Goal: Information Seeking & Learning: Learn about a topic

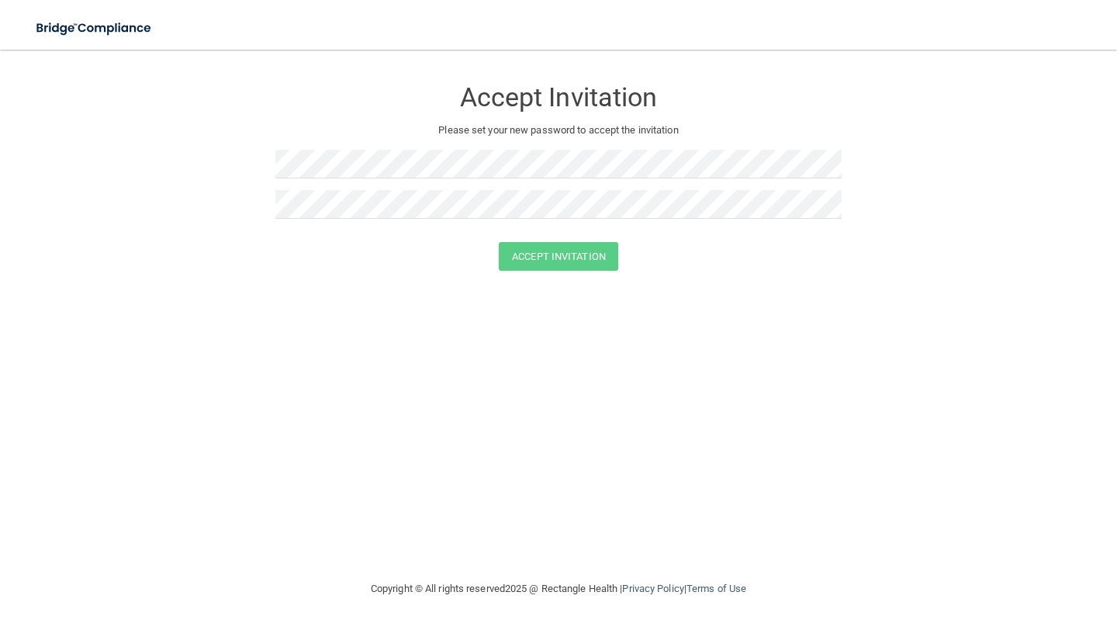
click at [432, 140] on div "Accept Invitation Please set your new password to accept the invitation" at bounding box center [558, 153] width 566 height 177
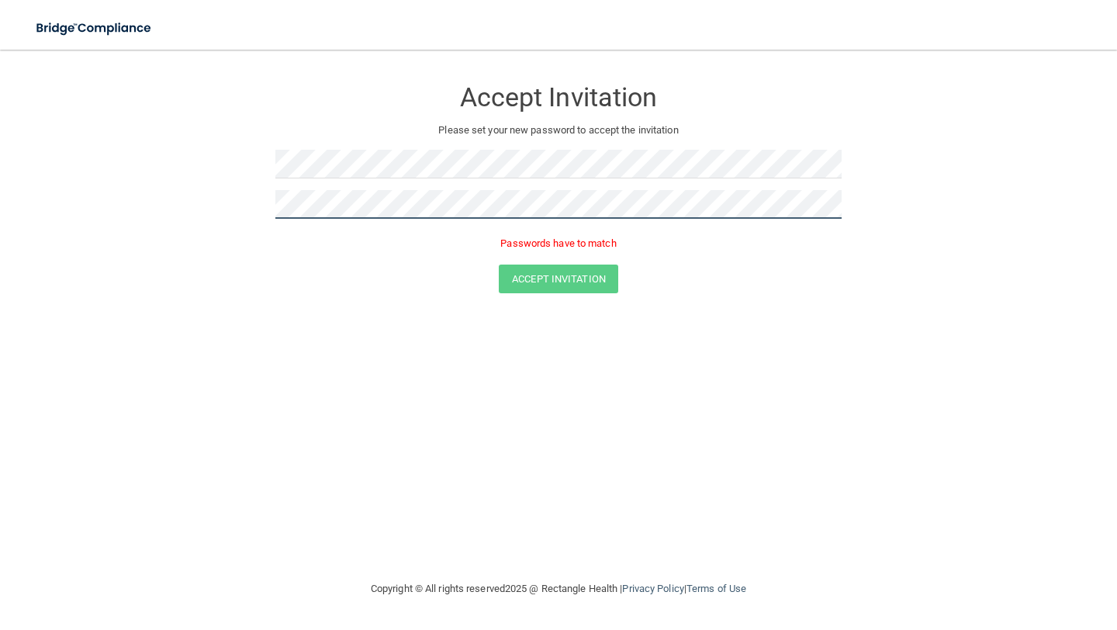
click at [499, 264] on button "Accept Invitation" at bounding box center [558, 278] width 119 height 29
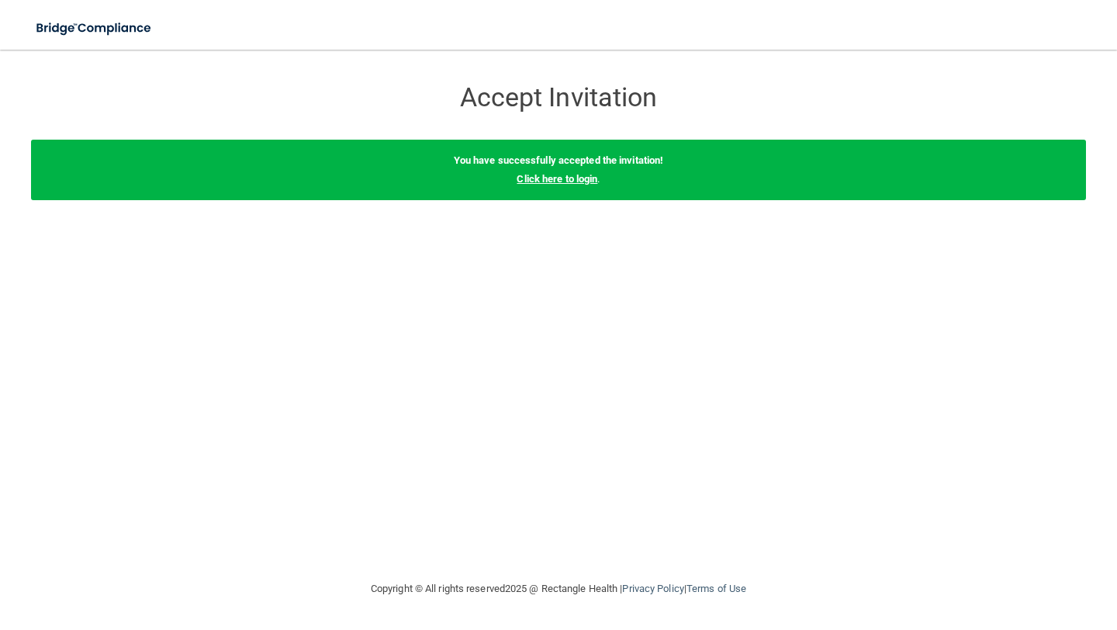
click at [527, 181] on link "Click here to login" at bounding box center [556, 179] width 81 height 12
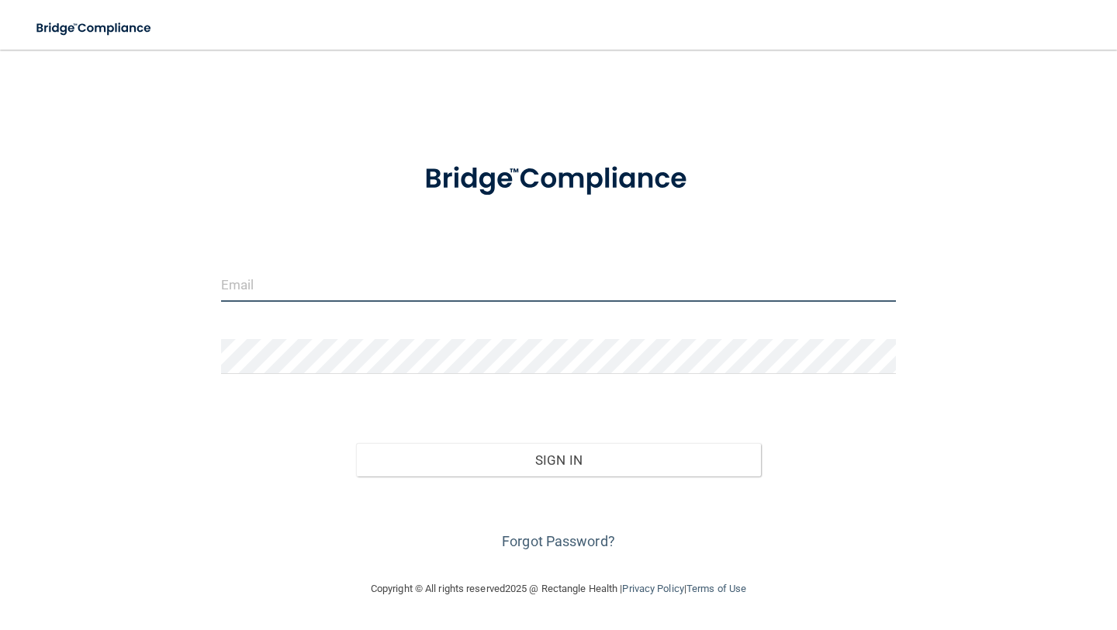
click at [423, 295] on input "email" at bounding box center [558, 284] width 675 height 35
type input "[EMAIL_ADDRESS][DOMAIN_NAME]"
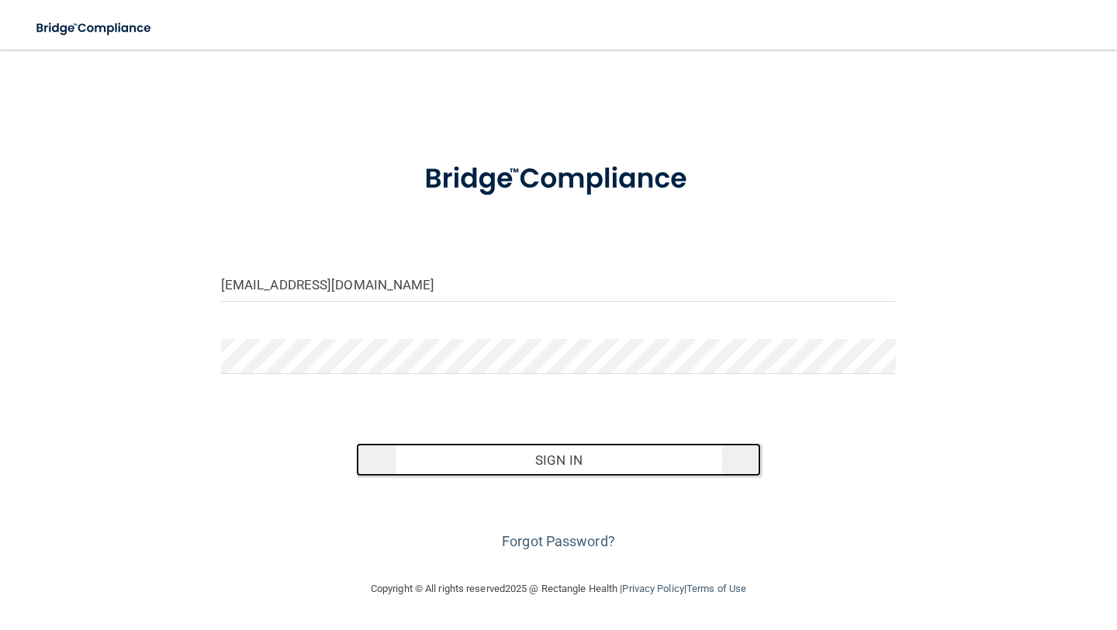
click at [446, 454] on button "Sign In" at bounding box center [558, 460] width 405 height 34
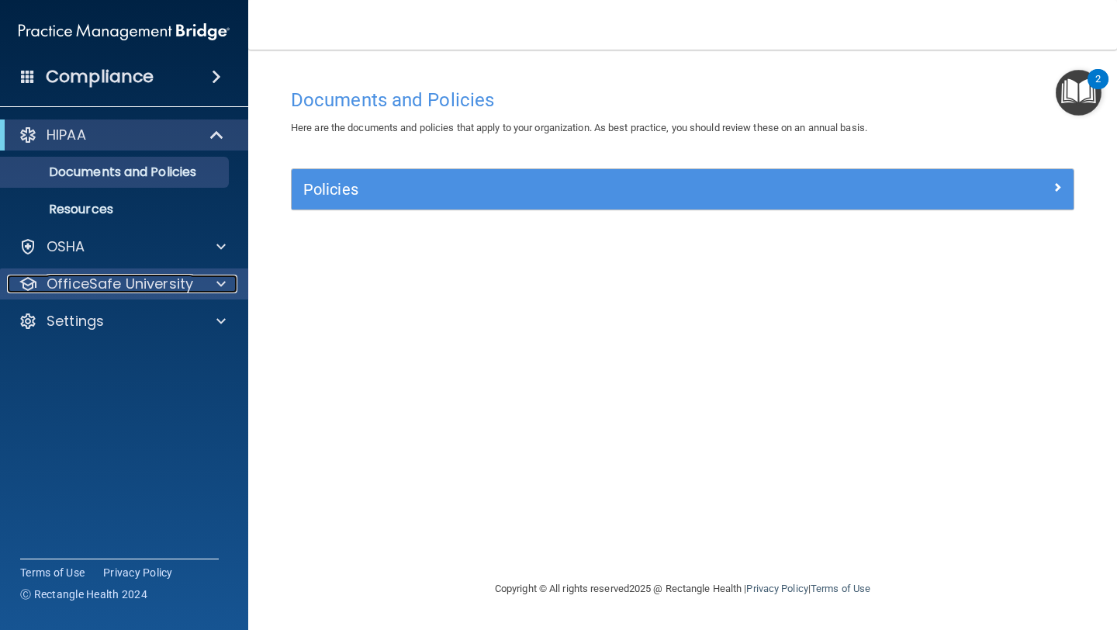
click at [157, 288] on p "OfficeSafe University" at bounding box center [120, 283] width 147 height 19
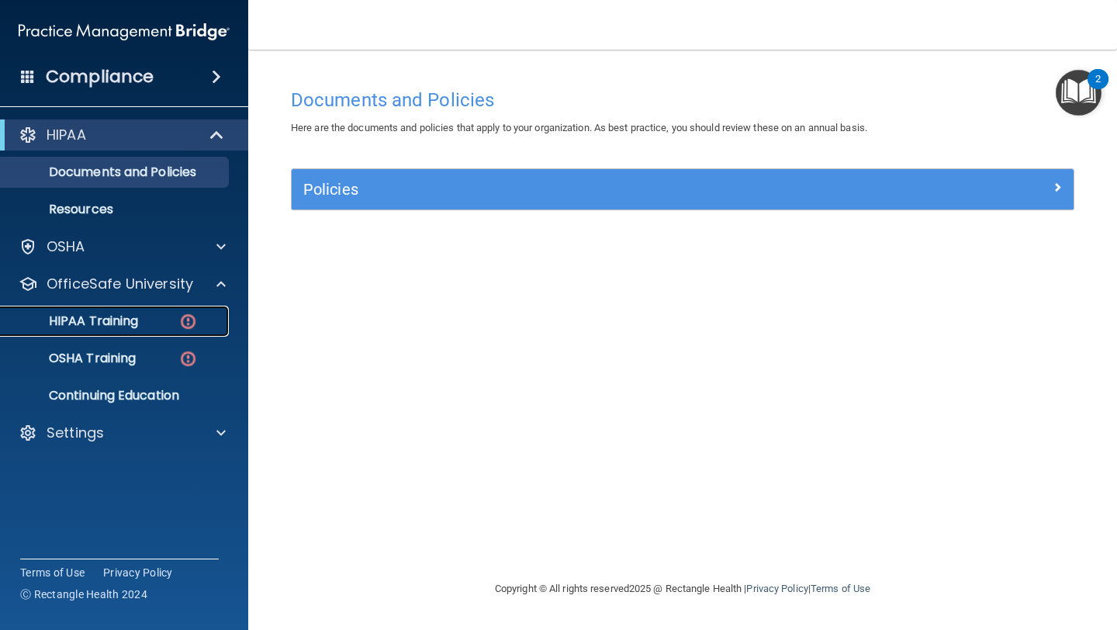
click at [167, 329] on link "HIPAA Training" at bounding box center [106, 321] width 244 height 31
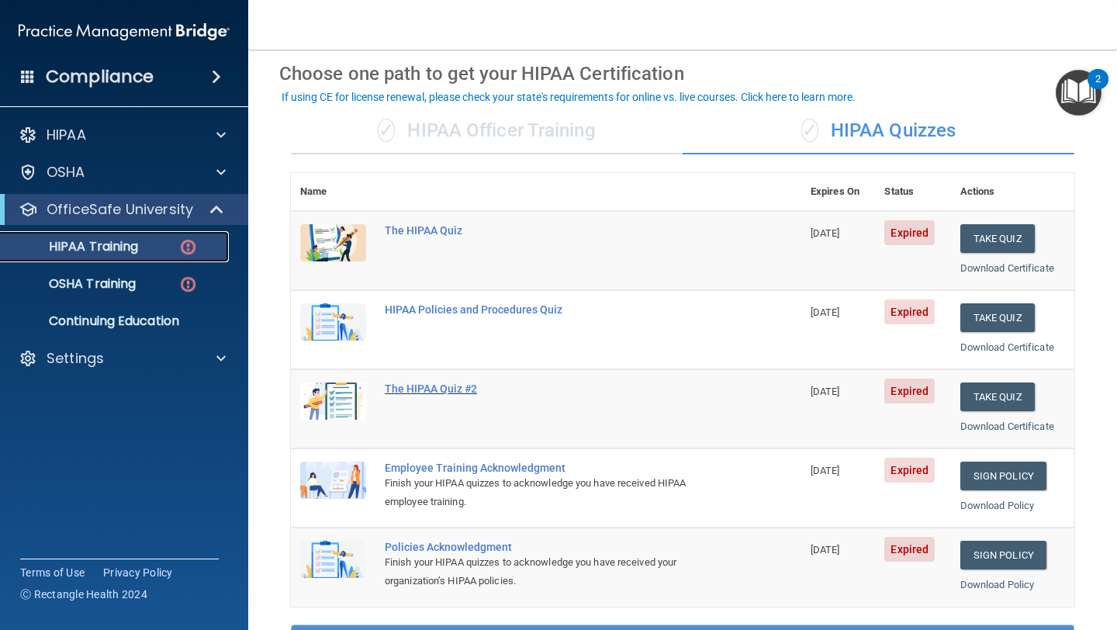
scroll to position [60, 0]
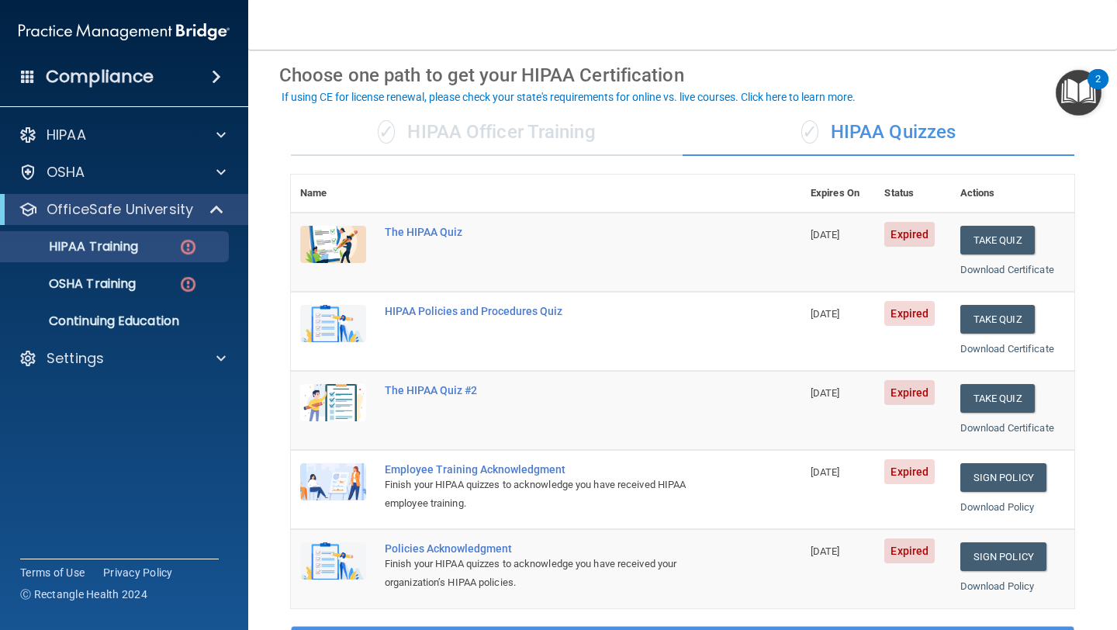
click at [527, 397] on span "[DATE]" at bounding box center [824, 393] width 29 height 12
click at [527, 397] on button "Take Quiz" at bounding box center [997, 398] width 74 height 29
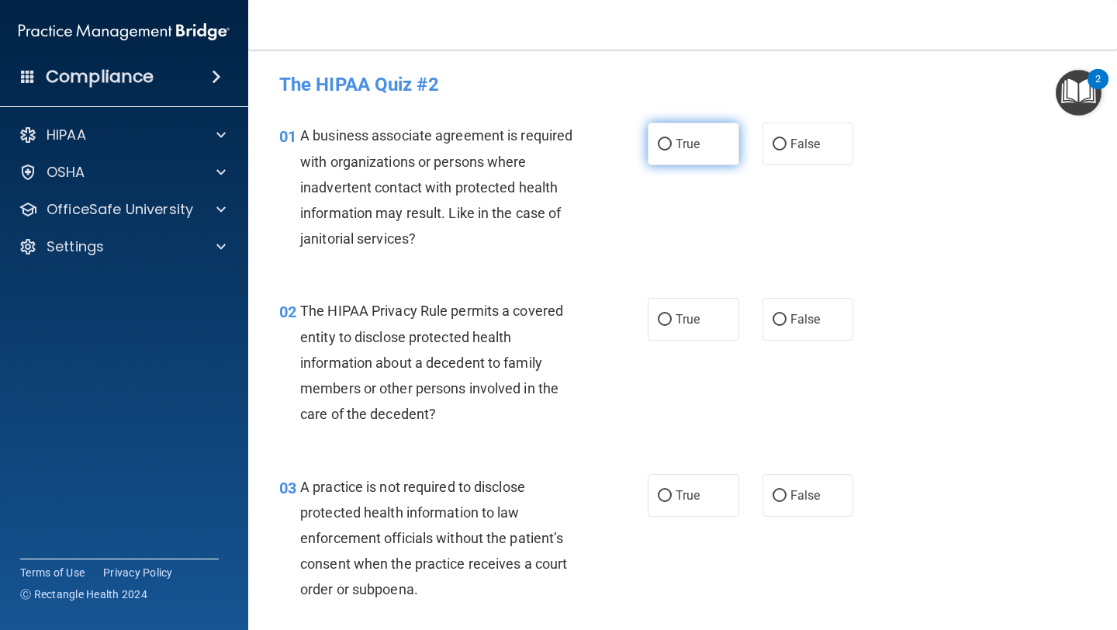
click at [527, 135] on label "True" at bounding box center [692, 144] width 91 height 43
click at [527, 139] on input "True" at bounding box center [665, 145] width 14 height 12
radio input "true"
click at [527, 131] on label "False" at bounding box center [807, 144] width 91 height 43
click at [527, 139] on input "False" at bounding box center [779, 145] width 14 height 12
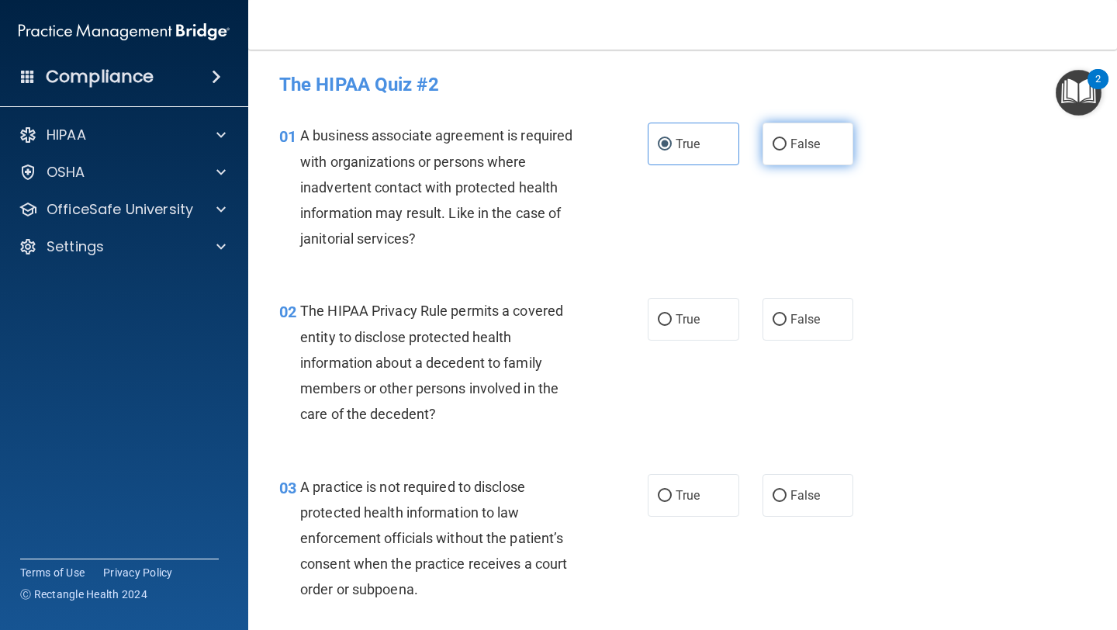
radio input "true"
radio input "false"
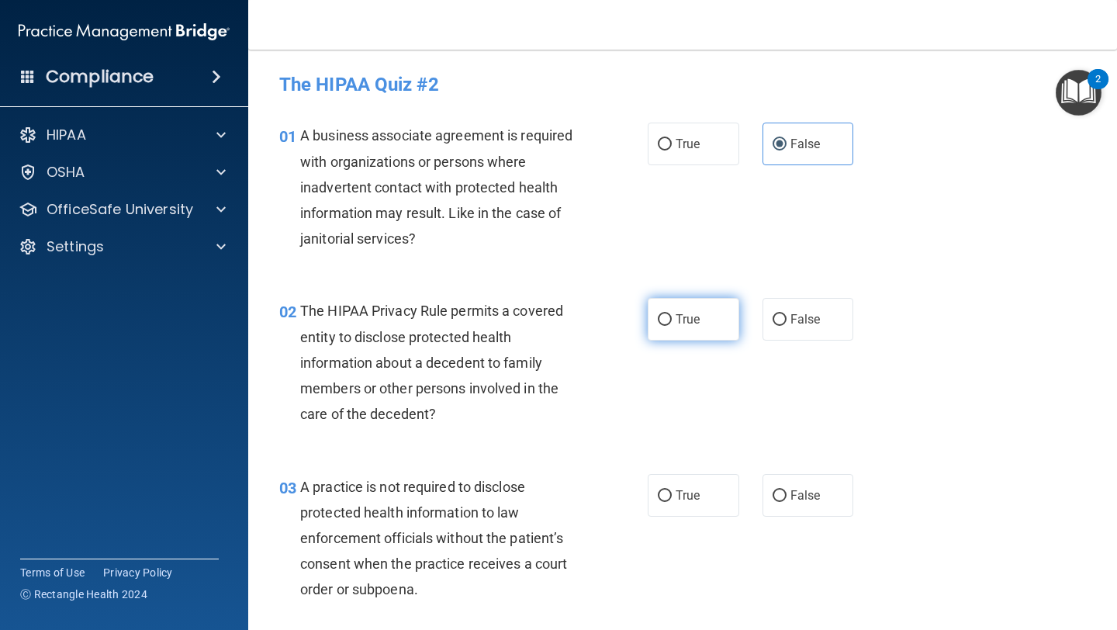
click at [527, 332] on label "True" at bounding box center [692, 319] width 91 height 43
click at [527, 326] on input "True" at bounding box center [665, 320] width 14 height 12
radio input "true"
click at [527, 501] on span "False" at bounding box center [805, 495] width 30 height 15
click at [527, 501] on input "False" at bounding box center [779, 496] width 14 height 12
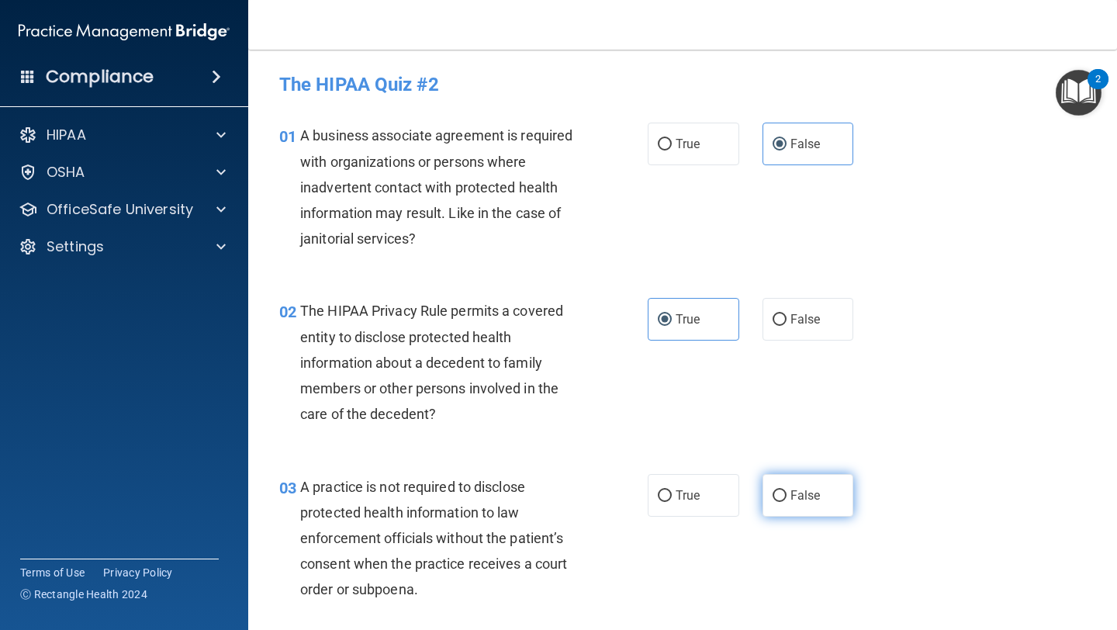
radio input "true"
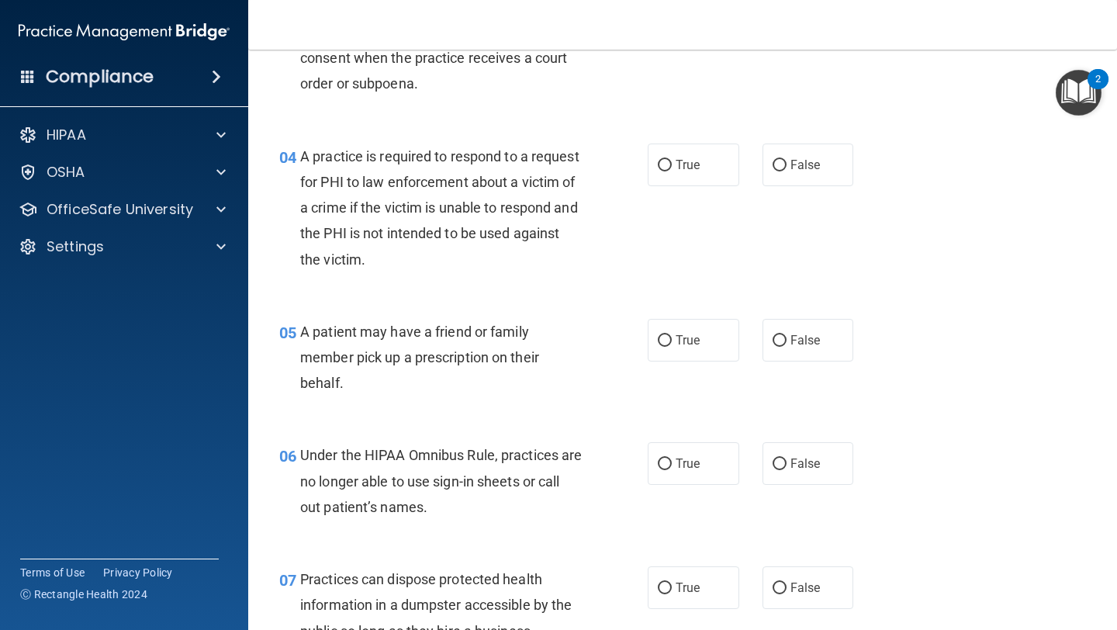
scroll to position [508, 0]
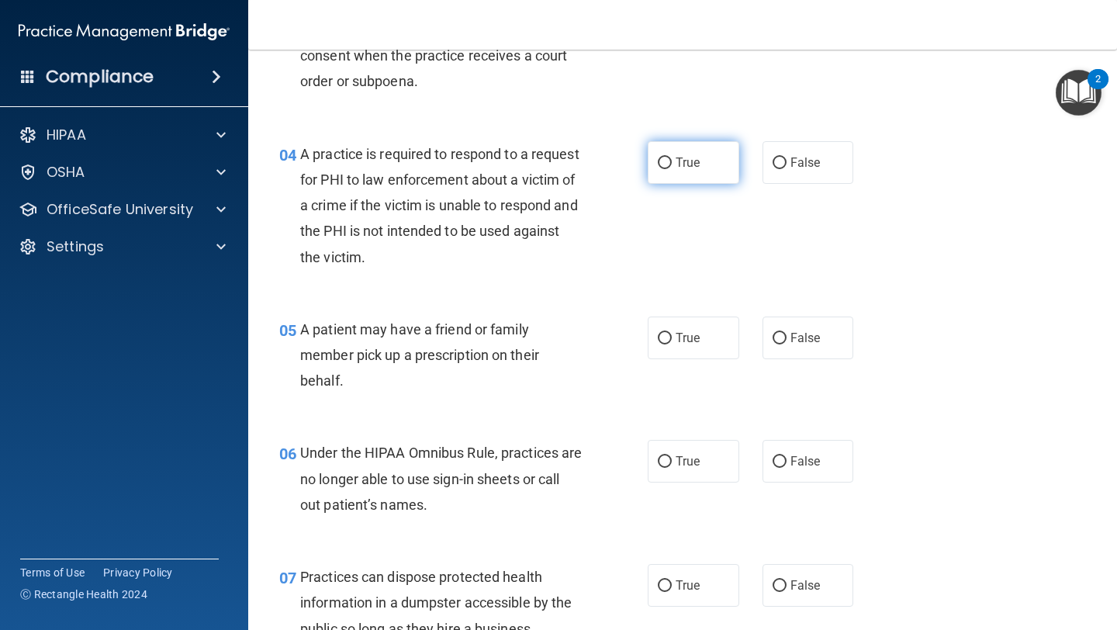
click at [527, 161] on span "True" at bounding box center [687, 162] width 24 height 15
click at [527, 161] on input "True" at bounding box center [665, 163] width 14 height 12
radio input "true"
click at [527, 346] on label "True" at bounding box center [692, 337] width 91 height 43
click at [527, 344] on input "True" at bounding box center [665, 339] width 14 height 12
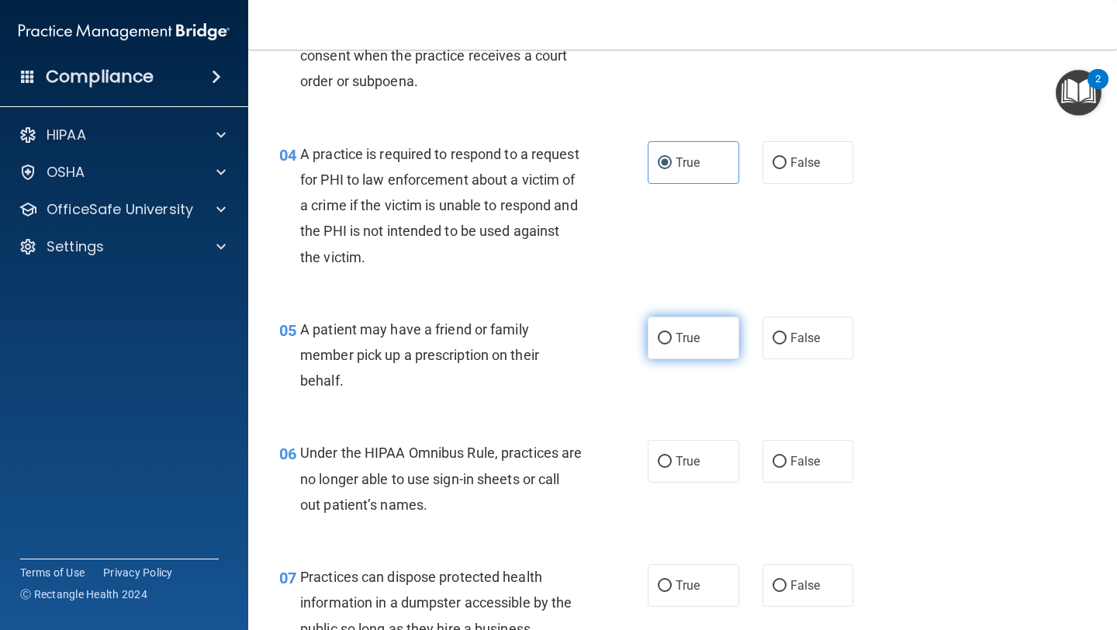
radio input "true"
click at [527, 461] on span "False" at bounding box center [805, 461] width 30 height 15
click at [527, 461] on input "False" at bounding box center [779, 462] width 14 height 12
radio input "true"
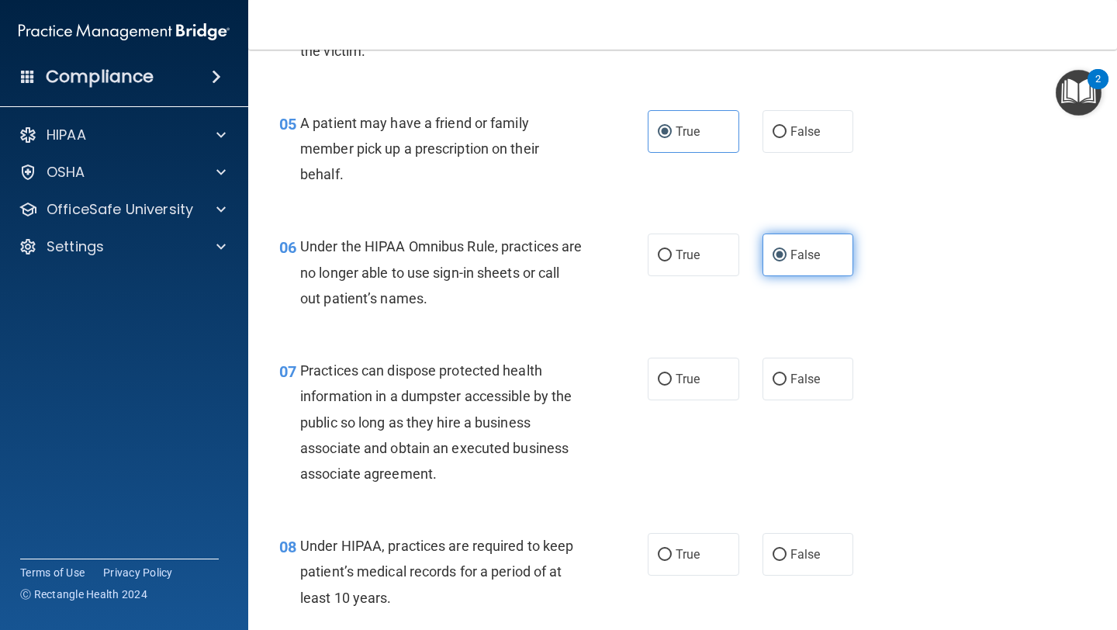
scroll to position [723, 0]
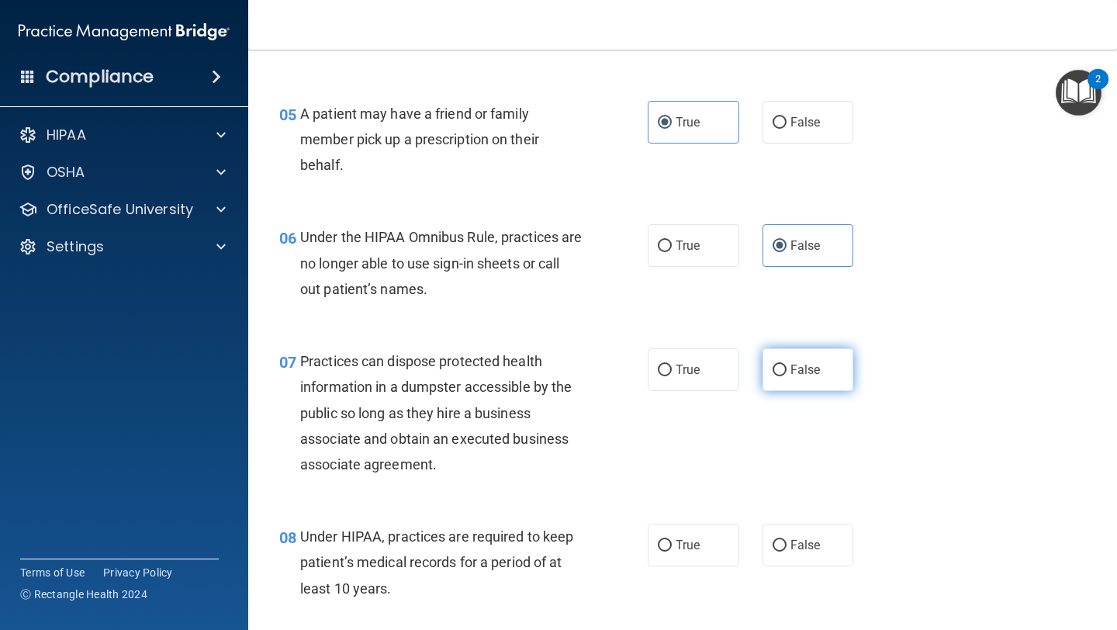
click at [527, 385] on label "False" at bounding box center [807, 369] width 91 height 43
click at [527, 376] on input "False" at bounding box center [779, 370] width 14 height 12
radio input "true"
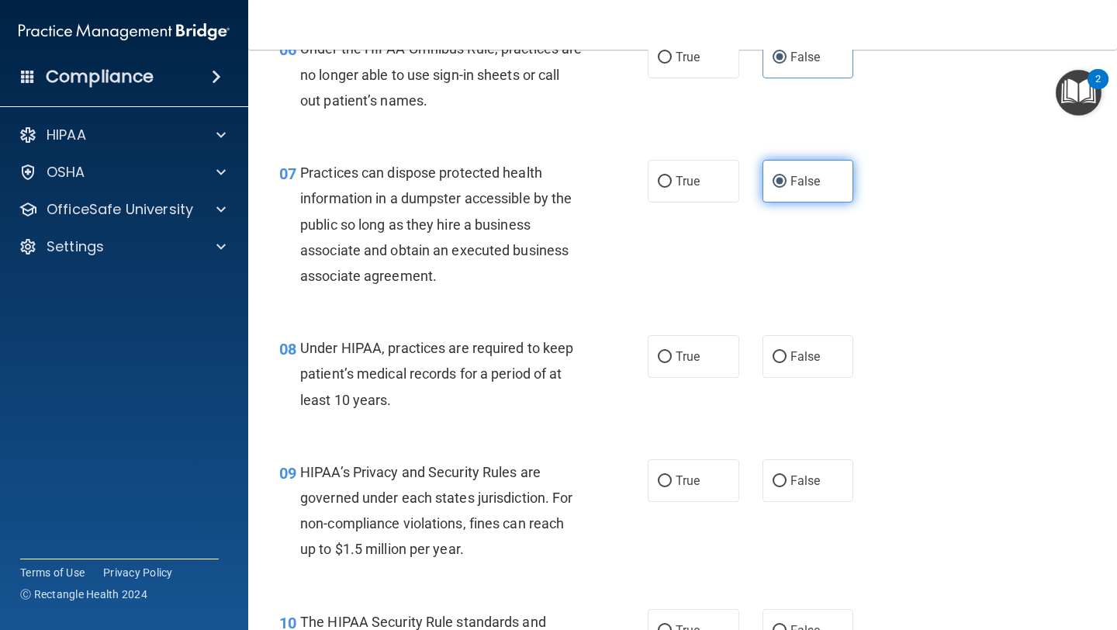
scroll to position [913, 0]
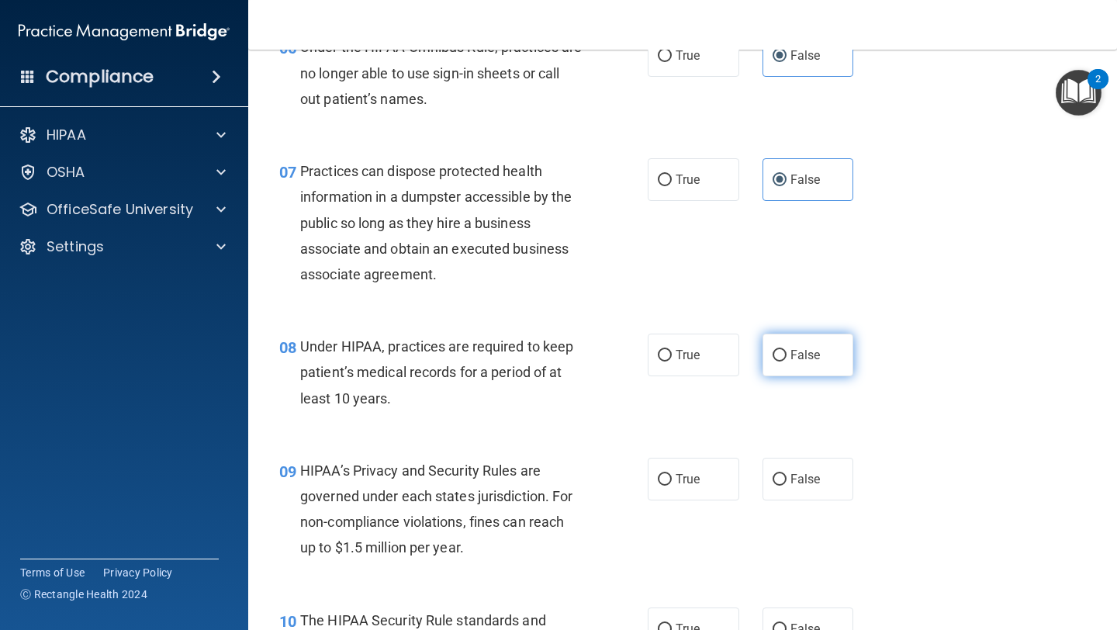
click at [527, 368] on label "False" at bounding box center [807, 354] width 91 height 43
click at [527, 361] on input "False" at bounding box center [779, 356] width 14 height 12
radio input "true"
click at [527, 468] on label "False" at bounding box center [807, 478] width 91 height 43
click at [527, 474] on input "False" at bounding box center [779, 480] width 14 height 12
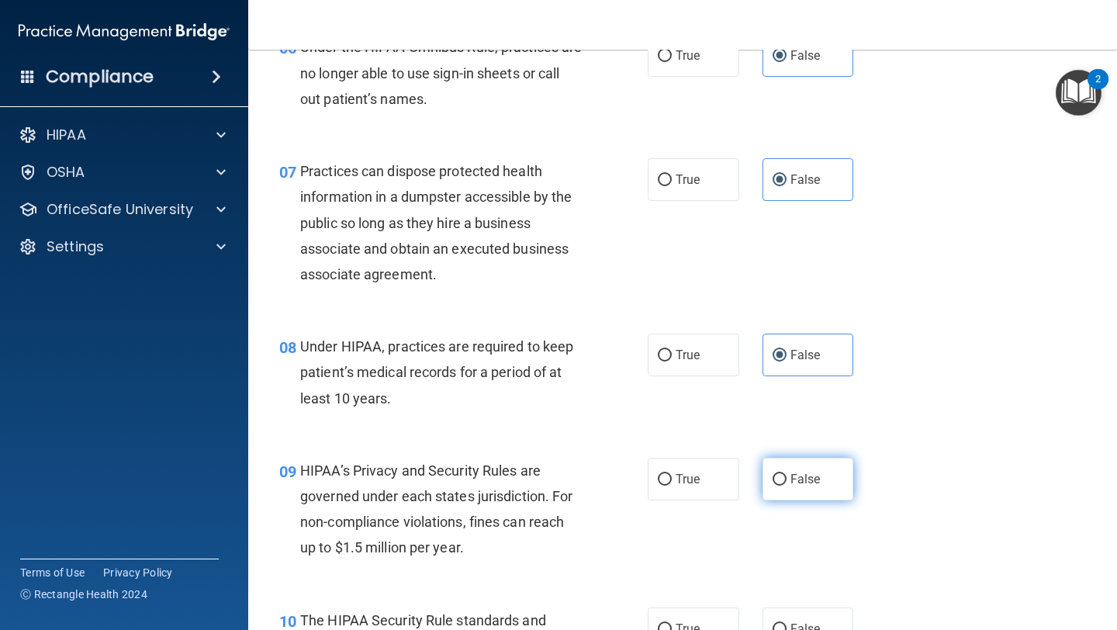
radio input "true"
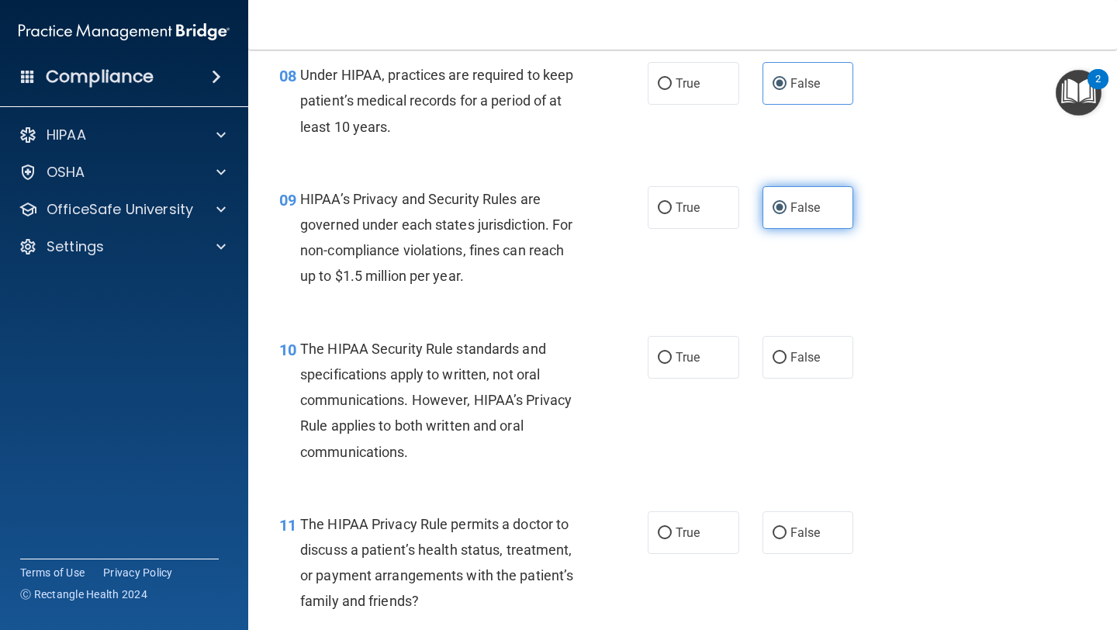
scroll to position [1269, 0]
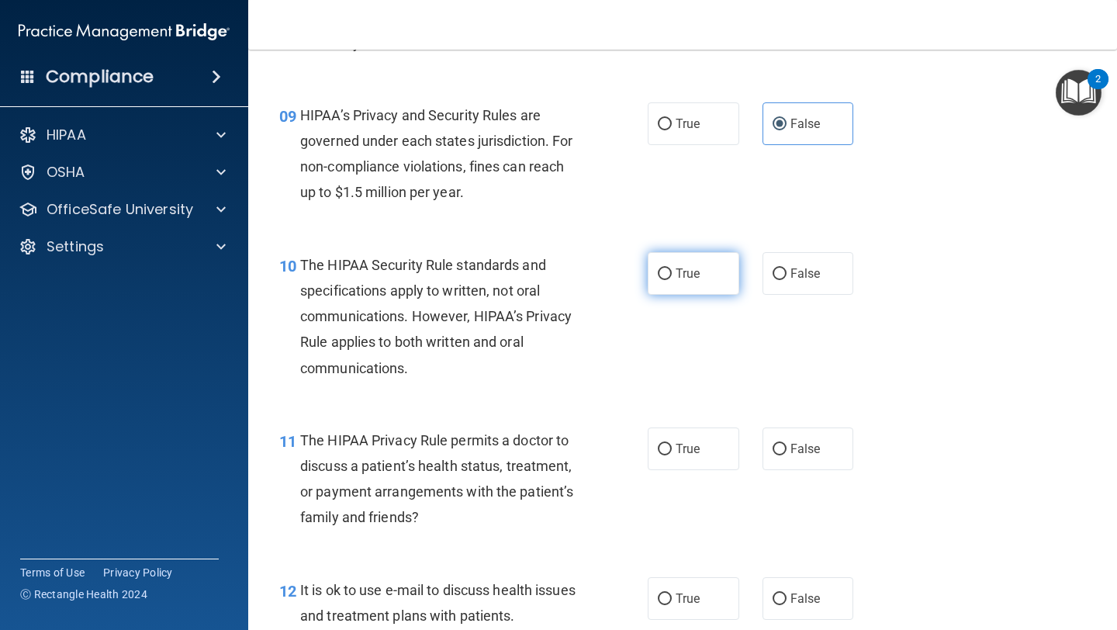
click at [527, 283] on label "True" at bounding box center [692, 273] width 91 height 43
click at [527, 280] on input "True" at bounding box center [665, 274] width 14 height 12
radio input "true"
click at [527, 446] on span "True" at bounding box center [687, 448] width 24 height 15
click at [527, 446] on input "True" at bounding box center [665, 450] width 14 height 12
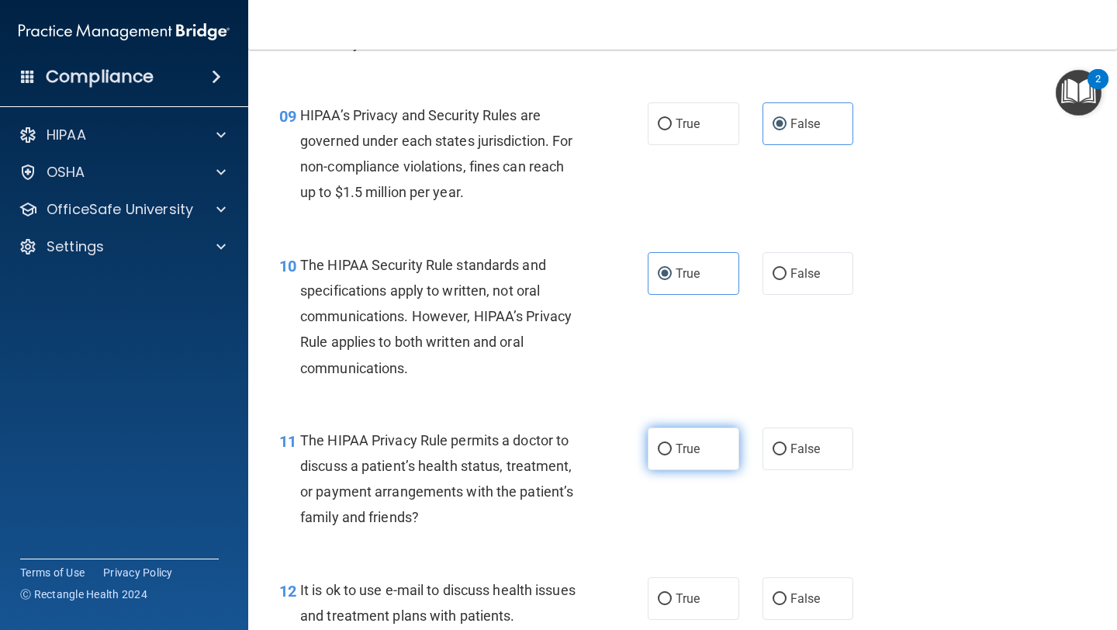
radio input "true"
click at [527, 551] on span "True" at bounding box center [687, 598] width 24 height 15
click at [527, 551] on input "True" at bounding box center [665, 599] width 14 height 12
radio input "true"
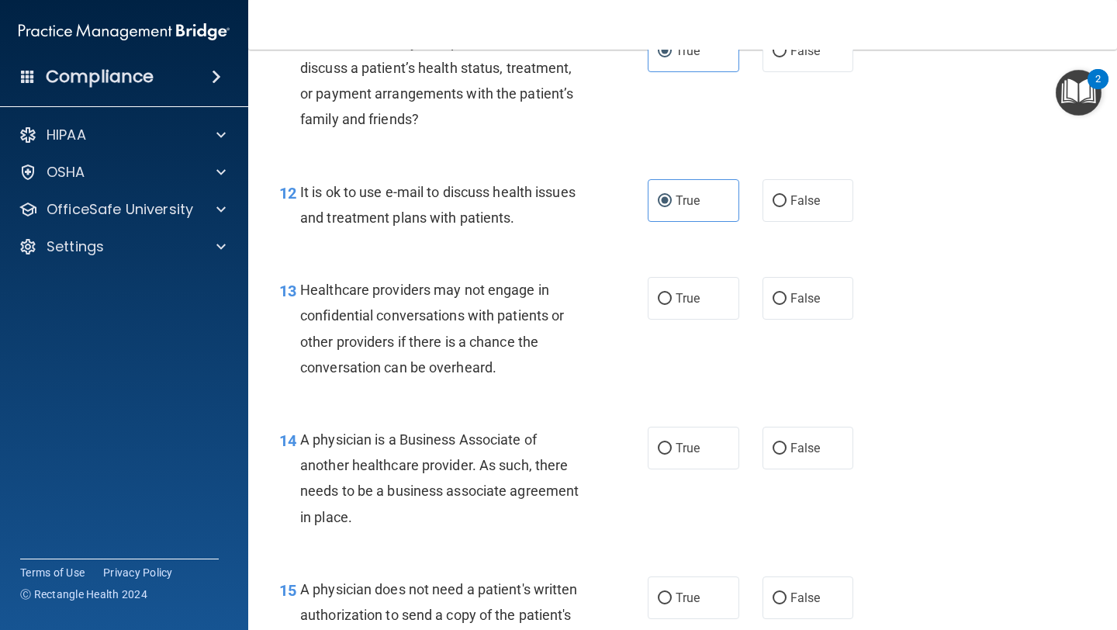
scroll to position [1667, 0]
click at [527, 306] on label "False" at bounding box center [807, 297] width 91 height 43
click at [527, 304] on input "False" at bounding box center [779, 298] width 14 height 12
radio input "true"
click at [527, 469] on div "14 A physician is a Business Associate of another healthcare provider. As such,…" at bounding box center [683, 481] width 830 height 150
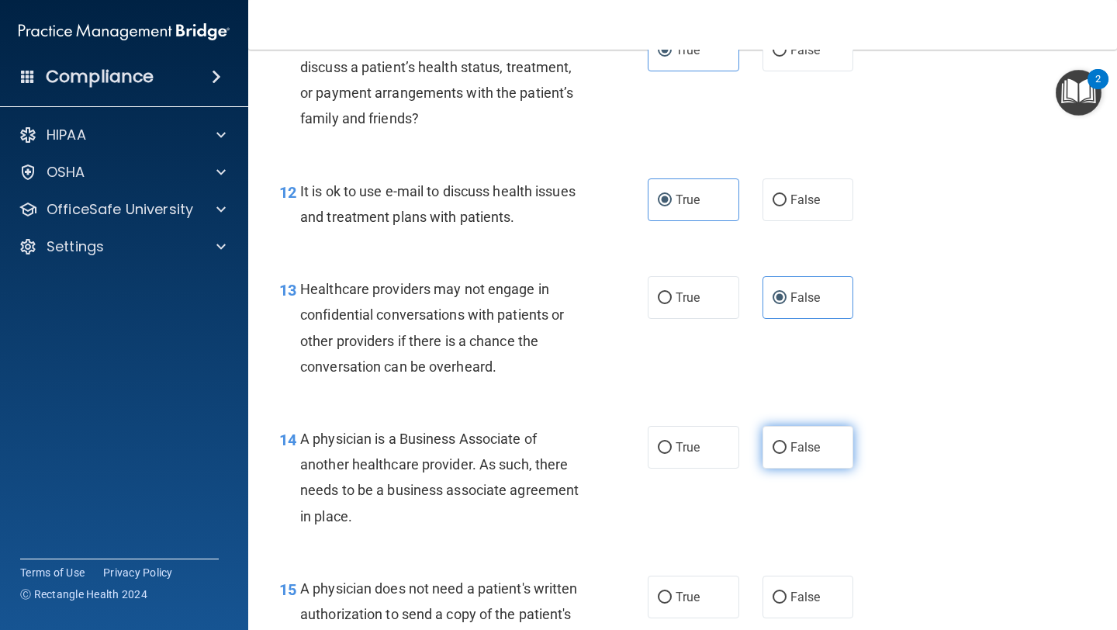
click at [527, 459] on label "False" at bounding box center [807, 447] width 91 height 43
click at [527, 454] on input "False" at bounding box center [779, 448] width 14 height 12
radio input "true"
click at [527, 551] on span "True" at bounding box center [687, 596] width 24 height 15
click at [527, 551] on input "True" at bounding box center [665, 598] width 14 height 12
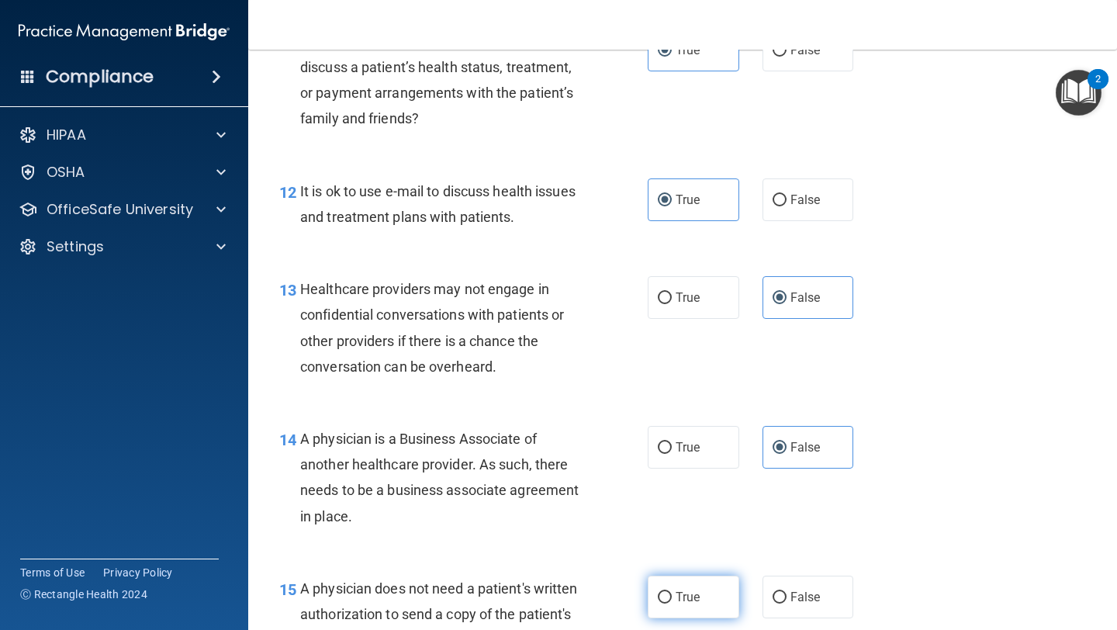
radio input "true"
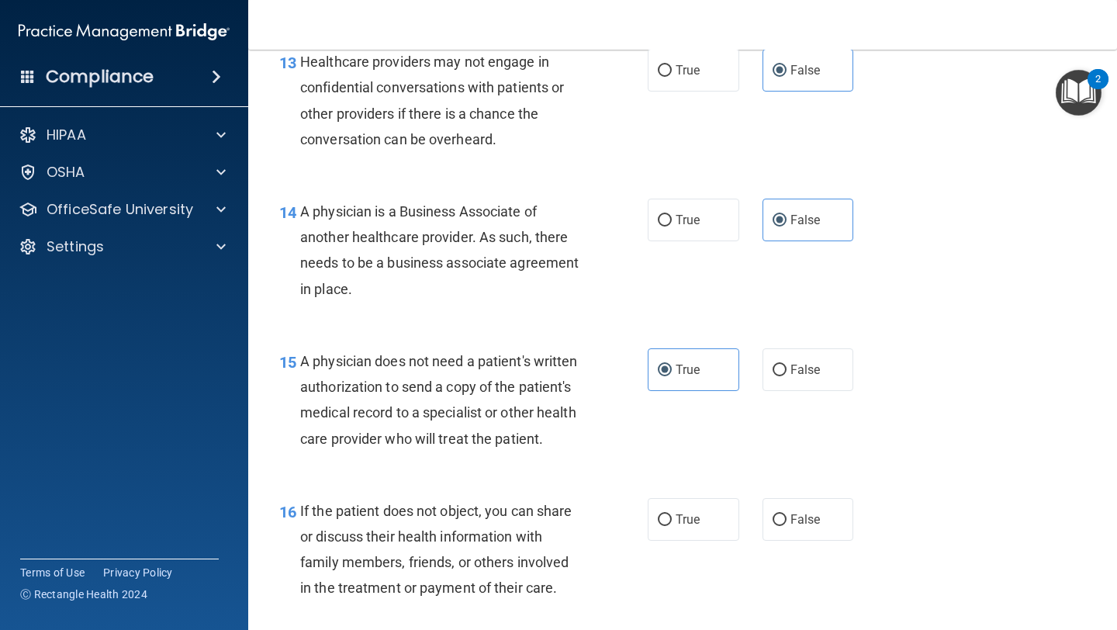
scroll to position [1907, 0]
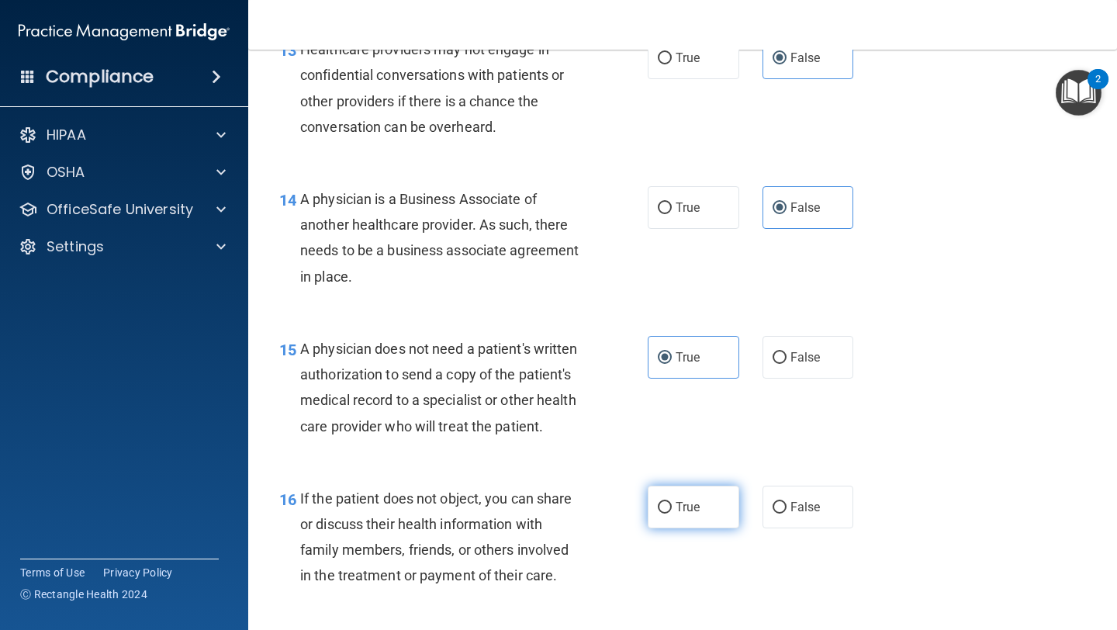
click at [527, 500] on label "True" at bounding box center [692, 506] width 91 height 43
click at [527, 502] on input "True" at bounding box center [665, 508] width 14 height 12
radio input "true"
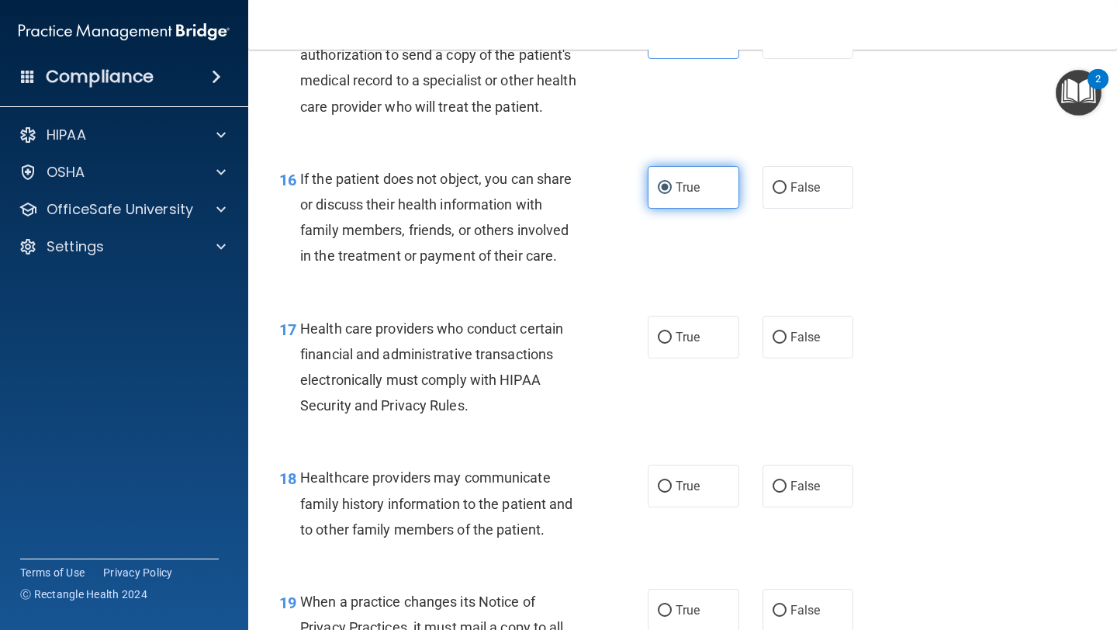
scroll to position [2238, 0]
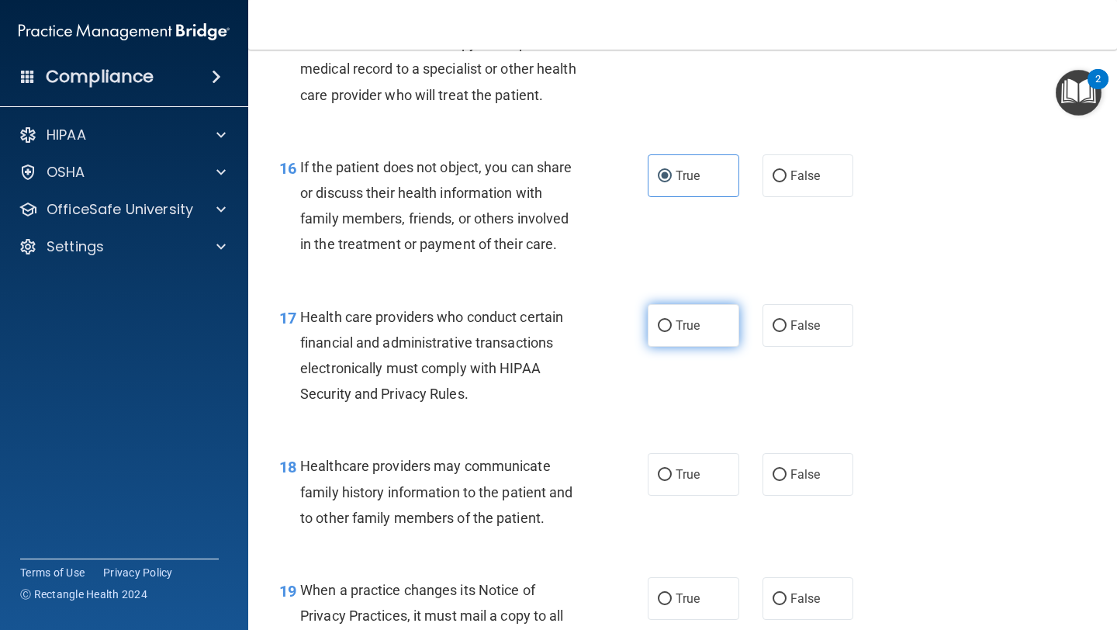
click at [527, 319] on label "True" at bounding box center [692, 325] width 91 height 43
click at [527, 320] on input "True" at bounding box center [665, 326] width 14 height 12
radio input "true"
click at [527, 492] on label "False" at bounding box center [807, 474] width 91 height 43
click at [527, 481] on input "False" at bounding box center [779, 475] width 14 height 12
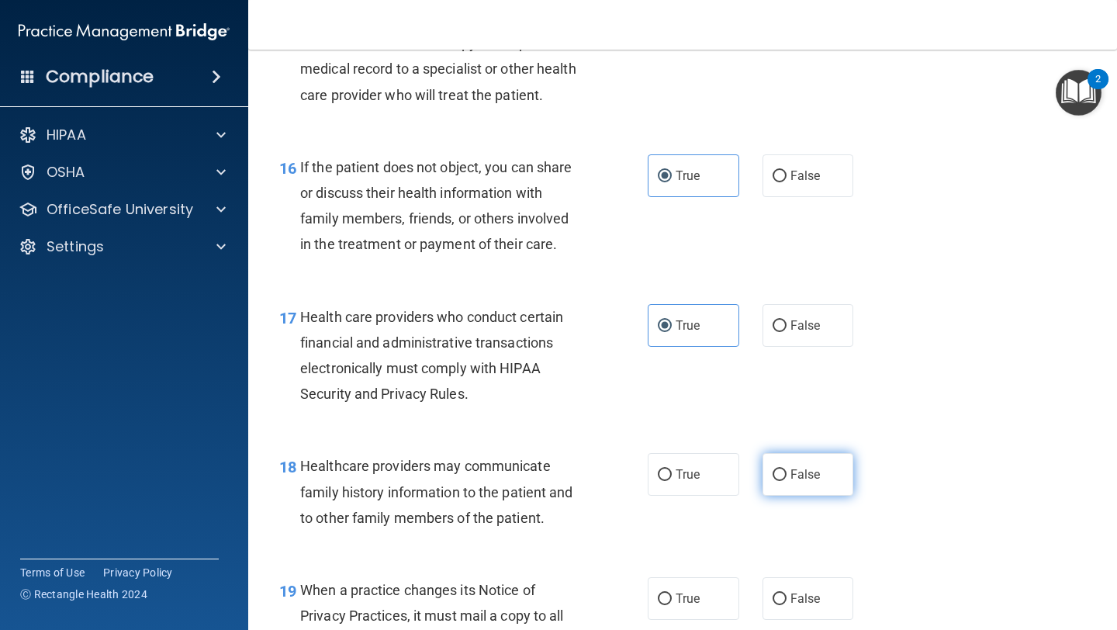
radio input "true"
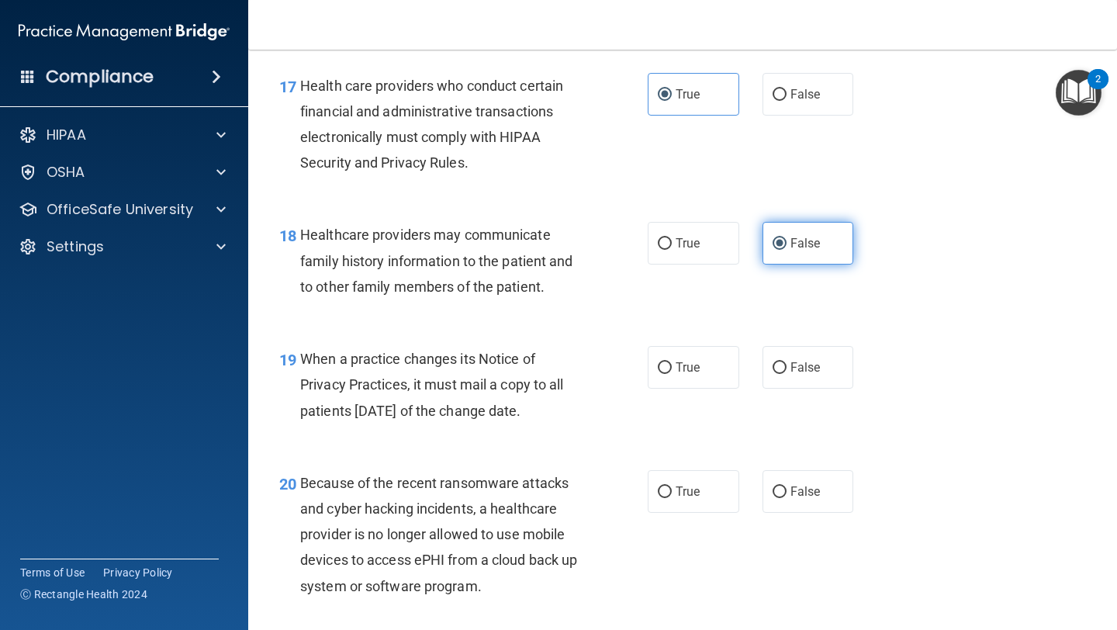
scroll to position [2468, 0]
click at [527, 375] on label "False" at bounding box center [807, 368] width 91 height 43
click at [527, 375] on input "False" at bounding box center [779, 369] width 14 height 12
radio input "true"
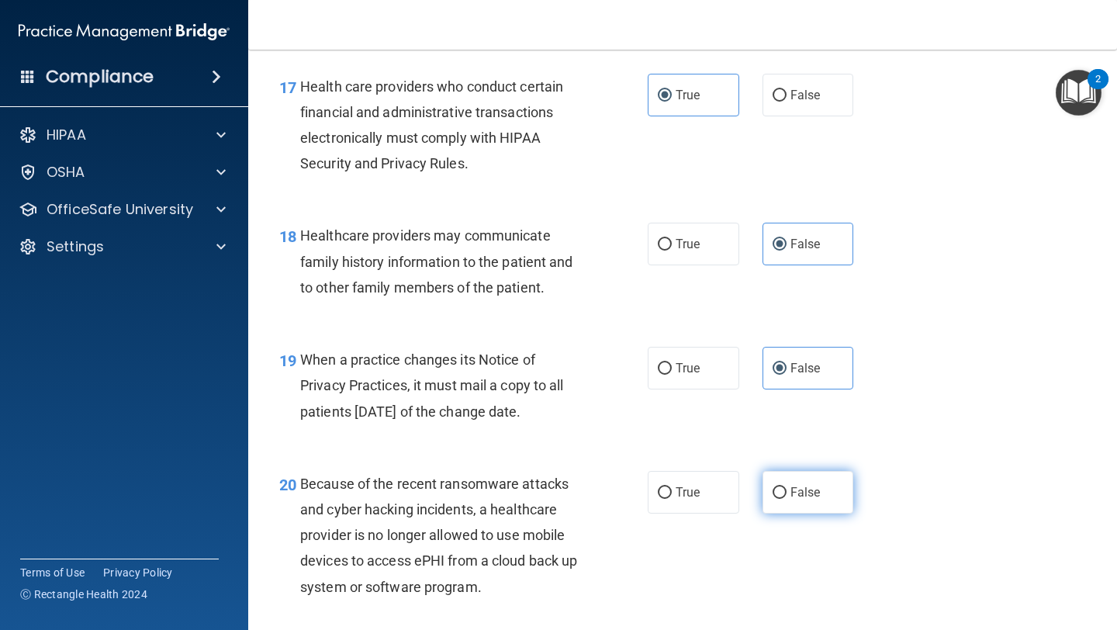
click at [527, 492] on label "False" at bounding box center [807, 492] width 91 height 43
click at [527, 492] on input "False" at bounding box center [779, 493] width 14 height 12
radio input "true"
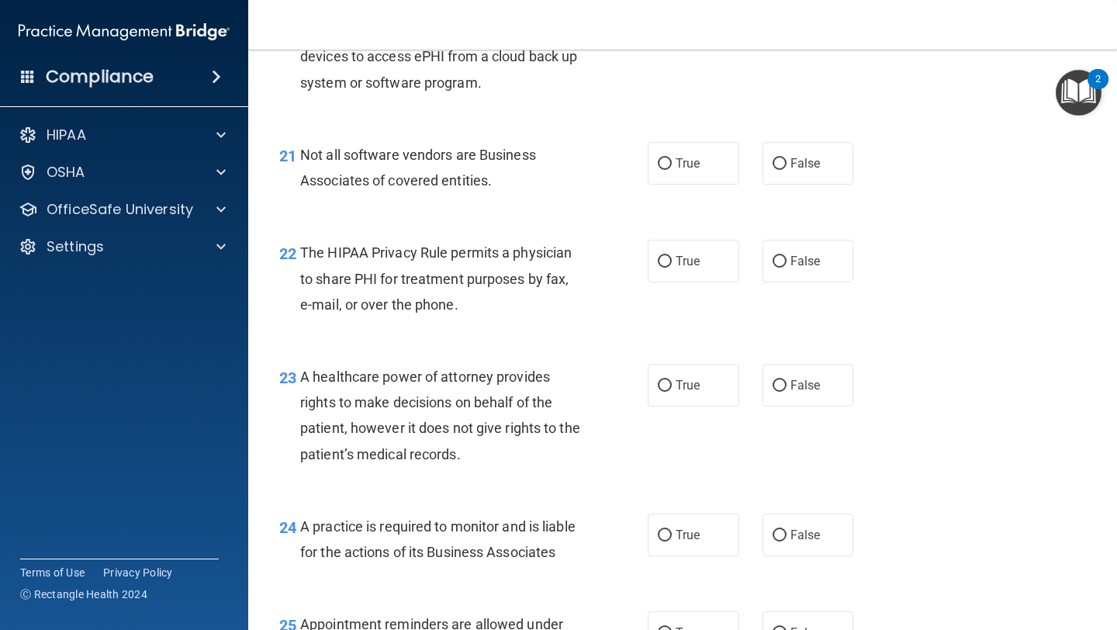
scroll to position [2974, 0]
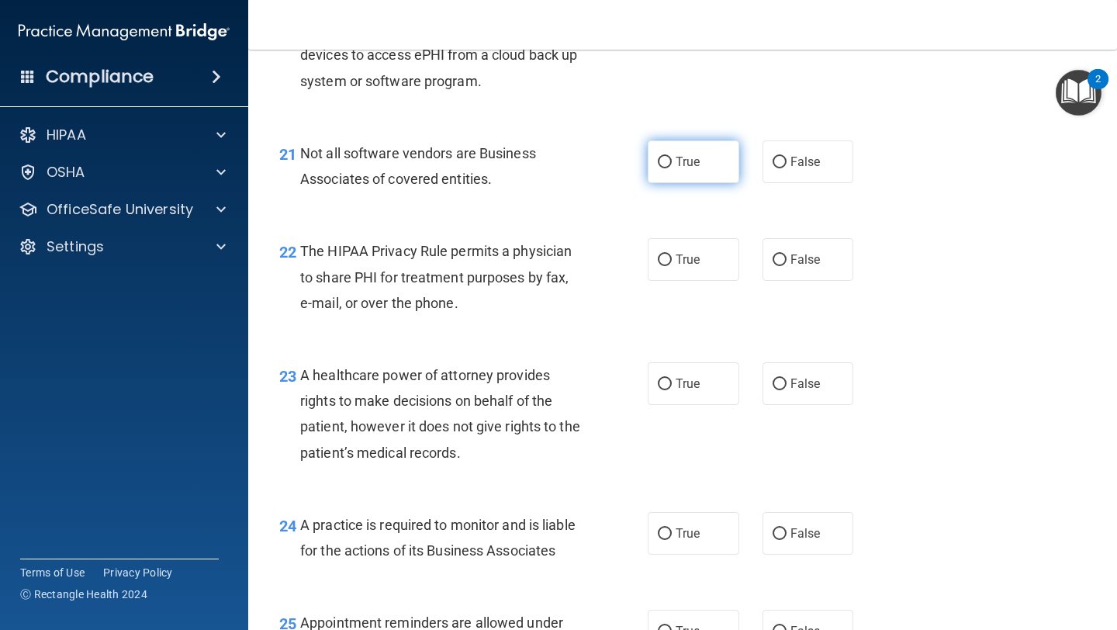
click at [527, 144] on label "True" at bounding box center [692, 161] width 91 height 43
click at [527, 157] on input "True" at bounding box center [665, 163] width 14 height 12
radio input "true"
click at [527, 258] on span "True" at bounding box center [687, 259] width 24 height 15
click at [527, 258] on input "True" at bounding box center [665, 260] width 14 height 12
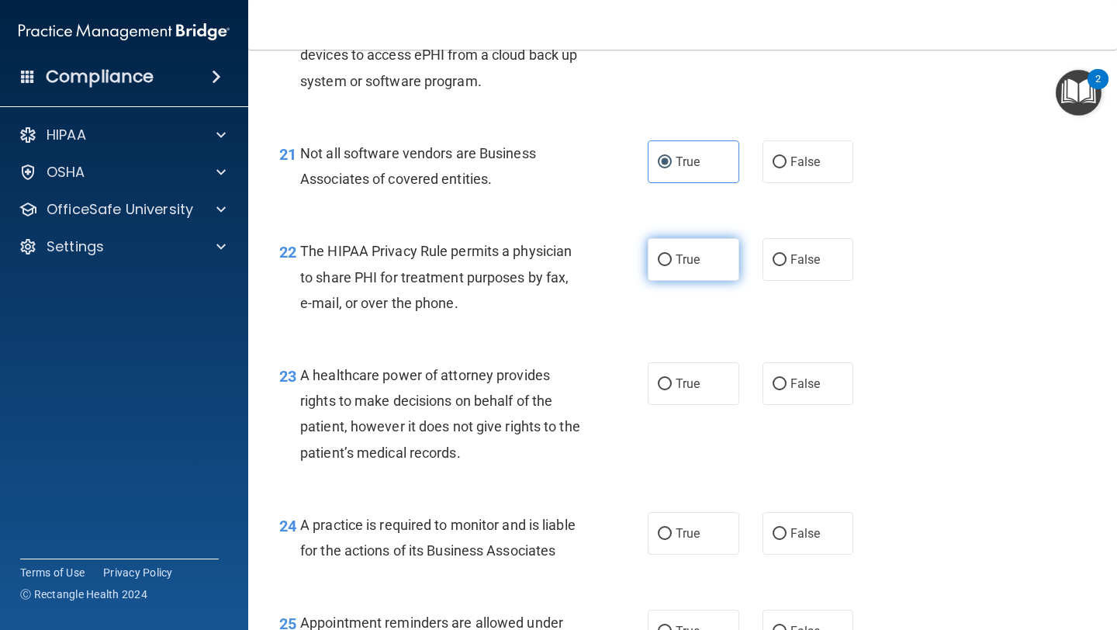
radio input "true"
click at [527, 385] on span "False" at bounding box center [805, 383] width 30 height 15
click at [527, 385] on input "False" at bounding box center [779, 384] width 14 height 12
radio input "true"
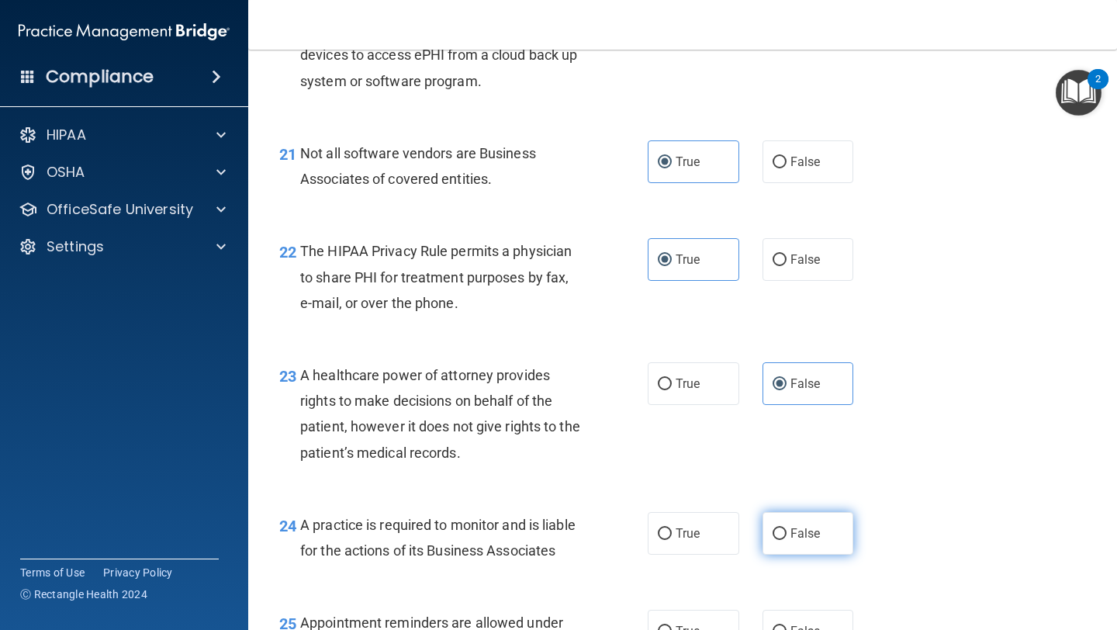
click at [527, 539] on span "False" at bounding box center [805, 533] width 30 height 15
click at [527, 539] on input "False" at bounding box center [779, 534] width 14 height 12
radio input "true"
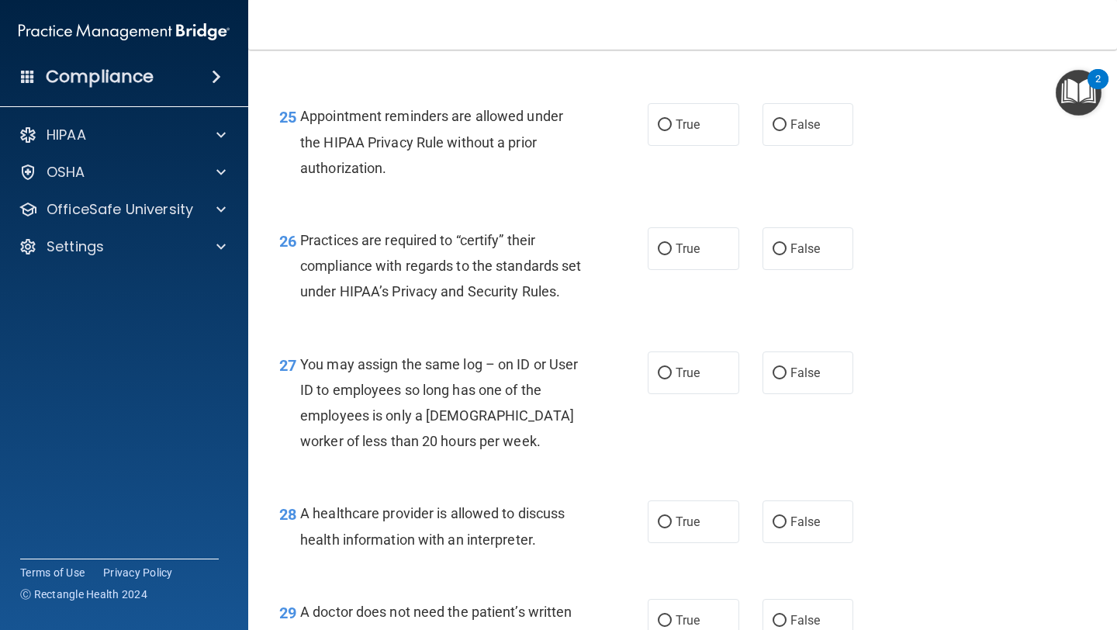
scroll to position [3496, 0]
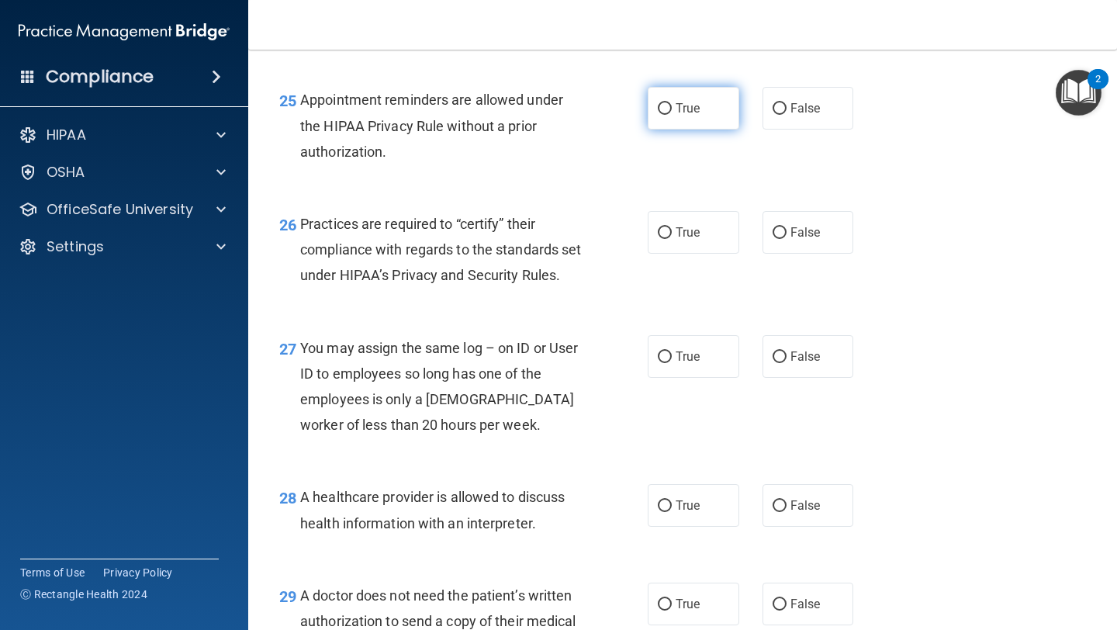
click at [527, 109] on label "True" at bounding box center [692, 108] width 91 height 43
click at [527, 109] on input "True" at bounding box center [665, 109] width 14 height 12
radio input "true"
click at [527, 240] on label "False" at bounding box center [807, 232] width 91 height 43
click at [527, 239] on input "False" at bounding box center [779, 233] width 14 height 12
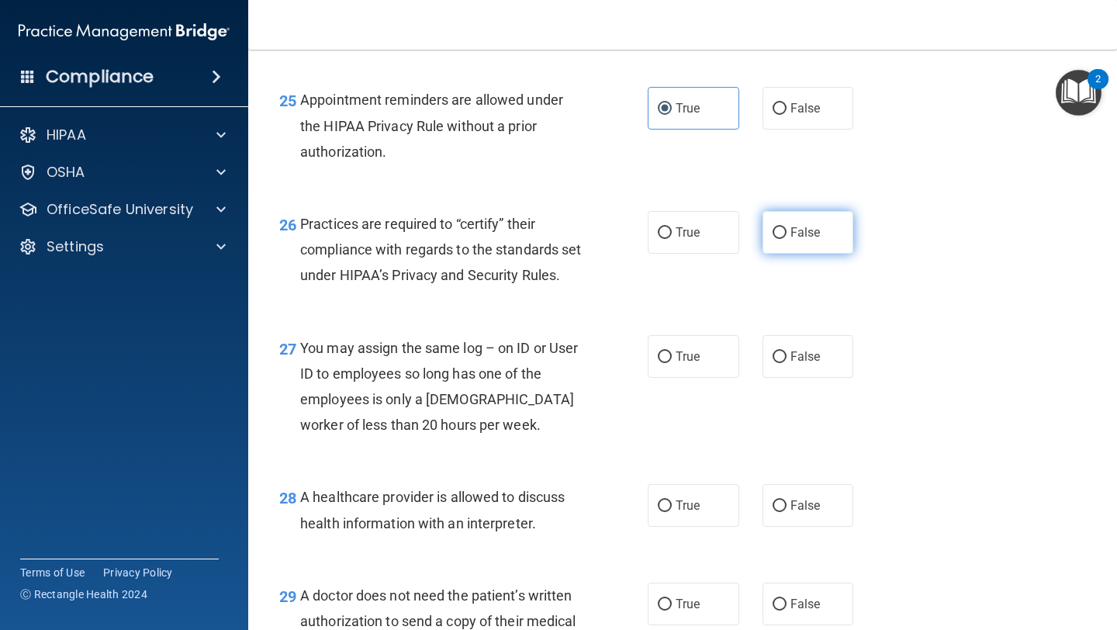
radio input "true"
click at [527, 364] on span "False" at bounding box center [805, 356] width 30 height 15
click at [527, 363] on input "False" at bounding box center [779, 357] width 14 height 12
radio input "true"
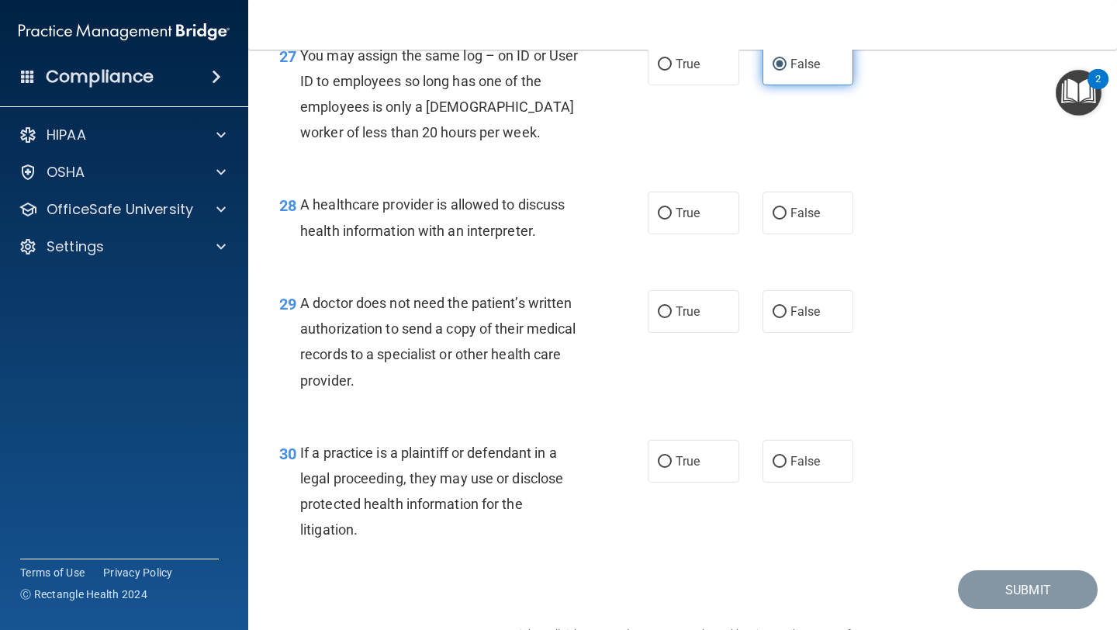
scroll to position [3798, 0]
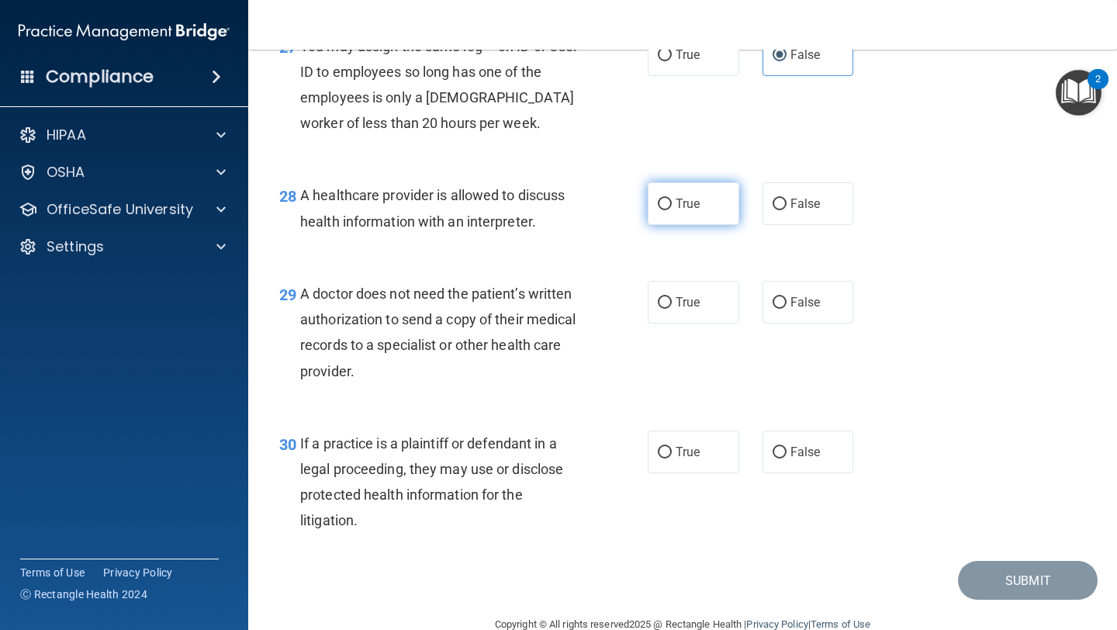
click at [527, 214] on label "True" at bounding box center [692, 203] width 91 height 43
click at [527, 210] on input "True" at bounding box center [665, 205] width 14 height 12
radio input "true"
click at [527, 309] on span "True" at bounding box center [687, 302] width 24 height 15
click at [527, 309] on input "True" at bounding box center [665, 303] width 14 height 12
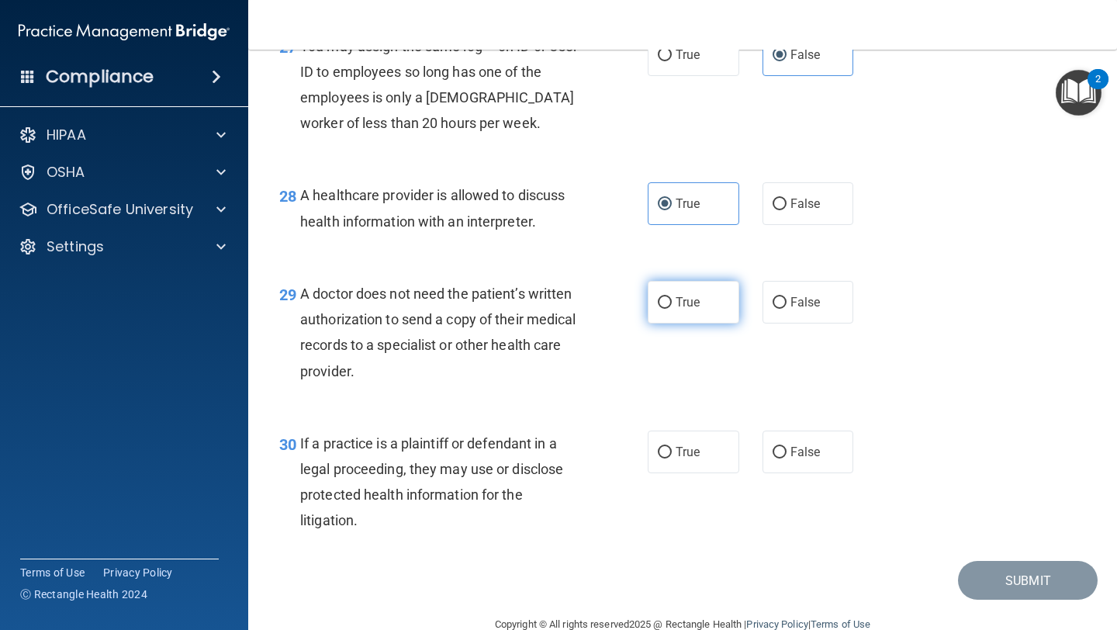
radio input "true"
click at [527, 459] on span "True" at bounding box center [687, 451] width 24 height 15
click at [527, 458] on input "True" at bounding box center [665, 453] width 14 height 12
radio input "true"
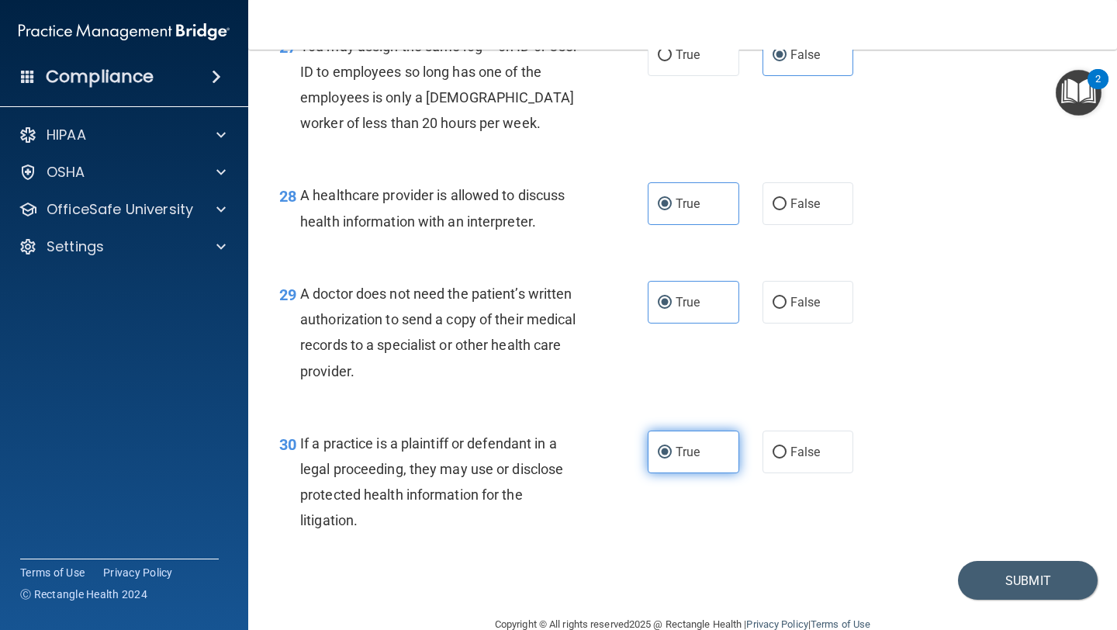
scroll to position [3856, 0]
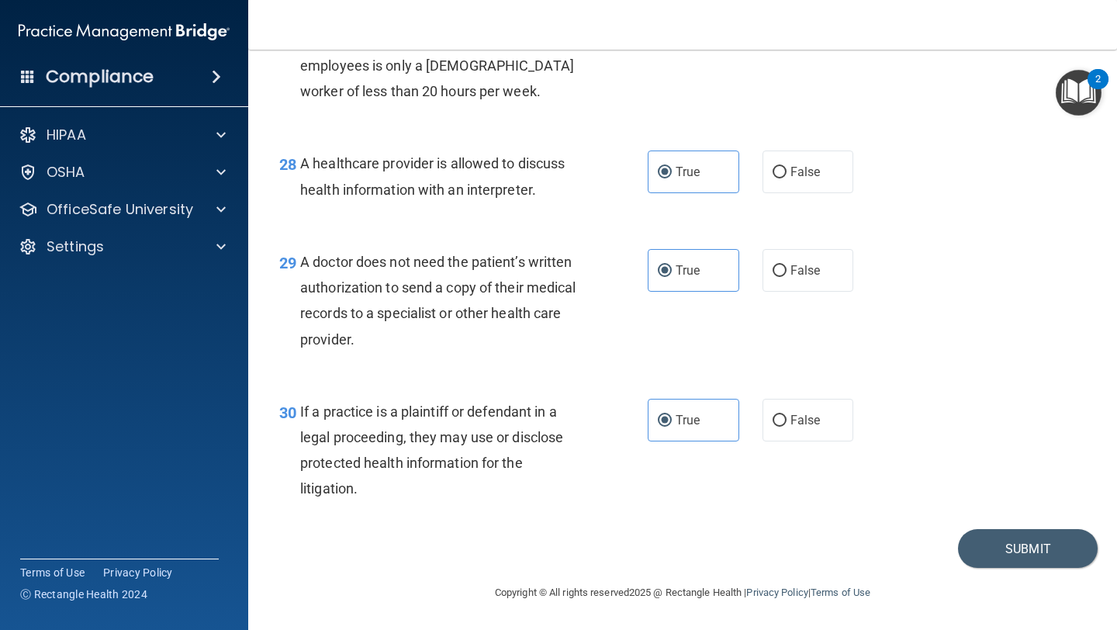
click at [527, 551] on footer "Copyright © All rights reserved 2025 @ Rectangle Health | Privacy Policy | Term…" at bounding box center [682, 591] width 806 height 47
click at [527, 551] on button "Submit" at bounding box center [1028, 549] width 140 height 40
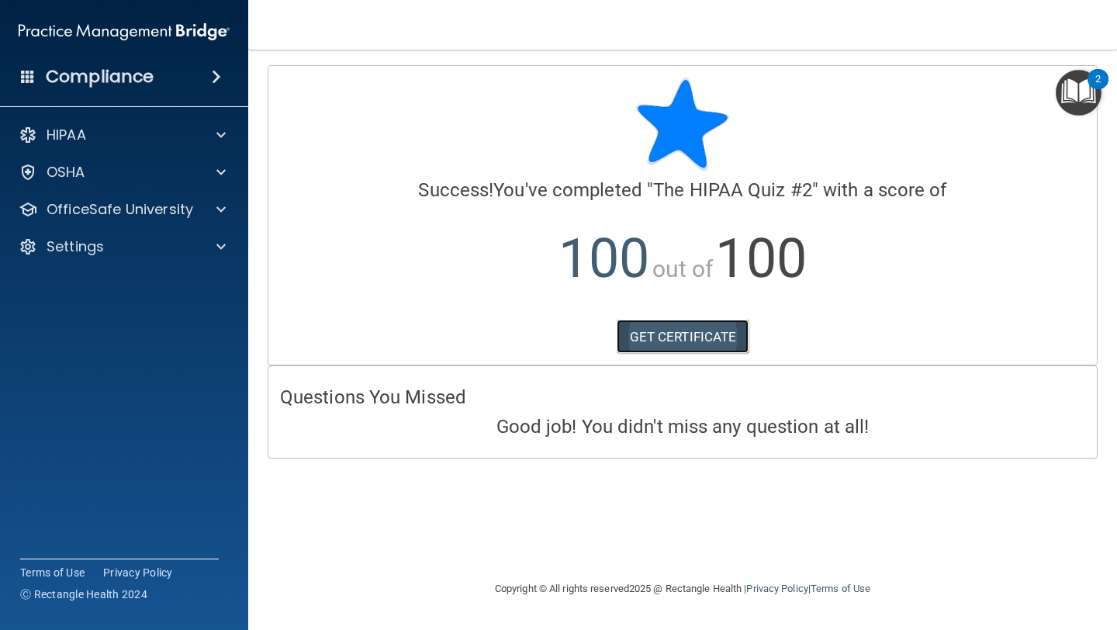
click at [527, 331] on link "GET CERTIFICATE" at bounding box center [682, 336] width 133 height 34
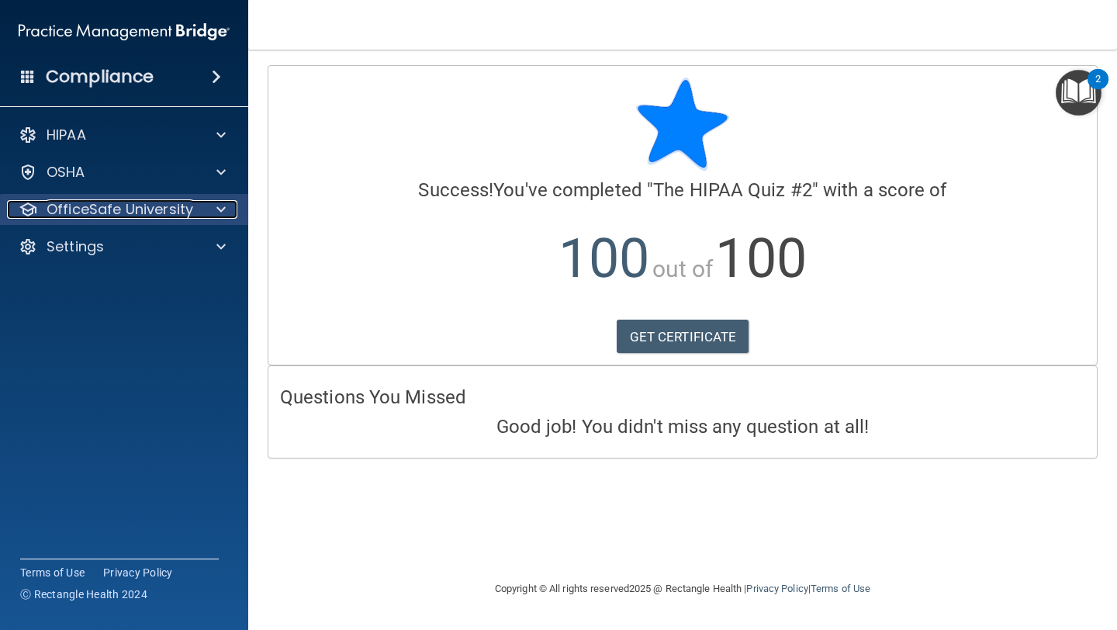
click at [144, 206] on p "OfficeSafe University" at bounding box center [120, 209] width 147 height 19
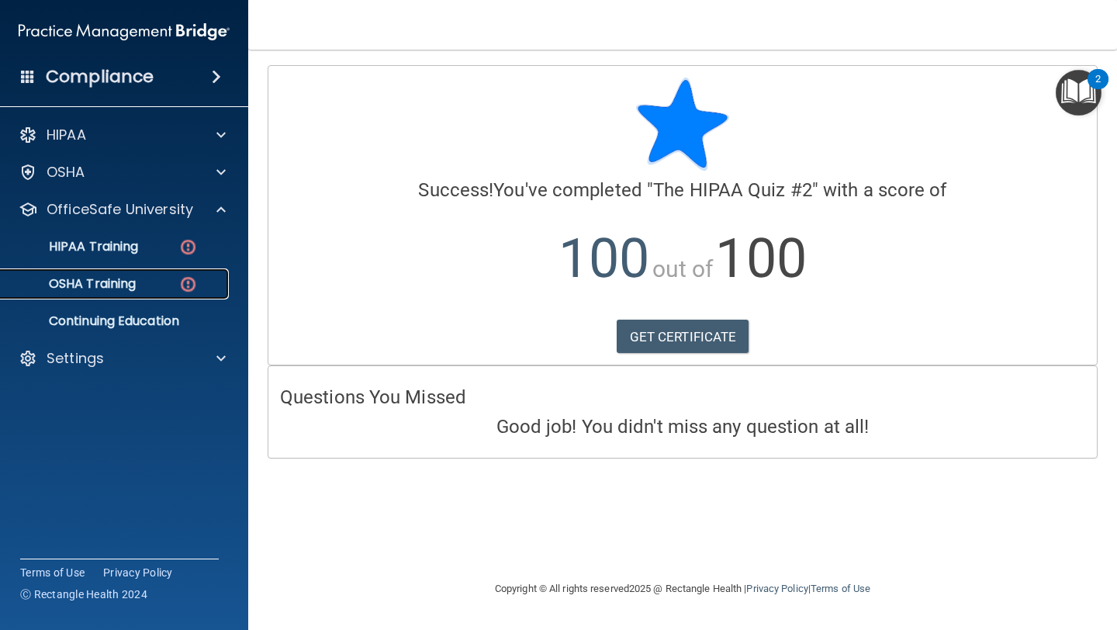
click at [147, 286] on div "OSHA Training" at bounding box center [116, 284] width 212 height 16
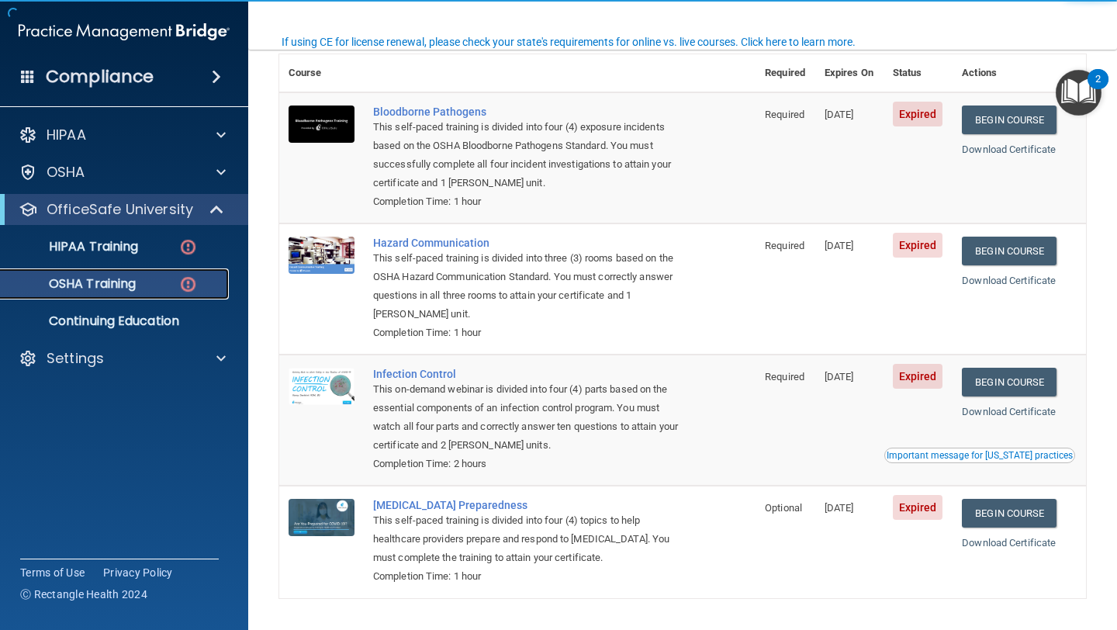
scroll to position [124, 0]
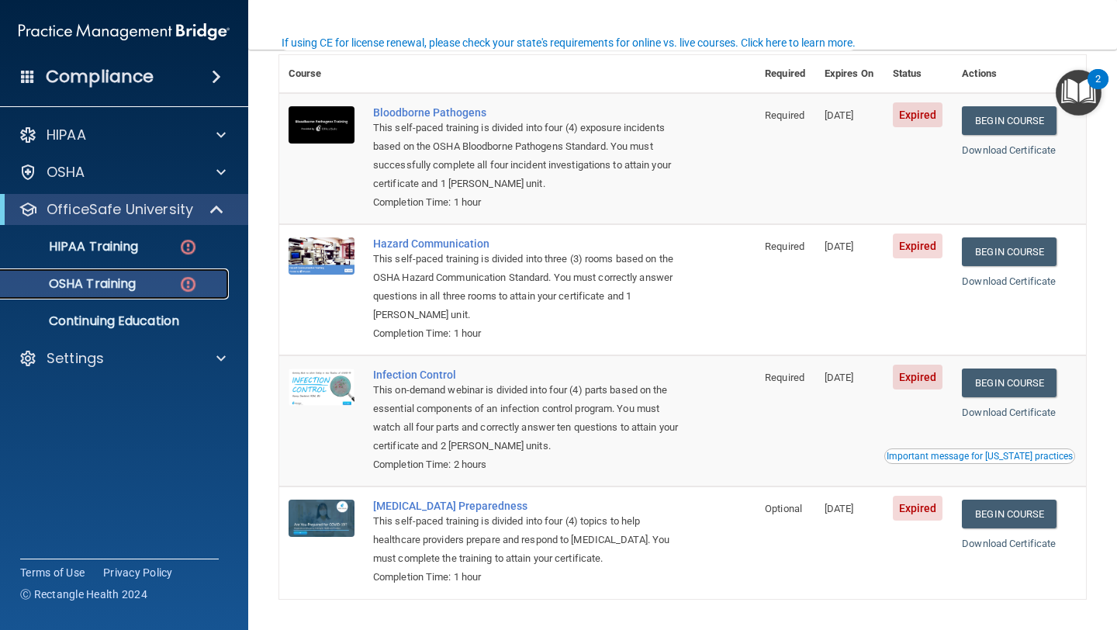
click at [192, 285] on img at bounding box center [187, 283] width 19 height 19
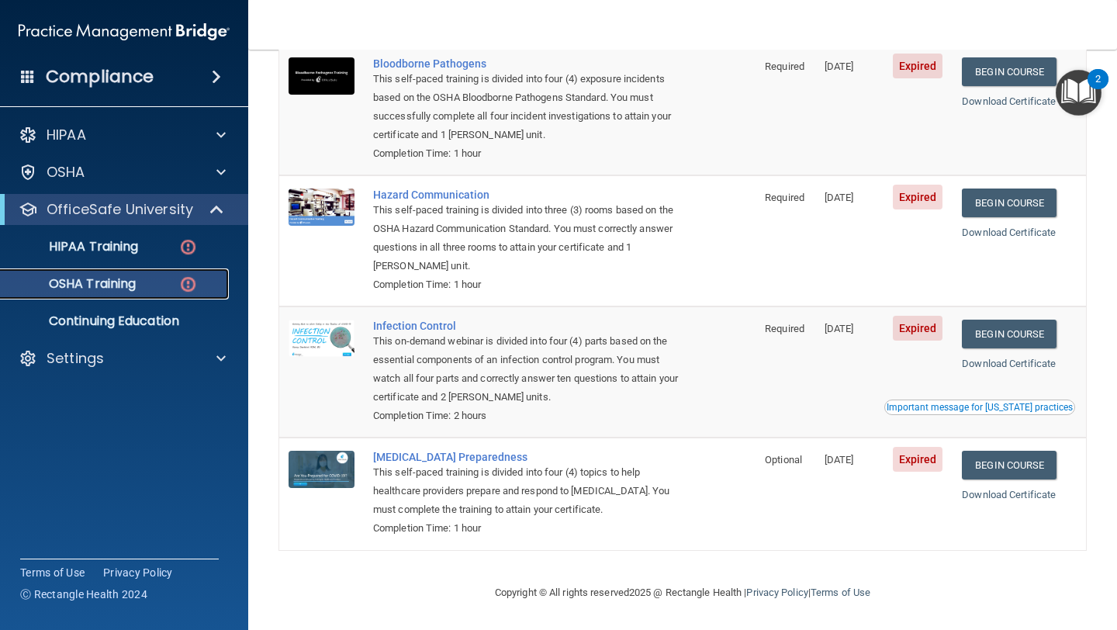
scroll to position [0, 0]
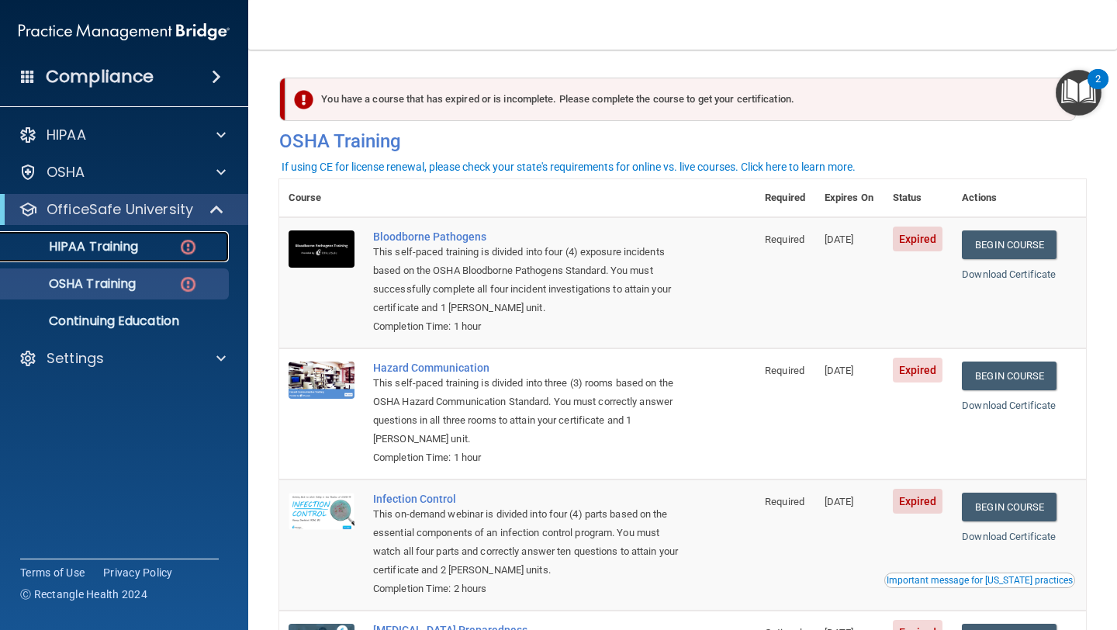
click at [143, 259] on link "HIPAA Training" at bounding box center [106, 246] width 244 height 31
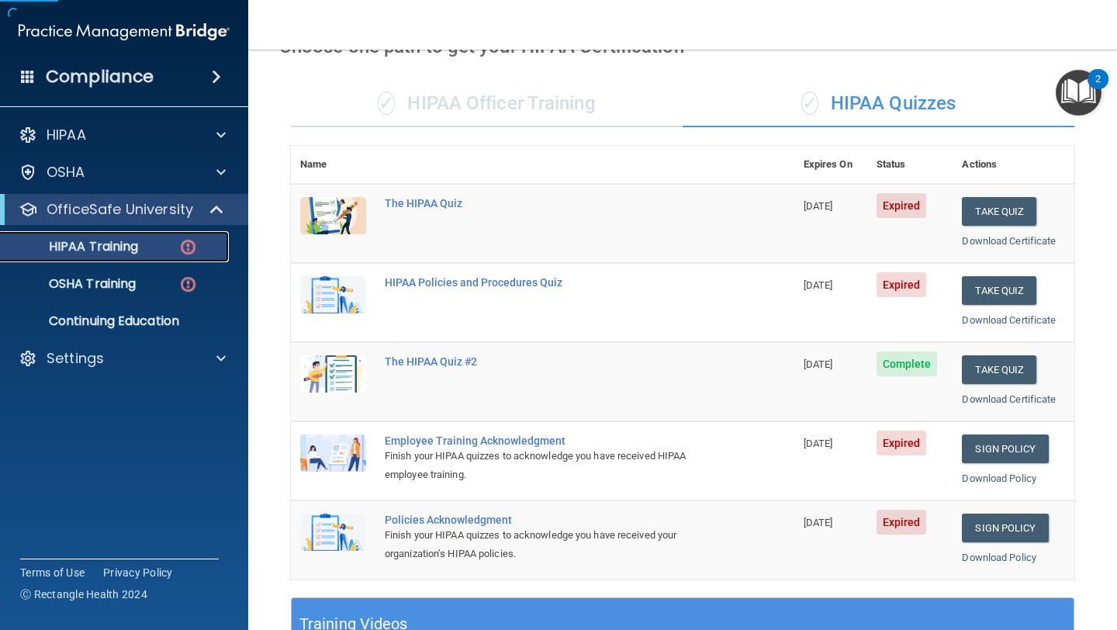
scroll to position [73, 0]
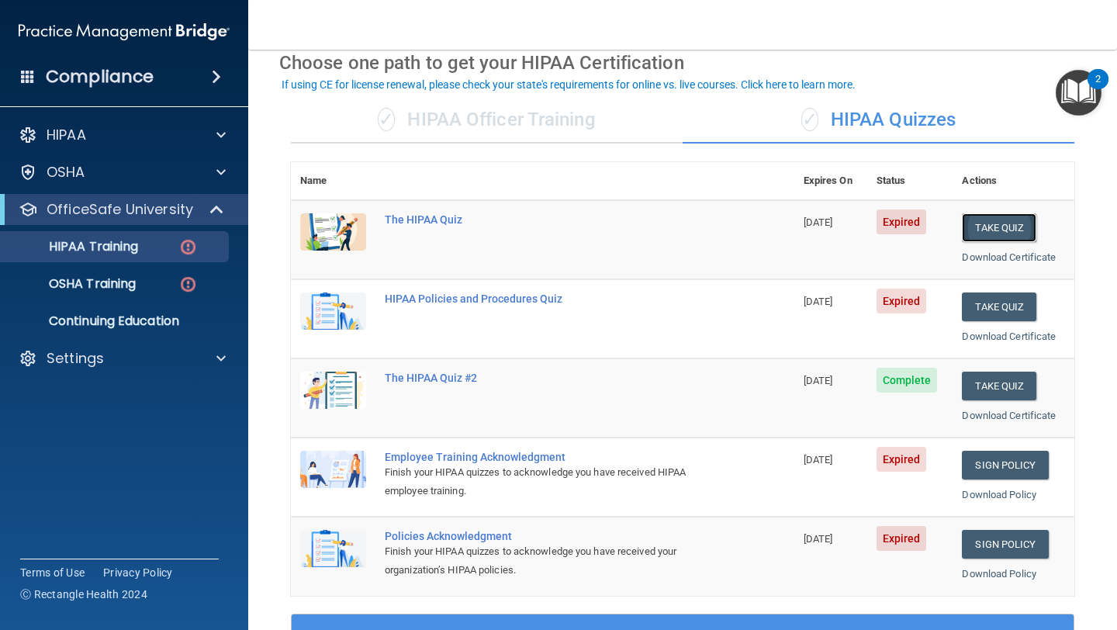
click at [527, 223] on button "Take Quiz" at bounding box center [999, 227] width 74 height 29
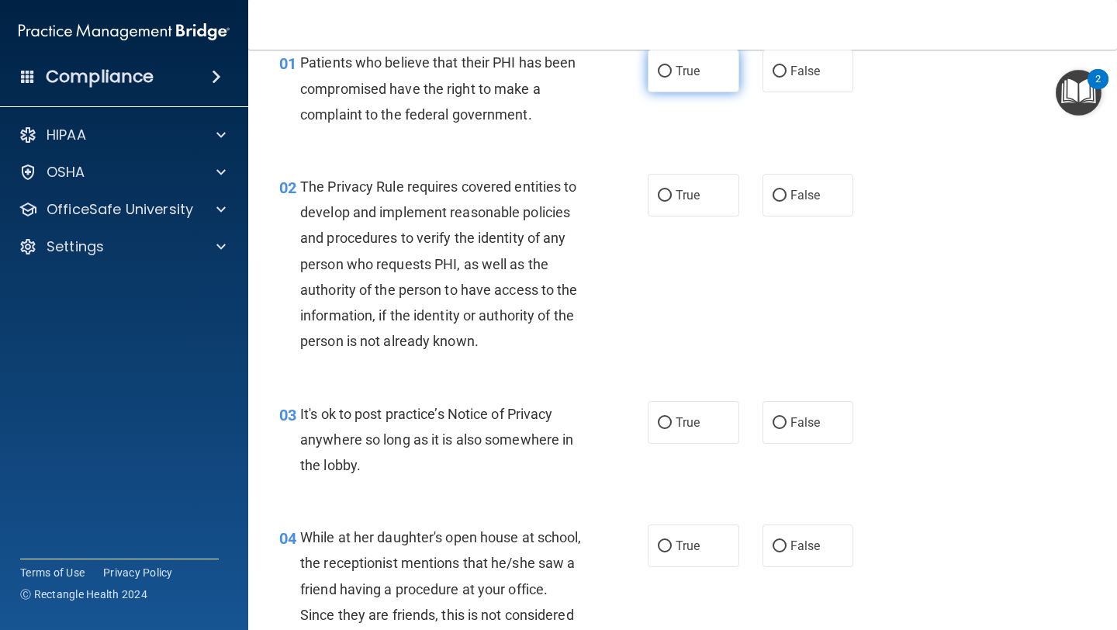
click at [527, 90] on label "True" at bounding box center [692, 71] width 91 height 43
click at [527, 78] on input "True" at bounding box center [665, 72] width 14 height 12
radio input "true"
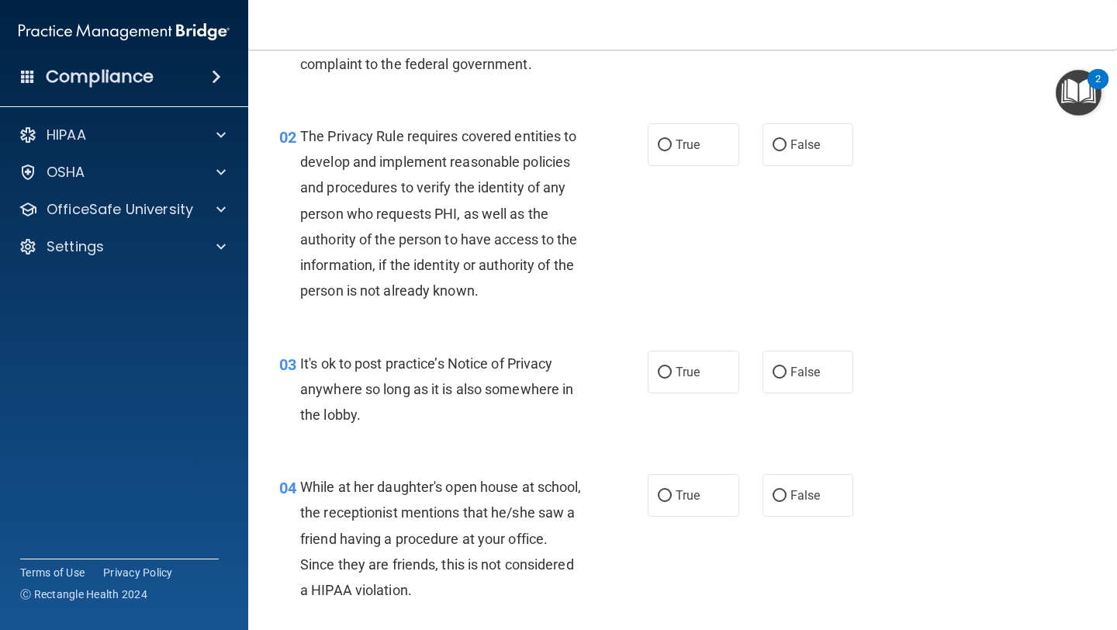
scroll to position [125, 0]
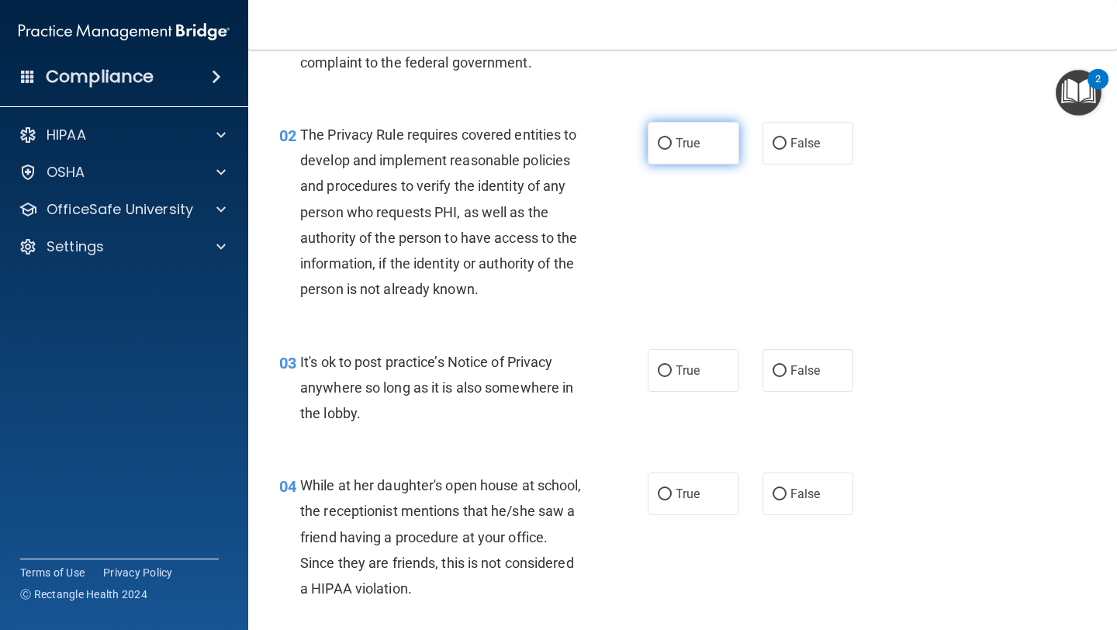
click at [527, 154] on label "True" at bounding box center [692, 143] width 91 height 43
click at [527, 150] on input "True" at bounding box center [665, 144] width 14 height 12
radio input "true"
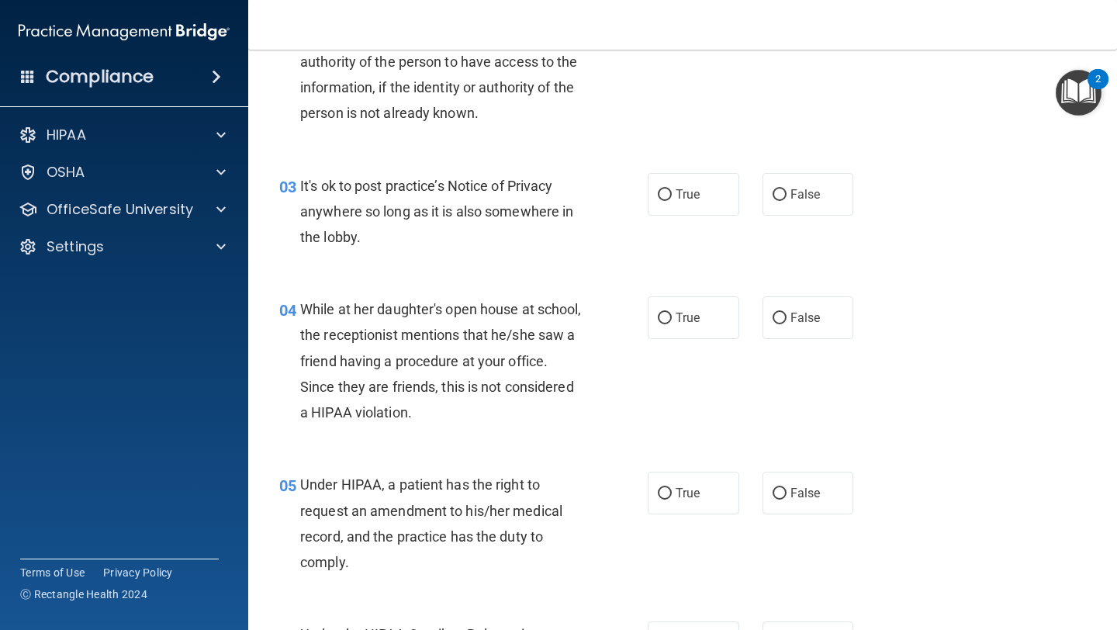
scroll to position [305, 0]
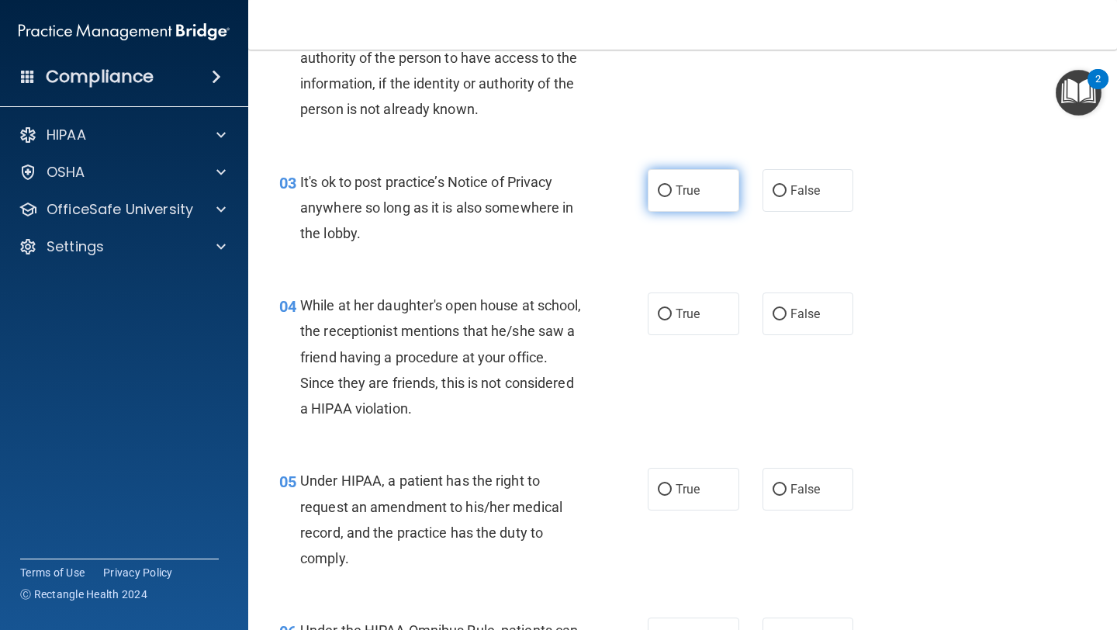
click at [527, 192] on label "True" at bounding box center [692, 190] width 91 height 43
click at [527, 192] on input "True" at bounding box center [665, 191] width 14 height 12
radio input "true"
click at [527, 317] on label "False" at bounding box center [807, 313] width 91 height 43
click at [527, 317] on input "False" at bounding box center [779, 315] width 14 height 12
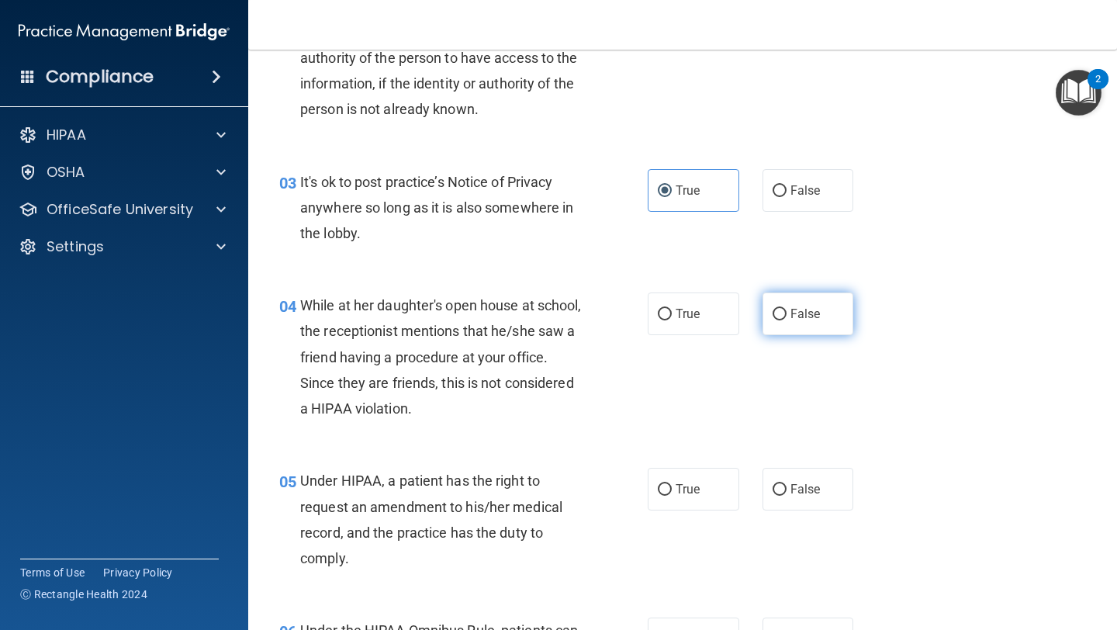
radio input "true"
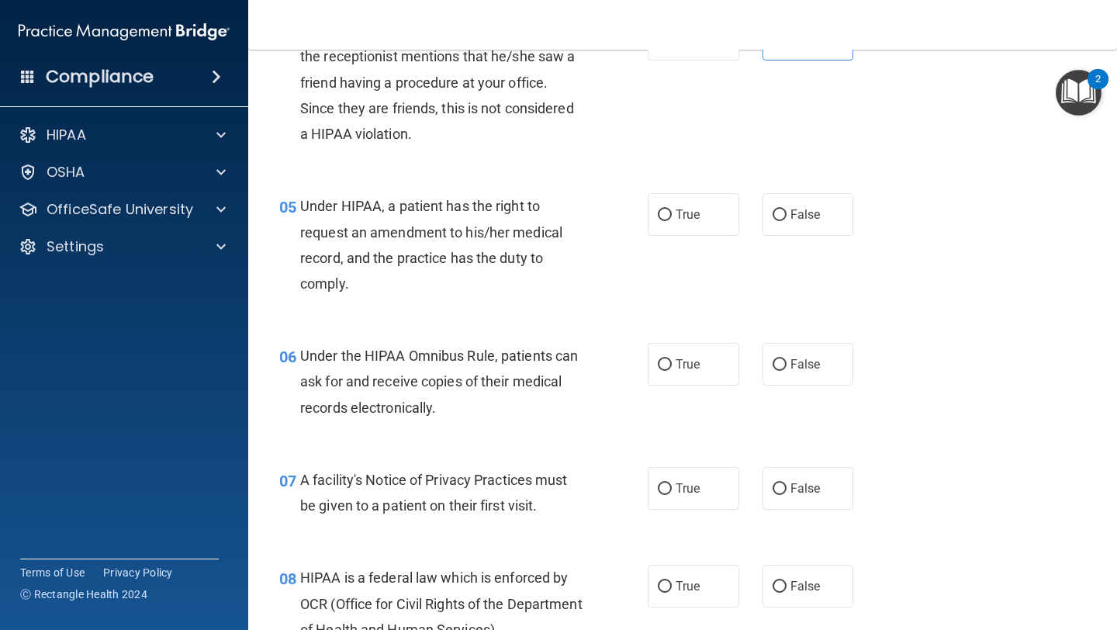
scroll to position [580, 0]
click at [527, 216] on label "True" at bounding box center [692, 213] width 91 height 43
click at [527, 216] on input "True" at bounding box center [665, 215] width 14 height 12
radio input "true"
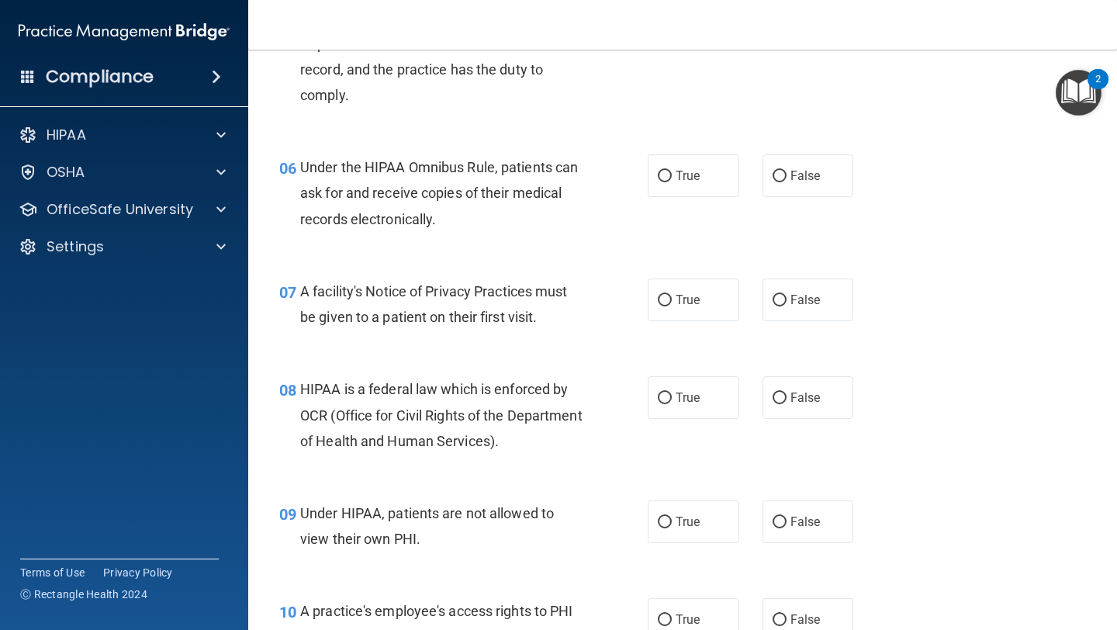
scroll to position [785, 0]
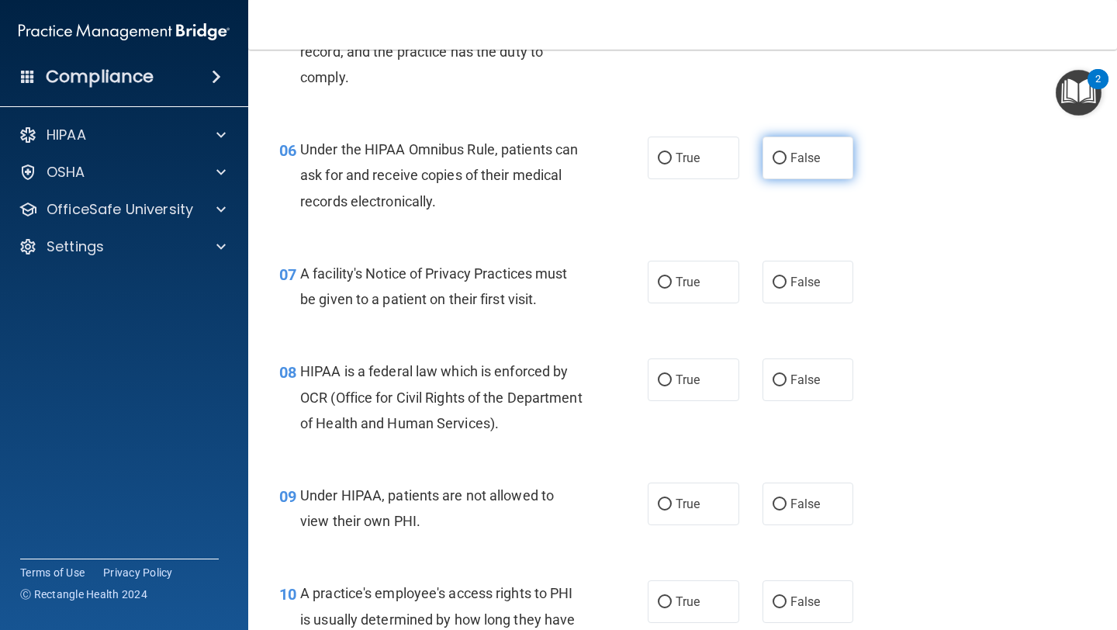
click at [527, 161] on input "False" at bounding box center [779, 159] width 14 height 12
radio input "true"
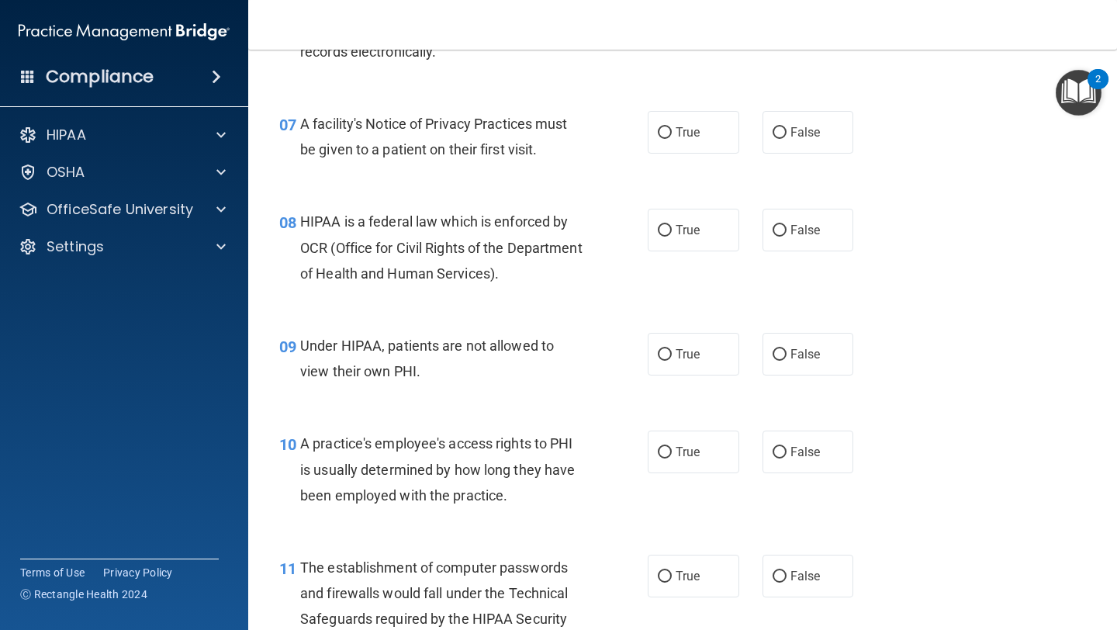
scroll to position [957, 0]
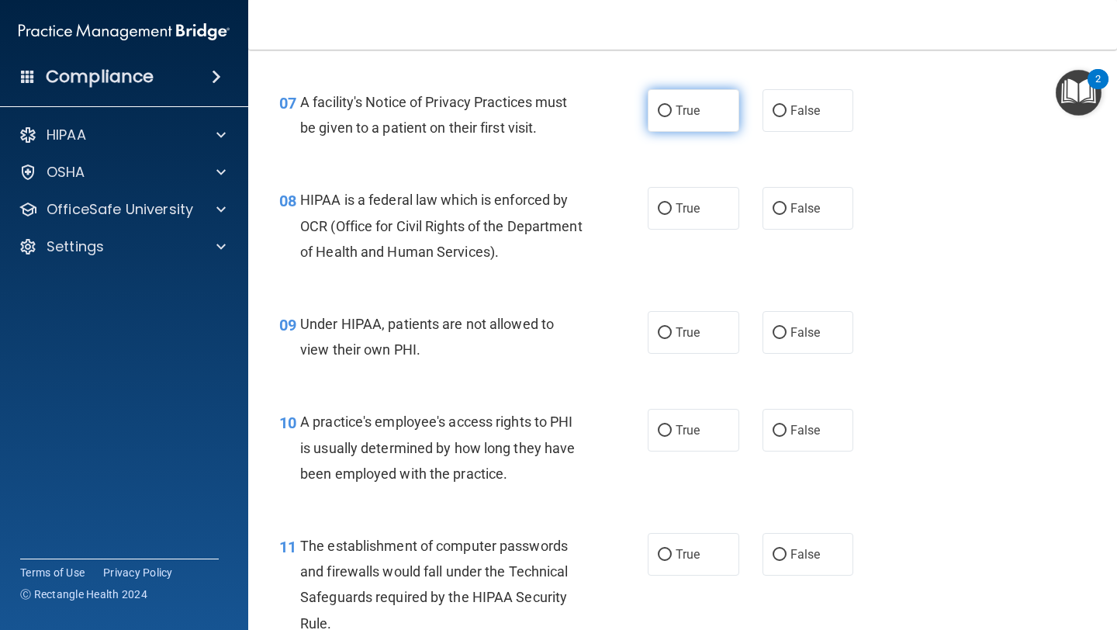
click at [527, 103] on span "True" at bounding box center [687, 110] width 24 height 15
click at [527, 105] on input "True" at bounding box center [665, 111] width 14 height 12
radio input "true"
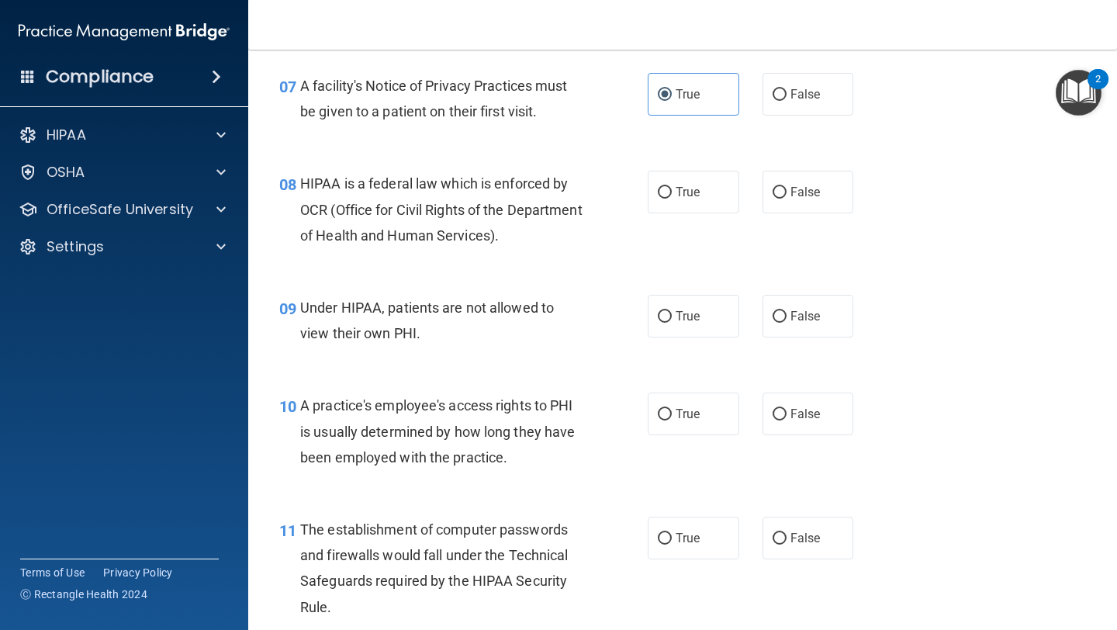
scroll to position [974, 0]
click at [527, 108] on label "False" at bounding box center [807, 93] width 91 height 43
click at [527, 100] on input "False" at bounding box center [779, 94] width 14 height 12
radio input "true"
radio input "false"
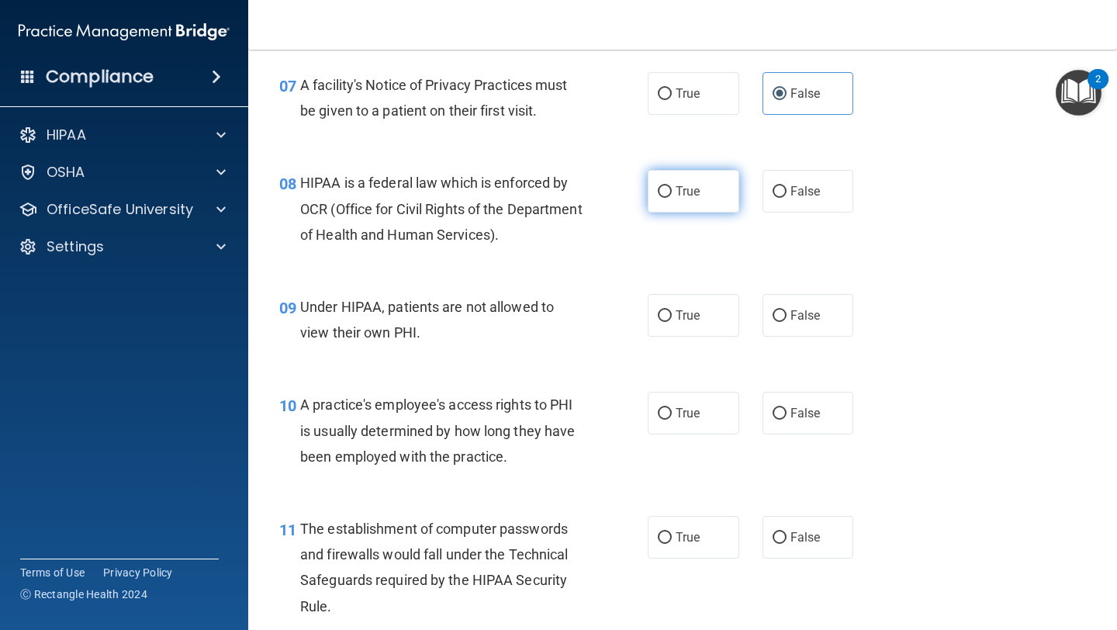
click at [527, 197] on span "True" at bounding box center [687, 191] width 24 height 15
click at [527, 197] on input "True" at bounding box center [665, 192] width 14 height 12
radio input "true"
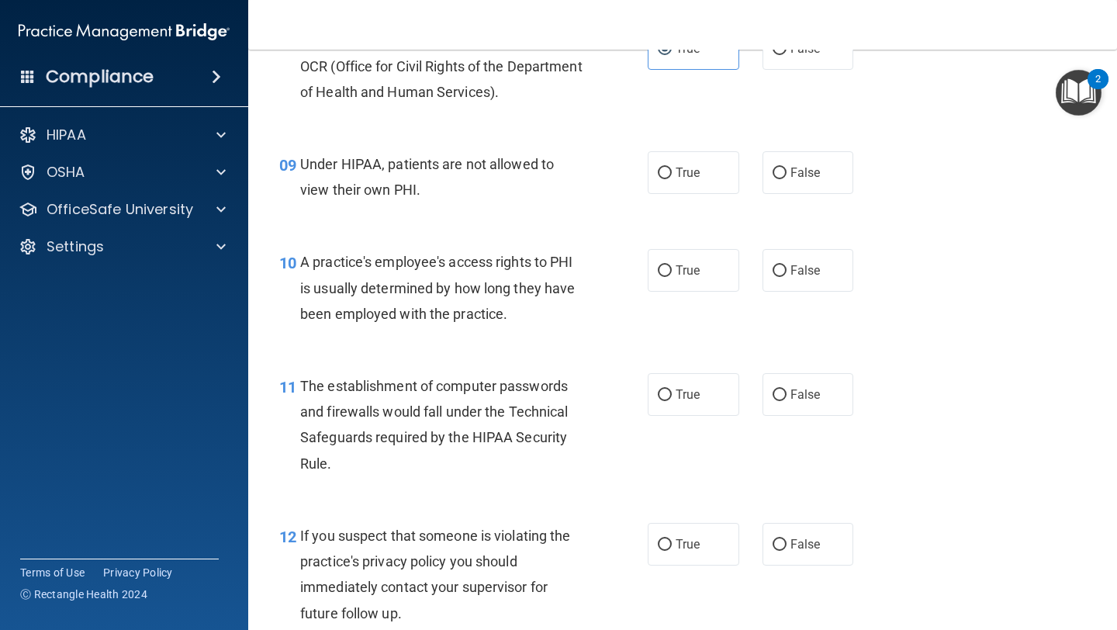
scroll to position [1117, 0]
click at [527, 177] on label "False" at bounding box center [807, 171] width 91 height 43
click at [527, 177] on input "False" at bounding box center [779, 173] width 14 height 12
radio input "true"
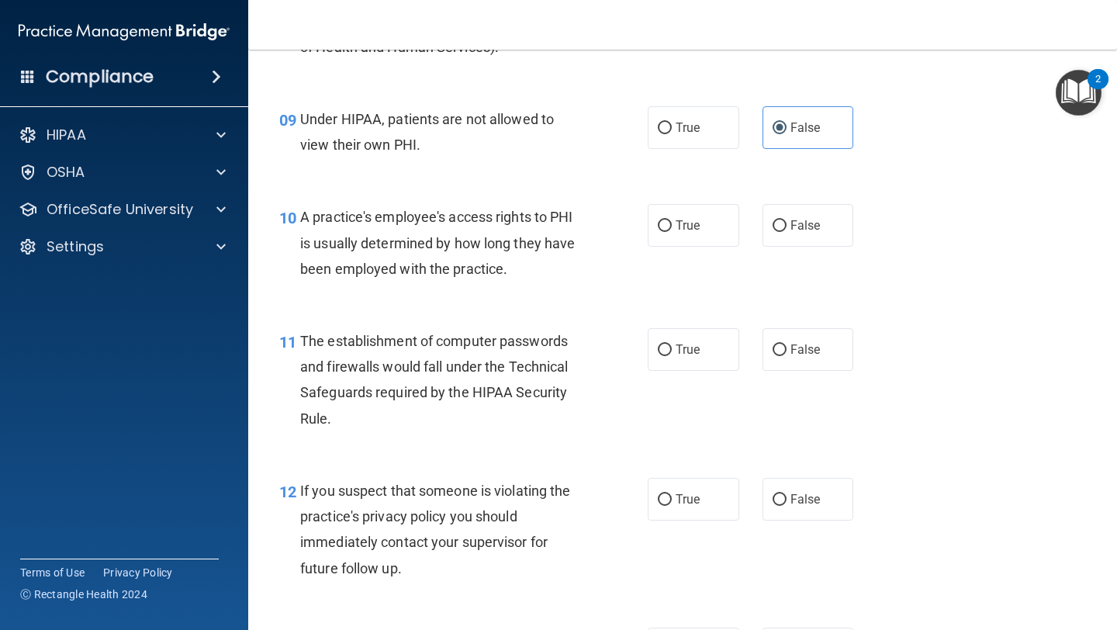
scroll to position [1224, 0]
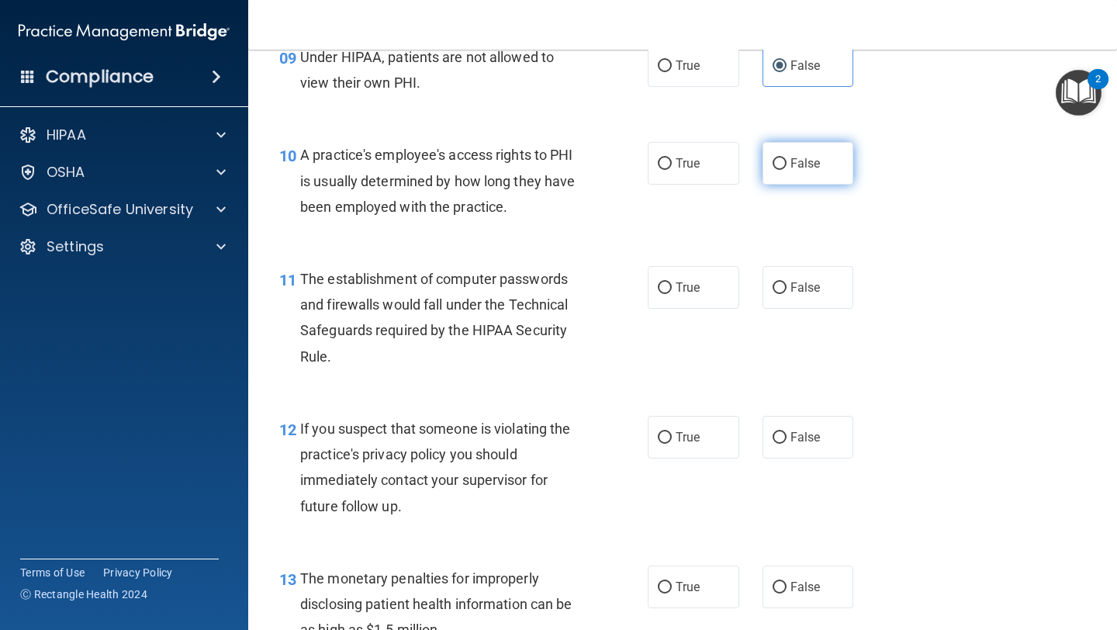
click at [527, 162] on input "False" at bounding box center [779, 164] width 14 height 12
radio input "true"
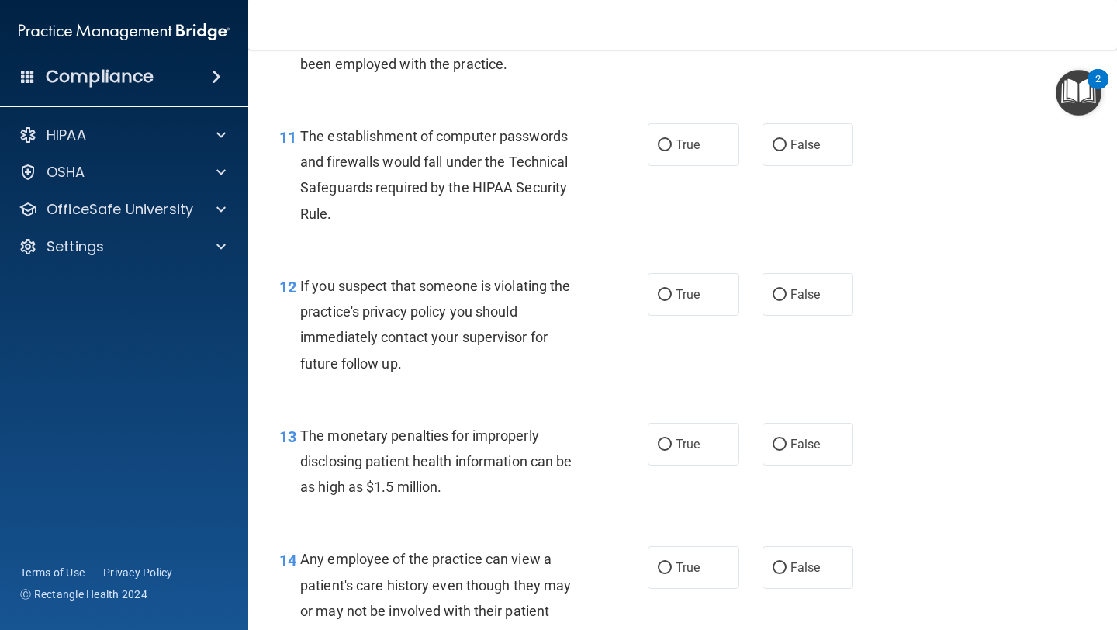
scroll to position [1256, 0]
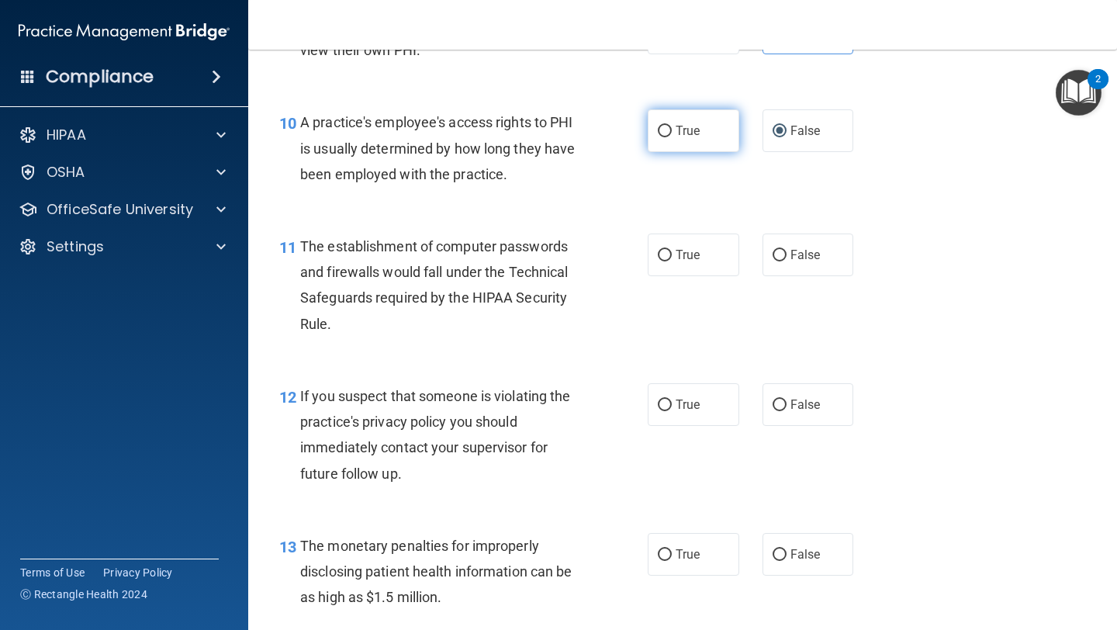
click at [527, 127] on span "True" at bounding box center [687, 130] width 24 height 15
click at [527, 127] on input "True" at bounding box center [665, 132] width 14 height 12
radio input "true"
radio input "false"
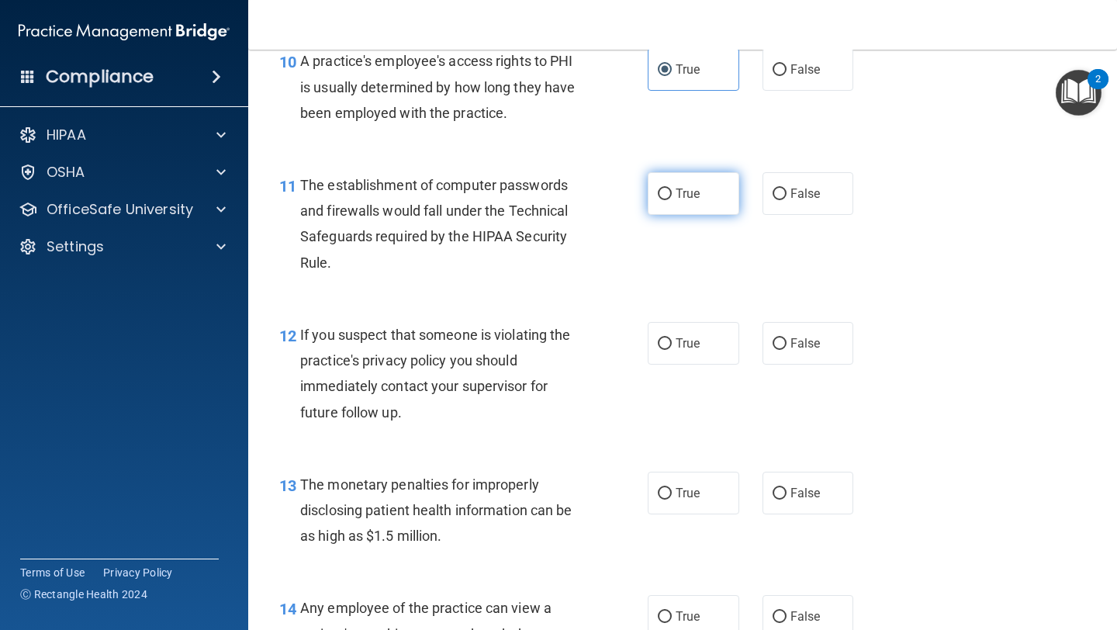
click at [527, 204] on label "True" at bounding box center [692, 193] width 91 height 43
click at [527, 200] on input "True" at bounding box center [665, 194] width 14 height 12
radio input "true"
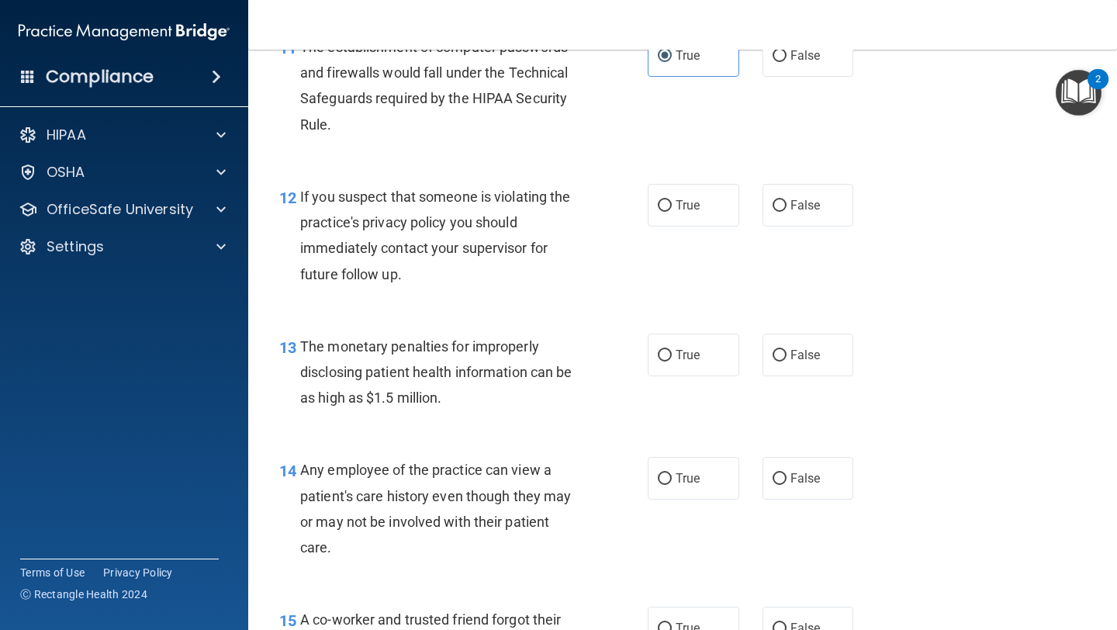
scroll to position [1488, 0]
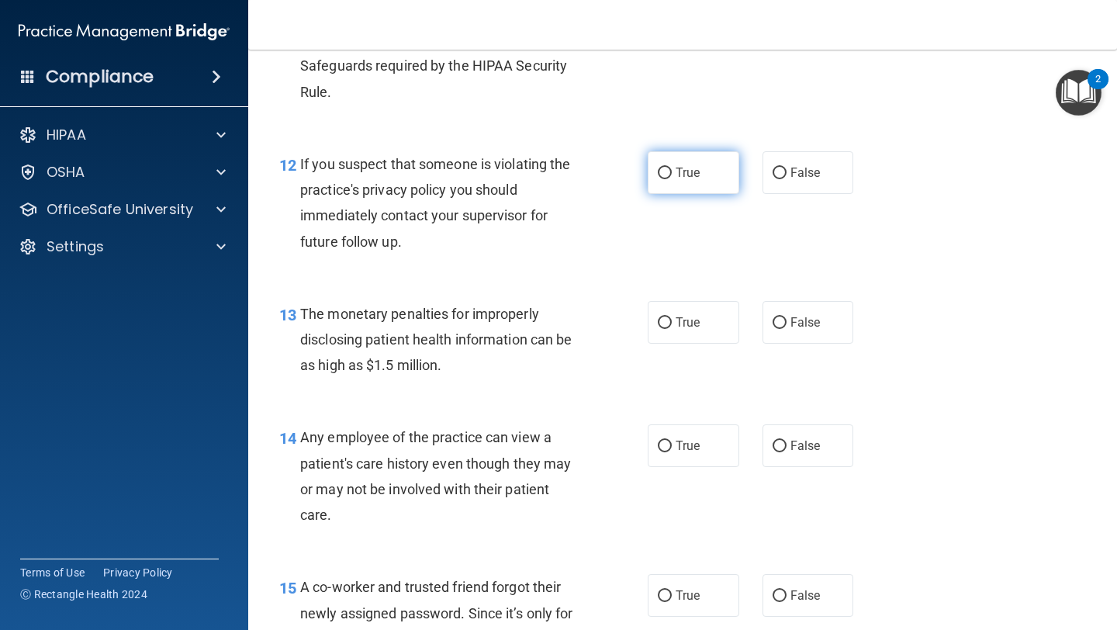
click at [527, 181] on label "True" at bounding box center [692, 172] width 91 height 43
click at [527, 179] on input "True" at bounding box center [665, 173] width 14 height 12
radio input "true"
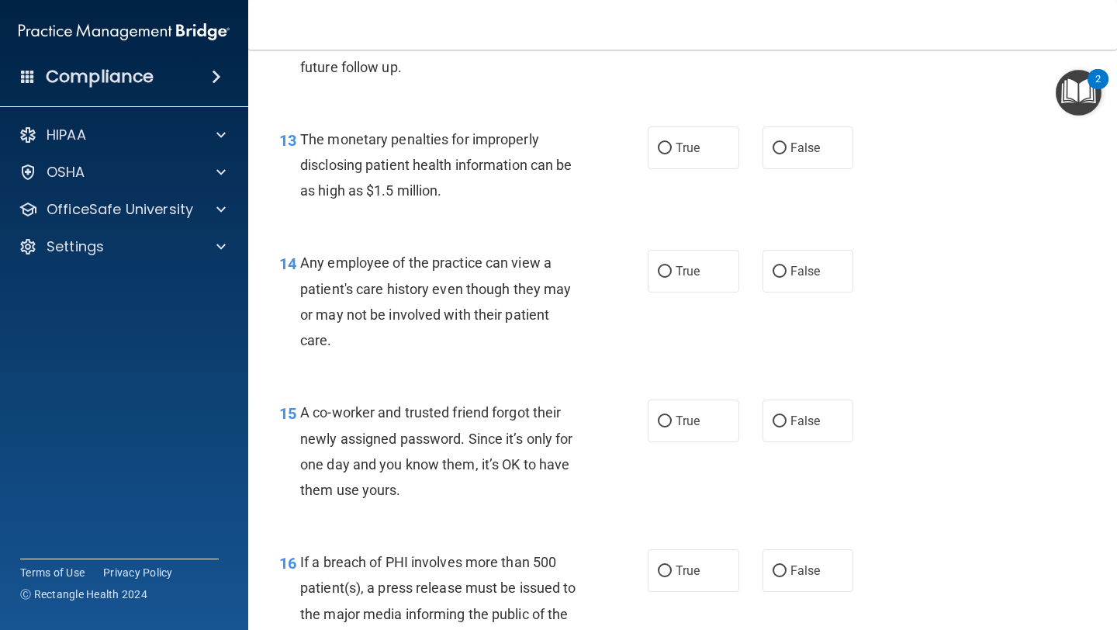
scroll to position [1661, 0]
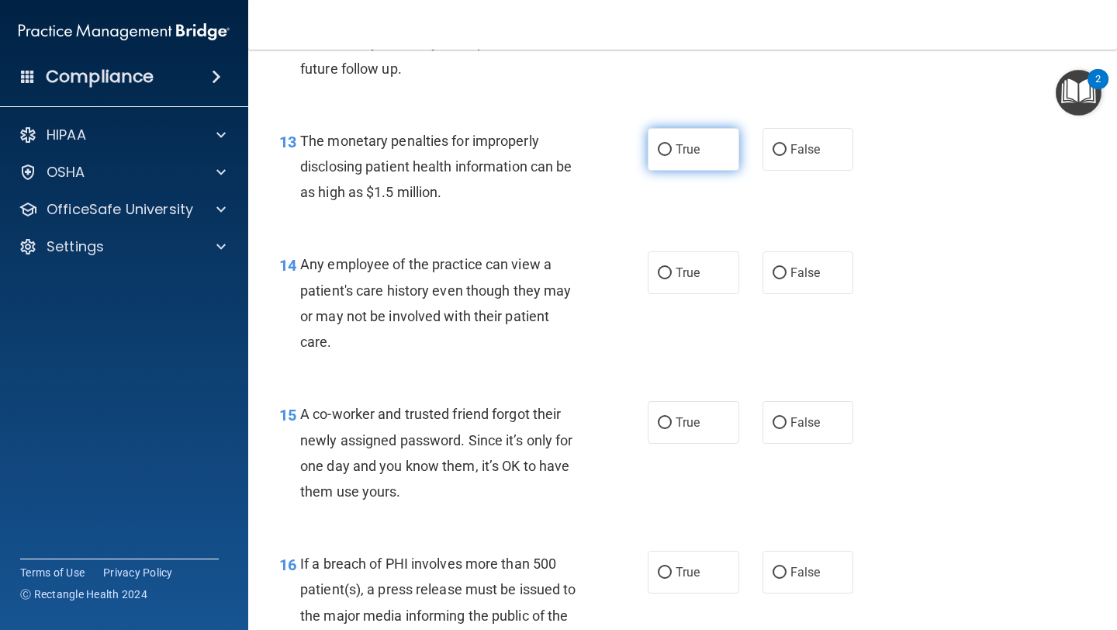
click at [527, 151] on label "True" at bounding box center [692, 149] width 91 height 43
click at [527, 151] on input "True" at bounding box center [665, 150] width 14 height 12
radio input "true"
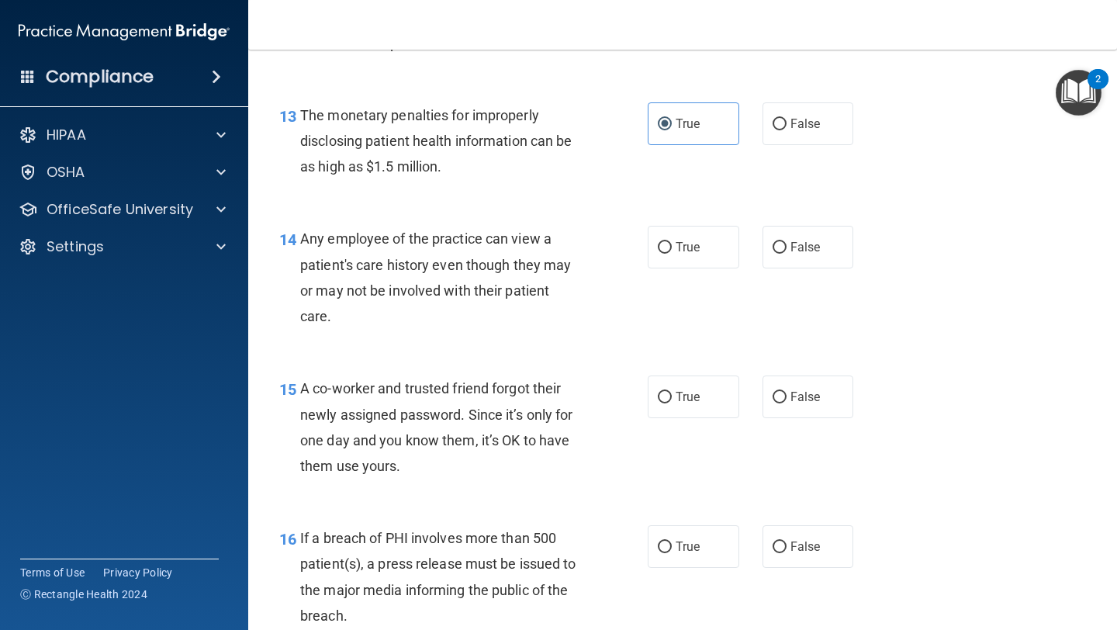
scroll to position [1694, 0]
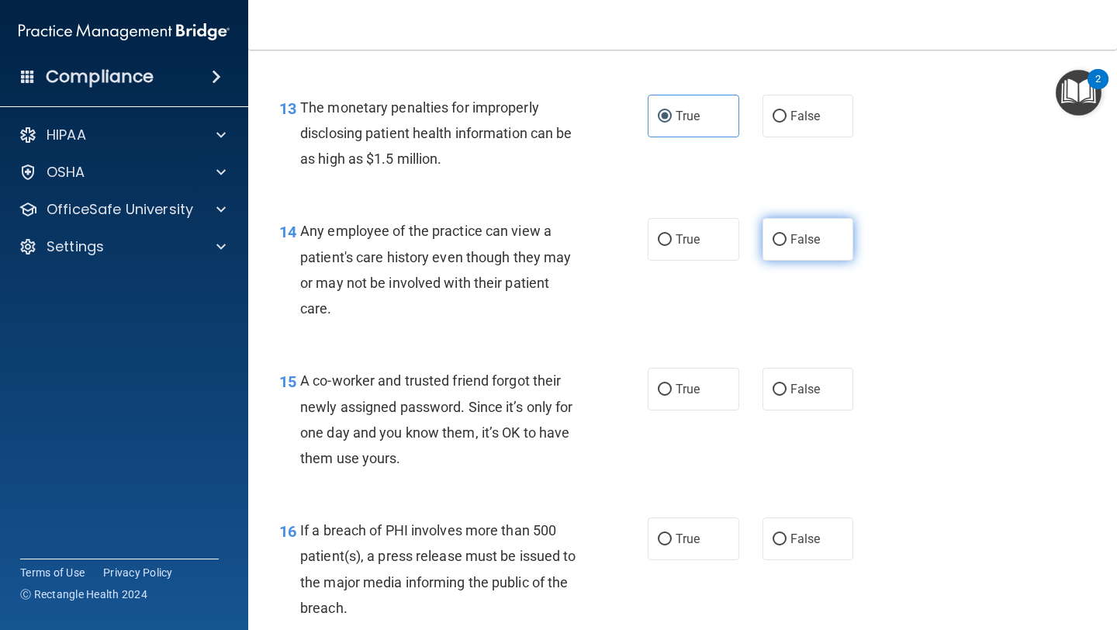
click at [527, 247] on label "False" at bounding box center [807, 239] width 91 height 43
click at [527, 246] on input "False" at bounding box center [779, 240] width 14 height 12
radio input "true"
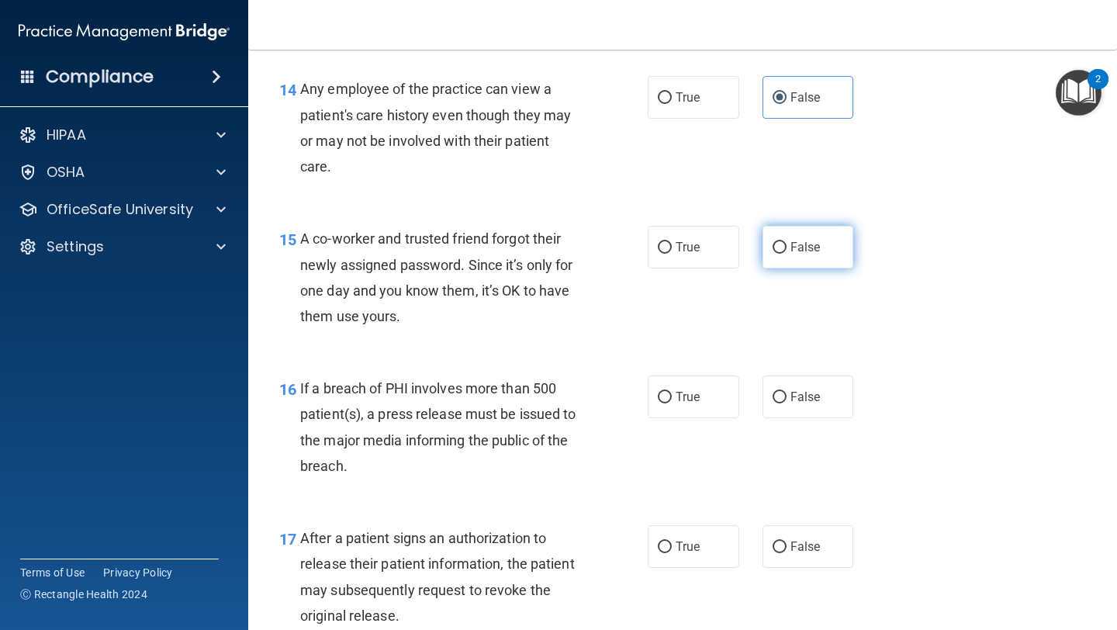
click at [527, 241] on span "False" at bounding box center [805, 247] width 30 height 15
click at [527, 242] on input "False" at bounding box center [779, 248] width 14 height 12
radio input "true"
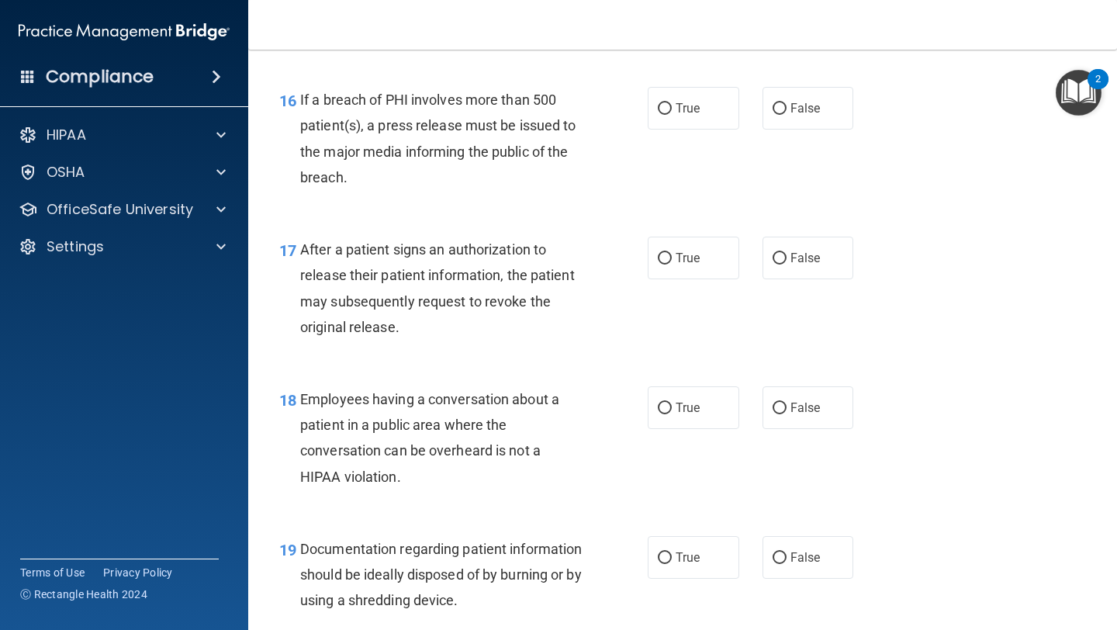
scroll to position [2126, 0]
click at [527, 112] on span "True" at bounding box center [687, 106] width 24 height 15
click at [527, 112] on input "True" at bounding box center [665, 108] width 14 height 12
radio input "true"
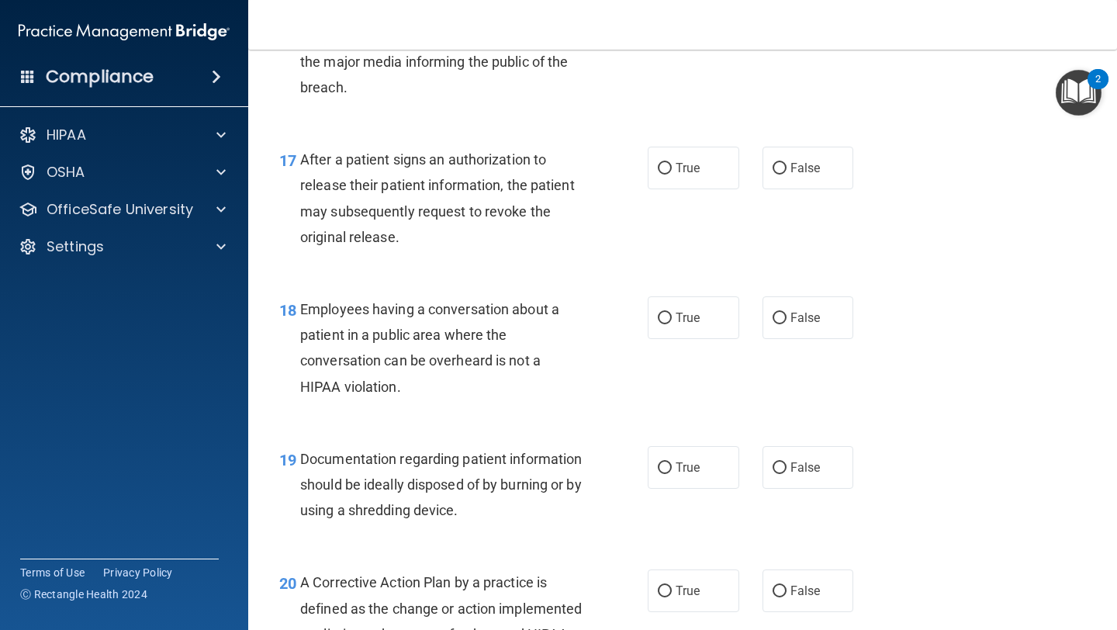
scroll to position [2218, 0]
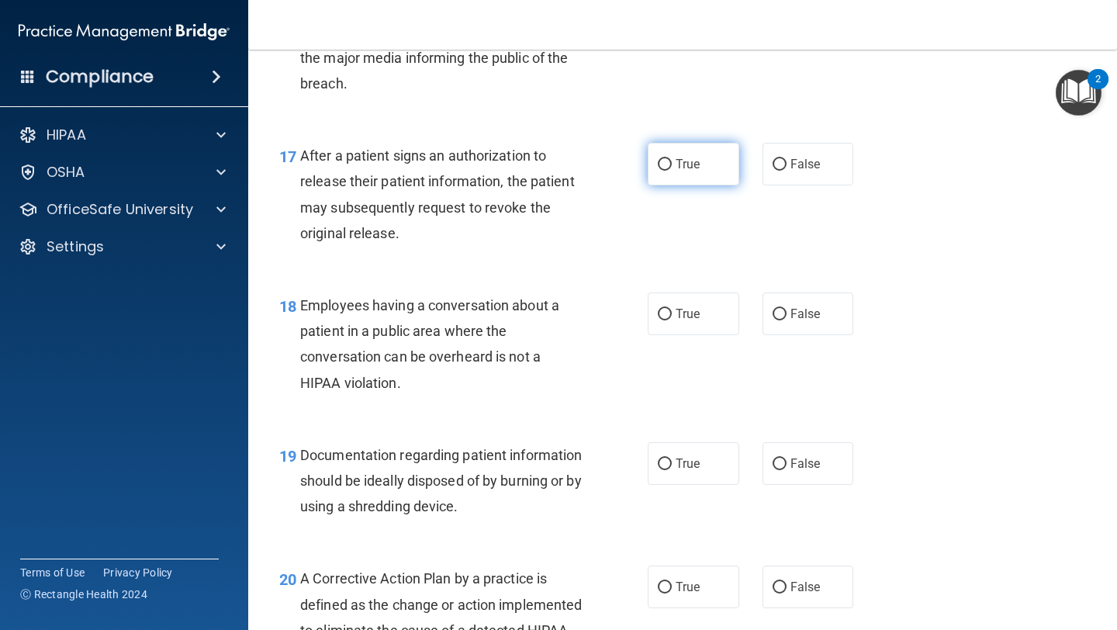
click at [527, 167] on label "True" at bounding box center [692, 164] width 91 height 43
click at [527, 167] on input "True" at bounding box center [665, 165] width 14 height 12
radio input "true"
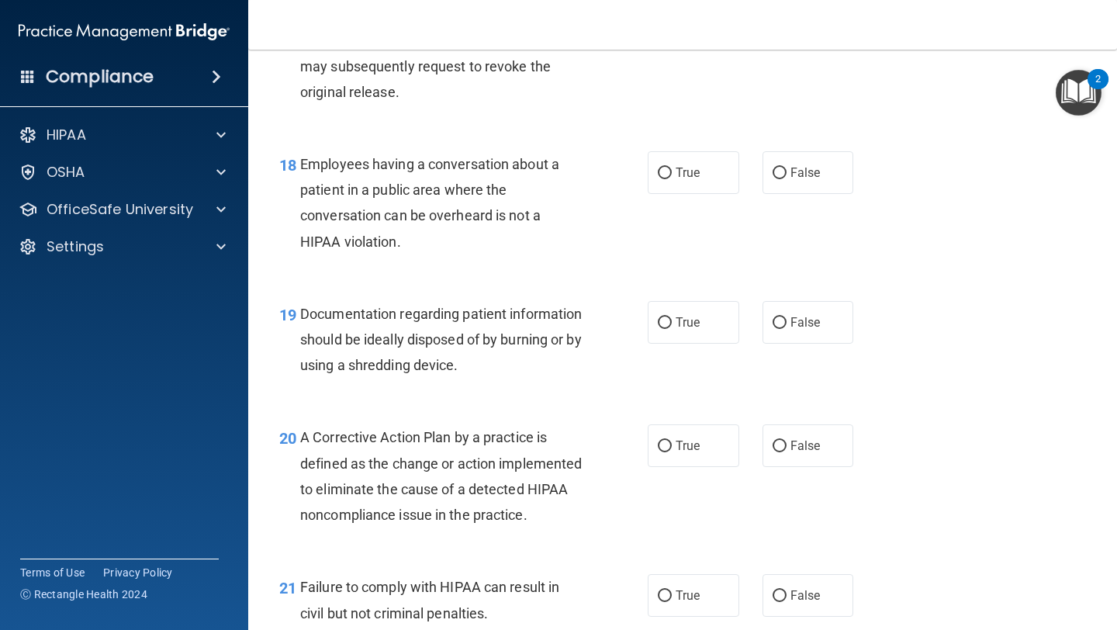
scroll to position [2357, 0]
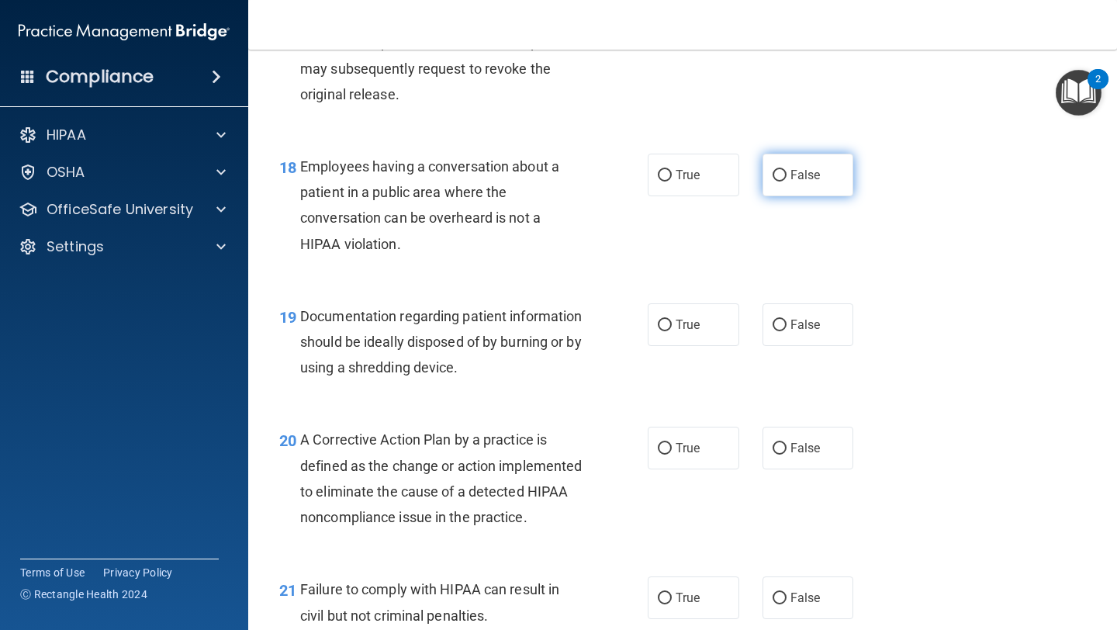
click at [527, 181] on input "False" at bounding box center [779, 176] width 14 height 12
radio input "true"
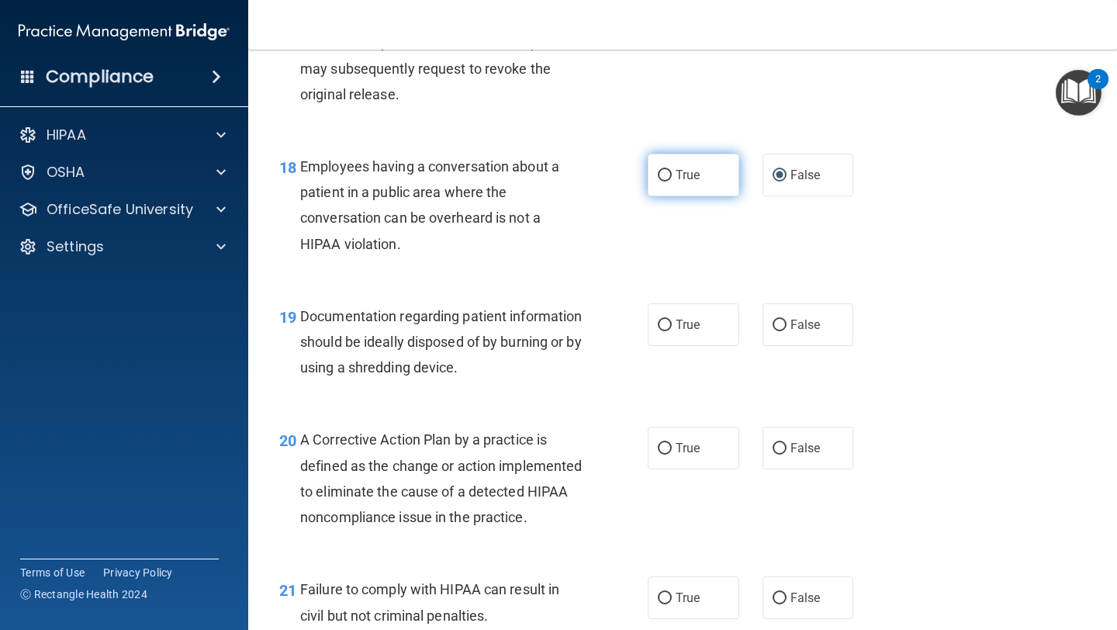
click at [527, 181] on label "True" at bounding box center [692, 175] width 91 height 43
click at [527, 181] on input "True" at bounding box center [665, 176] width 14 height 12
radio input "true"
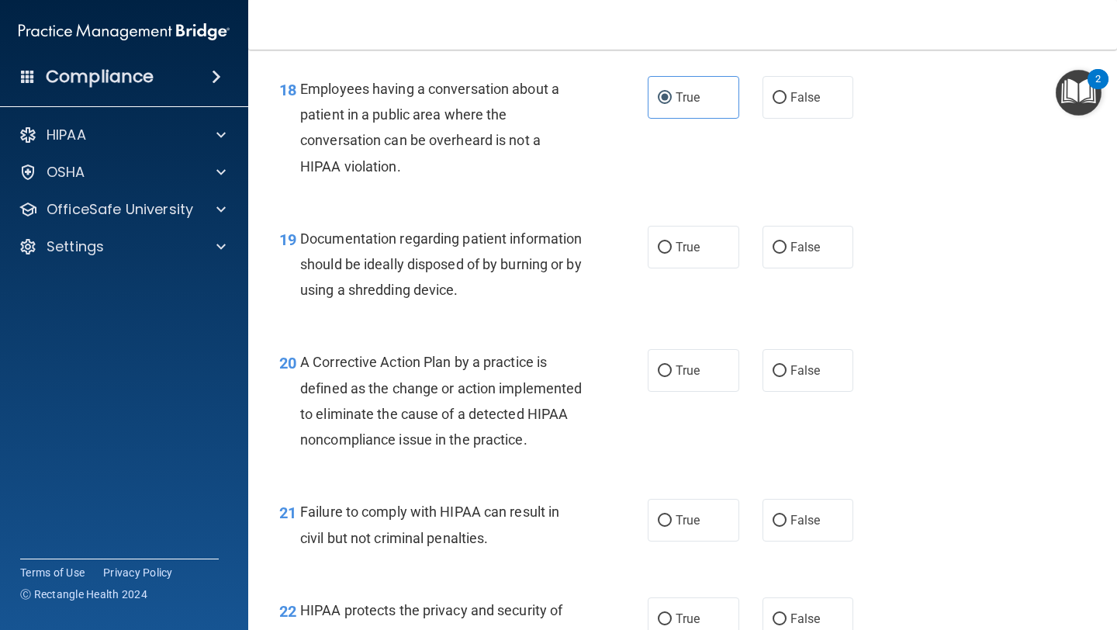
scroll to position [2445, 0]
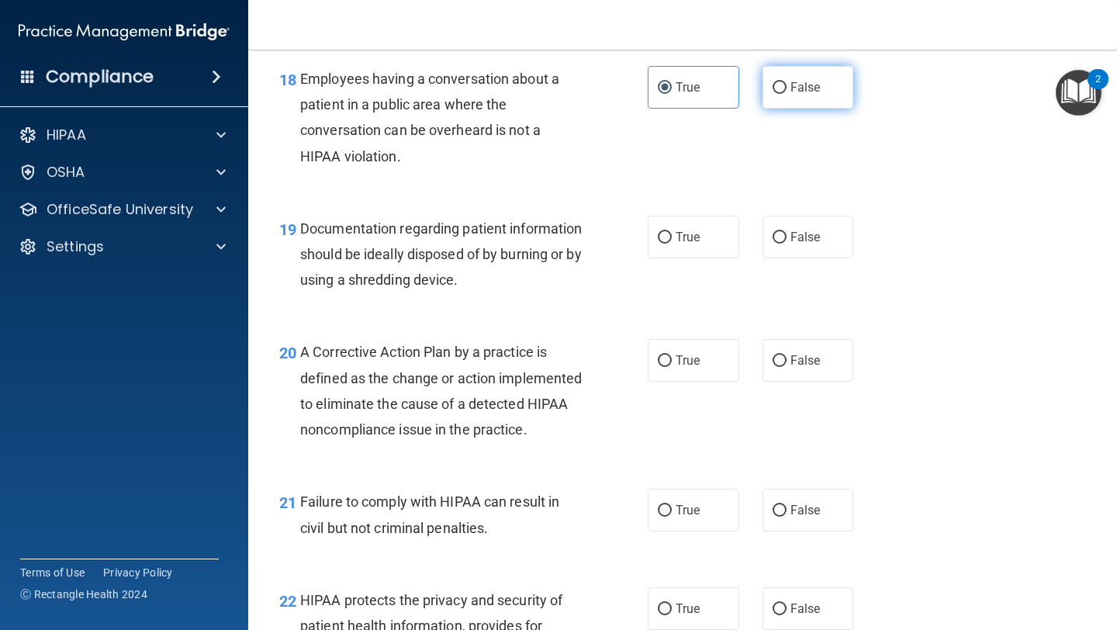
click at [527, 91] on span "False" at bounding box center [805, 87] width 30 height 15
click at [527, 91] on input "False" at bounding box center [779, 88] width 14 height 12
radio input "true"
radio input "false"
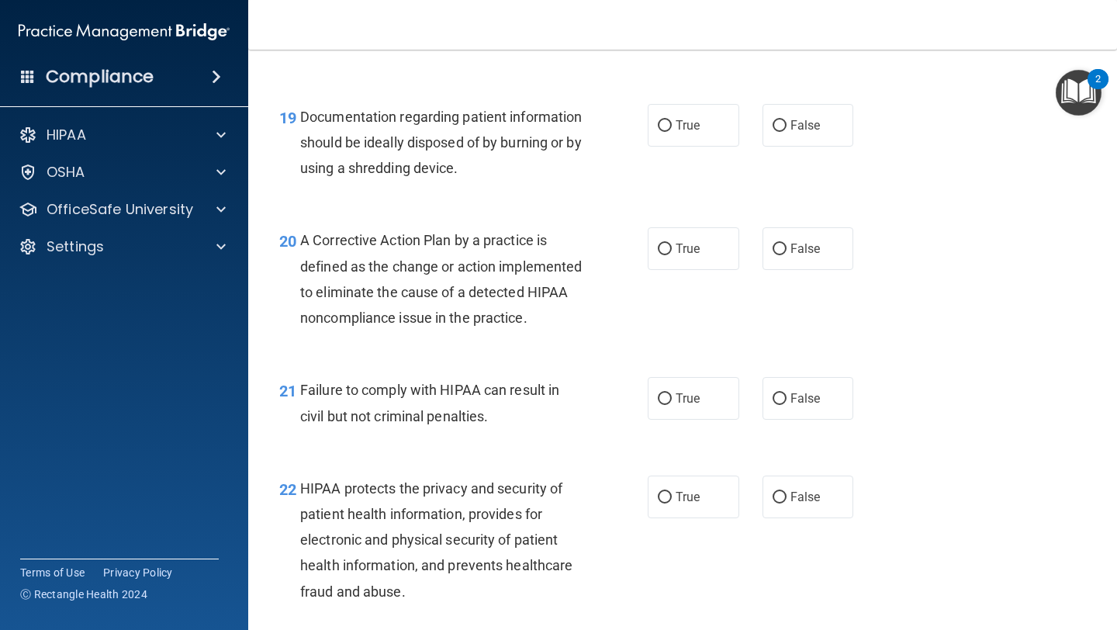
scroll to position [2557, 0]
click at [527, 133] on label "True" at bounding box center [692, 124] width 91 height 43
click at [527, 131] on input "True" at bounding box center [665, 125] width 14 height 12
radio input "true"
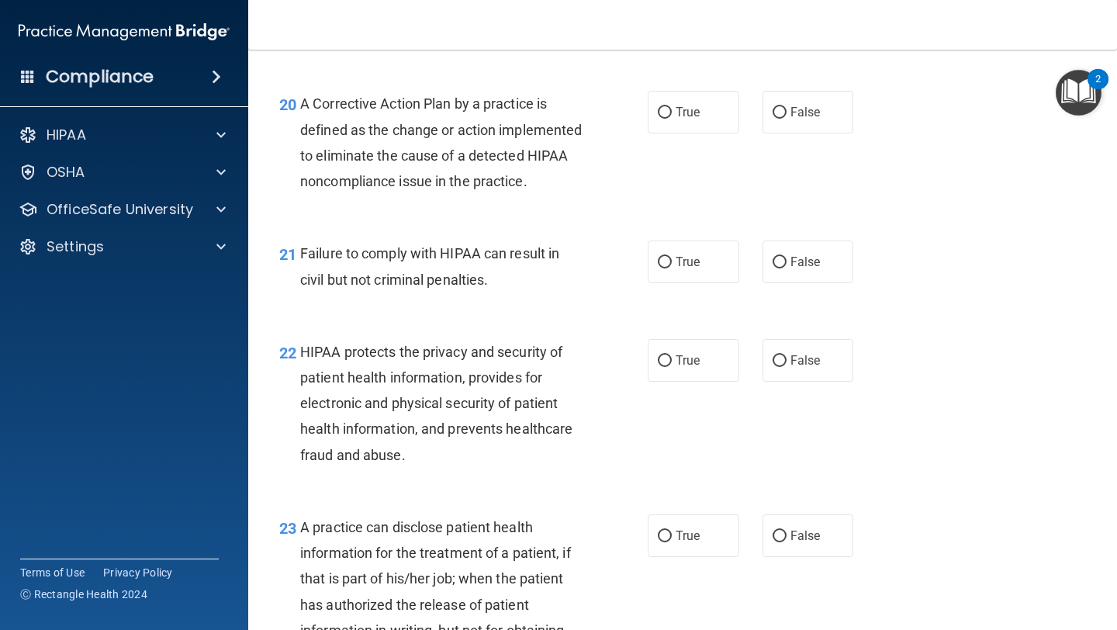
scroll to position [2697, 0]
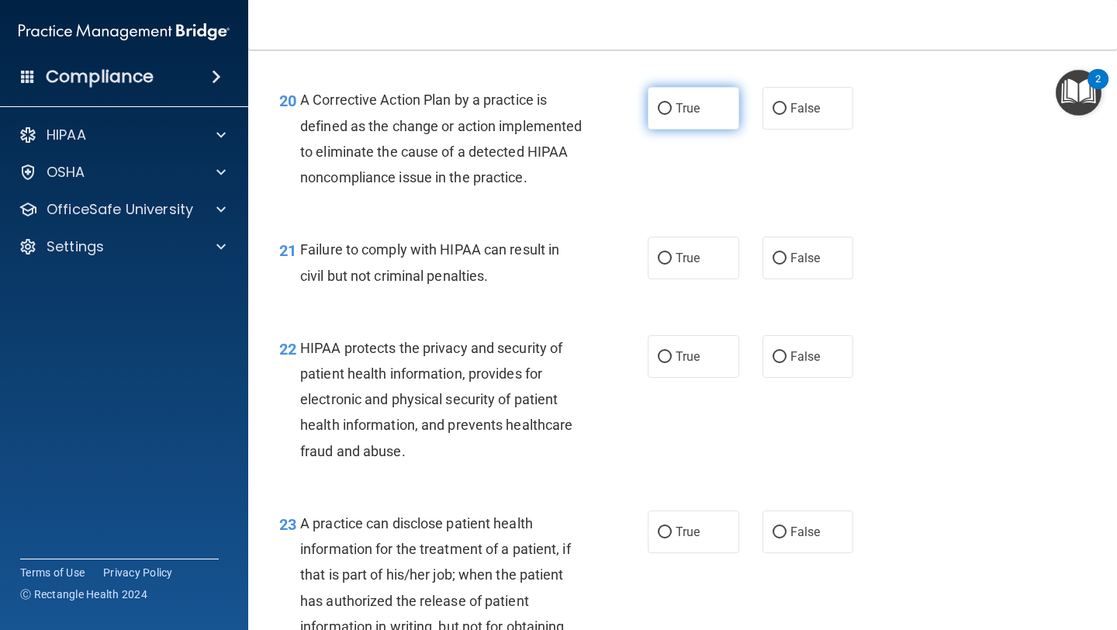
click at [527, 113] on span "True" at bounding box center [687, 108] width 24 height 15
click at [527, 113] on input "True" at bounding box center [665, 109] width 14 height 12
radio input "true"
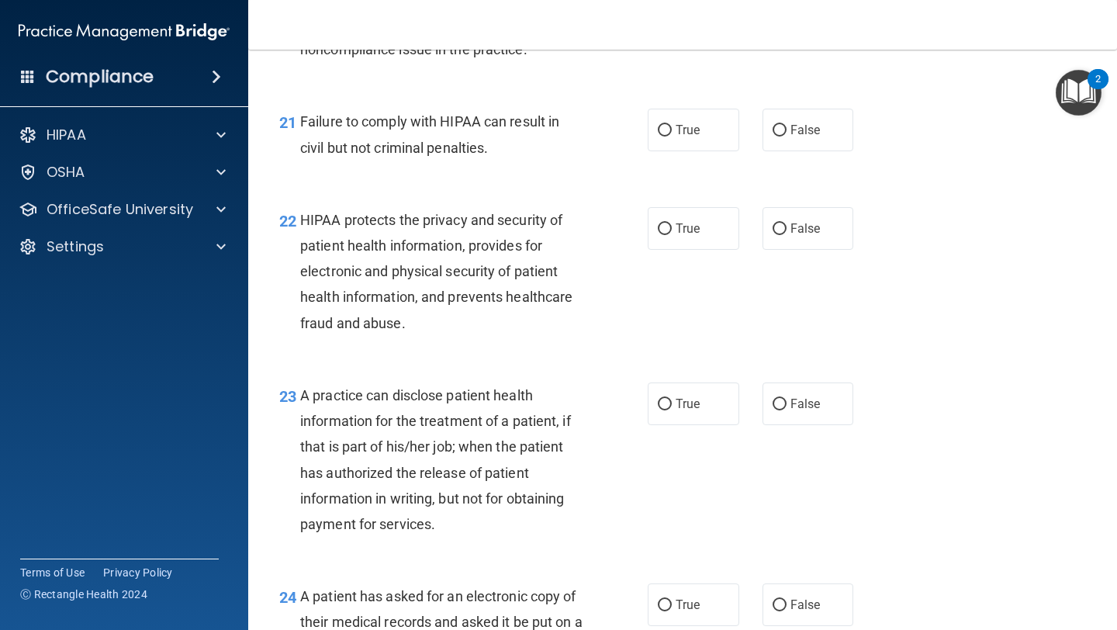
scroll to position [2823, 0]
click at [527, 153] on label "True" at bounding box center [692, 131] width 91 height 43
click at [527, 138] on input "True" at bounding box center [665, 132] width 14 height 12
radio input "true"
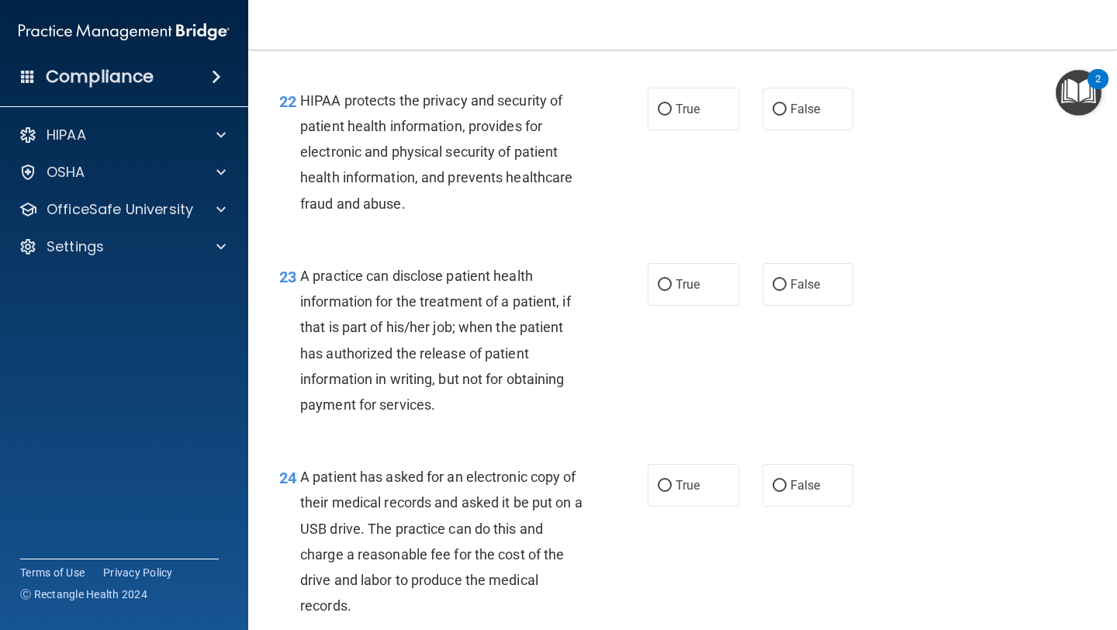
scroll to position [2946, 0]
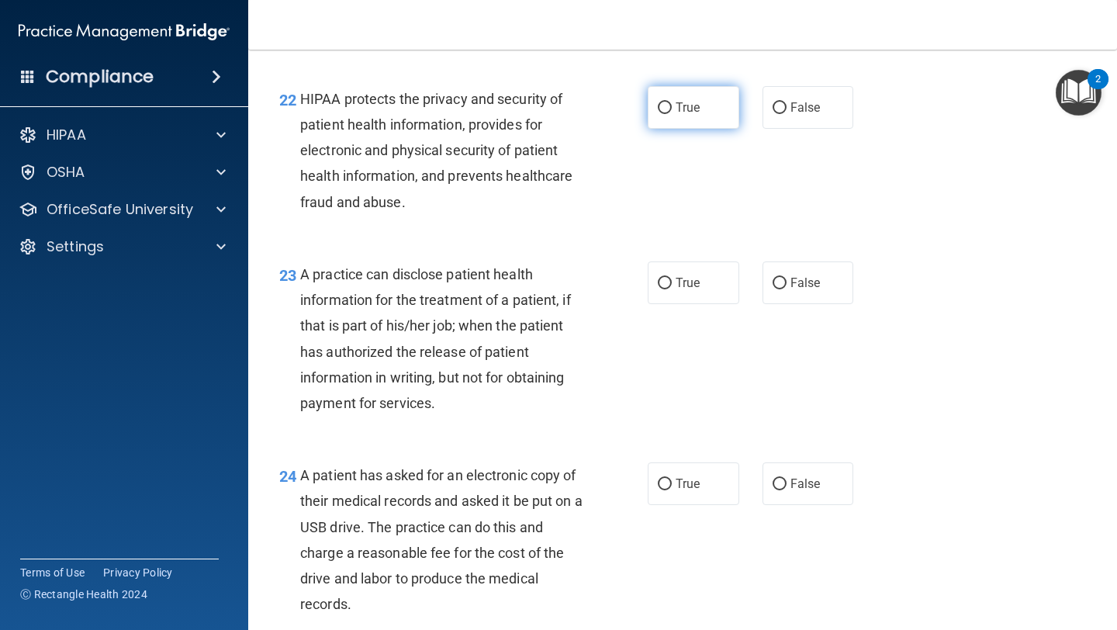
click at [527, 115] on span "True" at bounding box center [687, 107] width 24 height 15
click at [527, 114] on input "True" at bounding box center [665, 108] width 14 height 12
radio input "true"
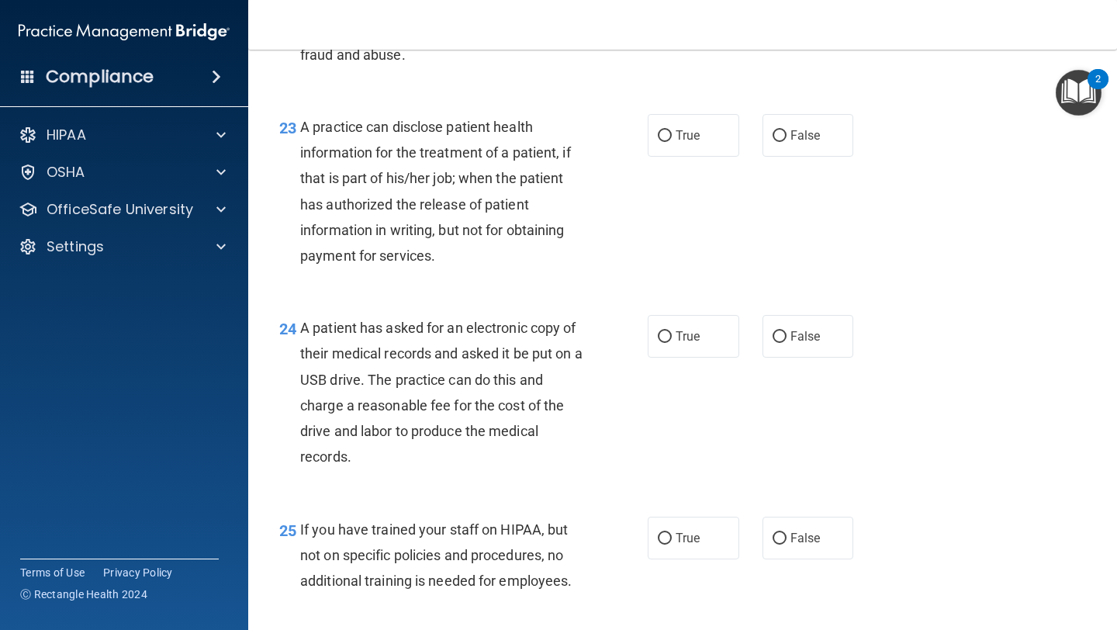
scroll to position [3116, 0]
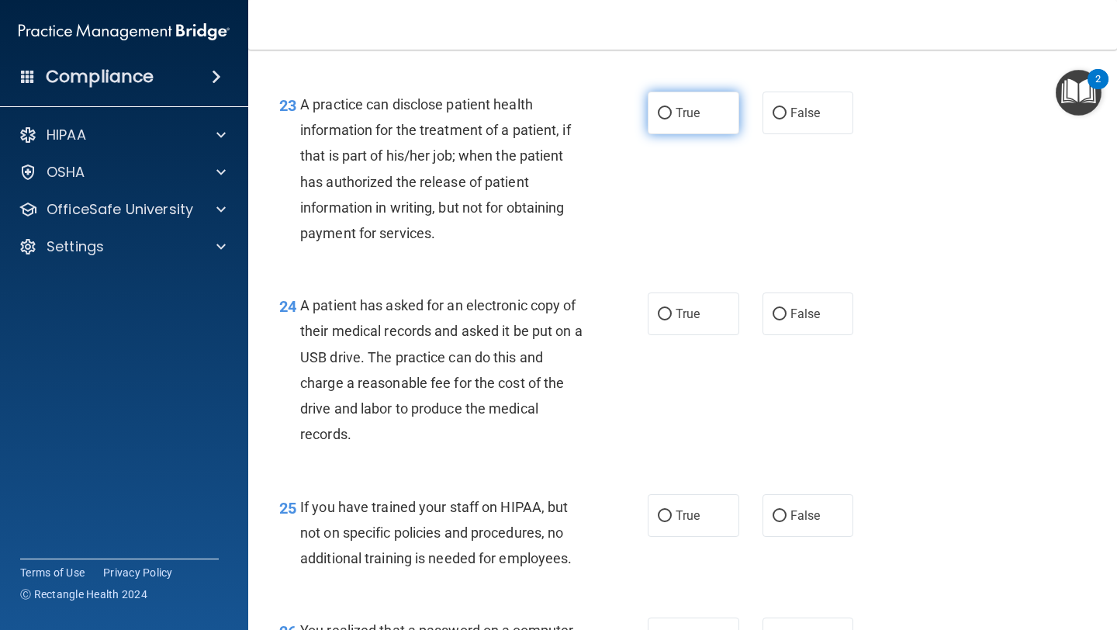
click at [527, 134] on label "True" at bounding box center [692, 112] width 91 height 43
click at [527, 119] on input "True" at bounding box center [665, 114] width 14 height 12
radio input "true"
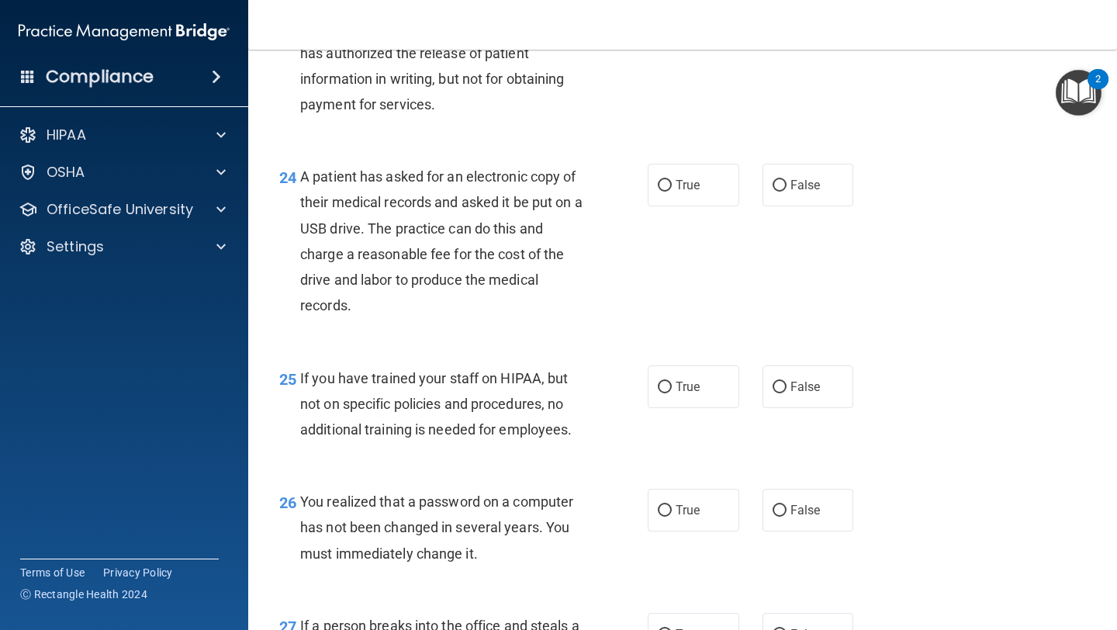
scroll to position [3248, 0]
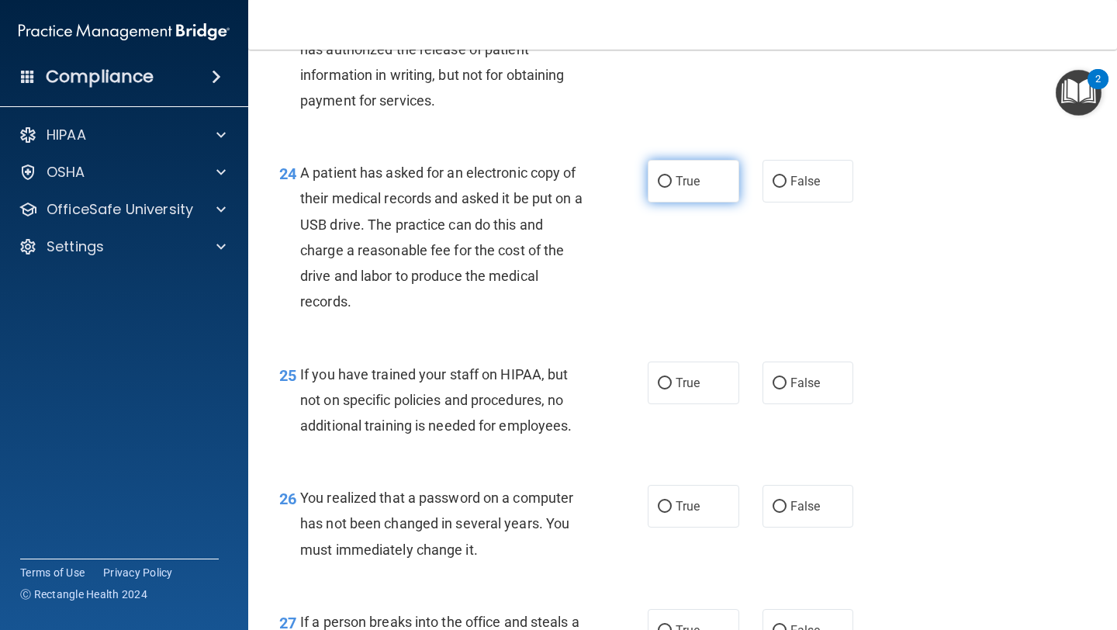
click at [527, 199] on label "True" at bounding box center [692, 181] width 91 height 43
click at [527, 188] on input "True" at bounding box center [665, 182] width 14 height 12
radio input "true"
click at [527, 188] on input "False" at bounding box center [779, 182] width 14 height 12
radio input "true"
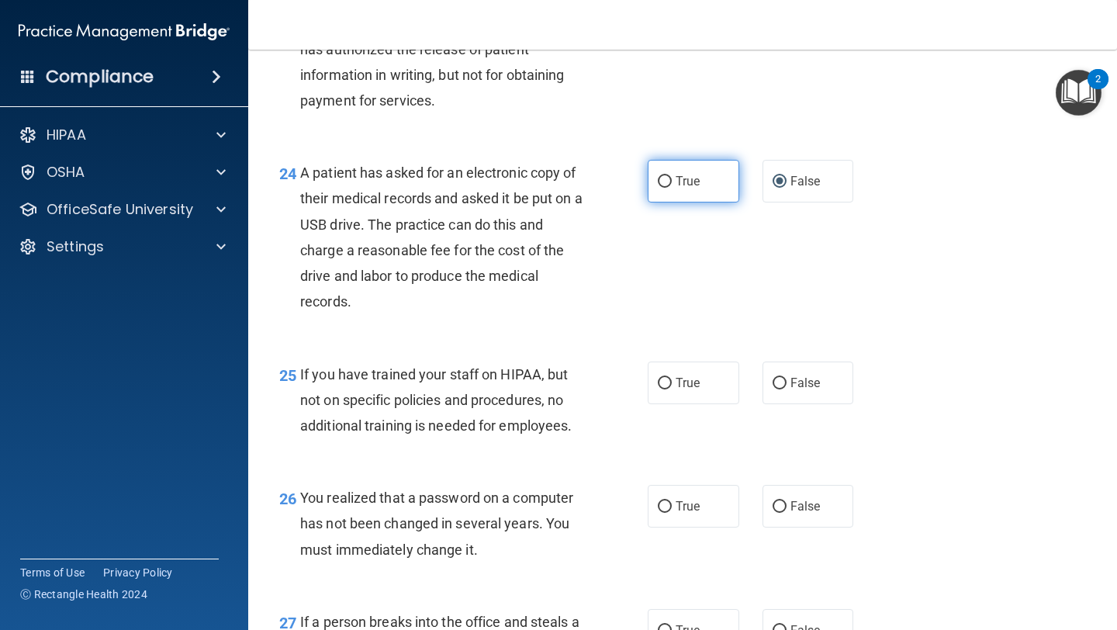
click at [527, 198] on label "True" at bounding box center [692, 181] width 91 height 43
click at [527, 188] on input "True" at bounding box center [665, 182] width 14 height 12
radio input "true"
radio input "false"
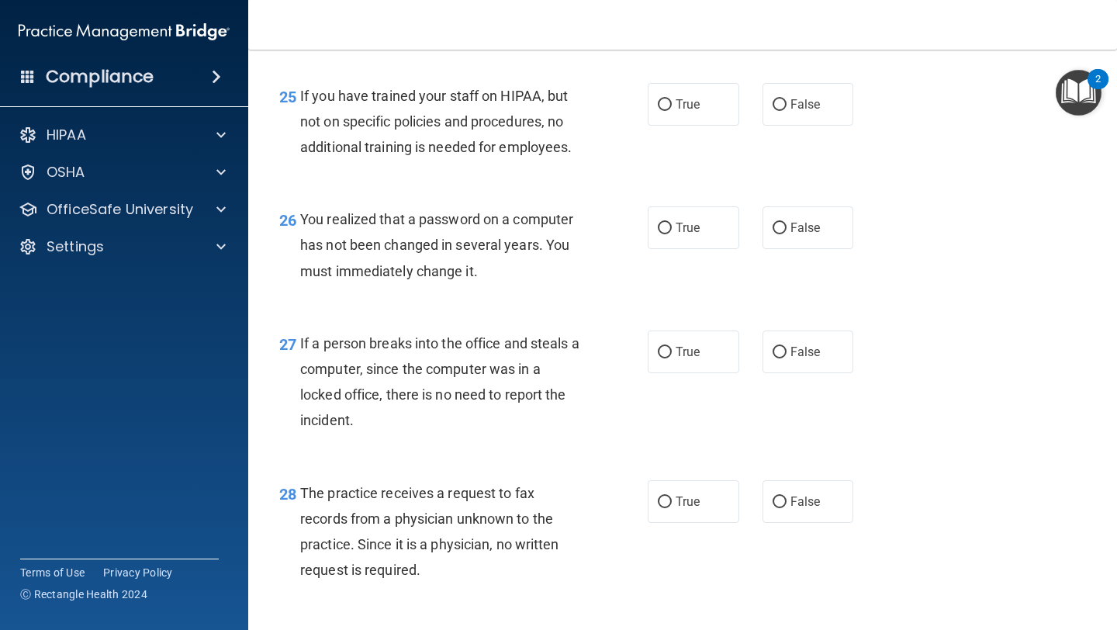
scroll to position [3548, 0]
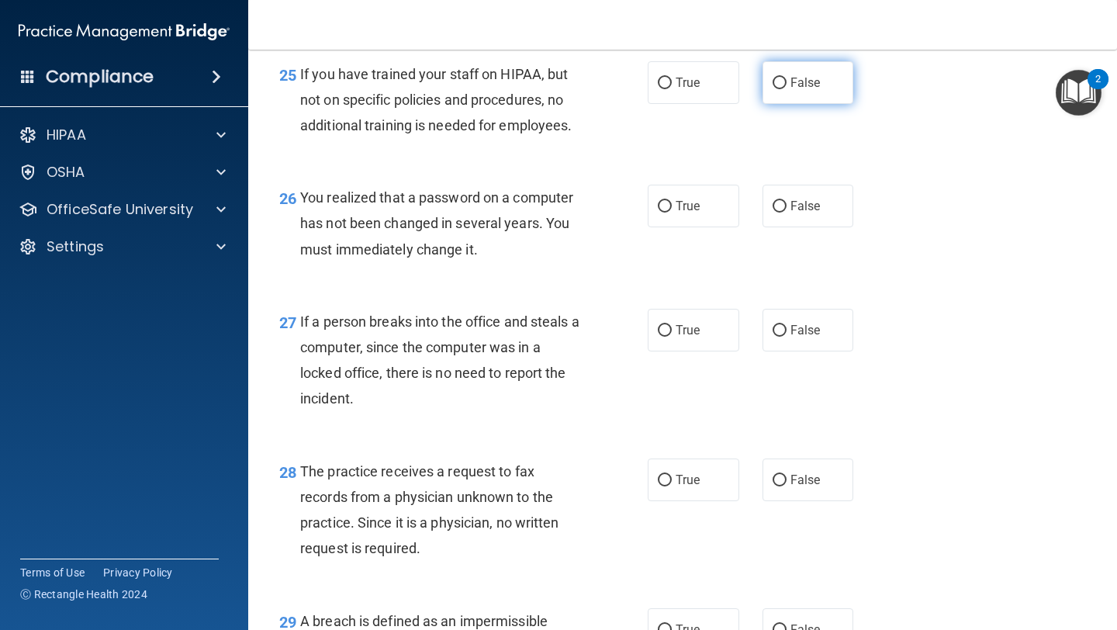
click at [527, 90] on span "False" at bounding box center [805, 82] width 30 height 15
click at [527, 89] on input "False" at bounding box center [779, 84] width 14 height 12
radio input "true"
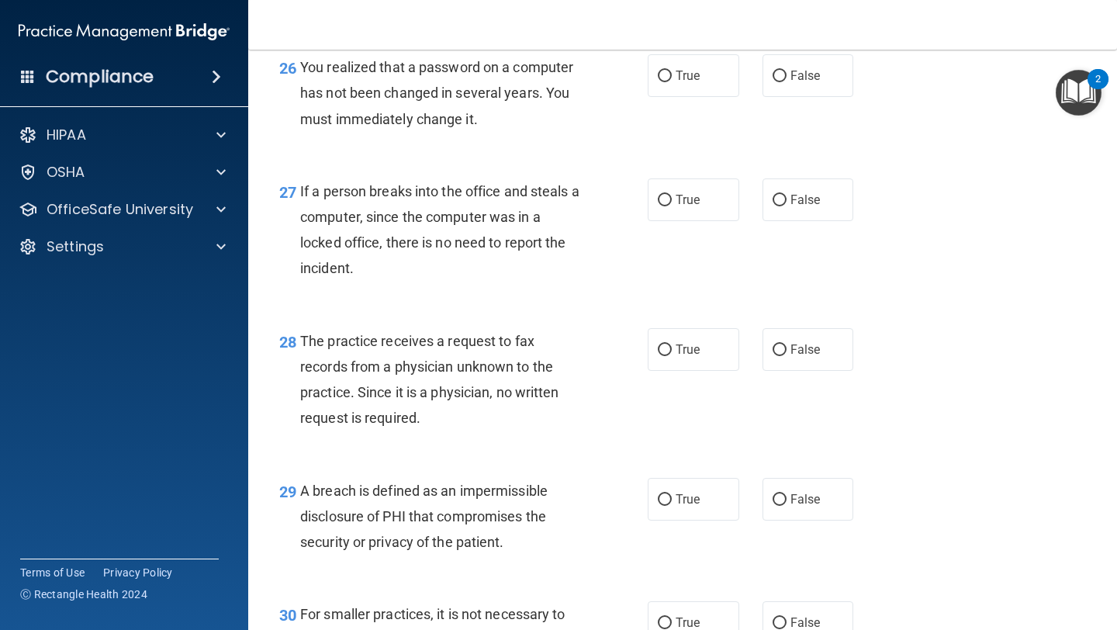
scroll to position [3680, 0]
click at [527, 95] on label "True" at bounding box center [692, 74] width 91 height 43
click at [527, 81] on input "True" at bounding box center [665, 75] width 14 height 12
radio input "true"
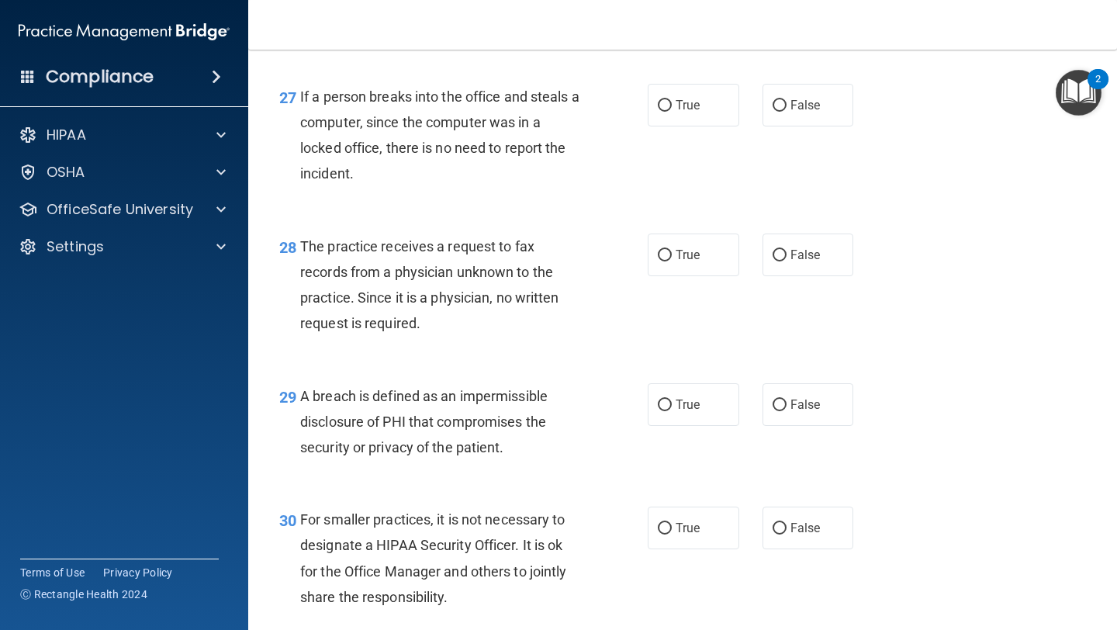
scroll to position [3779, 0]
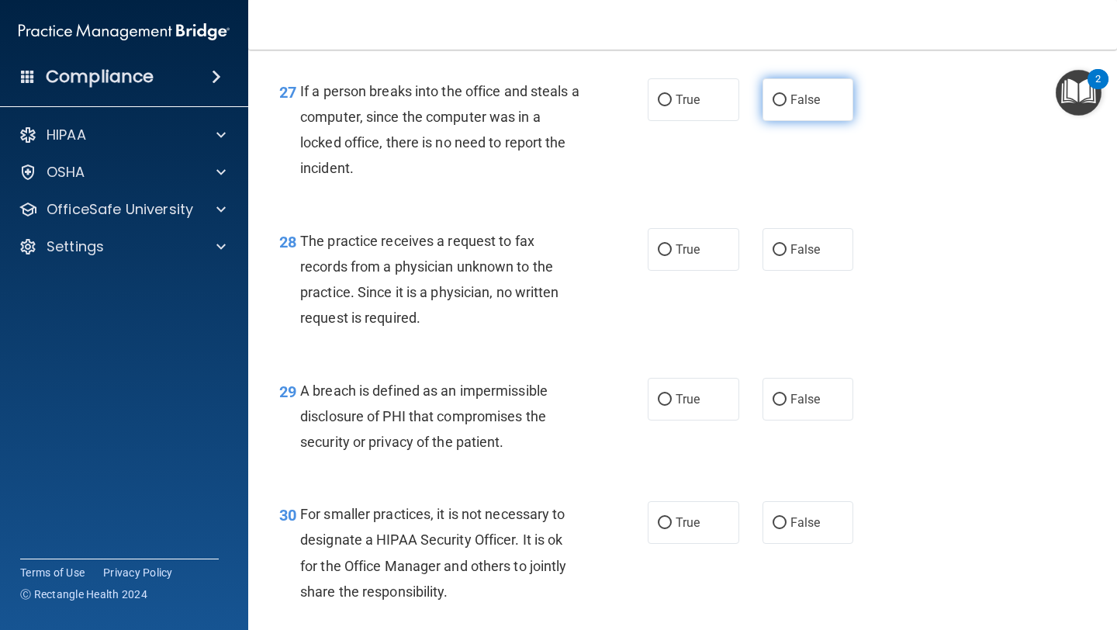
click at [527, 121] on label "False" at bounding box center [807, 99] width 91 height 43
click at [527, 106] on input "False" at bounding box center [779, 101] width 14 height 12
radio input "true"
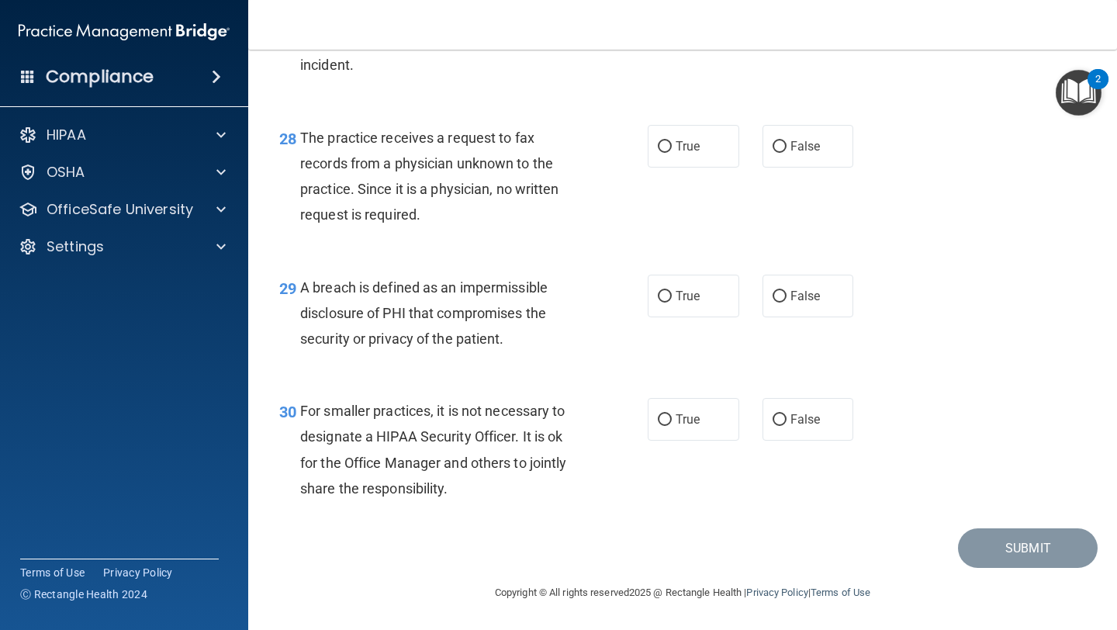
scroll to position [3908, 0]
click at [527, 158] on label "False" at bounding box center [807, 146] width 91 height 43
click at [527, 153] on input "False" at bounding box center [779, 147] width 14 height 12
radio input "true"
click at [527, 298] on span "True" at bounding box center [687, 295] width 24 height 15
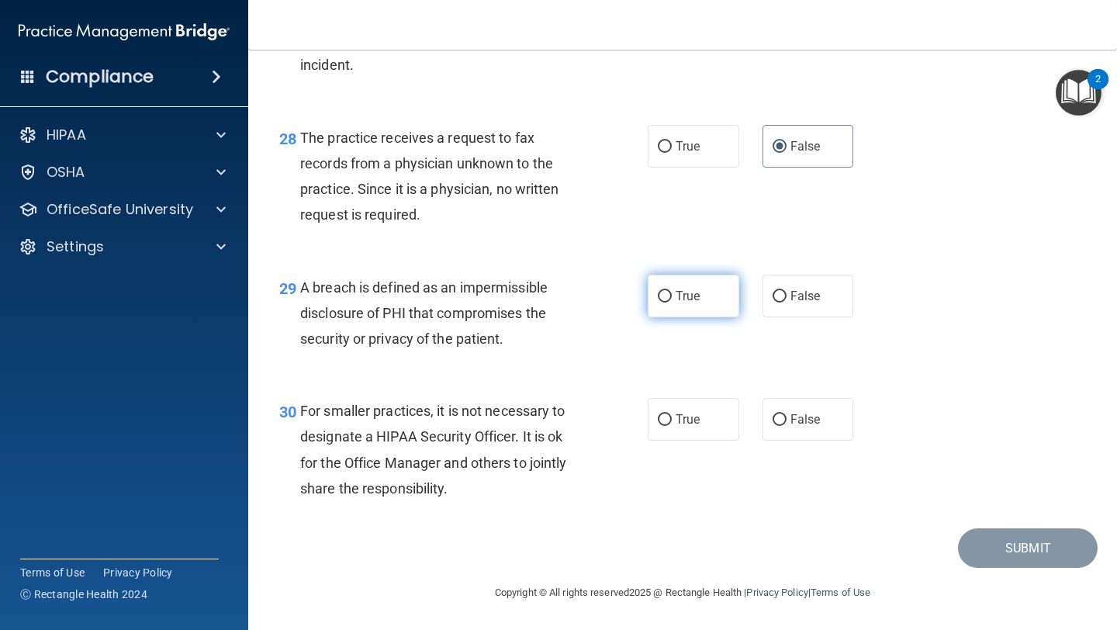
click at [527, 298] on input "True" at bounding box center [665, 297] width 14 height 12
radio input "true"
click at [527, 433] on label "False" at bounding box center [807, 419] width 91 height 43
click at [527, 426] on input "False" at bounding box center [779, 420] width 14 height 12
radio input "true"
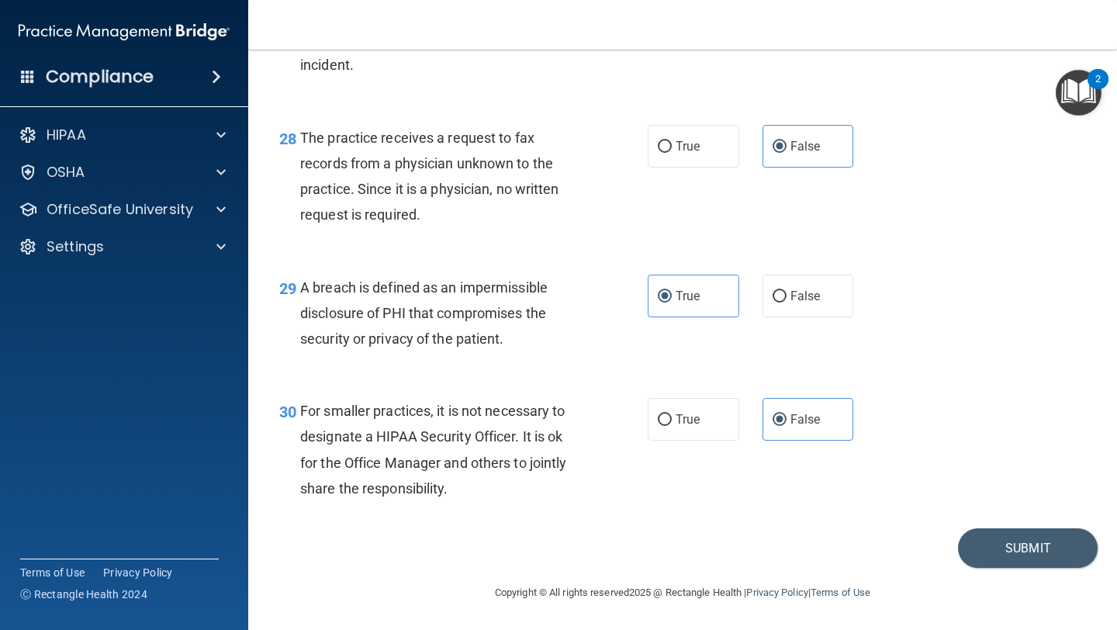
click at [527, 551] on footer "Copyright © All rights reserved 2025 @ Rectangle Health | Privacy Policy | Term…" at bounding box center [682, 591] width 806 height 47
click at [527, 547] on button "Submit" at bounding box center [1028, 548] width 140 height 40
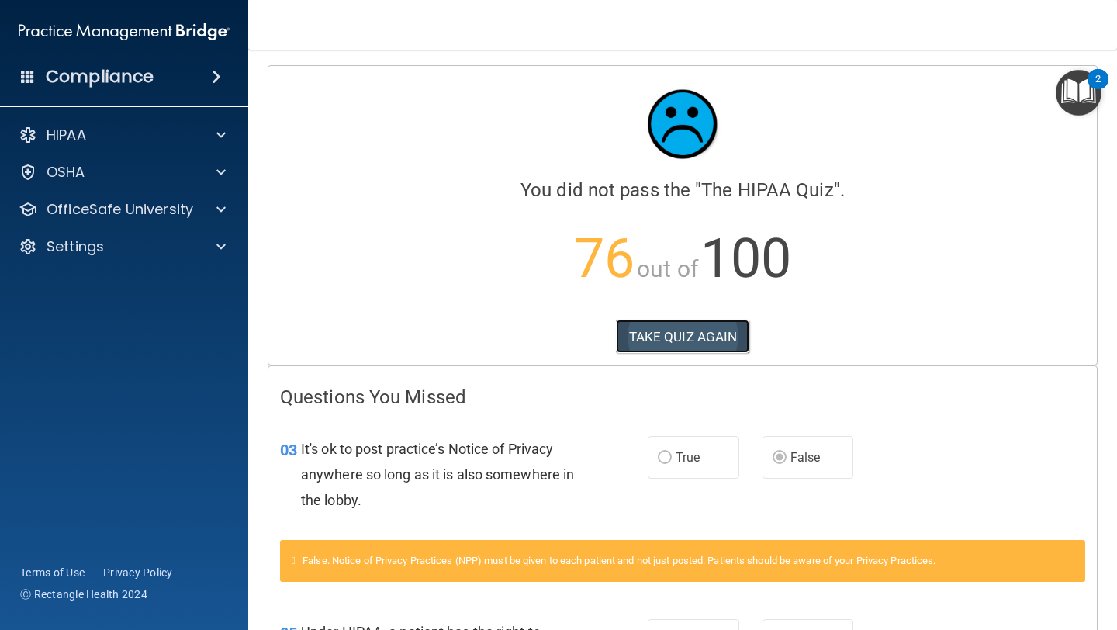
click at [527, 331] on button "TAKE QUIZ AGAIN" at bounding box center [683, 336] width 134 height 34
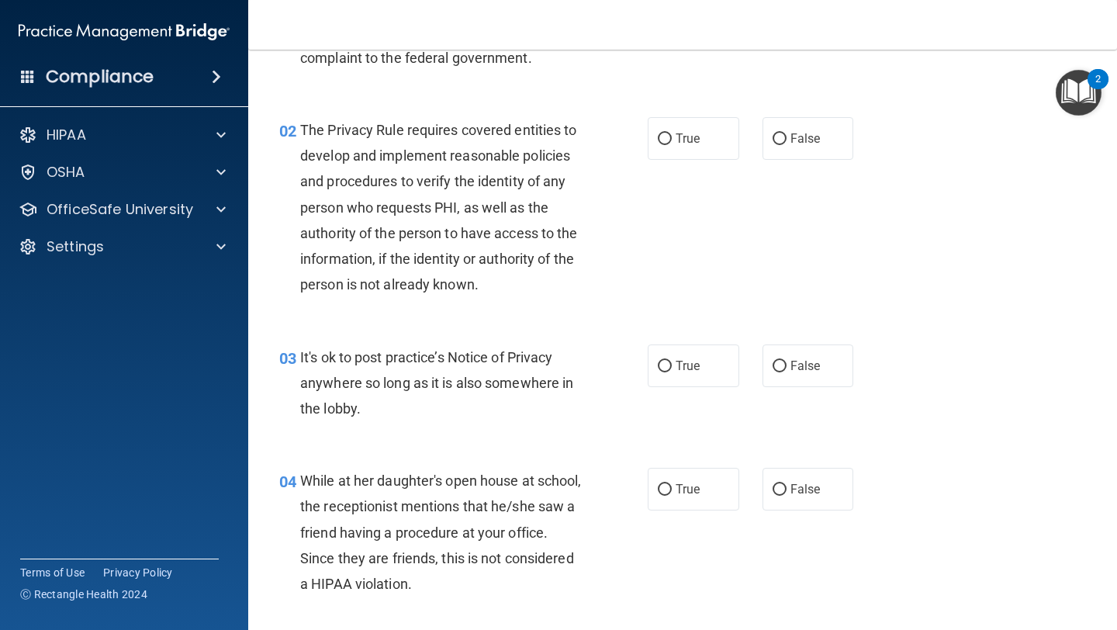
scroll to position [129, 0]
click at [527, 374] on label "False" at bounding box center [807, 366] width 91 height 43
click at [527, 373] on input "False" at bounding box center [779, 367] width 14 height 12
radio input "true"
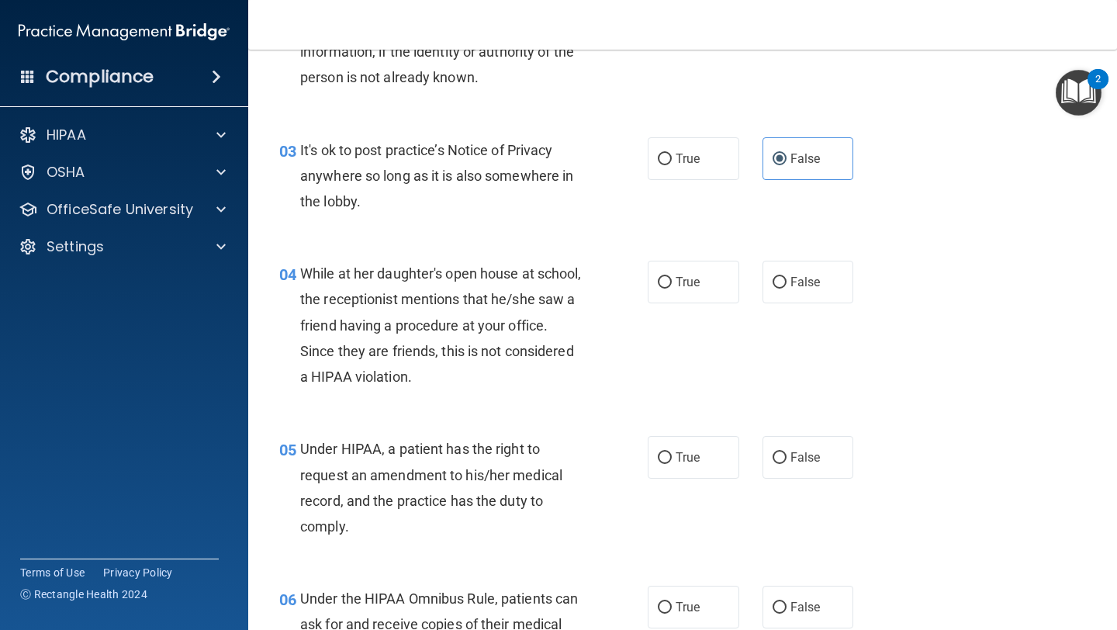
scroll to position [337, 0]
click at [527, 438] on label "False" at bounding box center [807, 456] width 91 height 43
click at [527, 451] on input "False" at bounding box center [779, 457] width 14 height 12
radio input "true"
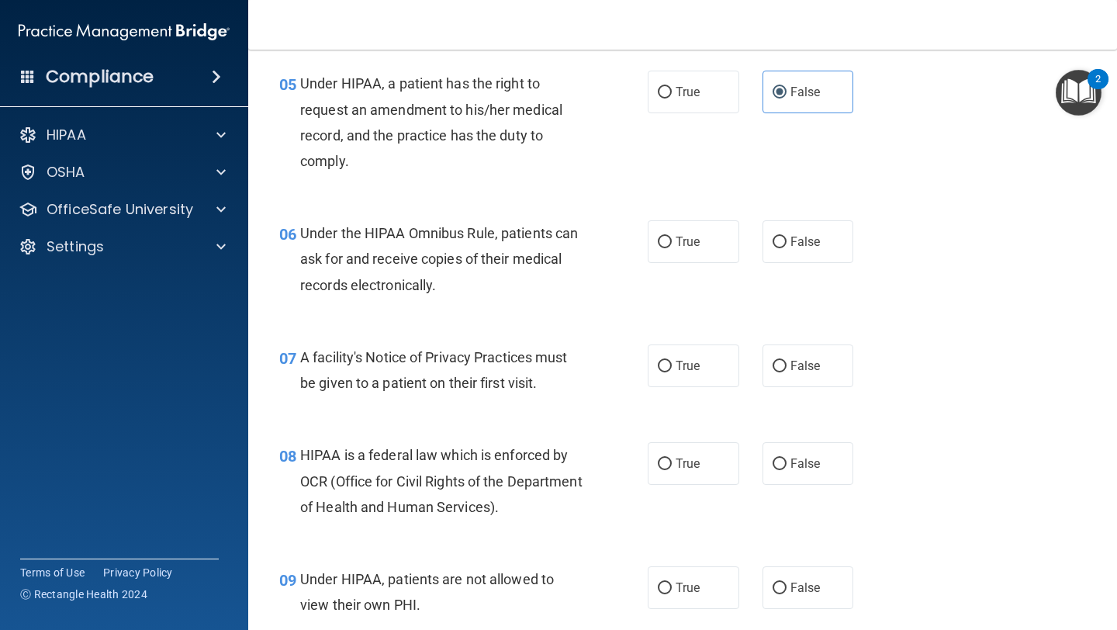
scroll to position [716, 0]
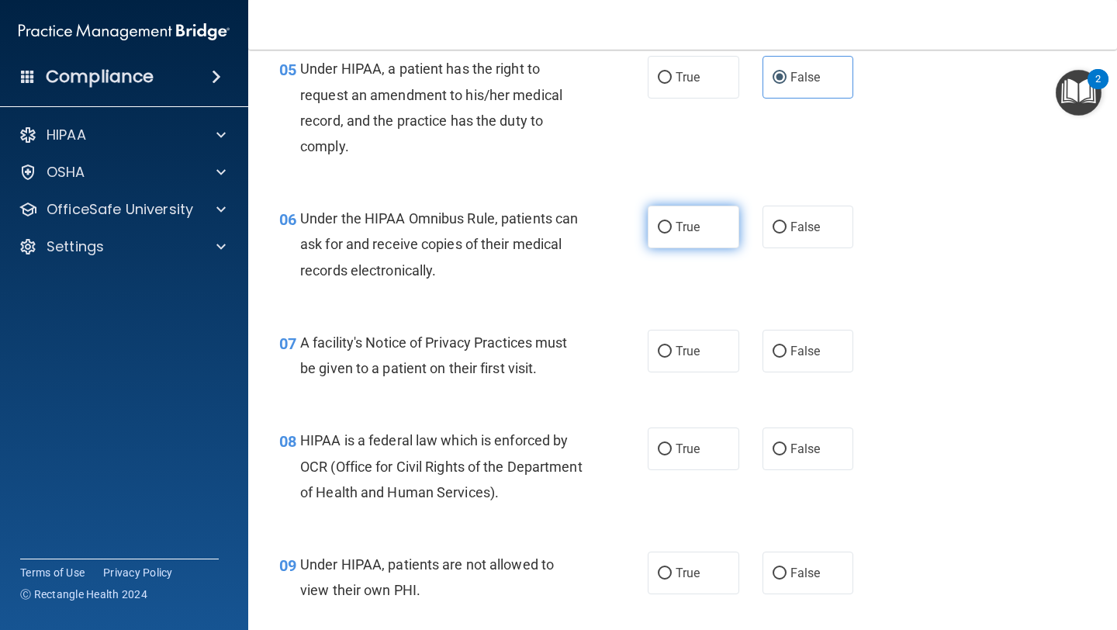
click at [527, 236] on label "True" at bounding box center [692, 226] width 91 height 43
click at [527, 233] on input "True" at bounding box center [665, 228] width 14 height 12
radio input "true"
click at [527, 366] on label "True" at bounding box center [692, 351] width 91 height 43
click at [527, 357] on input "True" at bounding box center [665, 352] width 14 height 12
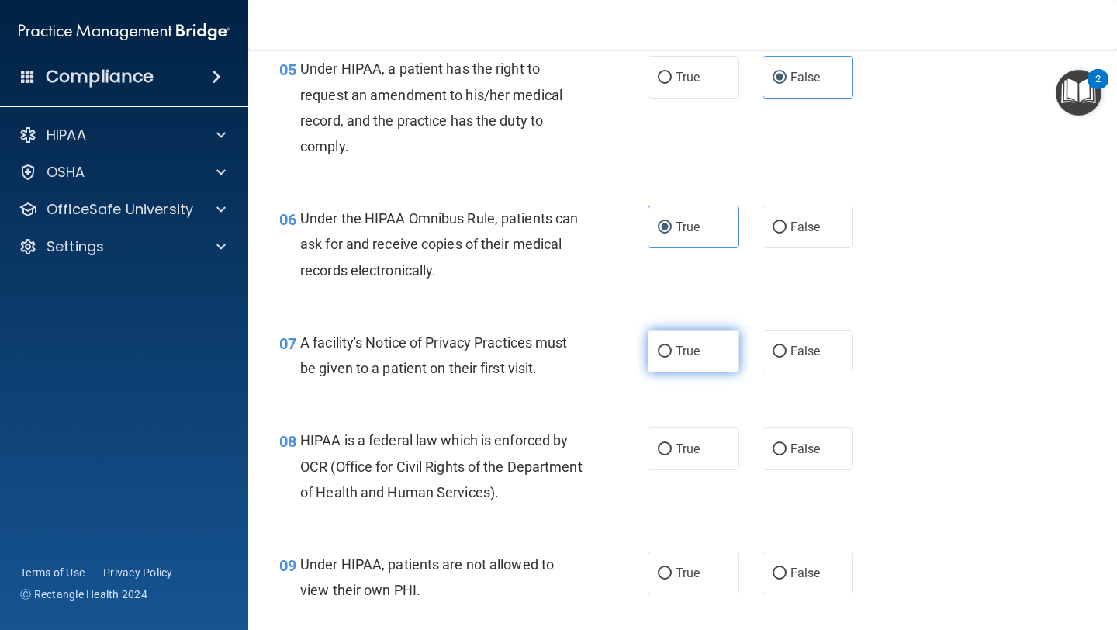
radio input "true"
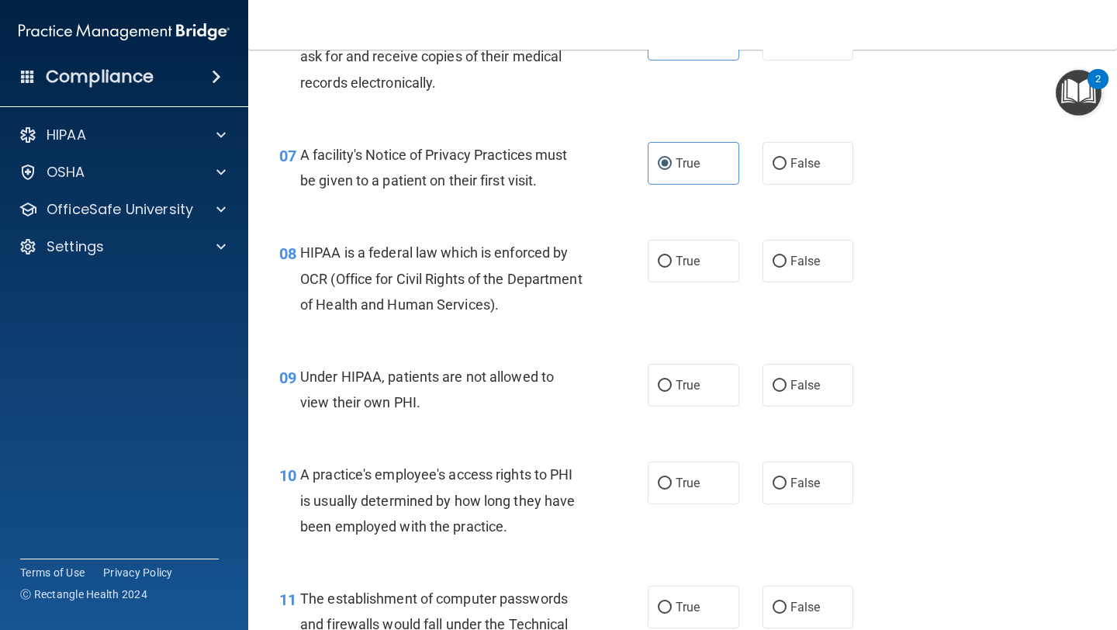
scroll to position [938, 0]
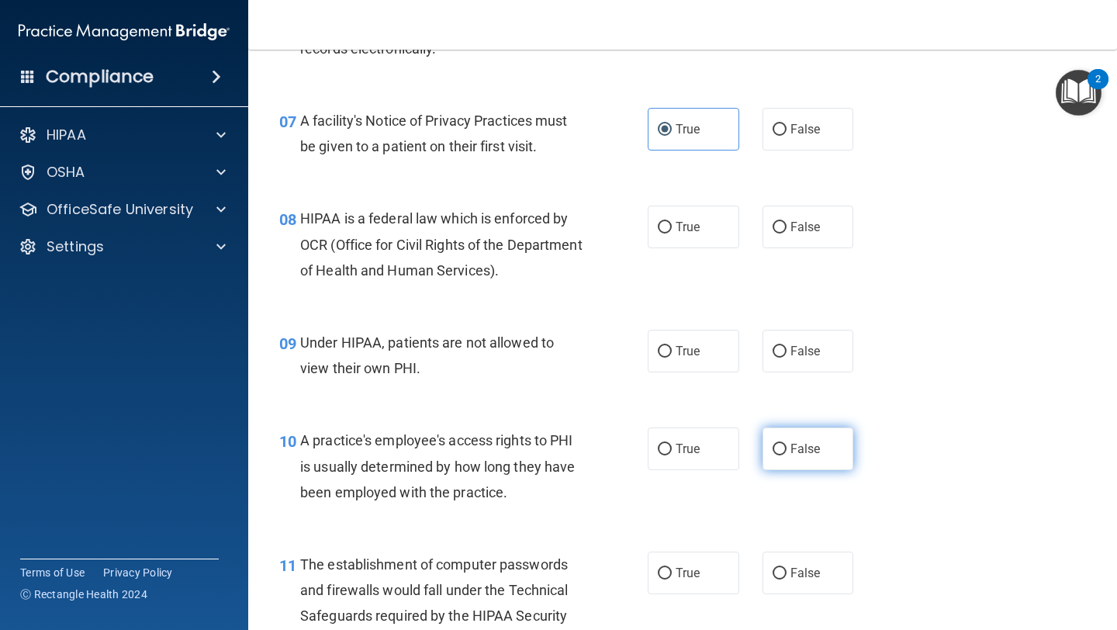
click at [527, 465] on label "False" at bounding box center [807, 448] width 91 height 43
click at [527, 455] on input "False" at bounding box center [779, 450] width 14 height 12
radio input "true"
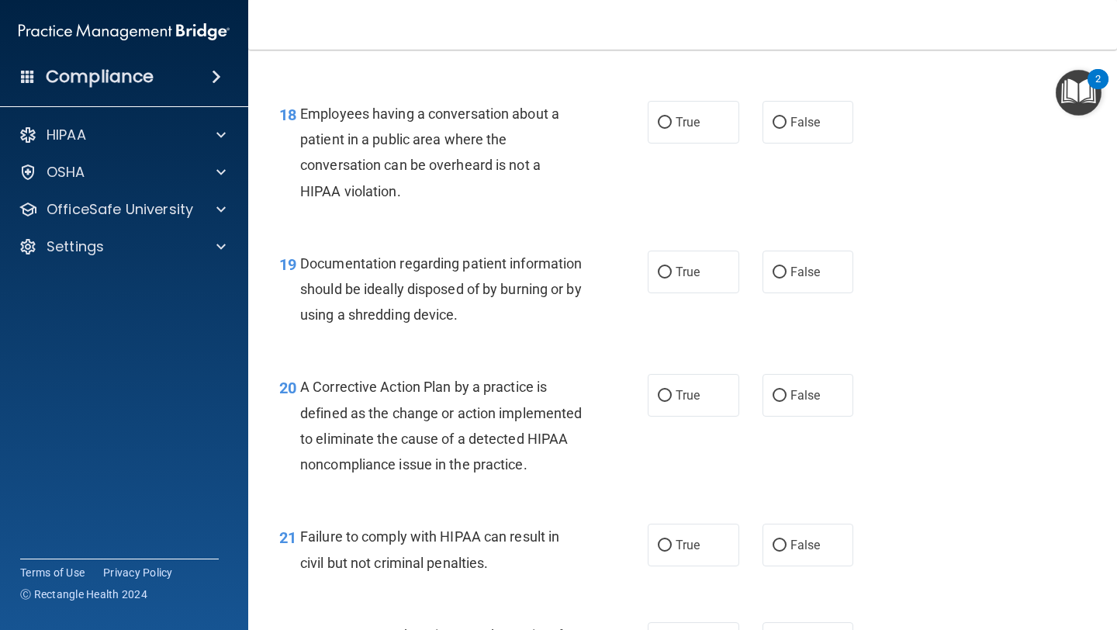
scroll to position [2526, 0]
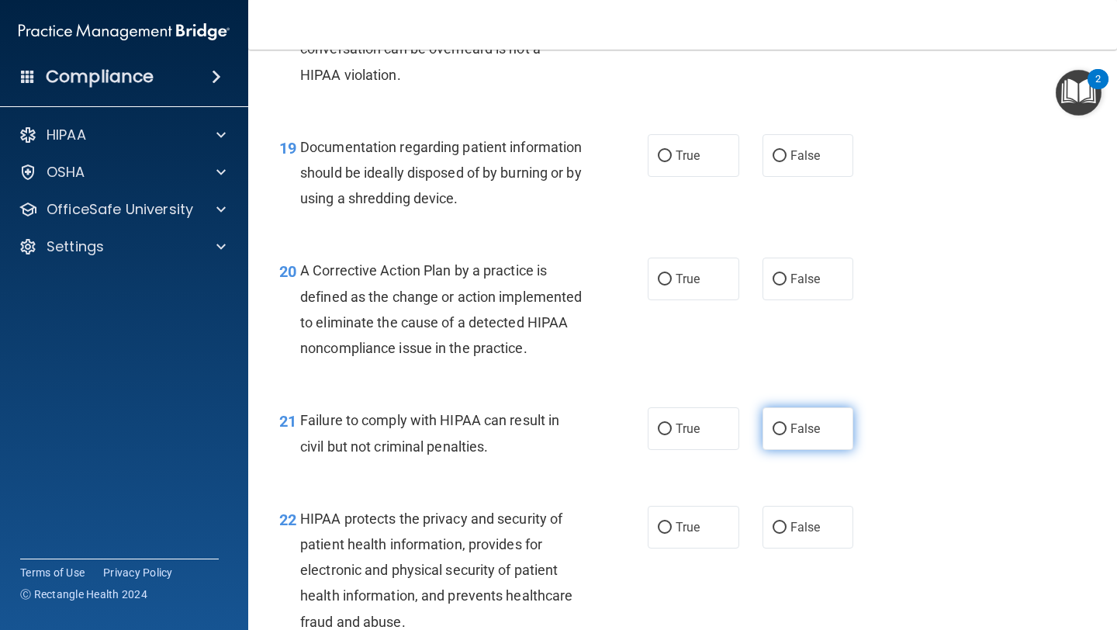
click at [527, 436] on span "False" at bounding box center [805, 428] width 30 height 15
click at [527, 435] on input "False" at bounding box center [779, 429] width 14 height 12
radio input "true"
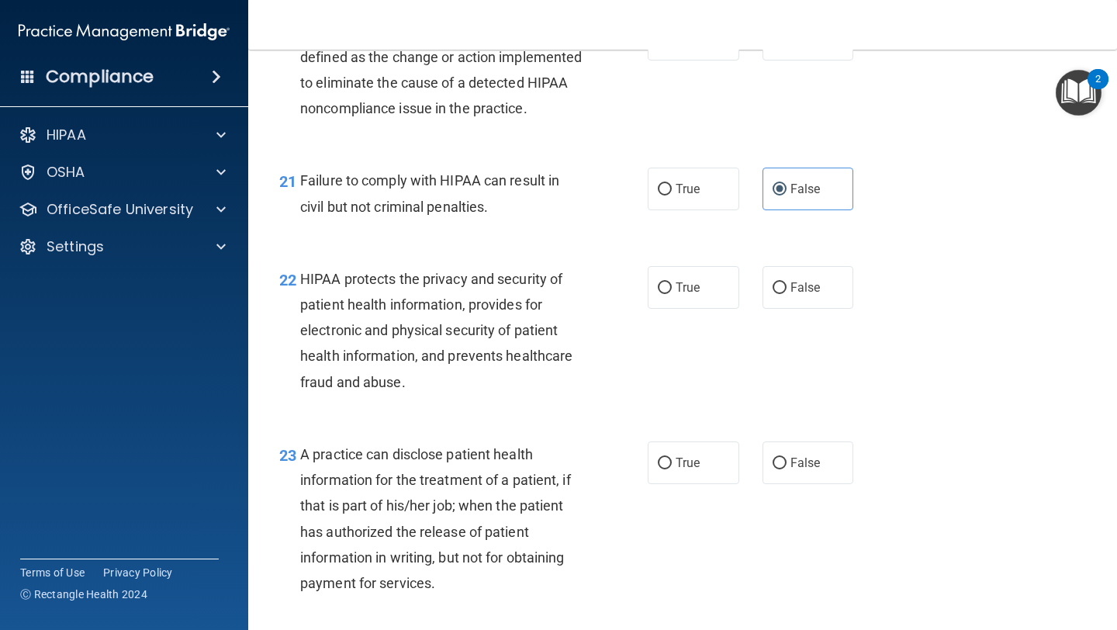
scroll to position [2786, 0]
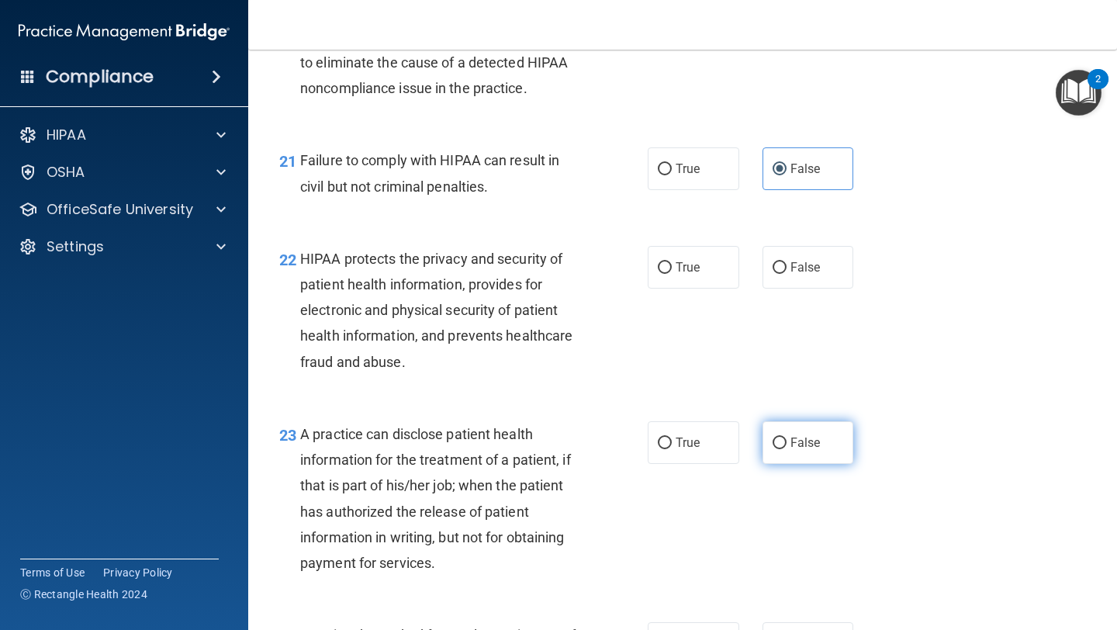
click at [527, 450] on span "False" at bounding box center [805, 442] width 30 height 15
click at [527, 449] on input "False" at bounding box center [779, 443] width 14 height 12
radio input "true"
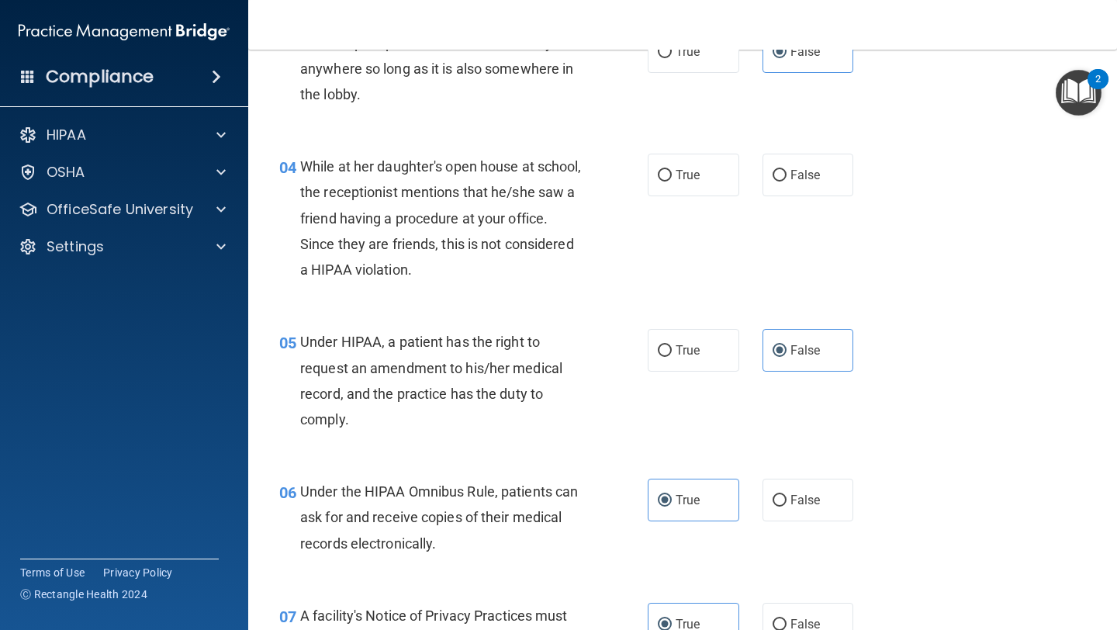
scroll to position [0, 0]
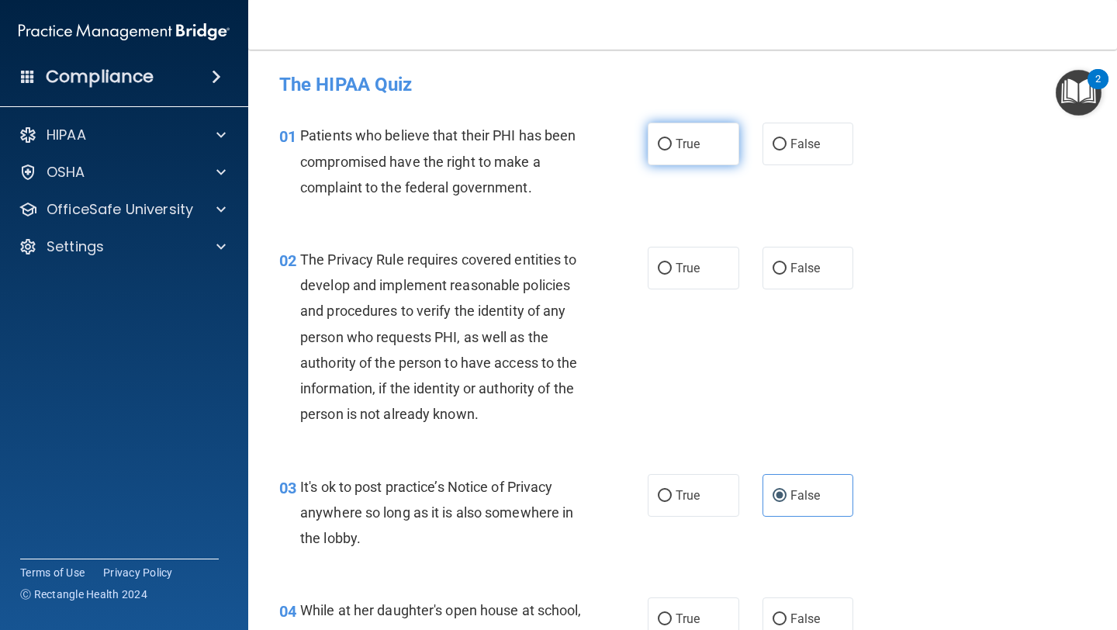
click at [527, 142] on label "True" at bounding box center [692, 144] width 91 height 43
click at [527, 142] on input "True" at bounding box center [665, 145] width 14 height 12
radio input "true"
click at [527, 276] on label "True" at bounding box center [692, 268] width 91 height 43
click at [527, 274] on input "True" at bounding box center [665, 269] width 14 height 12
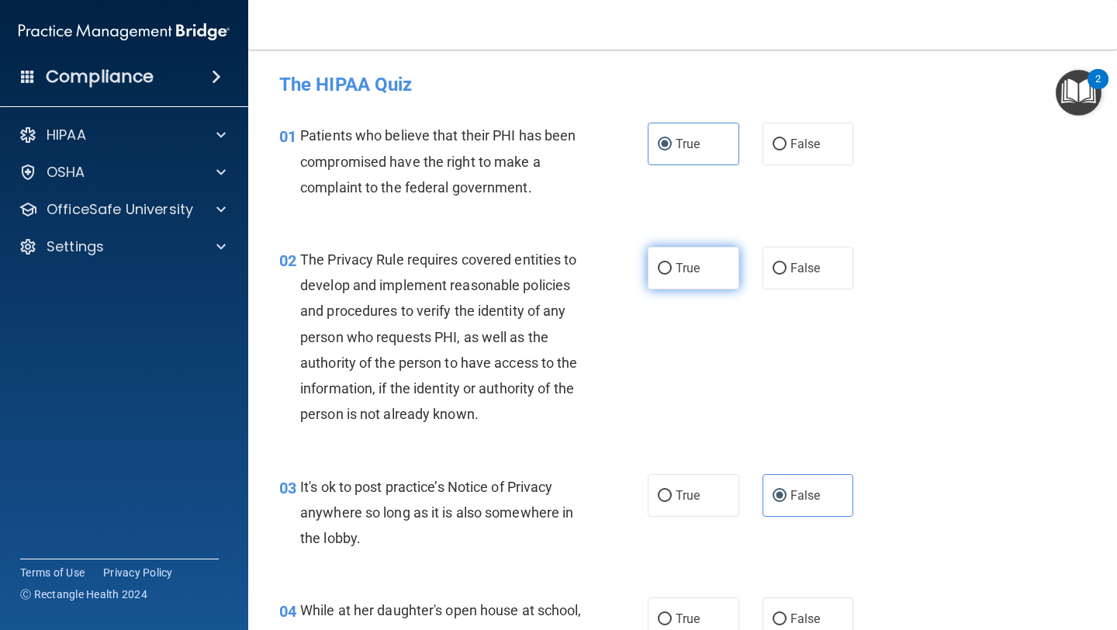
radio input "true"
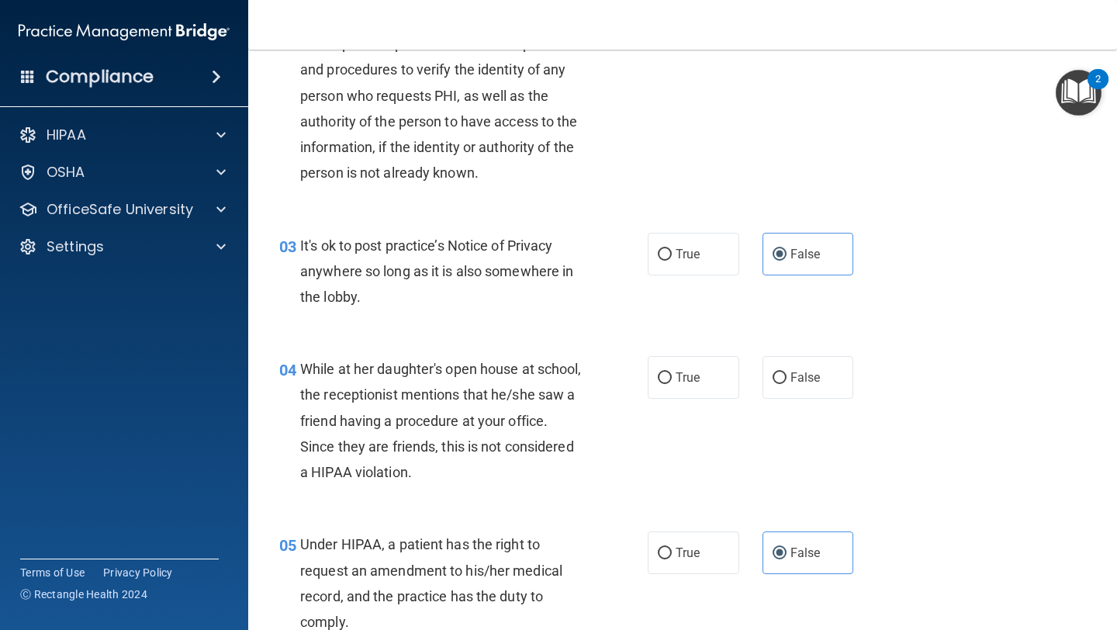
scroll to position [243, 0]
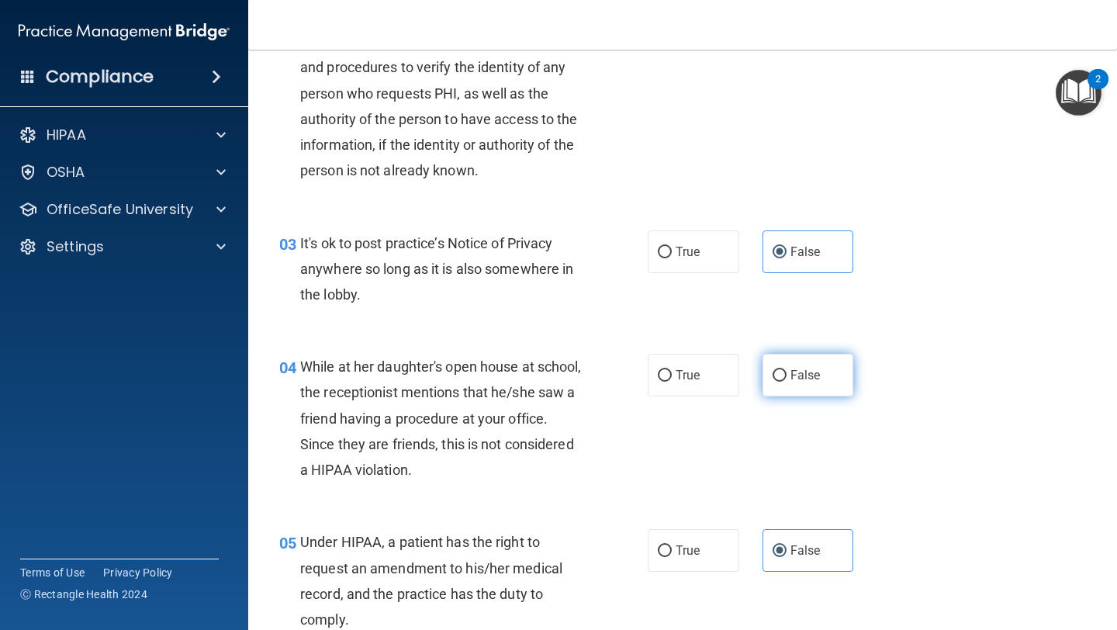
click at [527, 374] on label "False" at bounding box center [807, 375] width 91 height 43
click at [527, 374] on input "False" at bounding box center [779, 376] width 14 height 12
radio input "true"
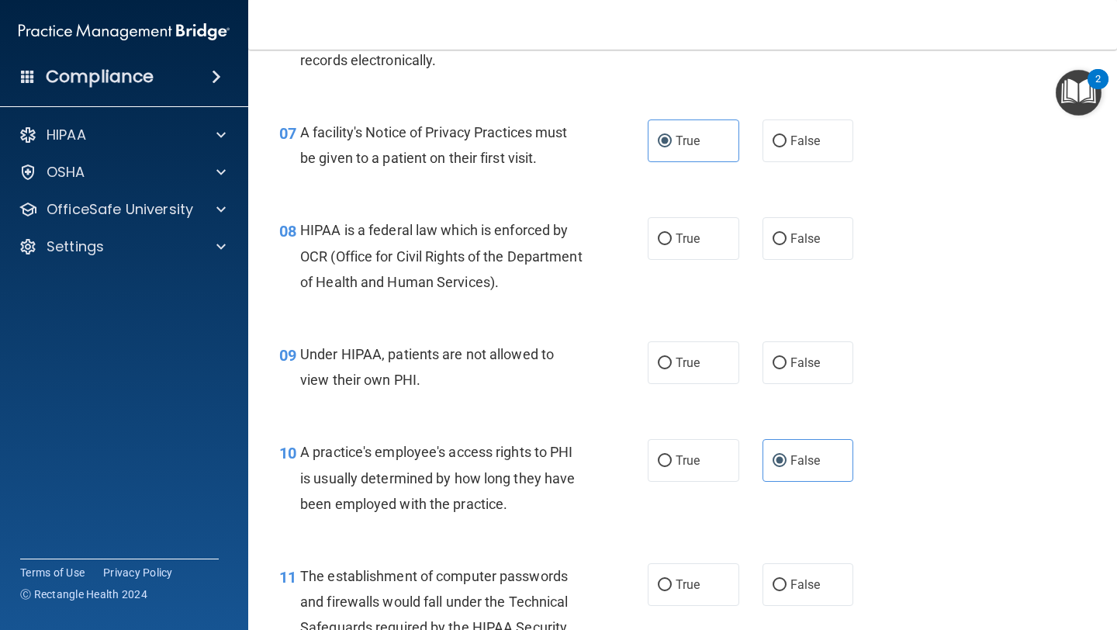
scroll to position [928, 0]
click at [527, 250] on label "True" at bounding box center [692, 237] width 91 height 43
click at [527, 243] on input "True" at bounding box center [665, 238] width 14 height 12
radio input "true"
click at [527, 372] on label "False" at bounding box center [807, 361] width 91 height 43
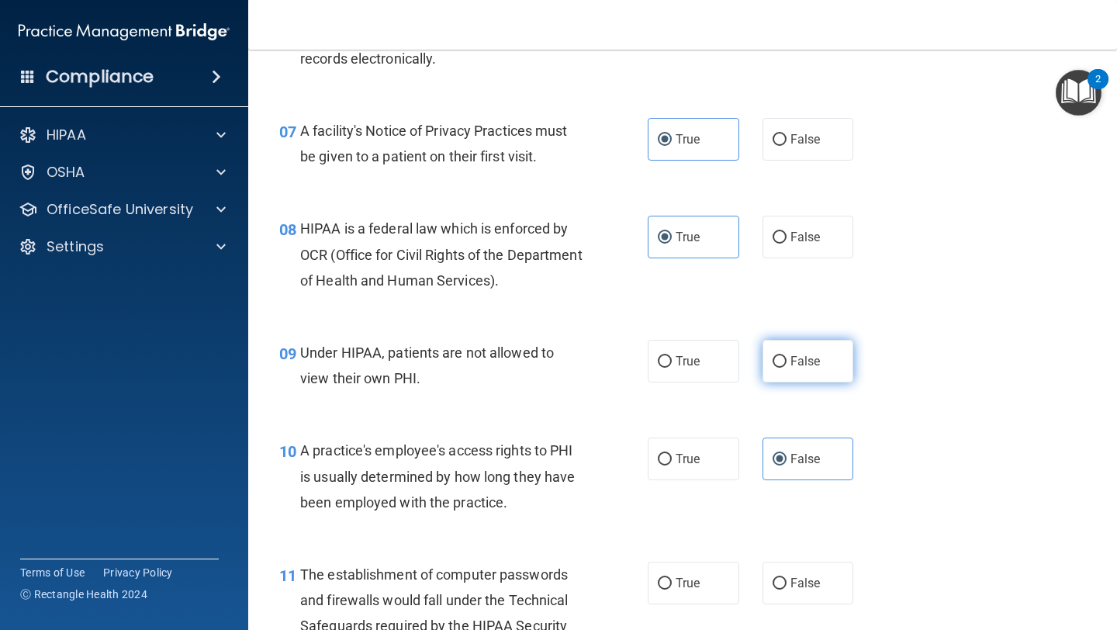
click at [527, 368] on input "False" at bounding box center [779, 362] width 14 height 12
radio input "true"
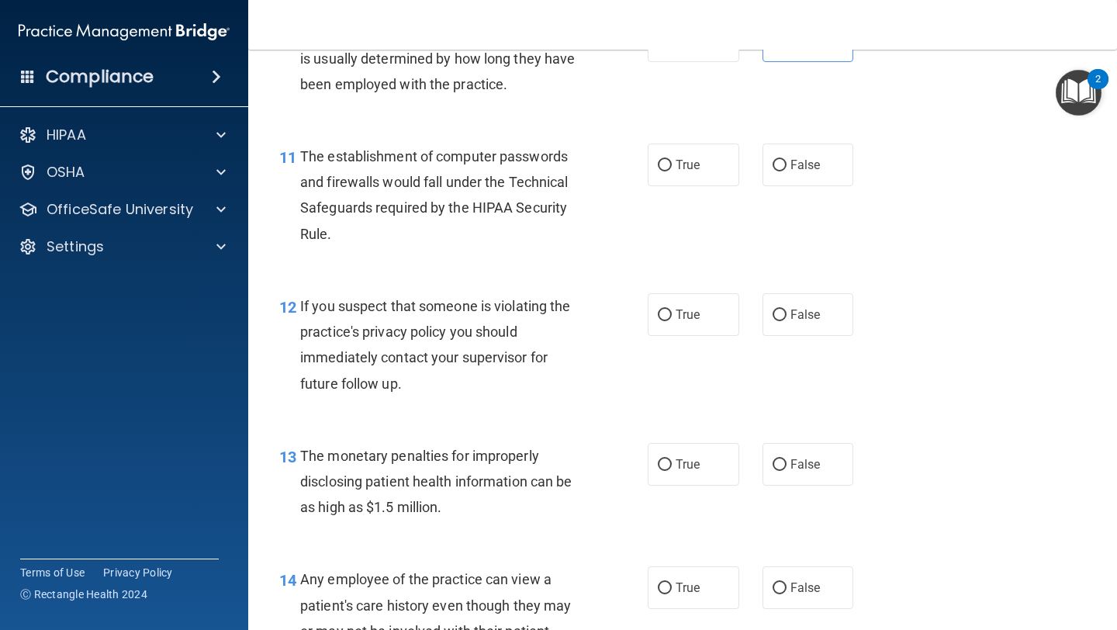
scroll to position [1345, 0]
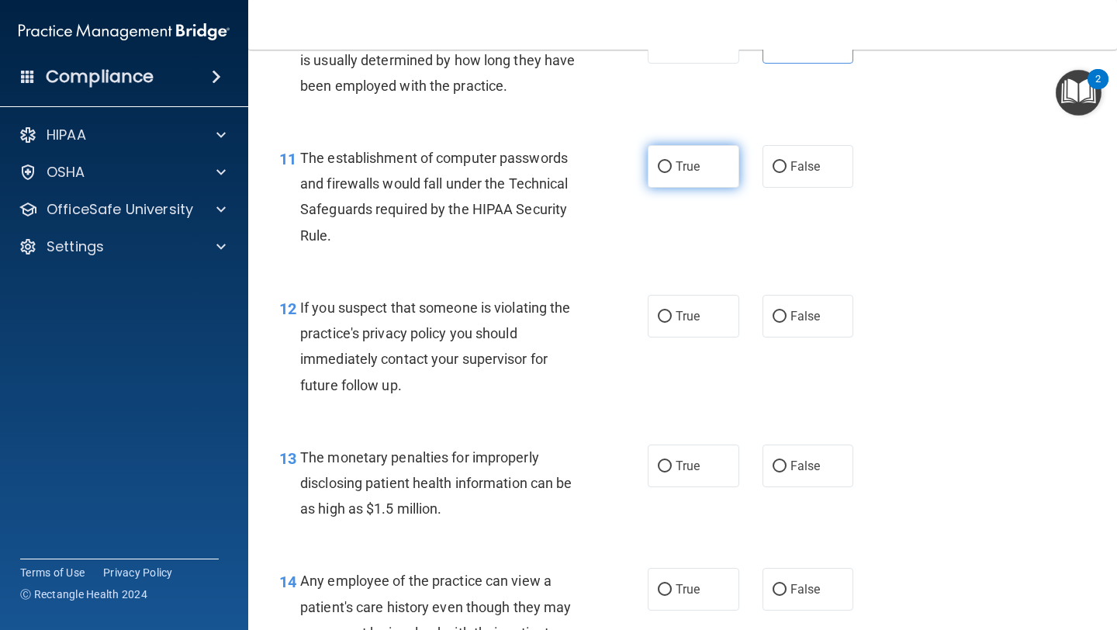
click at [527, 150] on label "True" at bounding box center [692, 166] width 91 height 43
click at [527, 161] on input "True" at bounding box center [665, 167] width 14 height 12
radio input "true"
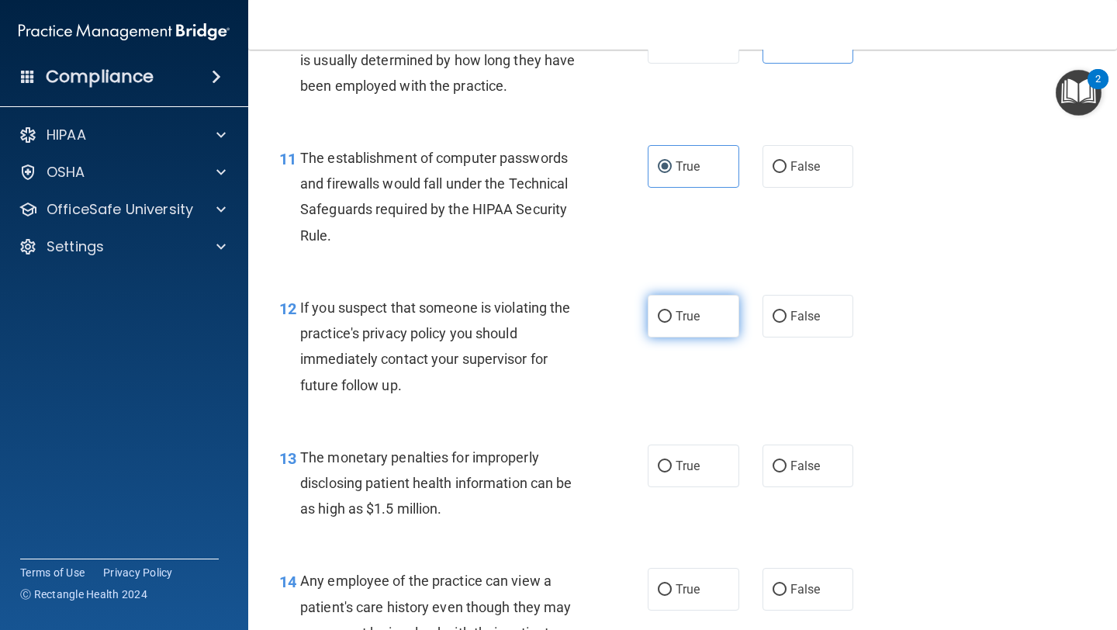
click at [527, 330] on label "True" at bounding box center [692, 316] width 91 height 43
click at [527, 323] on input "True" at bounding box center [665, 317] width 14 height 12
radio input "true"
click at [527, 468] on span "True" at bounding box center [687, 465] width 24 height 15
click at [527, 468] on input "True" at bounding box center [665, 467] width 14 height 12
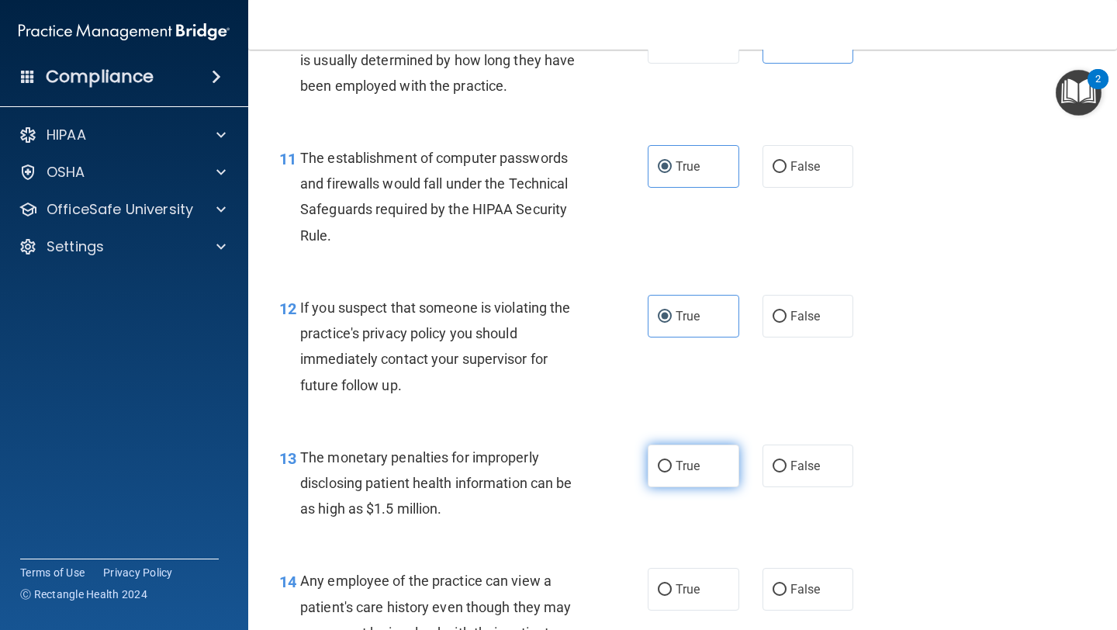
radio input "true"
click at [527, 551] on span "False" at bounding box center [805, 589] width 30 height 15
click at [527, 551] on input "False" at bounding box center [779, 590] width 14 height 12
radio input "true"
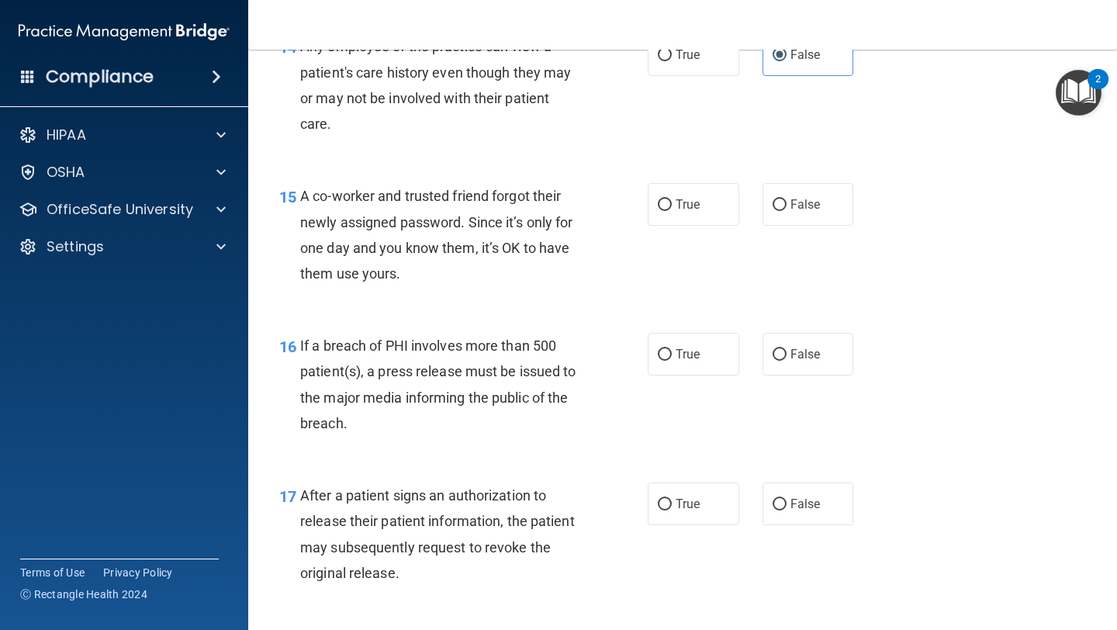
scroll to position [1881, 0]
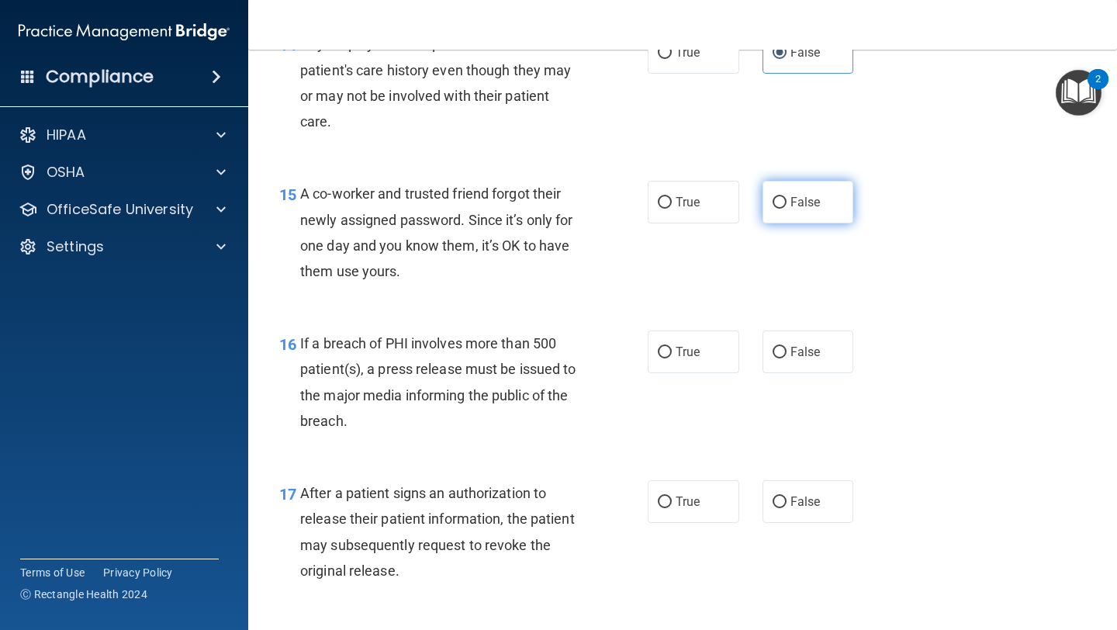
click at [527, 216] on label "False" at bounding box center [807, 202] width 91 height 43
click at [527, 209] on input "False" at bounding box center [779, 203] width 14 height 12
radio input "true"
click at [527, 357] on span "True" at bounding box center [687, 351] width 24 height 15
click at [527, 357] on input "True" at bounding box center [665, 353] width 14 height 12
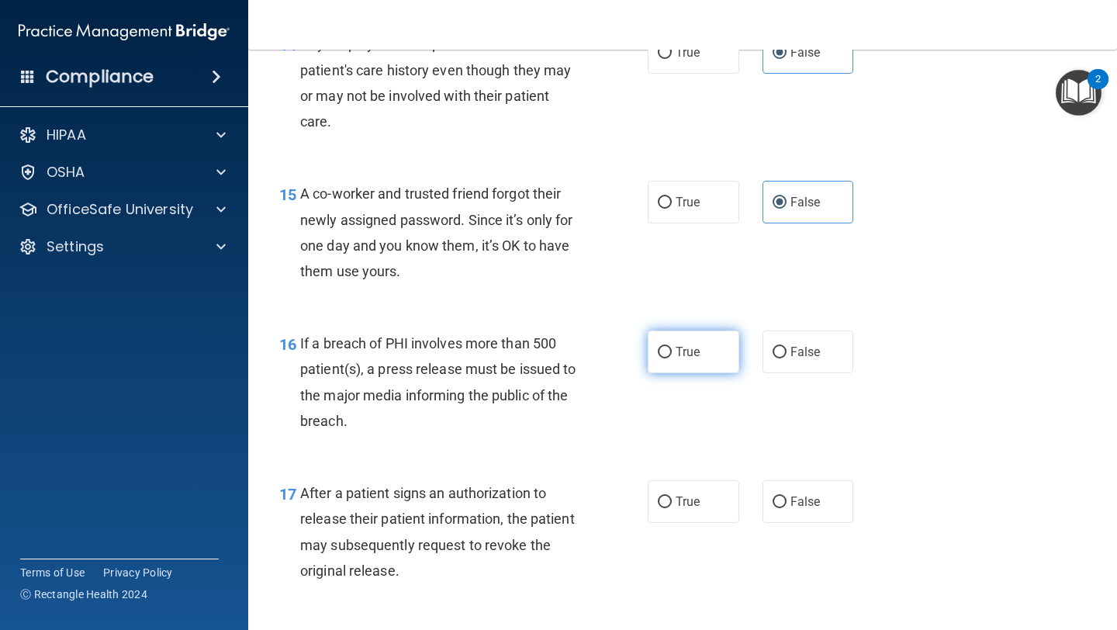
radio input "true"
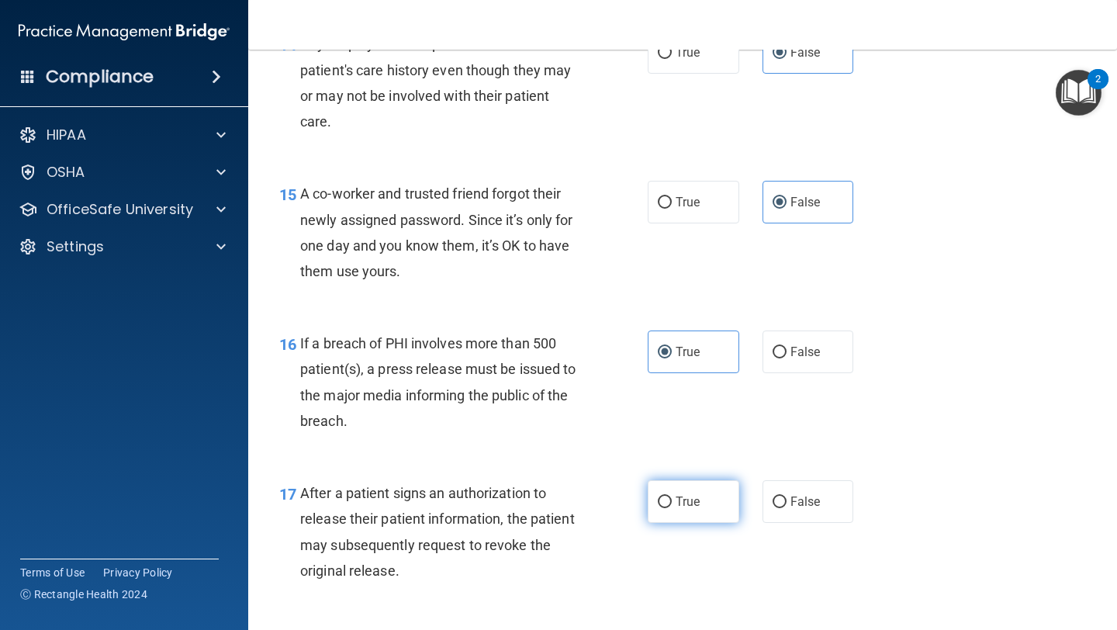
click at [527, 496] on input "True" at bounding box center [665, 502] width 14 height 12
radio input "true"
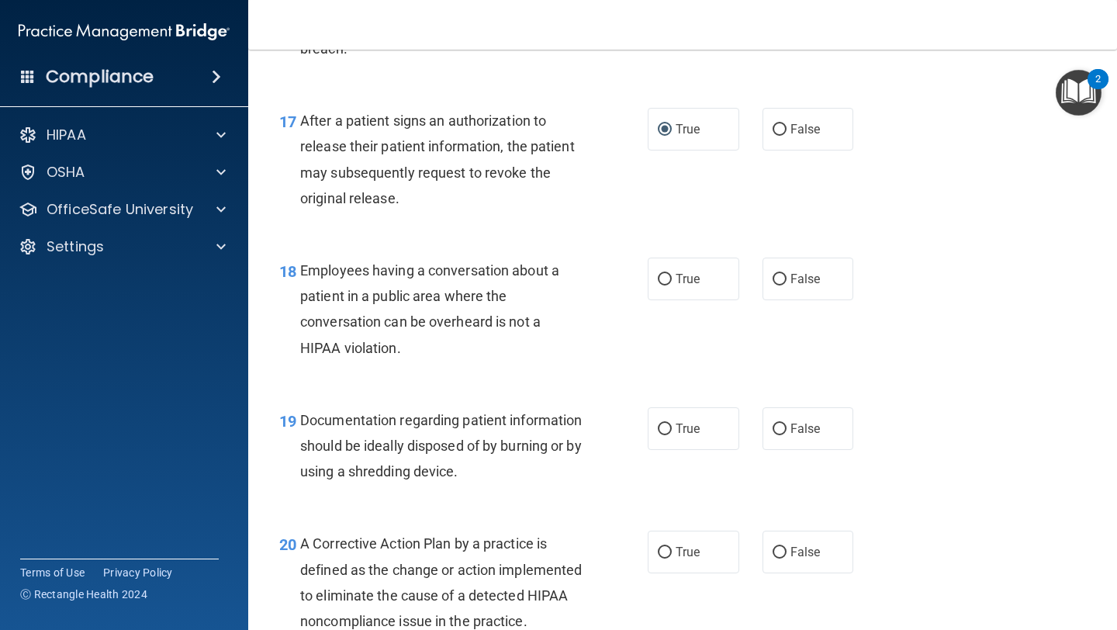
scroll to position [2254, 0]
click at [527, 277] on span "False" at bounding box center [805, 278] width 30 height 15
click at [527, 277] on input "False" at bounding box center [779, 279] width 14 height 12
radio input "true"
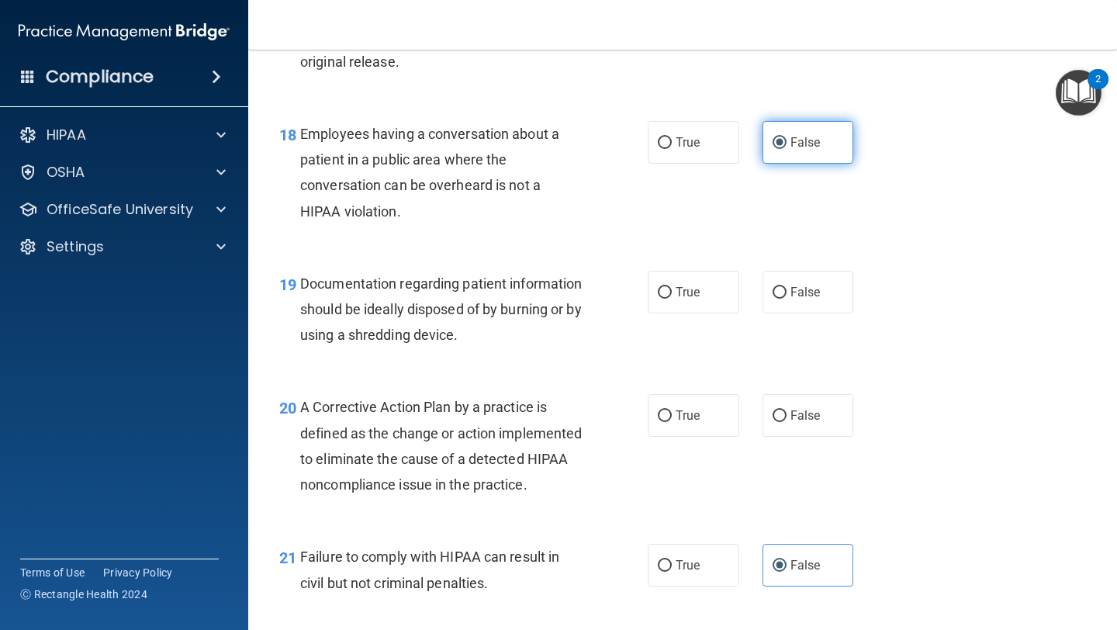
scroll to position [2401, 0]
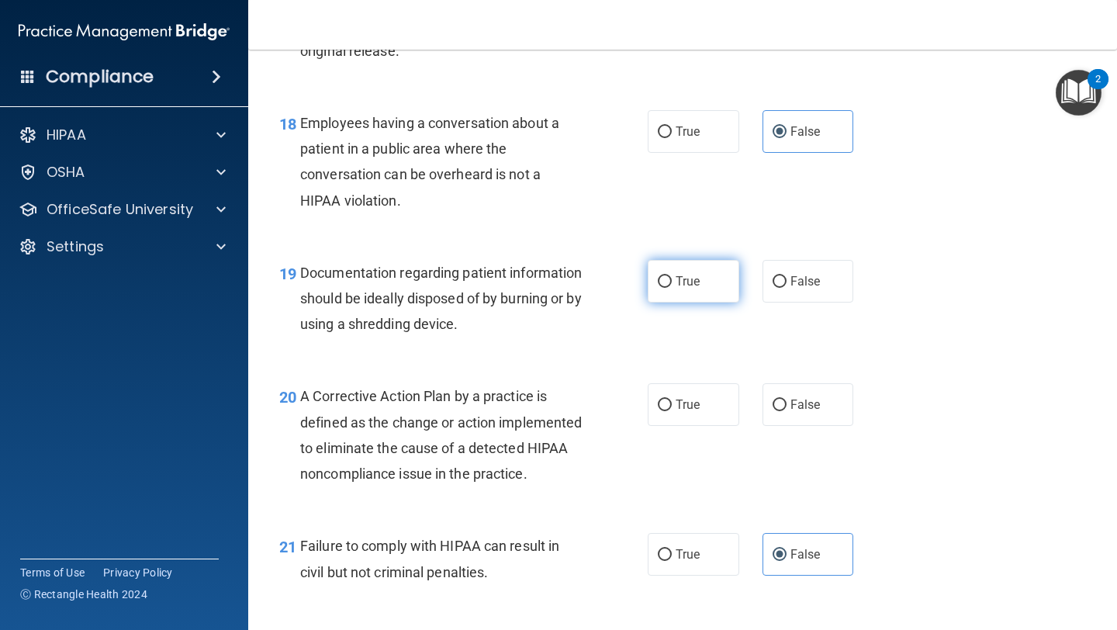
click at [527, 289] on label "True" at bounding box center [692, 281] width 91 height 43
click at [527, 288] on input "True" at bounding box center [665, 282] width 14 height 12
radio input "true"
click at [527, 417] on label "True" at bounding box center [692, 404] width 91 height 43
click at [527, 411] on input "True" at bounding box center [665, 405] width 14 height 12
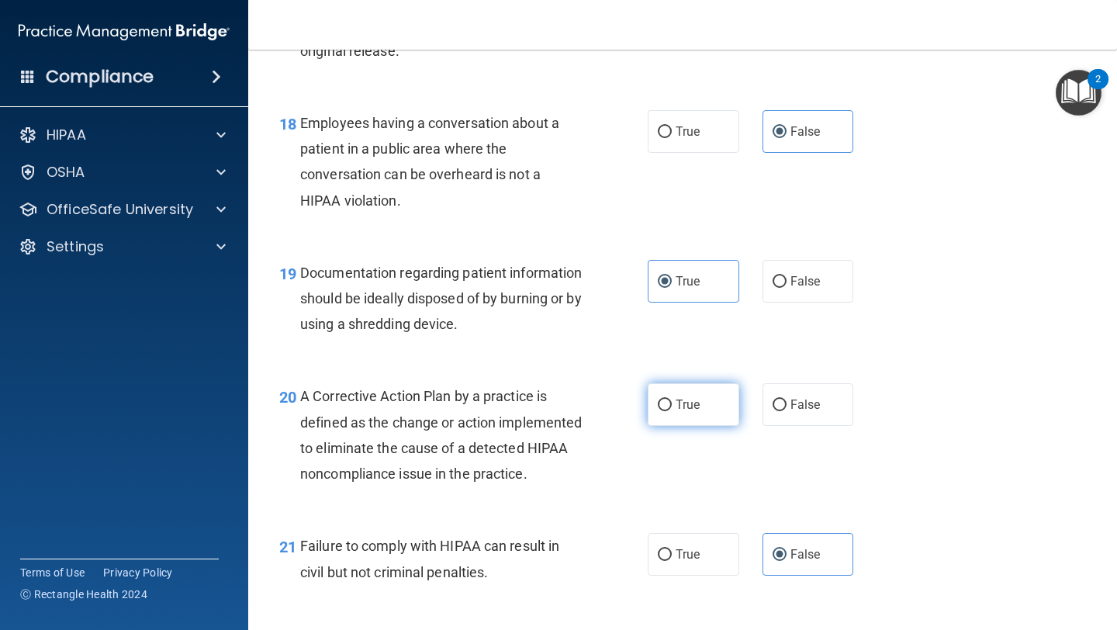
radio input "true"
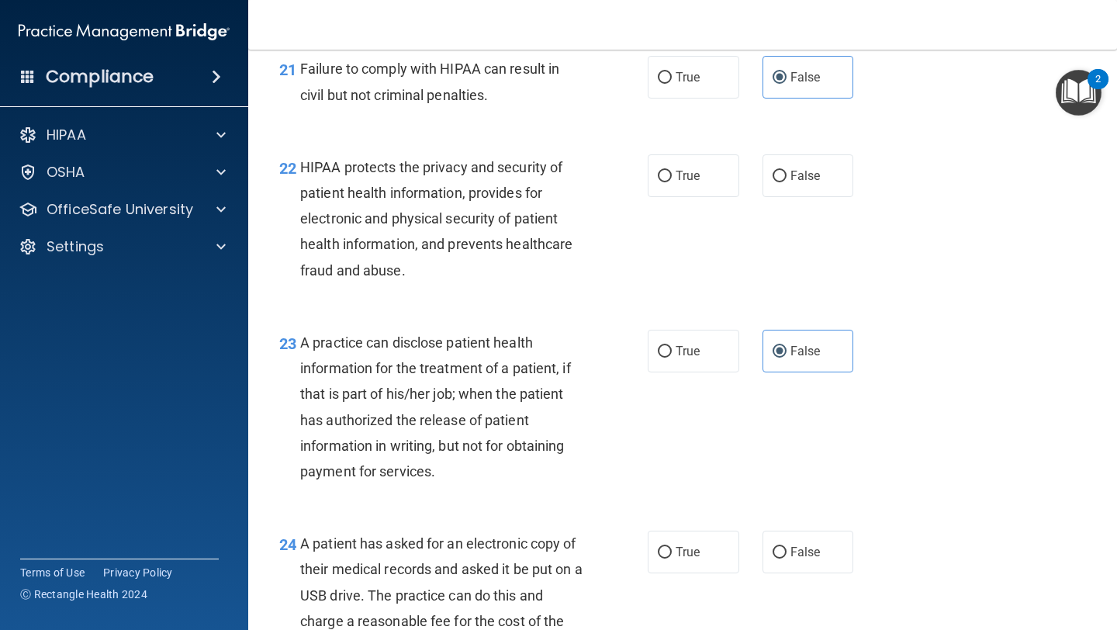
scroll to position [2885, 0]
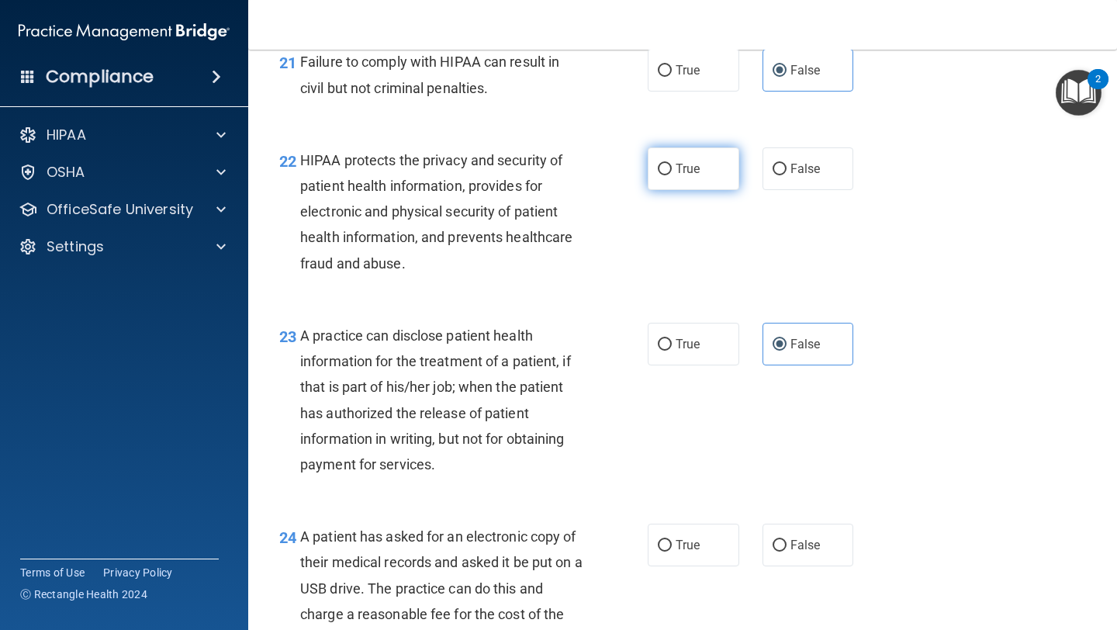
click at [527, 190] on label "True" at bounding box center [692, 168] width 91 height 43
click at [527, 175] on input "True" at bounding box center [665, 170] width 14 height 12
radio input "true"
click at [527, 551] on label "True" at bounding box center [692, 544] width 91 height 43
click at [527, 551] on input "True" at bounding box center [665, 546] width 14 height 12
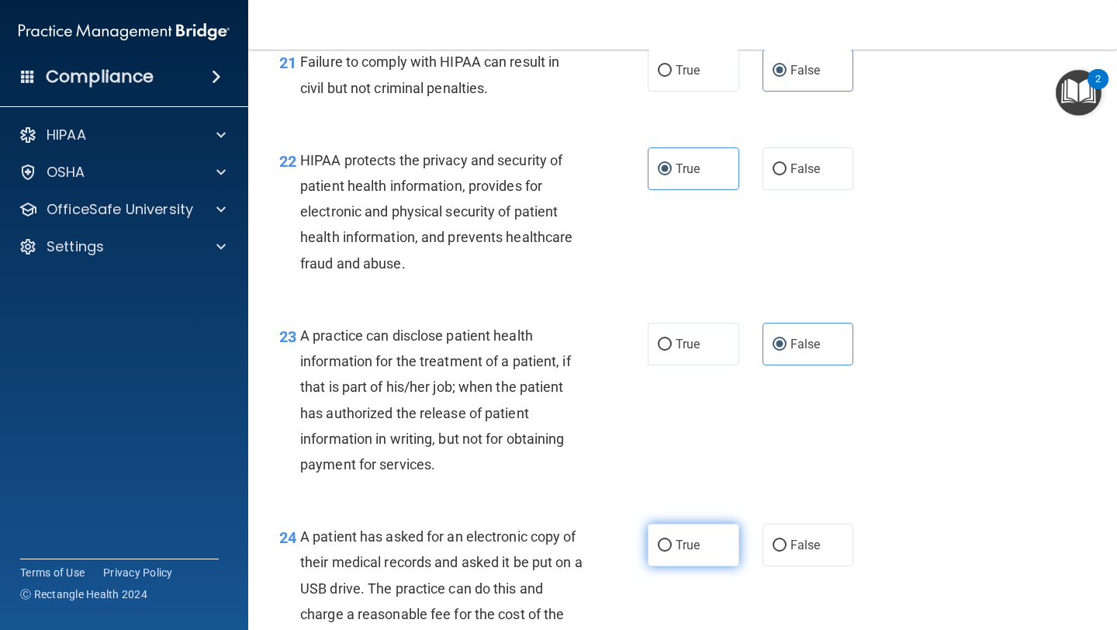
radio input "true"
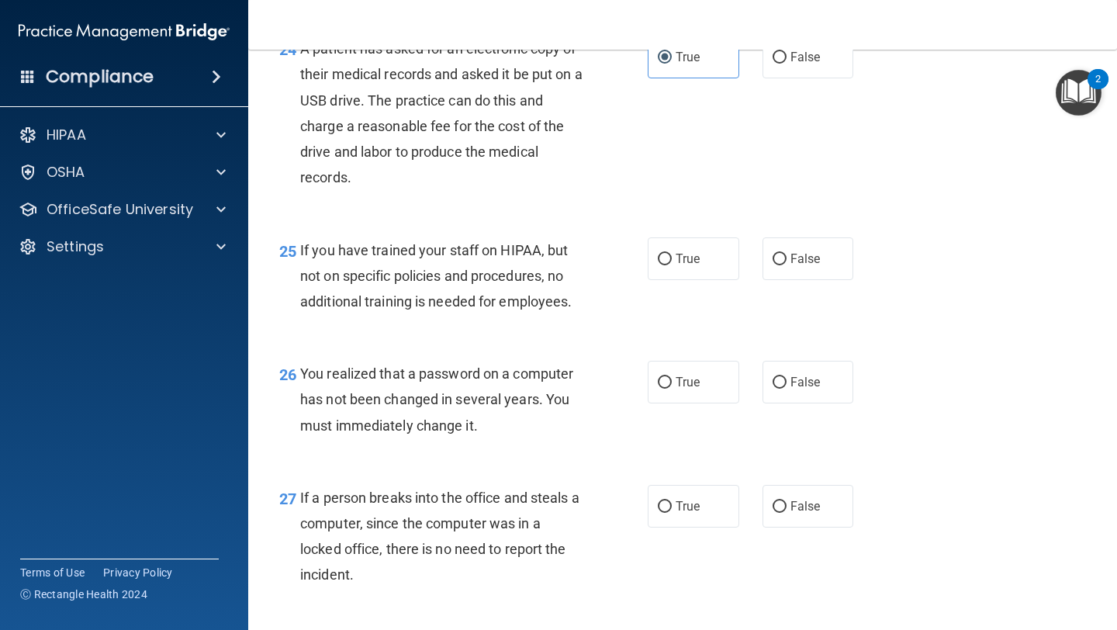
scroll to position [3355, 0]
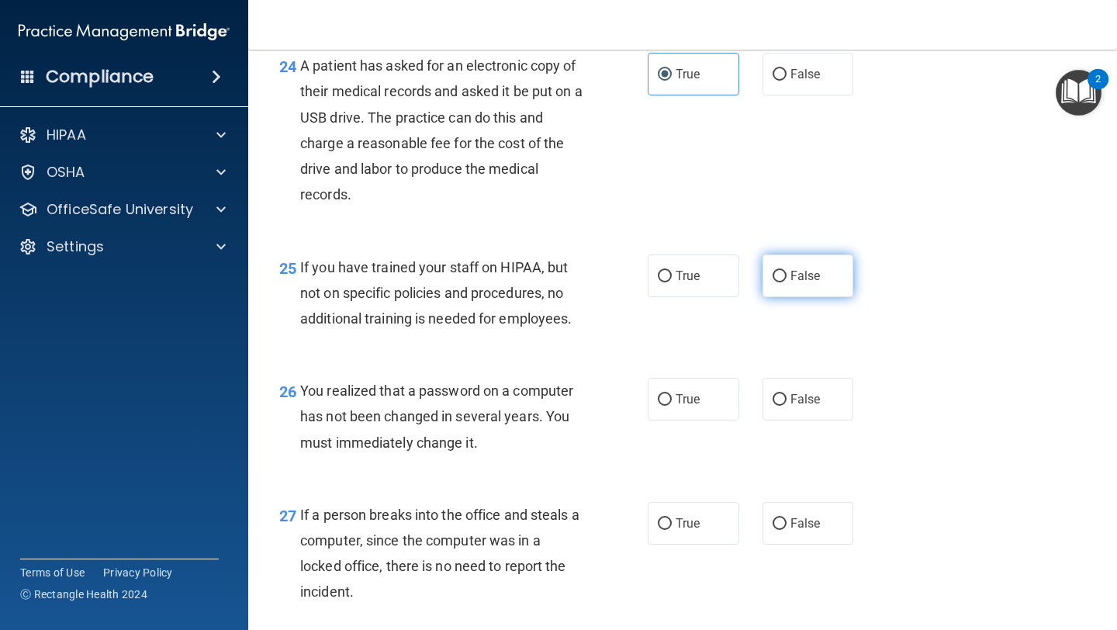
click at [527, 297] on label "False" at bounding box center [807, 275] width 91 height 43
click at [527, 282] on input "False" at bounding box center [779, 277] width 14 height 12
radio input "true"
click at [527, 420] on label "True" at bounding box center [692, 399] width 91 height 43
click at [527, 406] on input "True" at bounding box center [665, 400] width 14 height 12
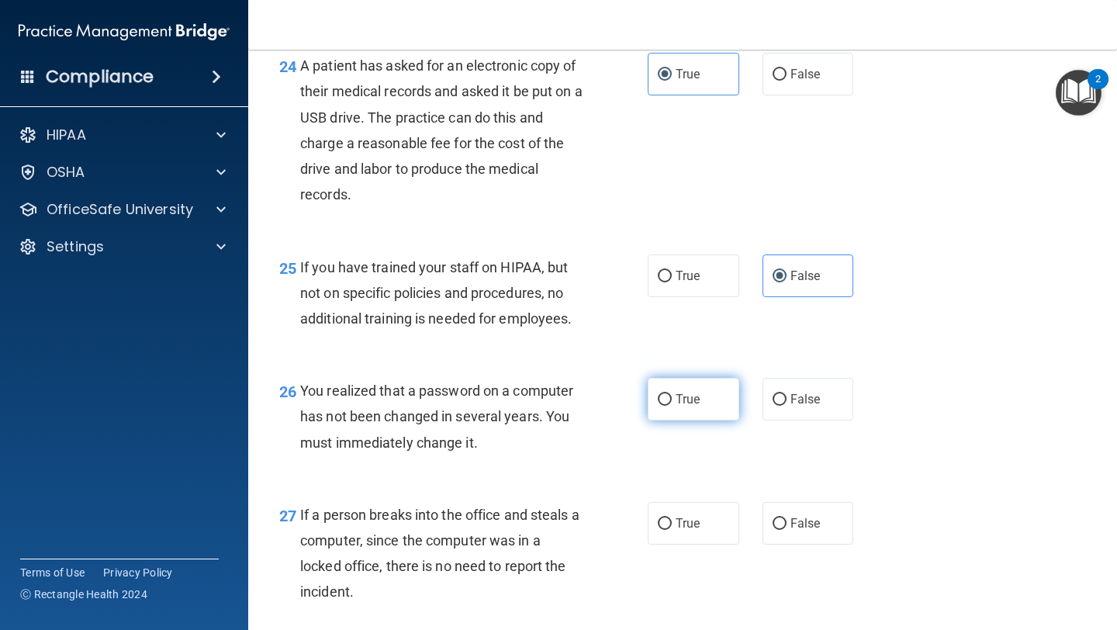
radio input "true"
click at [527, 544] on label "False" at bounding box center [807, 523] width 91 height 43
click at [527, 530] on input "False" at bounding box center [779, 524] width 14 height 12
radio input "true"
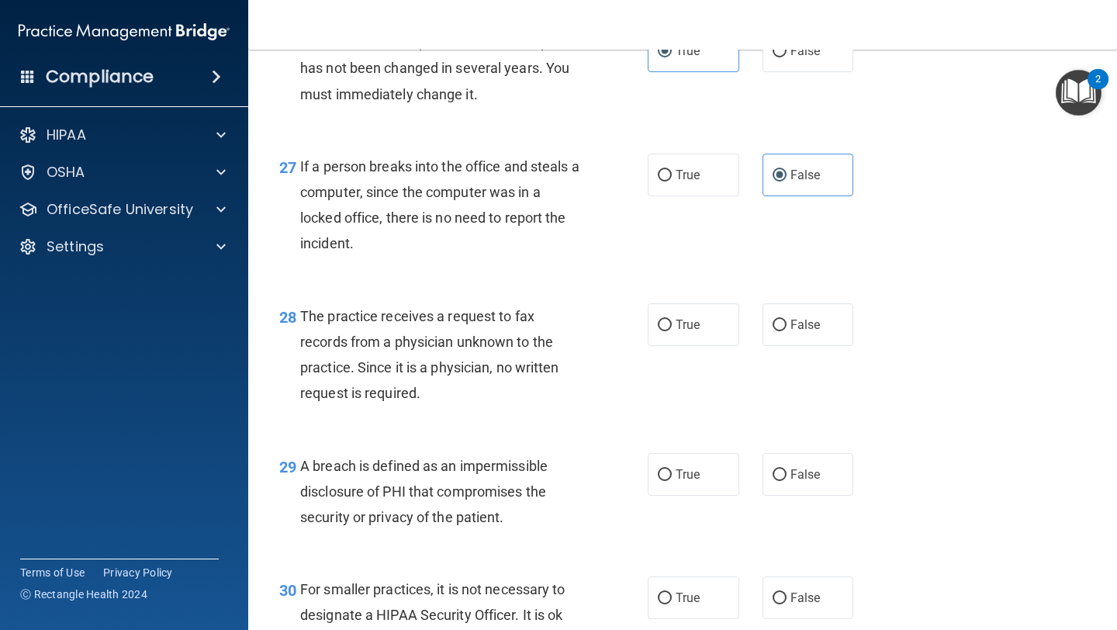
scroll to position [3726, 0]
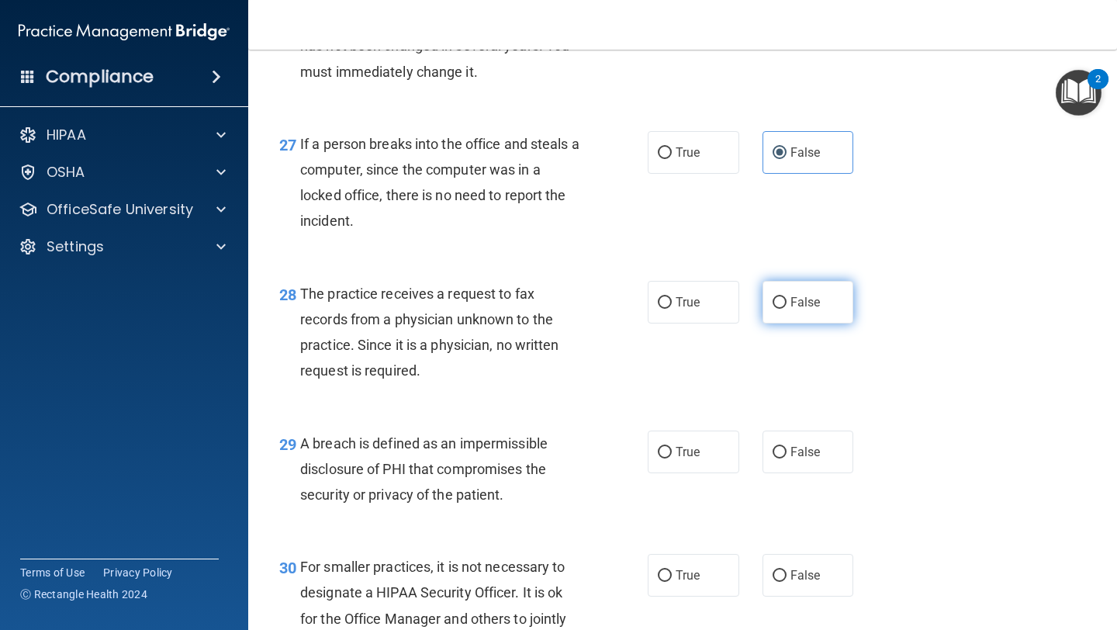
click at [527, 318] on label "False" at bounding box center [807, 302] width 91 height 43
click at [527, 309] on input "False" at bounding box center [779, 303] width 14 height 12
radio input "true"
click at [527, 459] on span "True" at bounding box center [687, 451] width 24 height 15
click at [527, 458] on input "True" at bounding box center [665, 453] width 14 height 12
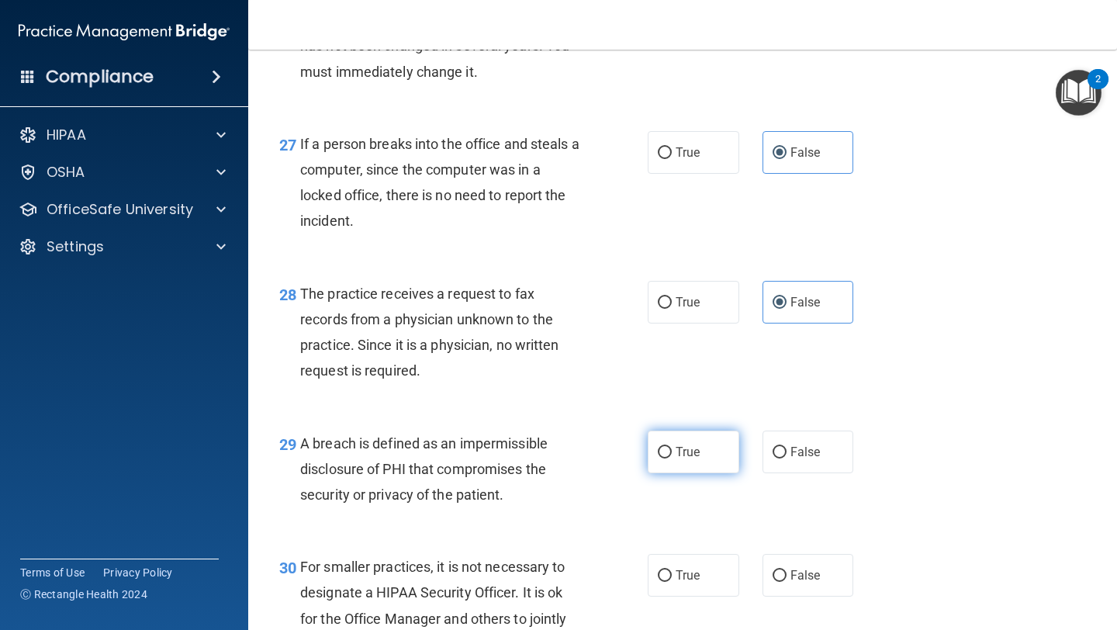
radio input "true"
click at [527, 551] on label "False" at bounding box center [807, 575] width 91 height 43
click at [527, 551] on input "False" at bounding box center [779, 576] width 14 height 12
radio input "true"
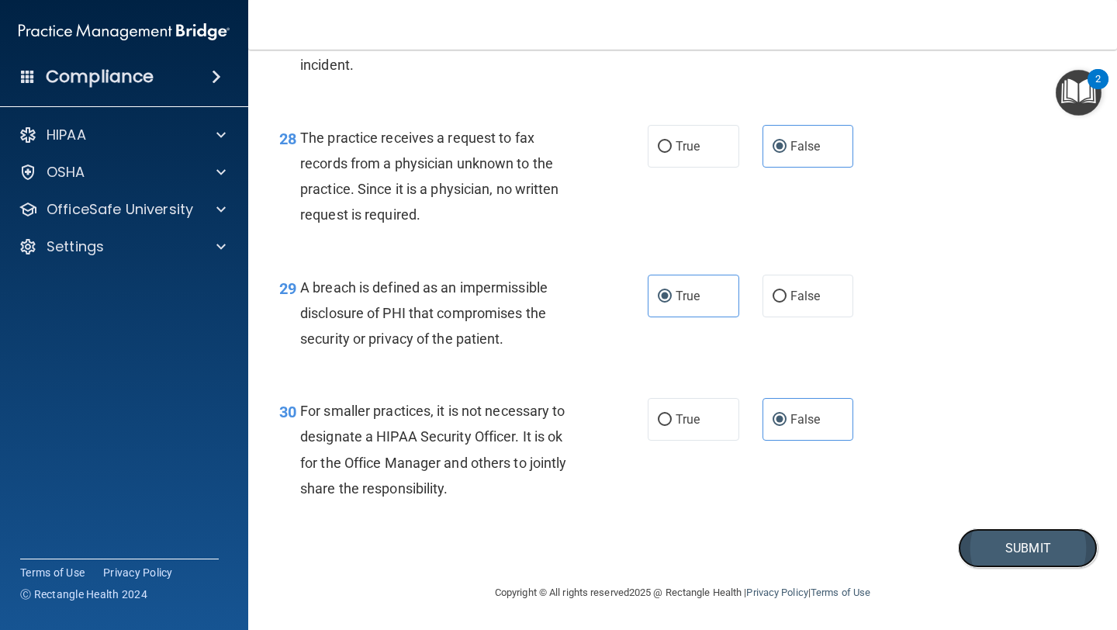
click at [527, 533] on button "Submit" at bounding box center [1028, 548] width 140 height 40
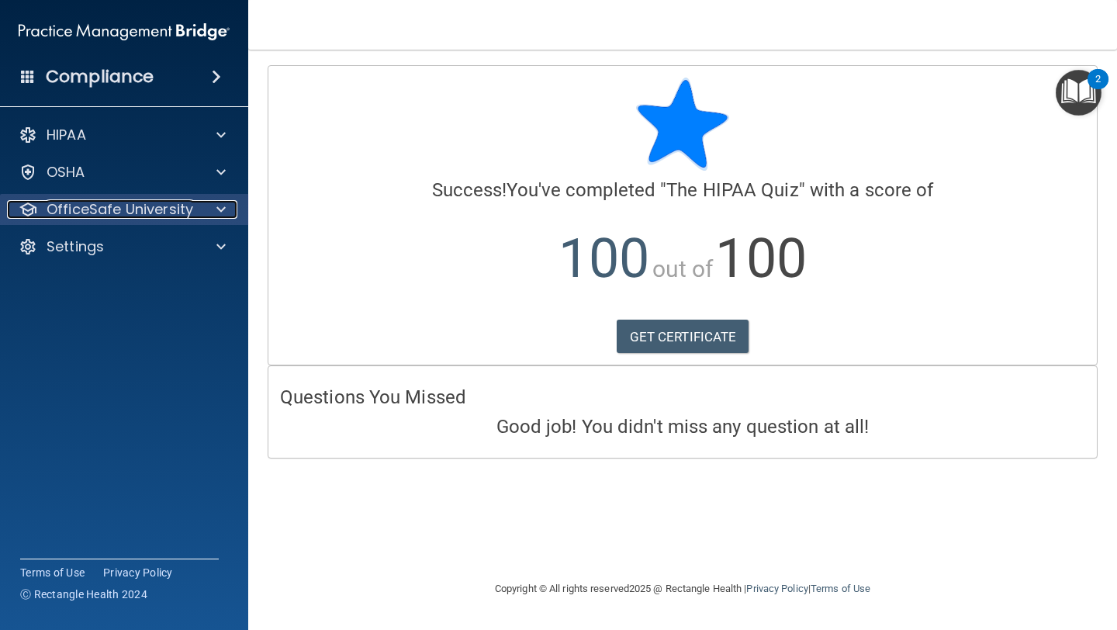
click at [216, 216] on div at bounding box center [218, 209] width 39 height 19
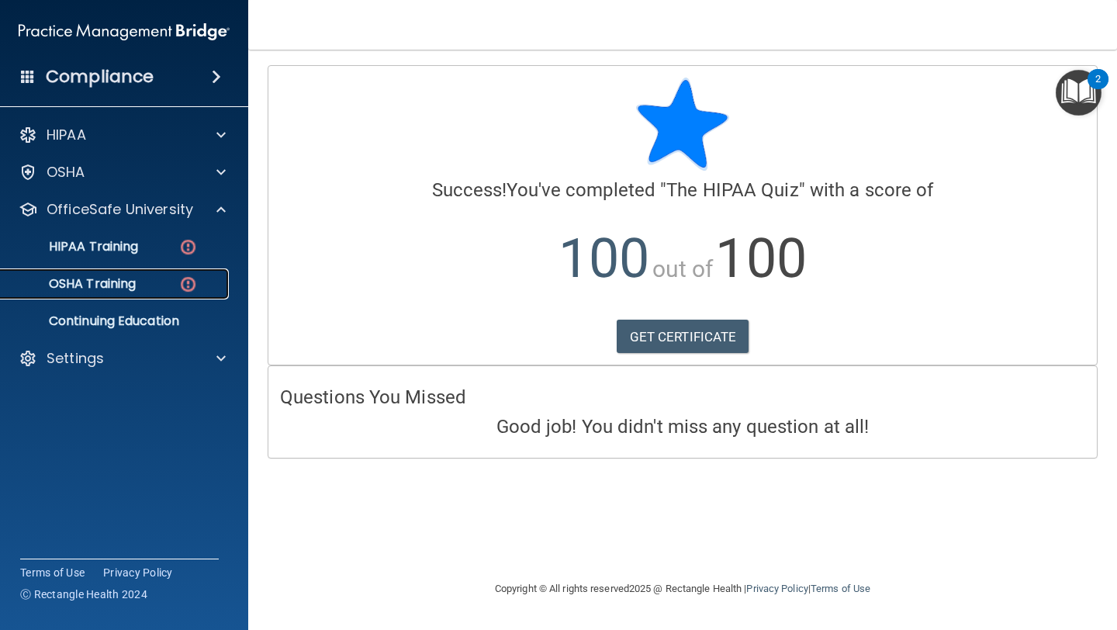
click at [178, 287] on img at bounding box center [187, 283] width 19 height 19
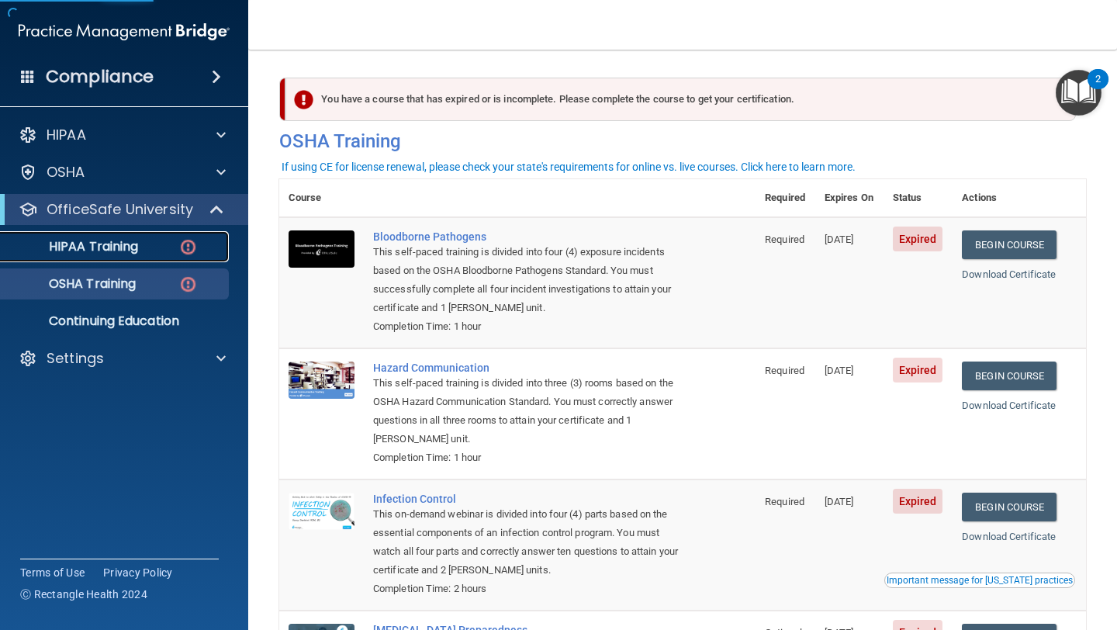
click at [142, 245] on div "HIPAA Training" at bounding box center [116, 247] width 212 height 16
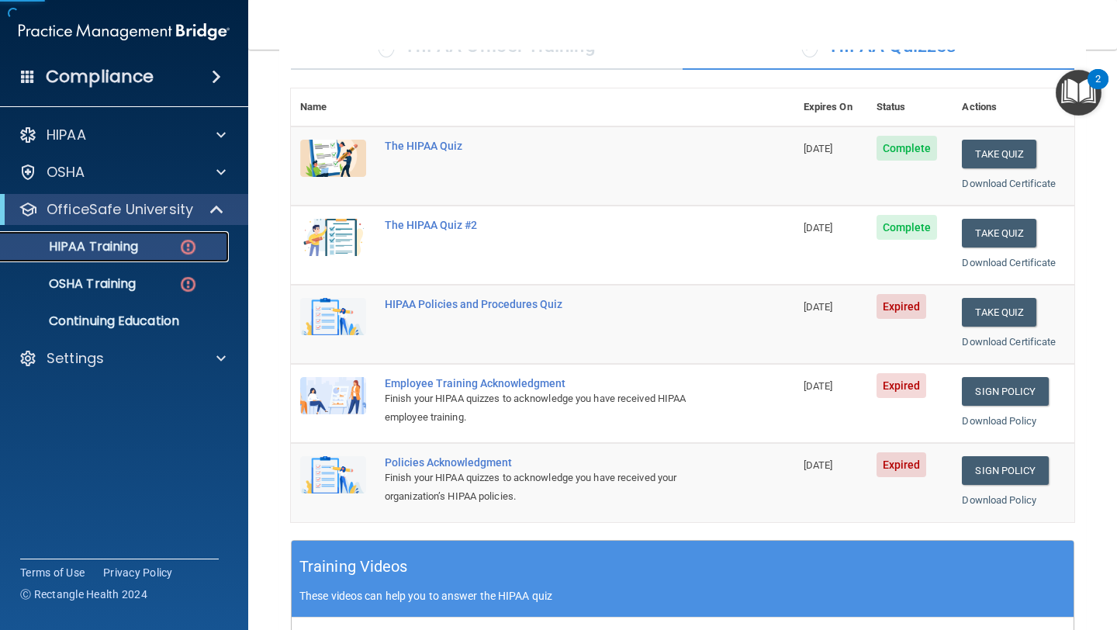
scroll to position [171, 0]
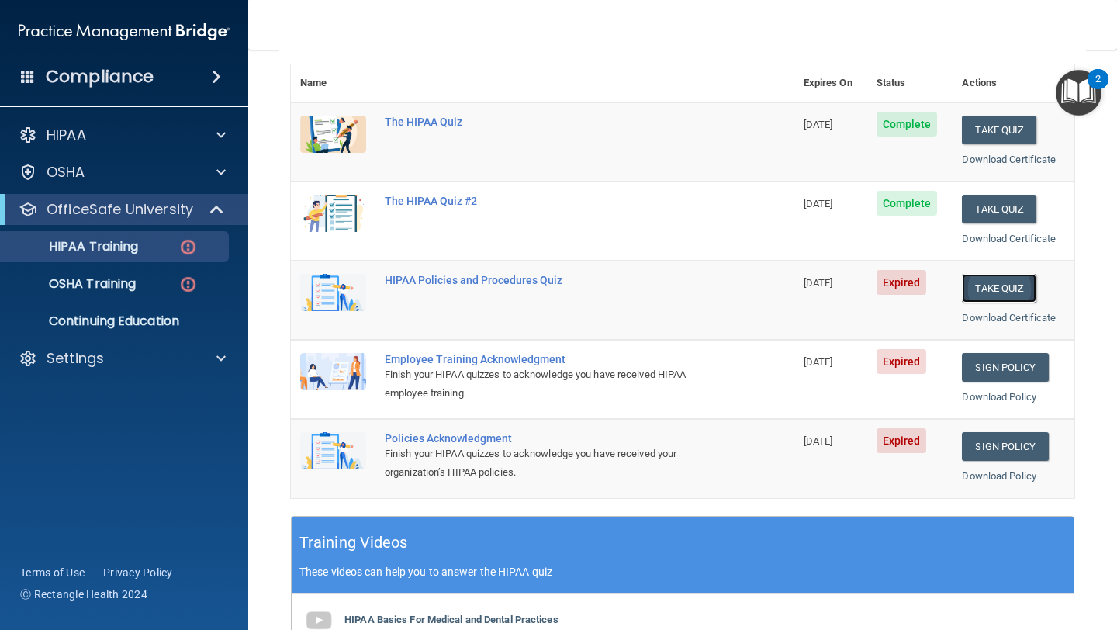
click at [527, 289] on button "Take Quiz" at bounding box center [999, 288] width 74 height 29
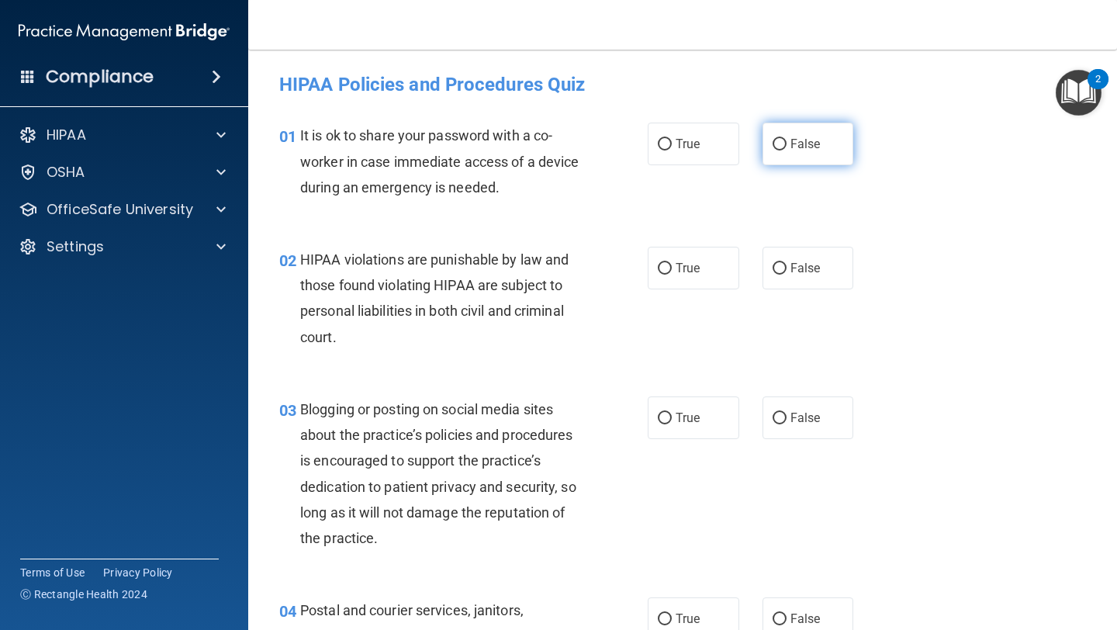
click at [527, 142] on span "False" at bounding box center [805, 143] width 30 height 15
click at [527, 142] on input "False" at bounding box center [779, 145] width 14 height 12
radio input "true"
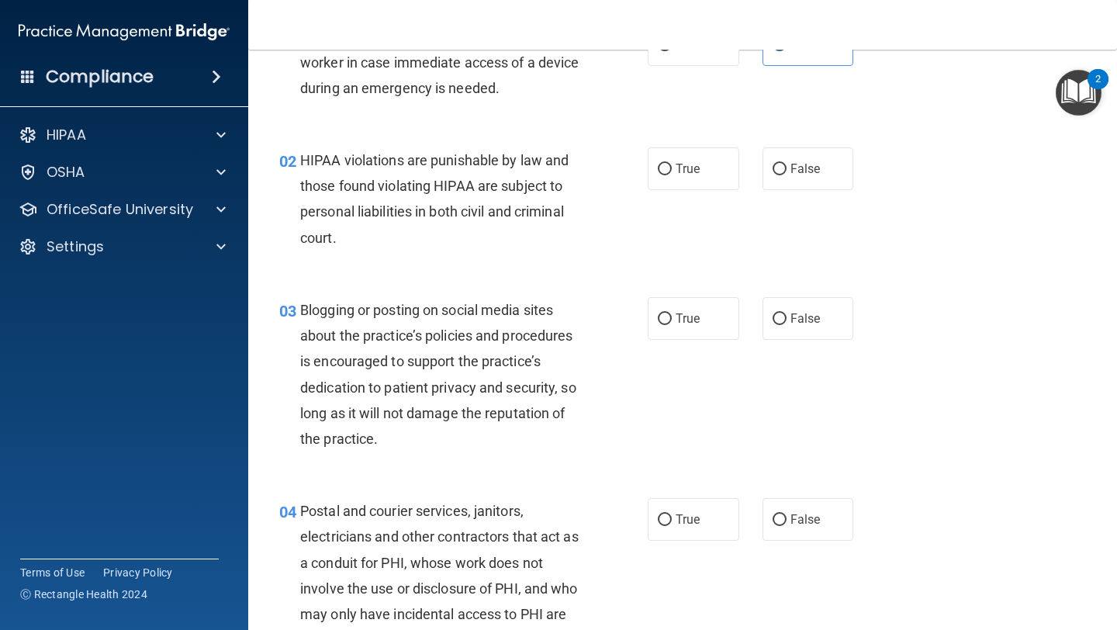
scroll to position [112, 0]
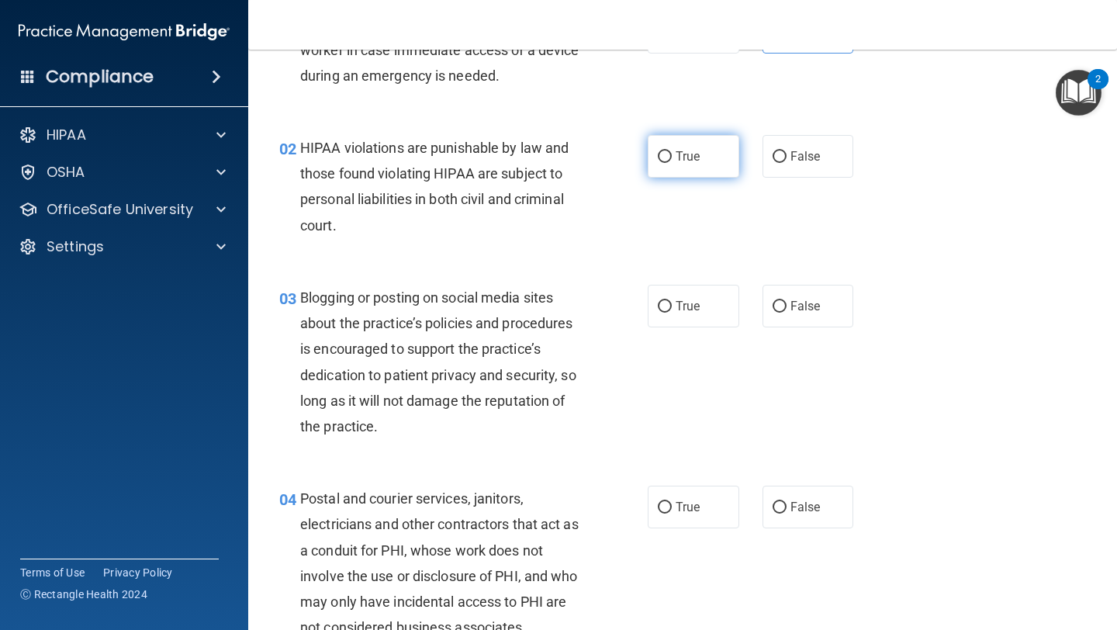
click at [527, 164] on label "True" at bounding box center [692, 156] width 91 height 43
click at [527, 163] on input "True" at bounding box center [665, 157] width 14 height 12
radio input "true"
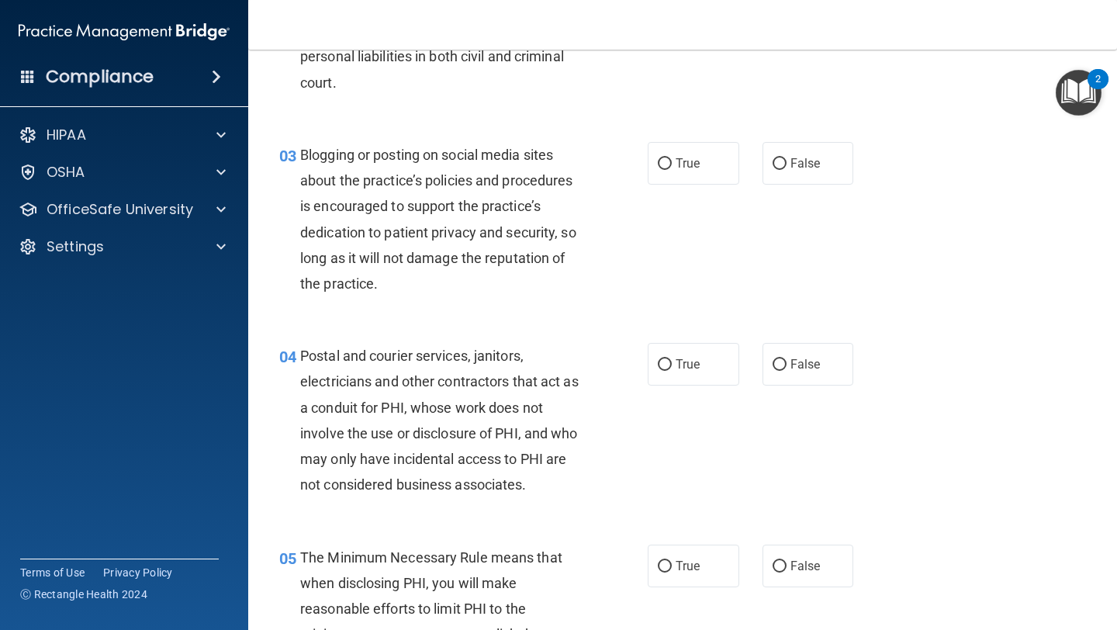
scroll to position [263, 0]
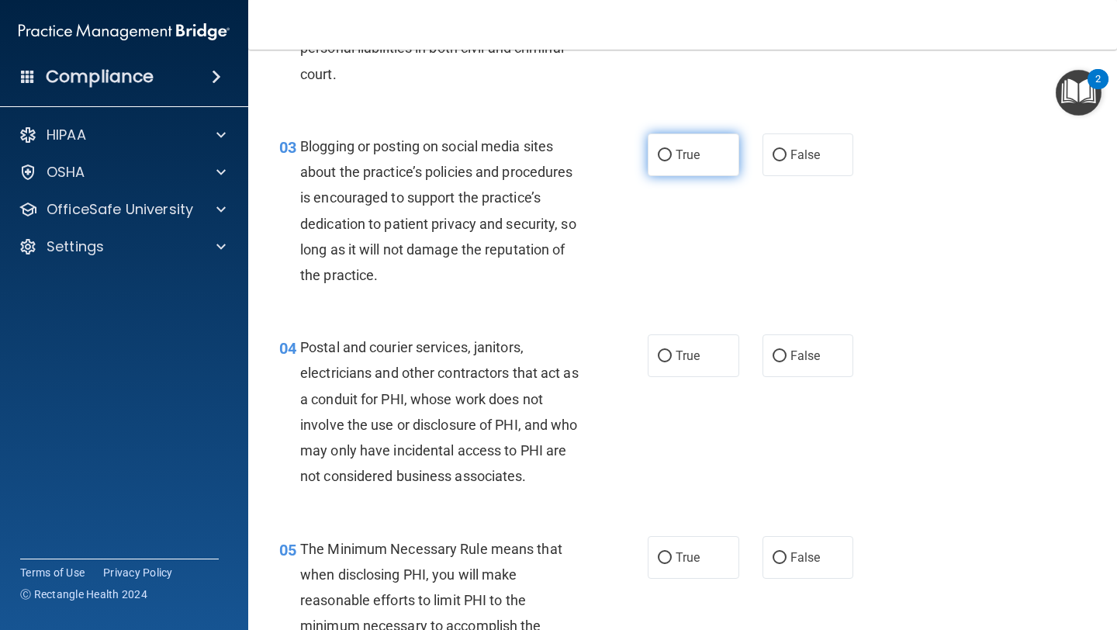
click at [527, 165] on label "True" at bounding box center [692, 154] width 91 height 43
click at [527, 161] on input "True" at bounding box center [665, 156] width 14 height 12
radio input "true"
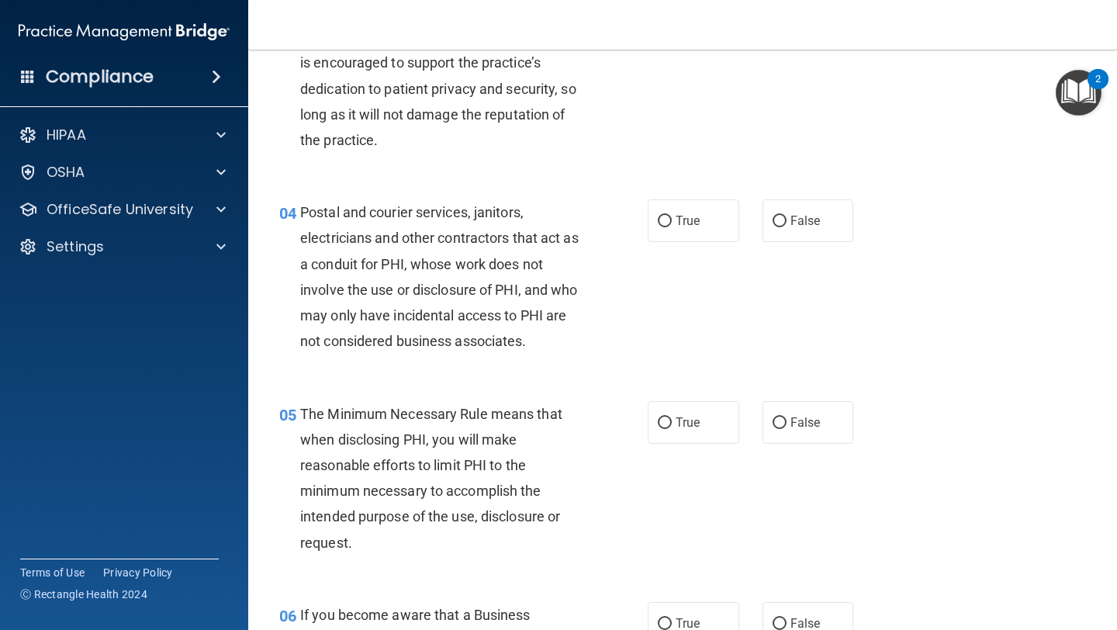
scroll to position [463, 0]
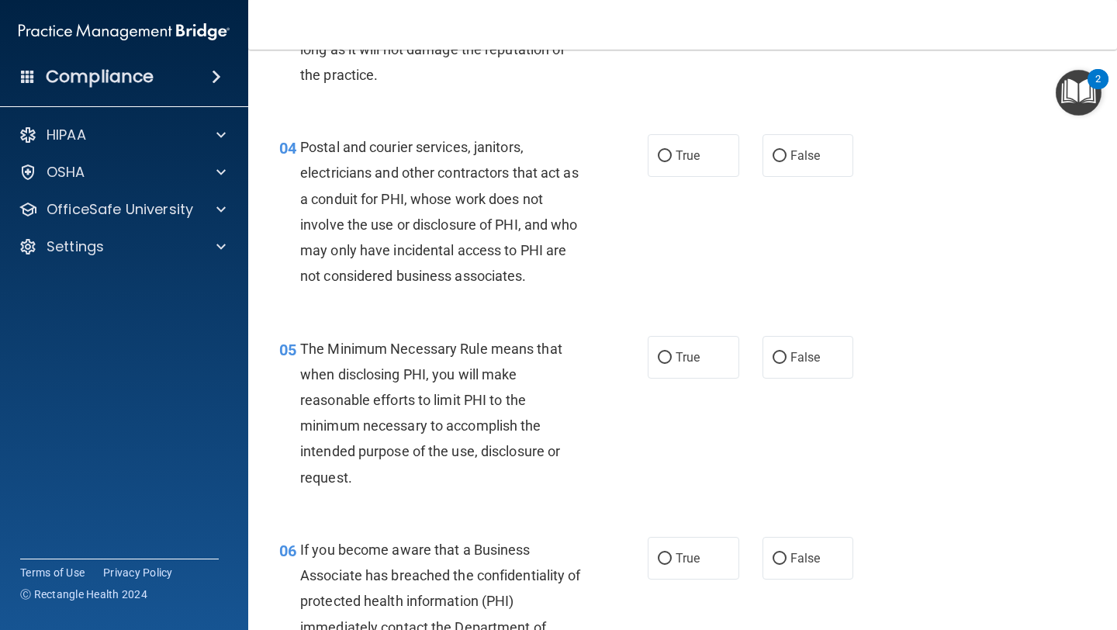
click at [527, 183] on div "04 Postal and courier services, janitors, electricians and other contractors th…" at bounding box center [683, 215] width 830 height 201
click at [527, 181] on div "04 Postal and courier services, janitors, electricians and other contractors th…" at bounding box center [683, 215] width 830 height 201
click at [527, 155] on label "True" at bounding box center [692, 155] width 91 height 43
click at [527, 155] on input "True" at bounding box center [665, 156] width 14 height 12
radio input "true"
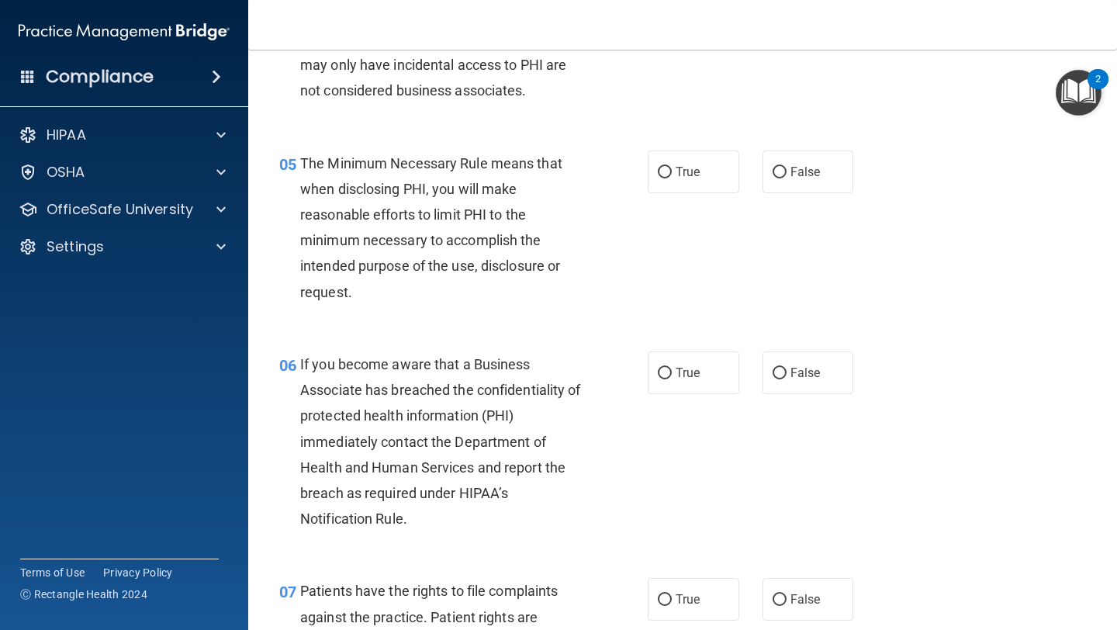
scroll to position [672, 0]
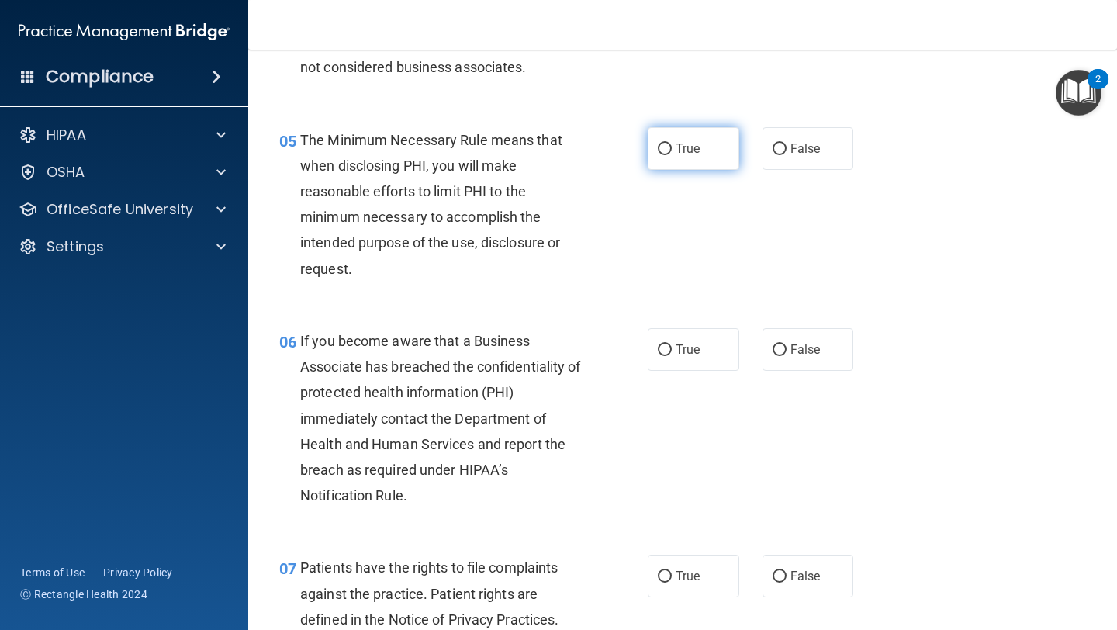
click at [527, 129] on label "True" at bounding box center [692, 148] width 91 height 43
click at [527, 143] on input "True" at bounding box center [665, 149] width 14 height 12
radio input "true"
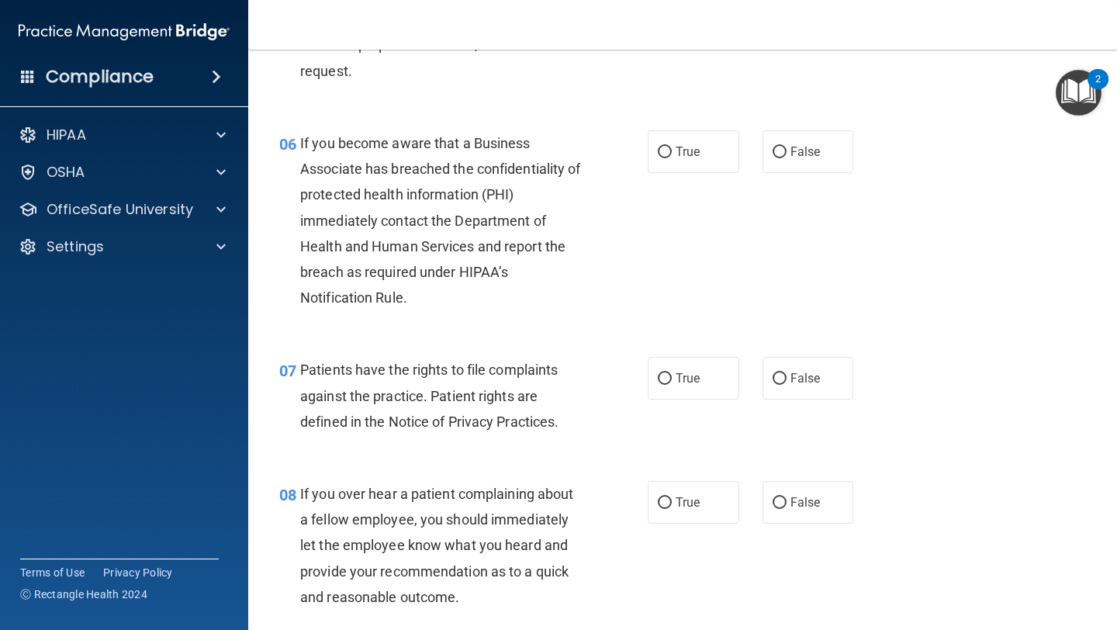
scroll to position [882, 0]
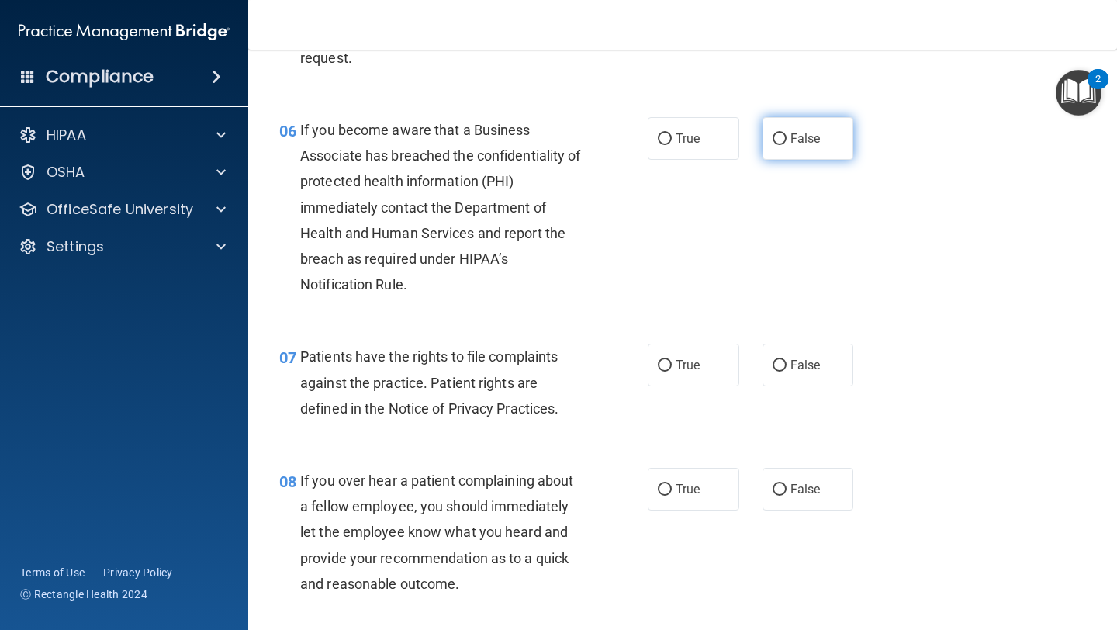
click at [527, 133] on span "False" at bounding box center [805, 138] width 30 height 15
click at [527, 133] on input "False" at bounding box center [779, 139] width 14 height 12
radio input "true"
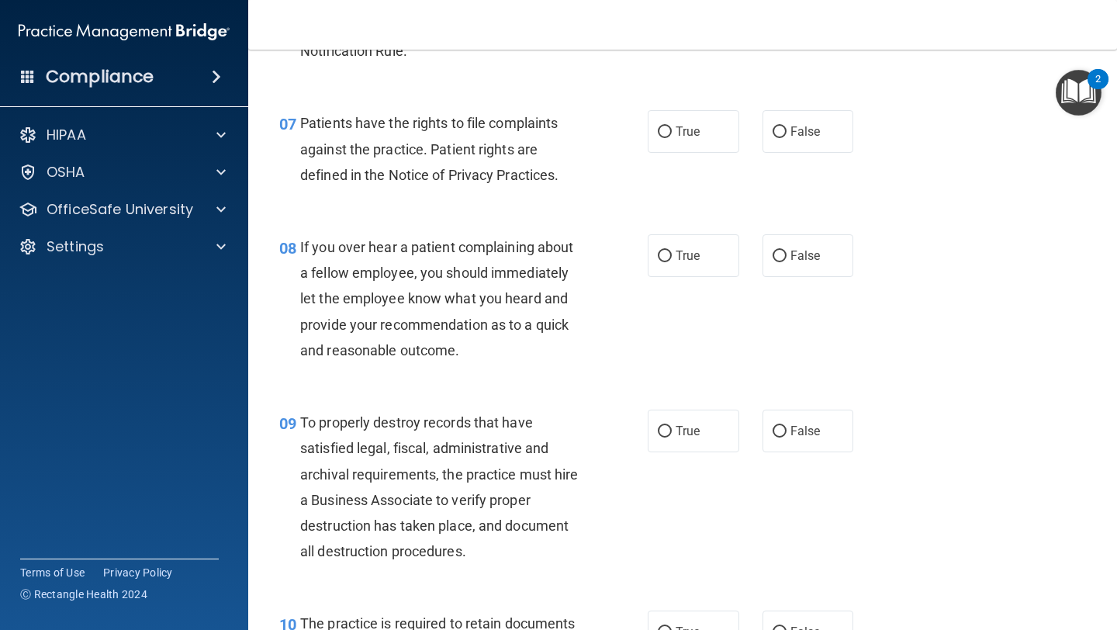
scroll to position [1117, 0]
click at [527, 141] on label "True" at bounding box center [692, 130] width 91 height 43
click at [527, 137] on input "True" at bounding box center [665, 132] width 14 height 12
radio input "true"
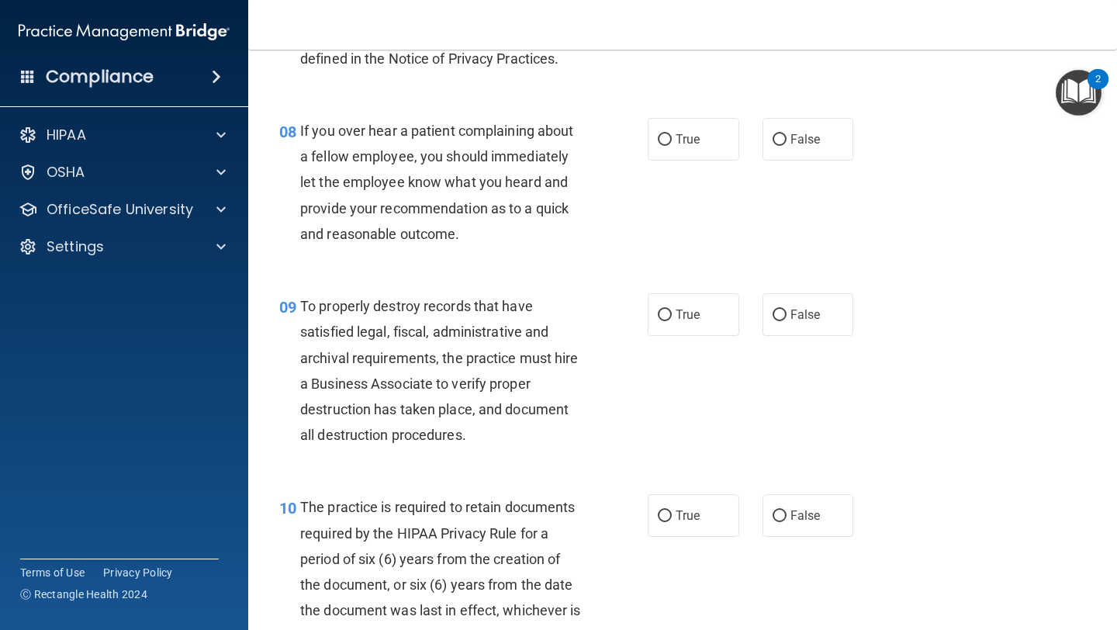
scroll to position [1233, 0]
click at [527, 147] on label "False" at bounding box center [807, 138] width 91 height 43
click at [527, 145] on input "False" at bounding box center [779, 139] width 14 height 12
radio input "true"
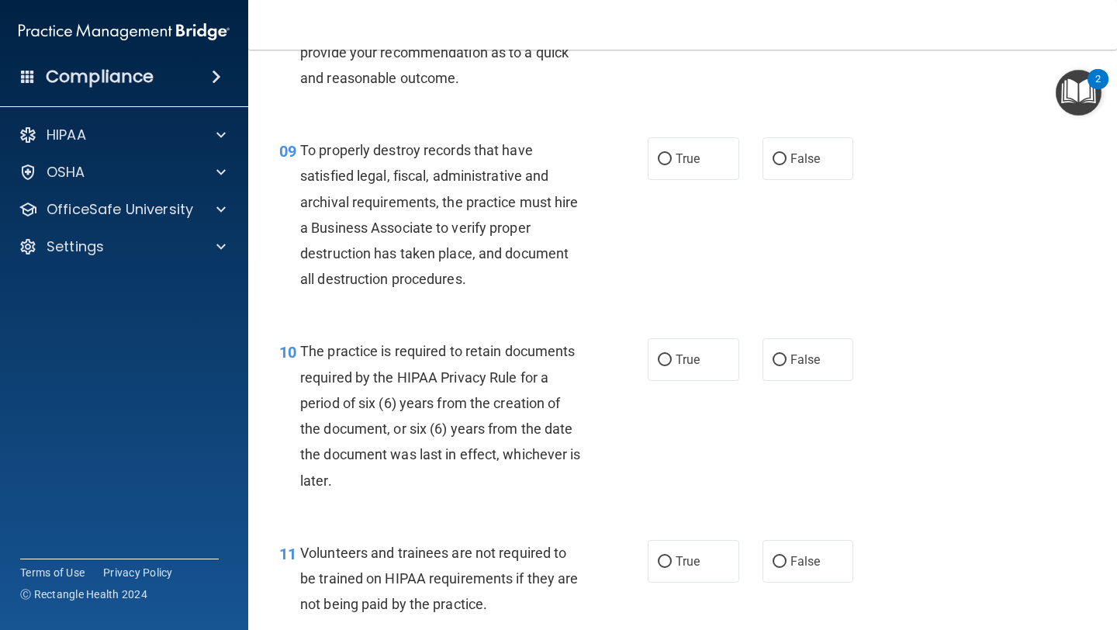
scroll to position [1397, 0]
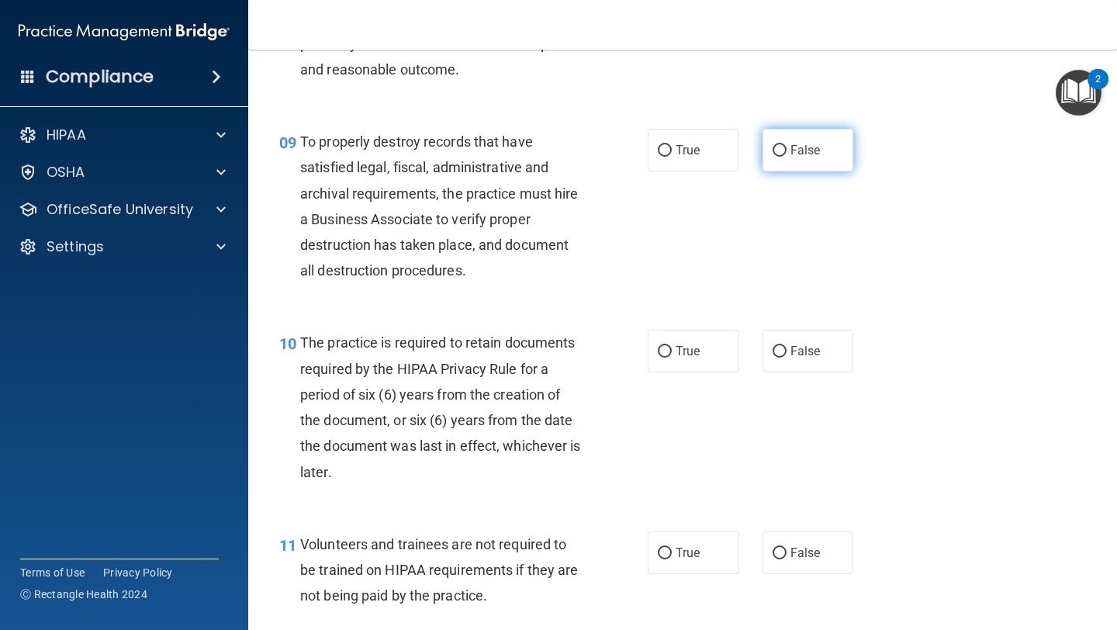
click at [527, 154] on label "False" at bounding box center [807, 150] width 91 height 43
click at [527, 154] on input "False" at bounding box center [779, 151] width 14 height 12
radio input "true"
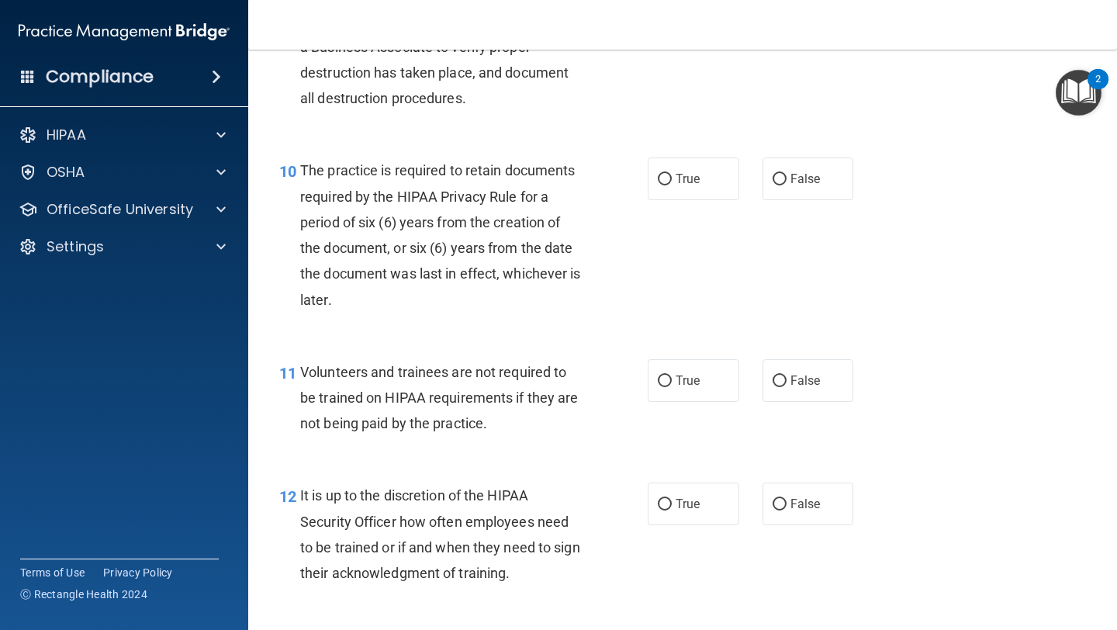
scroll to position [1597, 0]
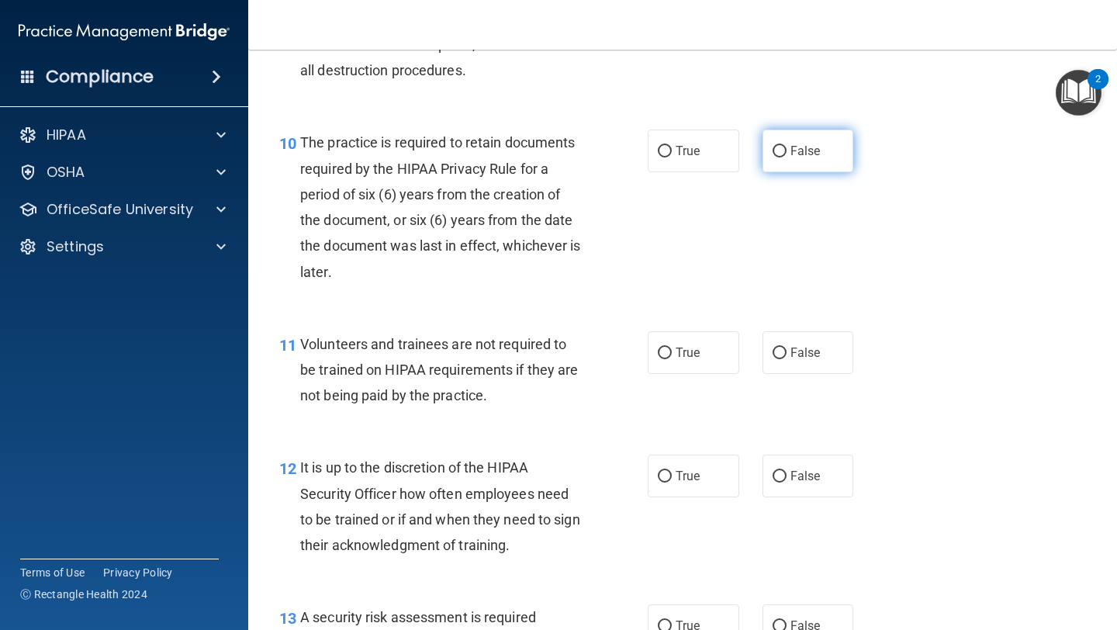
click at [527, 155] on input "False" at bounding box center [779, 152] width 14 height 12
radio input "true"
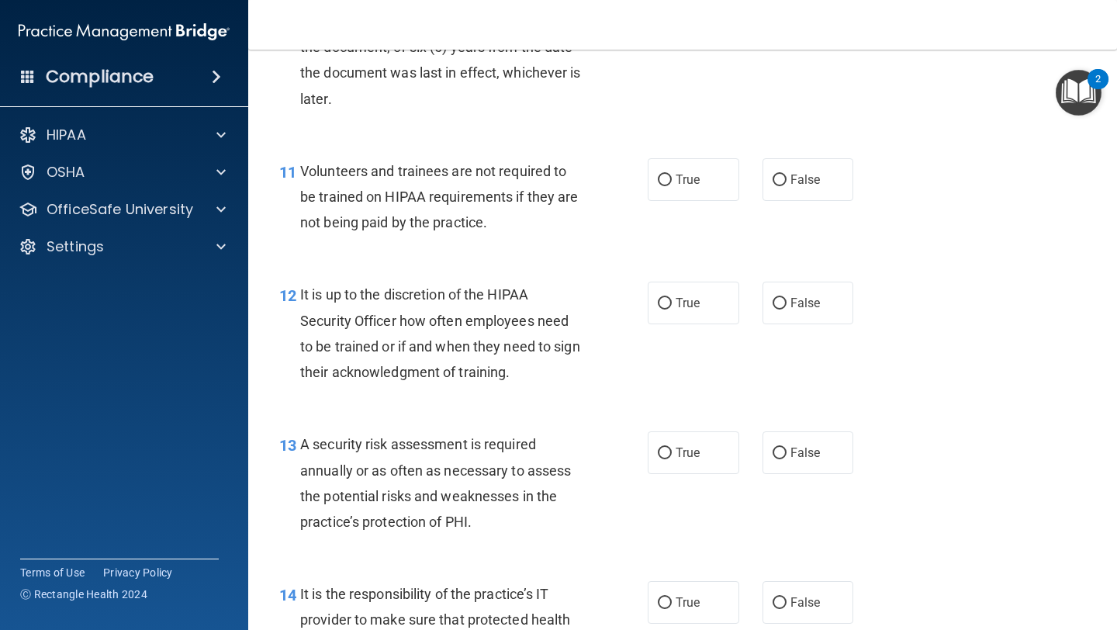
scroll to position [1776, 0]
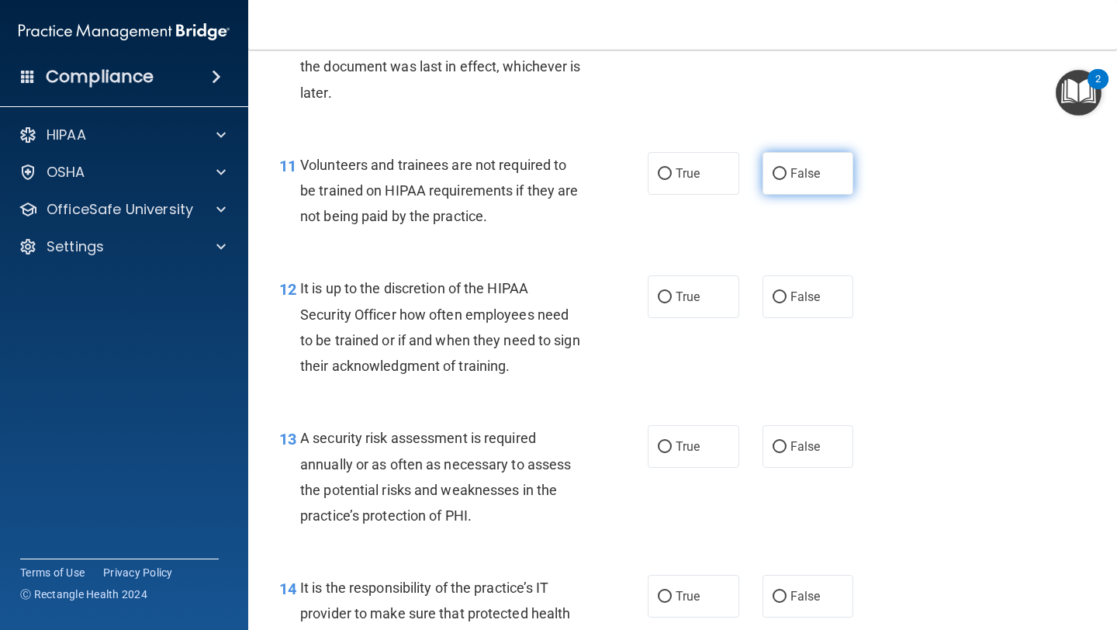
click at [527, 180] on span "False" at bounding box center [805, 173] width 30 height 15
click at [527, 180] on input "False" at bounding box center [779, 174] width 14 height 12
radio input "true"
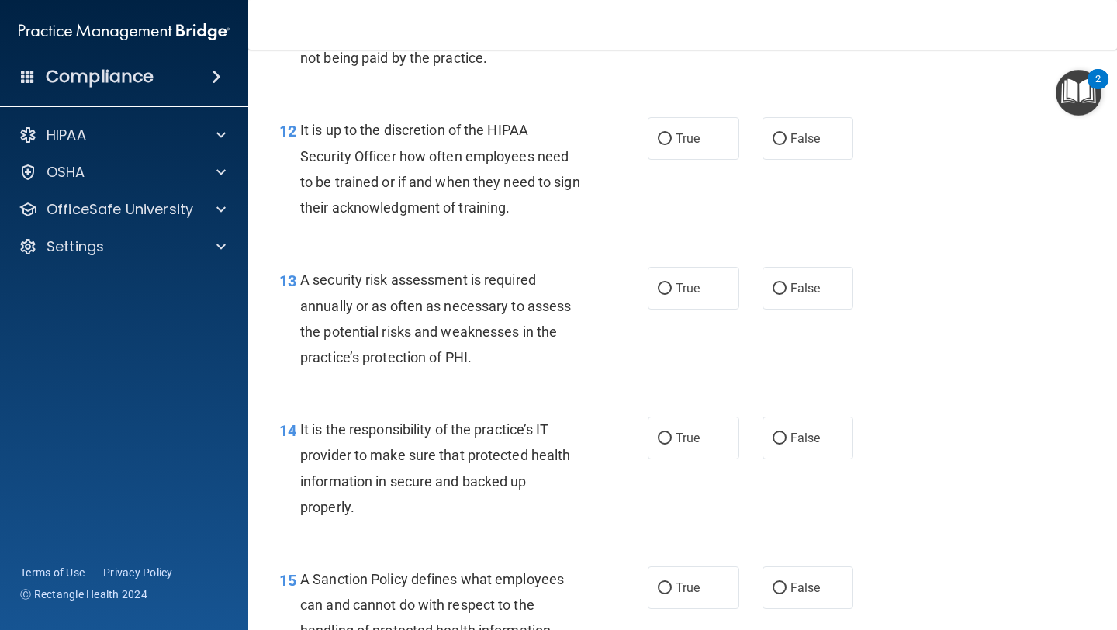
scroll to position [1959, 0]
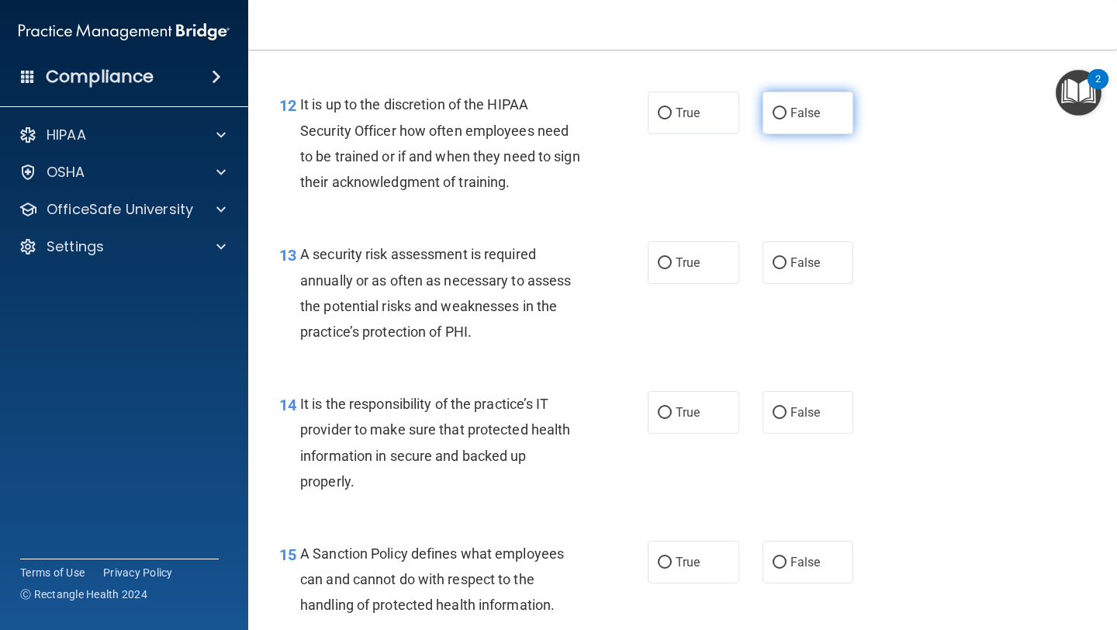
click at [527, 119] on span "False" at bounding box center [805, 112] width 30 height 15
click at [527, 119] on input "False" at bounding box center [779, 114] width 14 height 12
radio input "true"
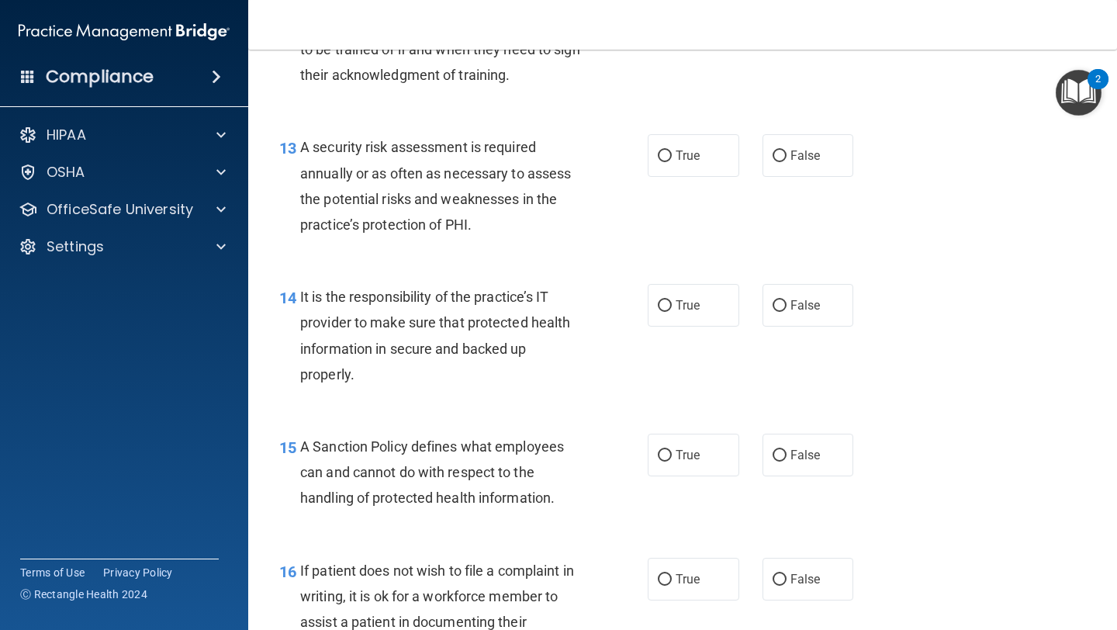
scroll to position [2063, 0]
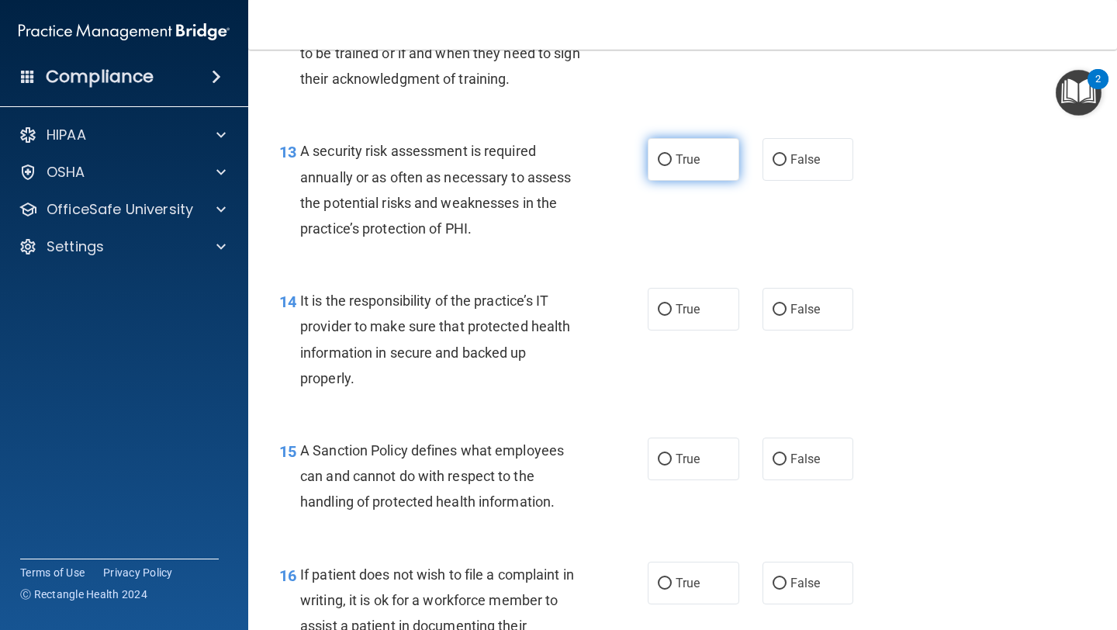
click at [527, 156] on label "True" at bounding box center [692, 159] width 91 height 43
click at [527, 156] on input "True" at bounding box center [665, 160] width 14 height 12
radio input "true"
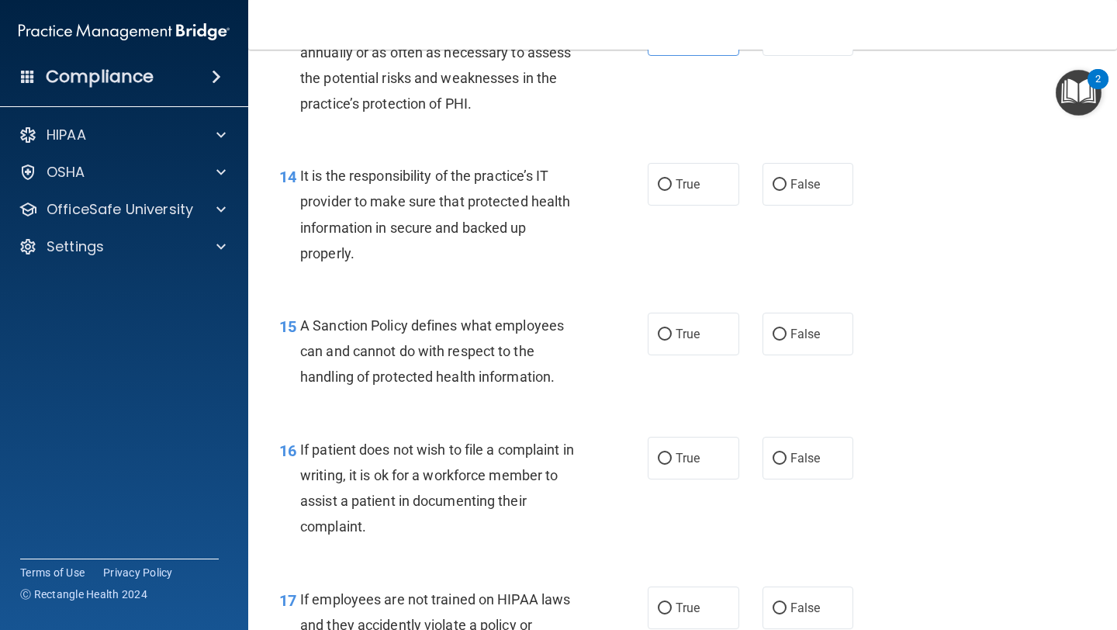
scroll to position [2190, 0]
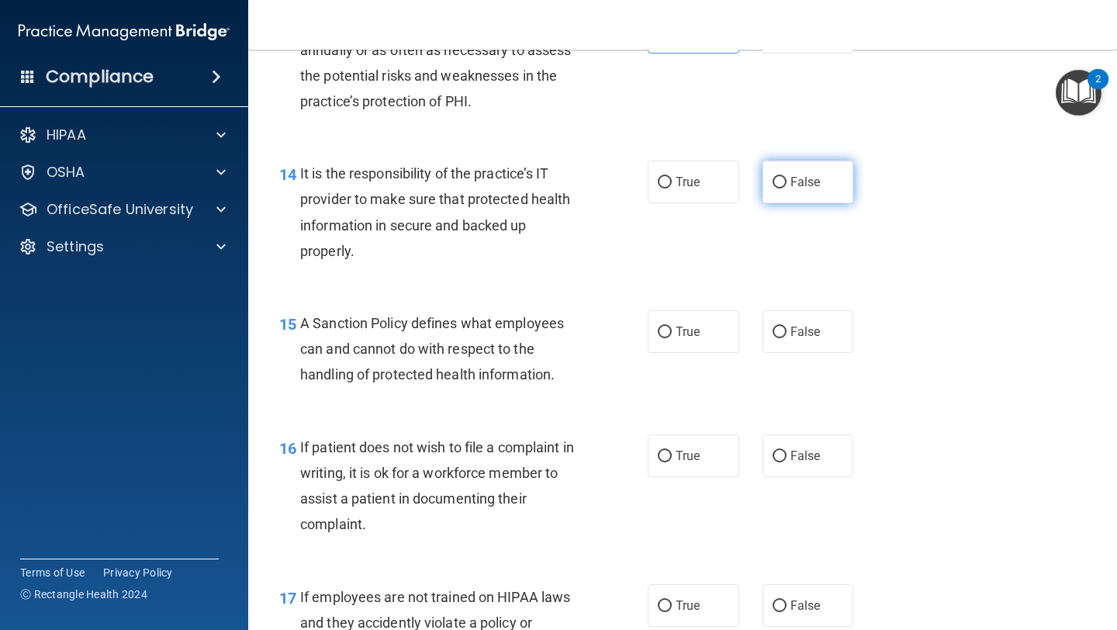
click at [527, 184] on input "False" at bounding box center [779, 183] width 14 height 12
radio input "true"
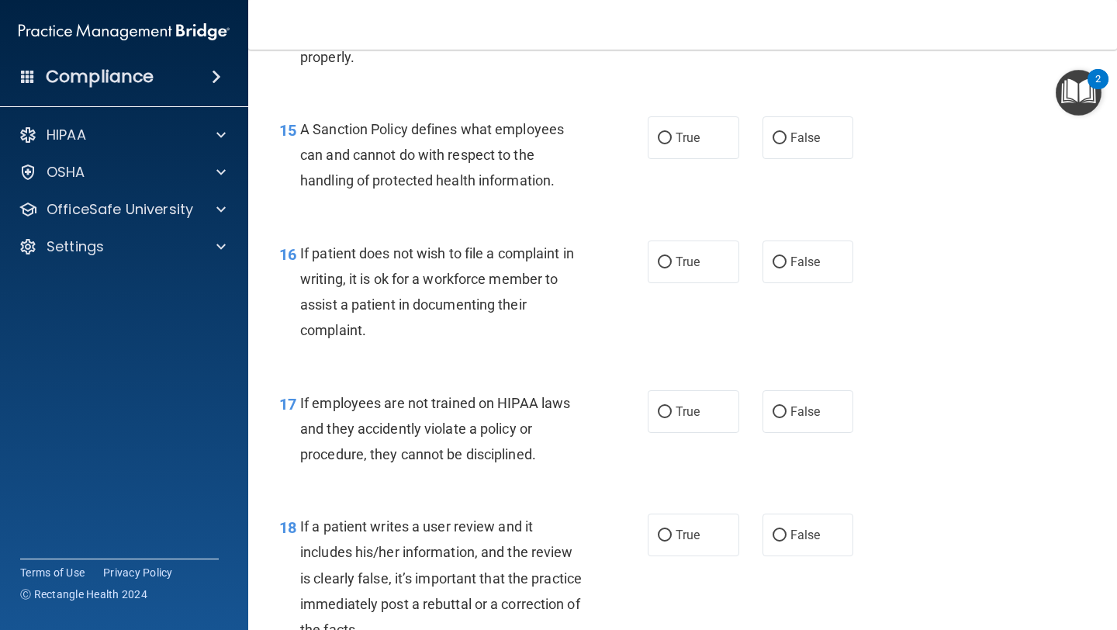
scroll to position [2399, 0]
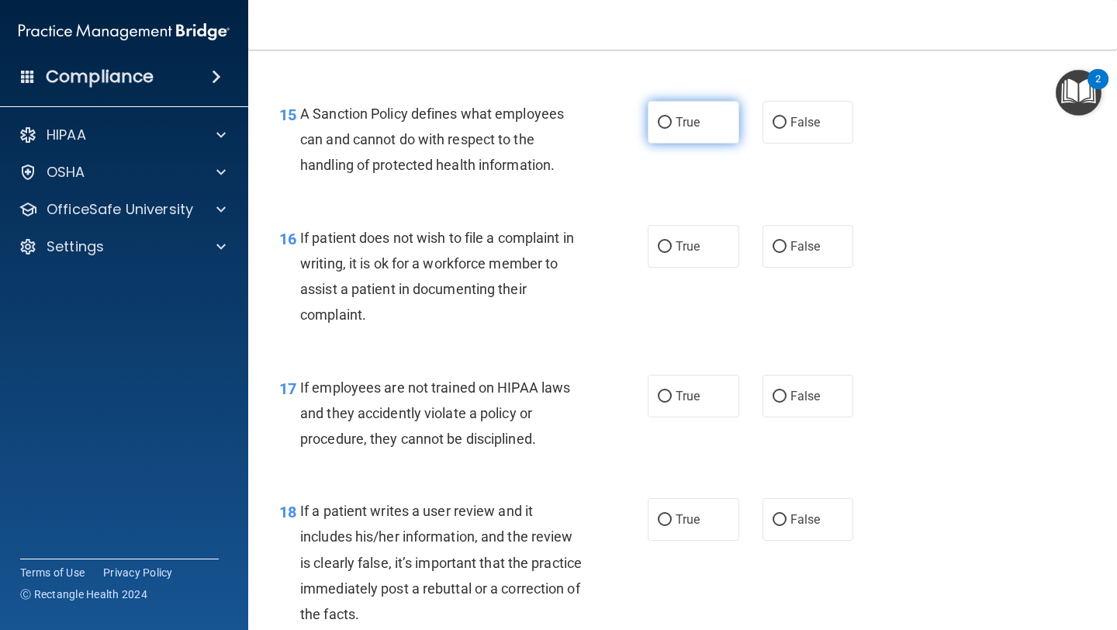
click at [527, 126] on label "True" at bounding box center [692, 122] width 91 height 43
click at [527, 126] on input "True" at bounding box center [665, 123] width 14 height 12
radio input "true"
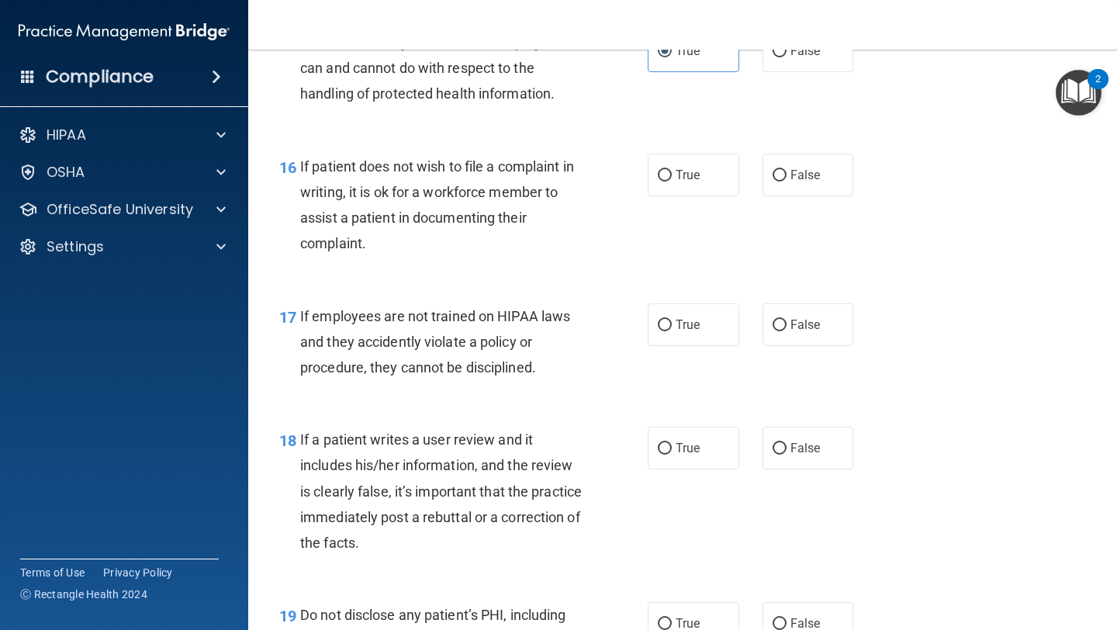
scroll to position [2472, 0]
click at [527, 178] on span "False" at bounding box center [805, 173] width 30 height 15
click at [527, 178] on input "False" at bounding box center [779, 174] width 14 height 12
radio input "true"
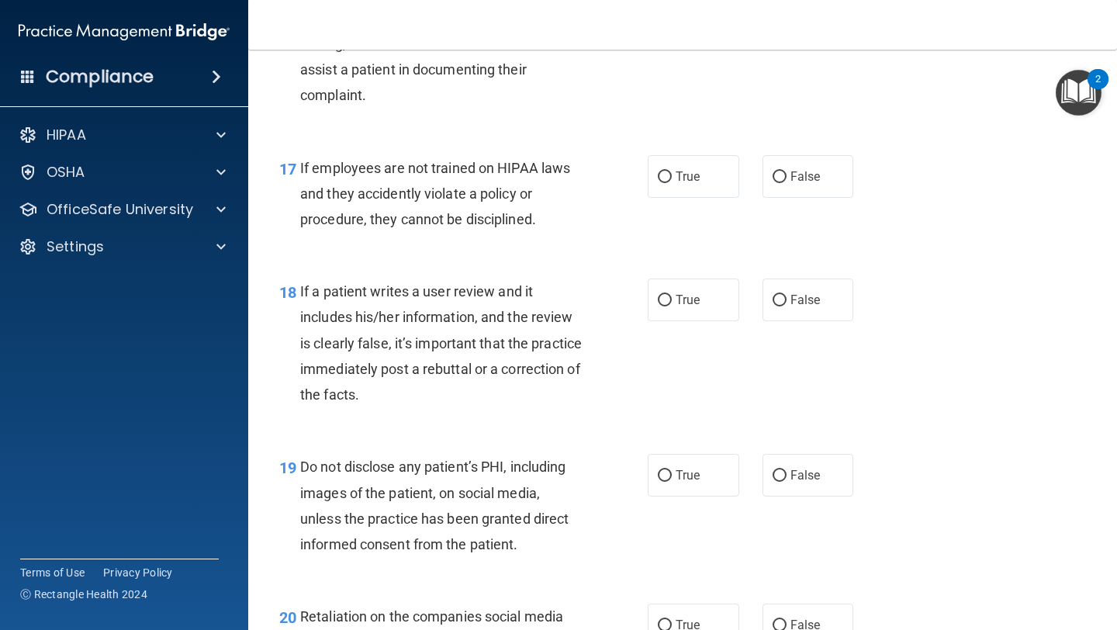
scroll to position [2620, 0]
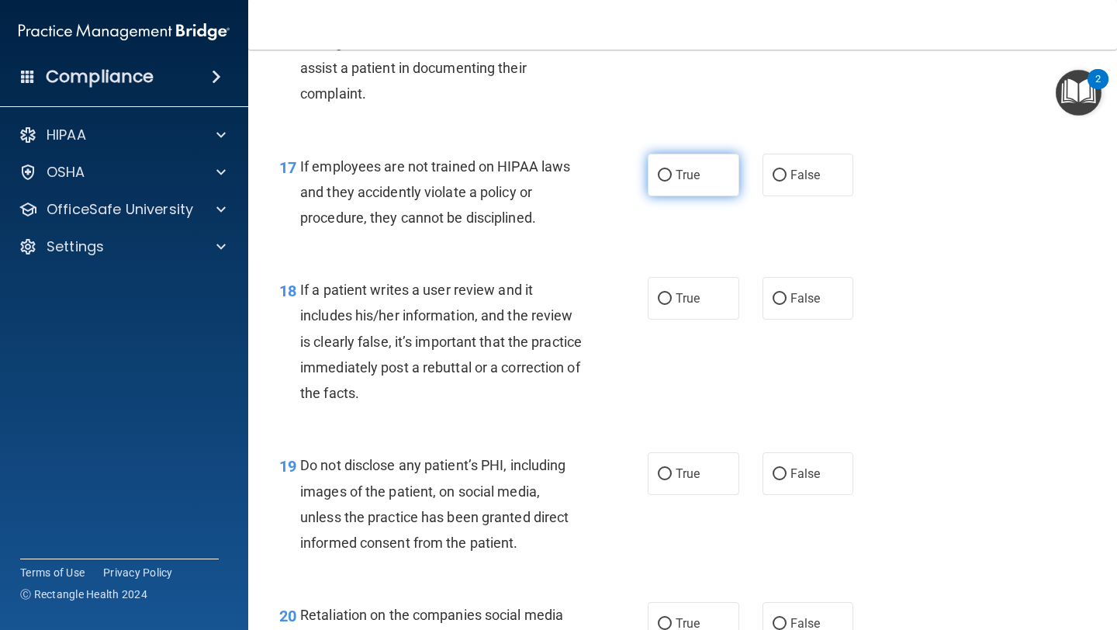
click at [527, 184] on label "True" at bounding box center [692, 175] width 91 height 43
click at [527, 181] on input "True" at bounding box center [665, 176] width 14 height 12
radio input "true"
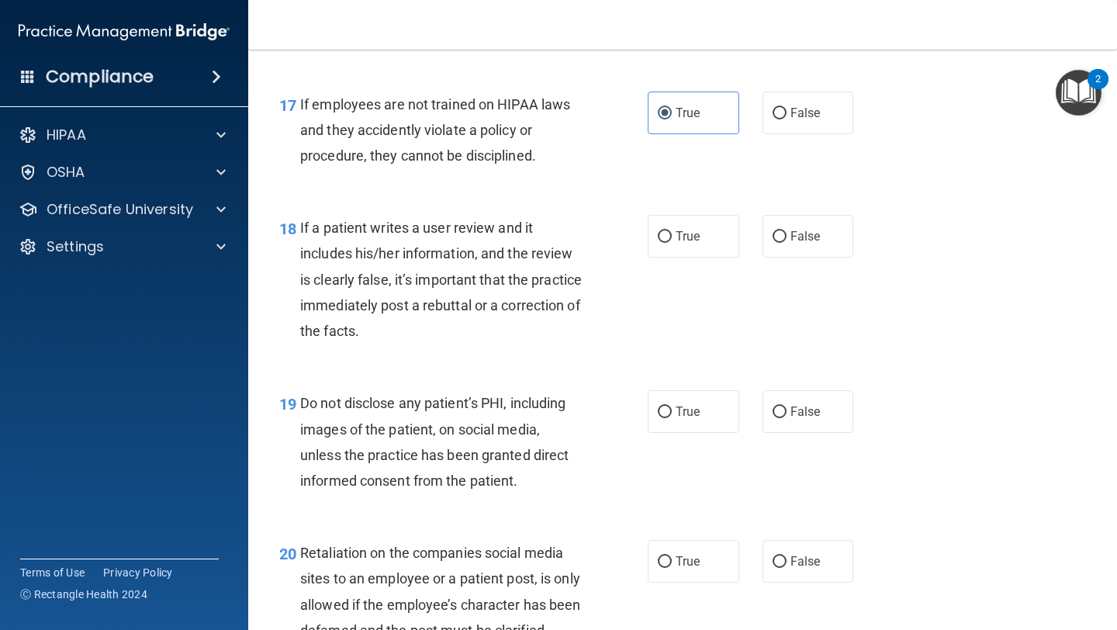
scroll to position [2689, 0]
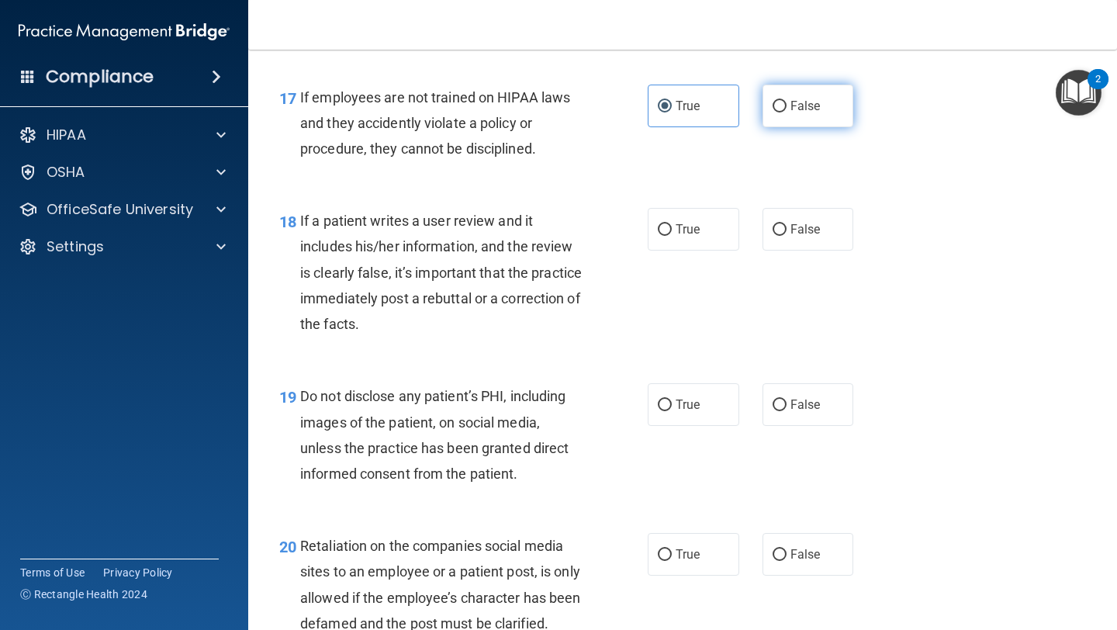
click at [527, 119] on label "False" at bounding box center [807, 106] width 91 height 43
click at [527, 112] on input "False" at bounding box center [779, 107] width 14 height 12
radio input "true"
radio input "false"
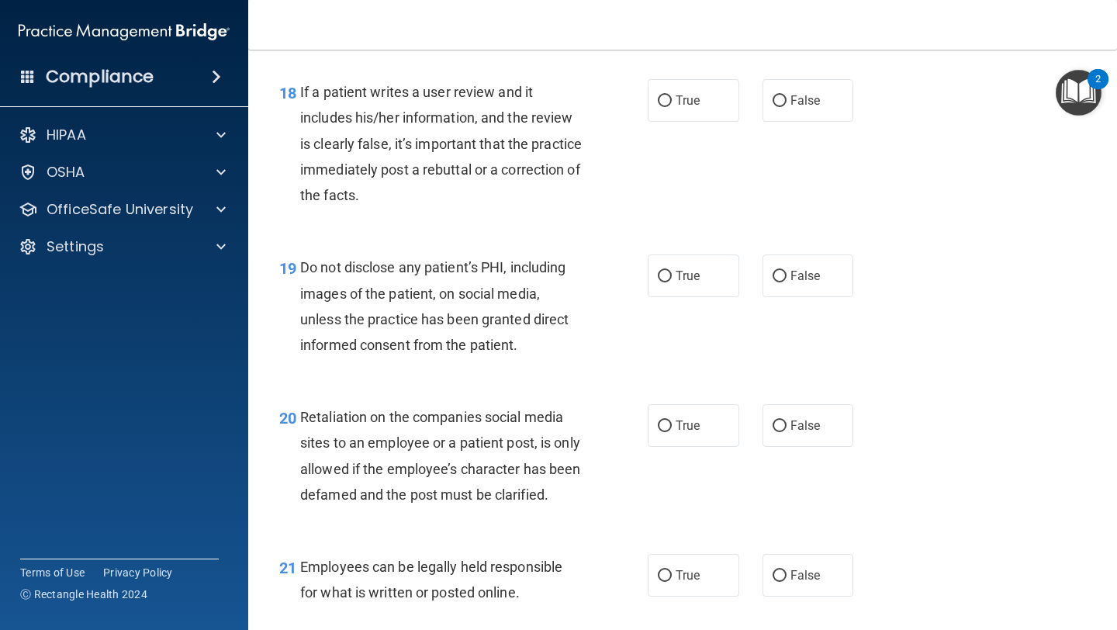
scroll to position [2819, 0]
click at [527, 104] on span "False" at bounding box center [805, 99] width 30 height 15
click at [527, 104] on input "False" at bounding box center [779, 101] width 14 height 12
radio input "true"
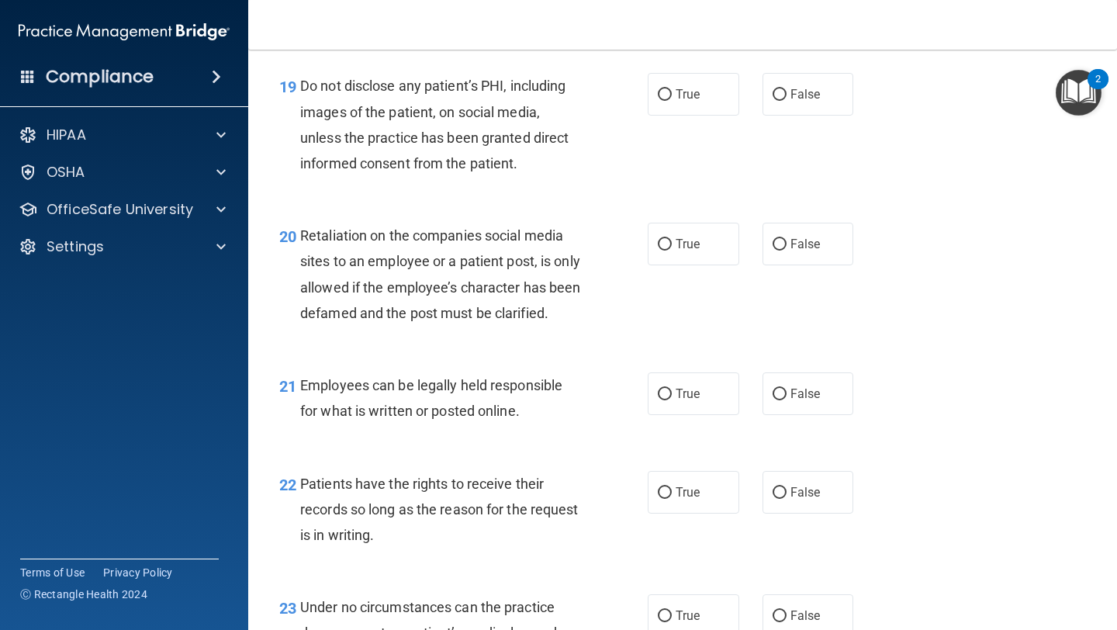
scroll to position [3000, 0]
click at [527, 102] on label "True" at bounding box center [692, 93] width 91 height 43
click at [527, 100] on input "True" at bounding box center [665, 94] width 14 height 12
radio input "true"
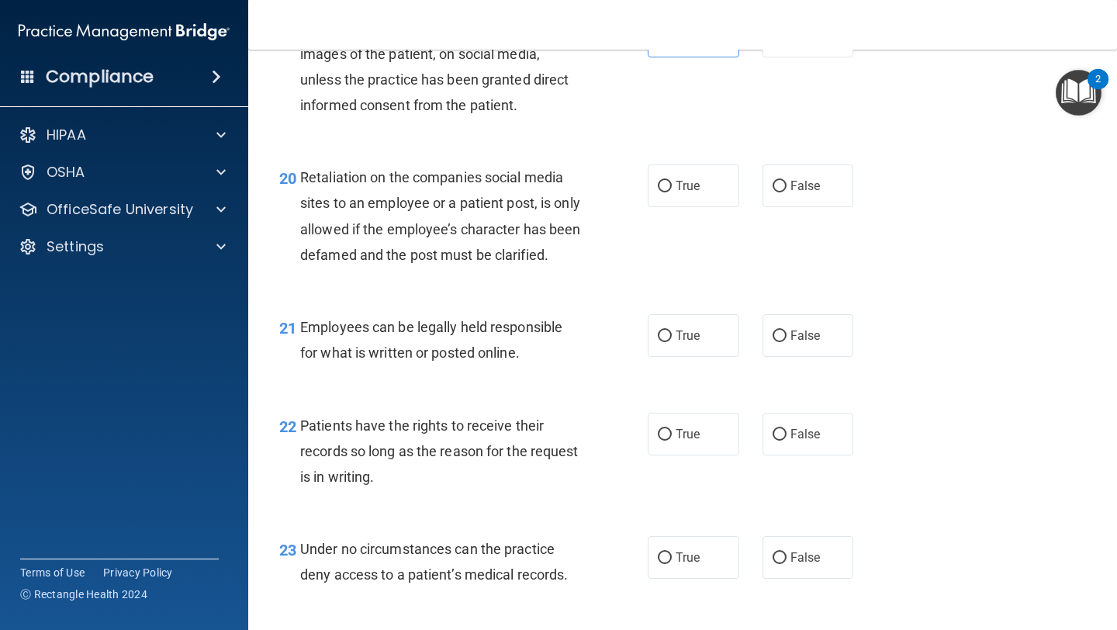
scroll to position [3109, 0]
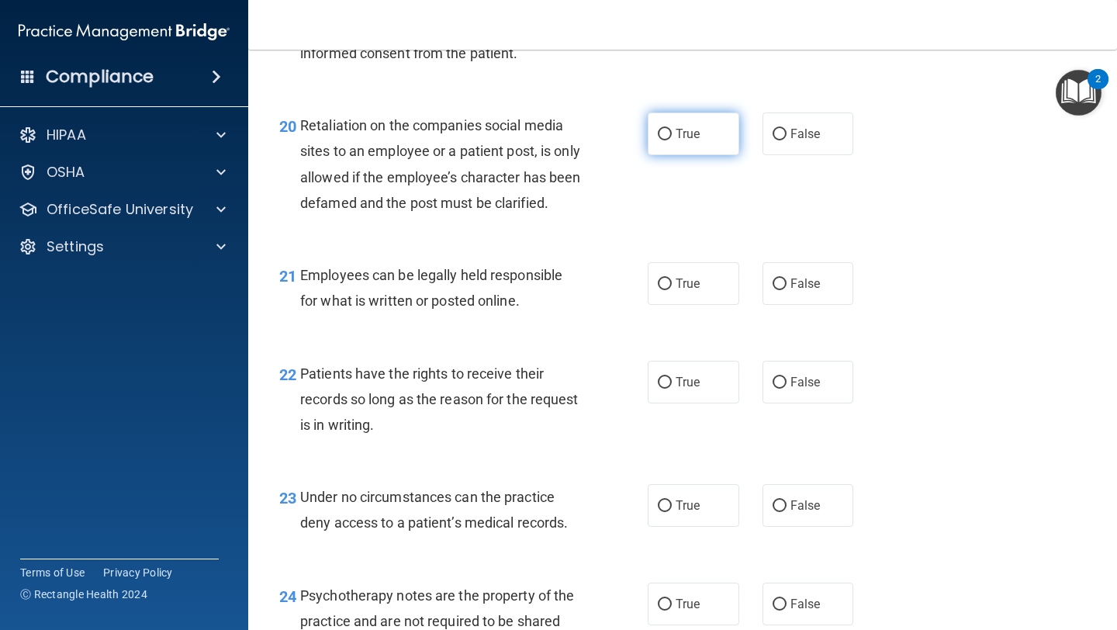
click at [527, 125] on label "True" at bounding box center [692, 133] width 91 height 43
click at [527, 129] on input "True" at bounding box center [665, 135] width 14 height 12
radio input "true"
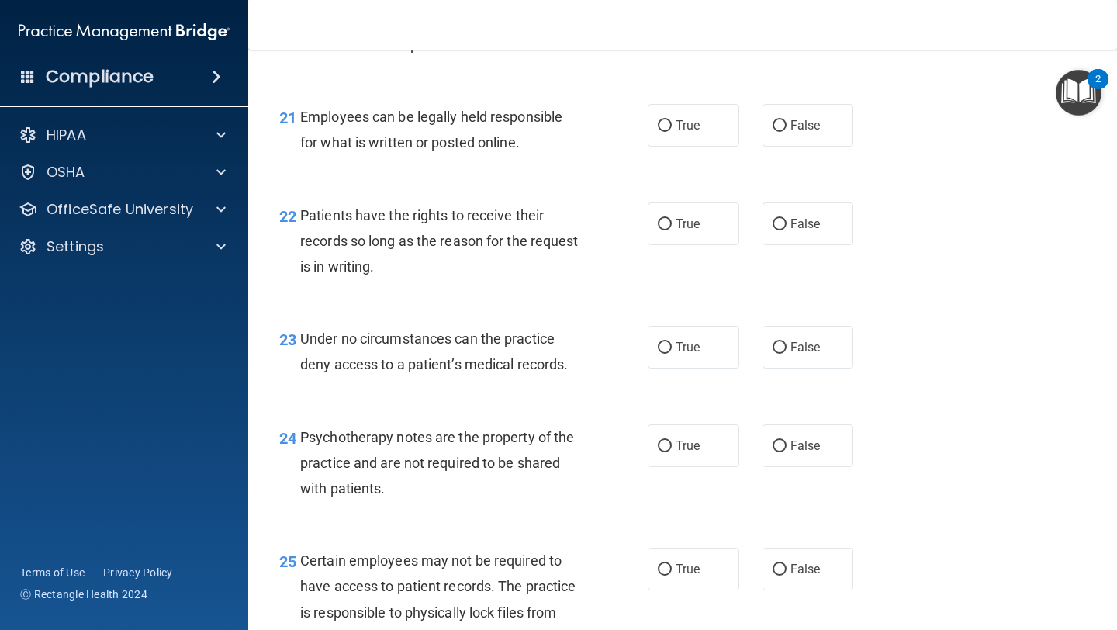
scroll to position [3271, 0]
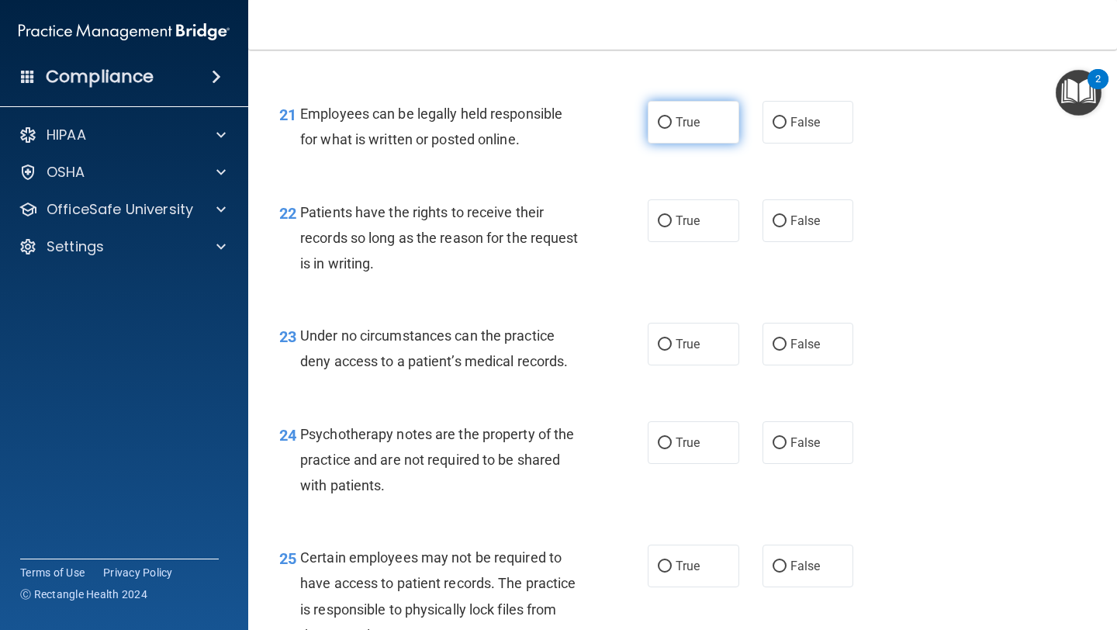
click at [527, 143] on label "True" at bounding box center [692, 122] width 91 height 43
click at [527, 129] on input "True" at bounding box center [665, 123] width 14 height 12
radio input "true"
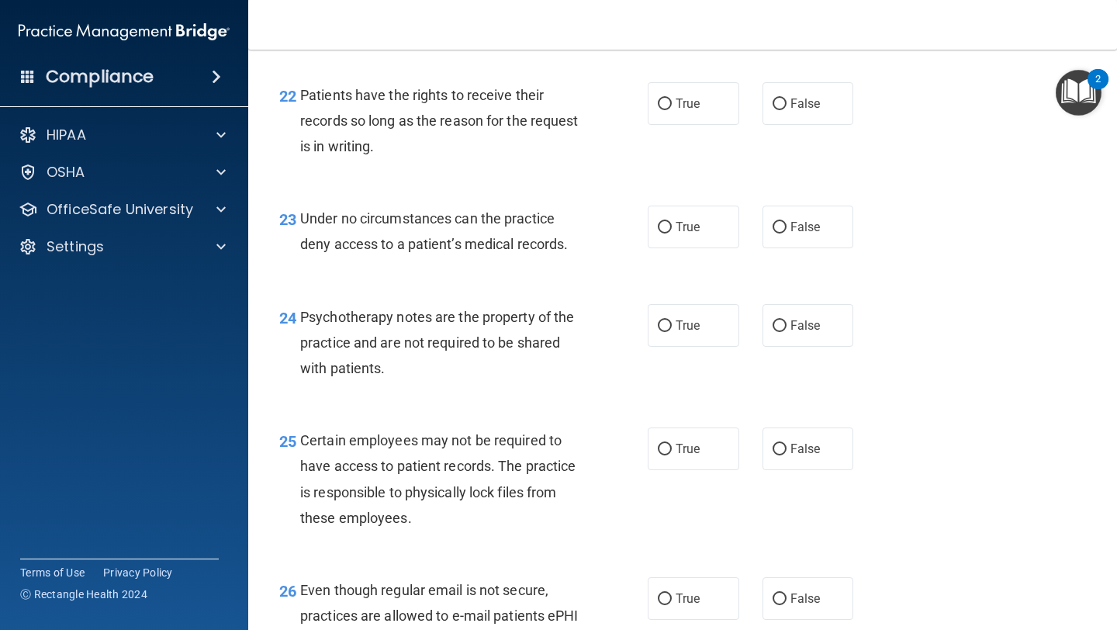
scroll to position [3392, 0]
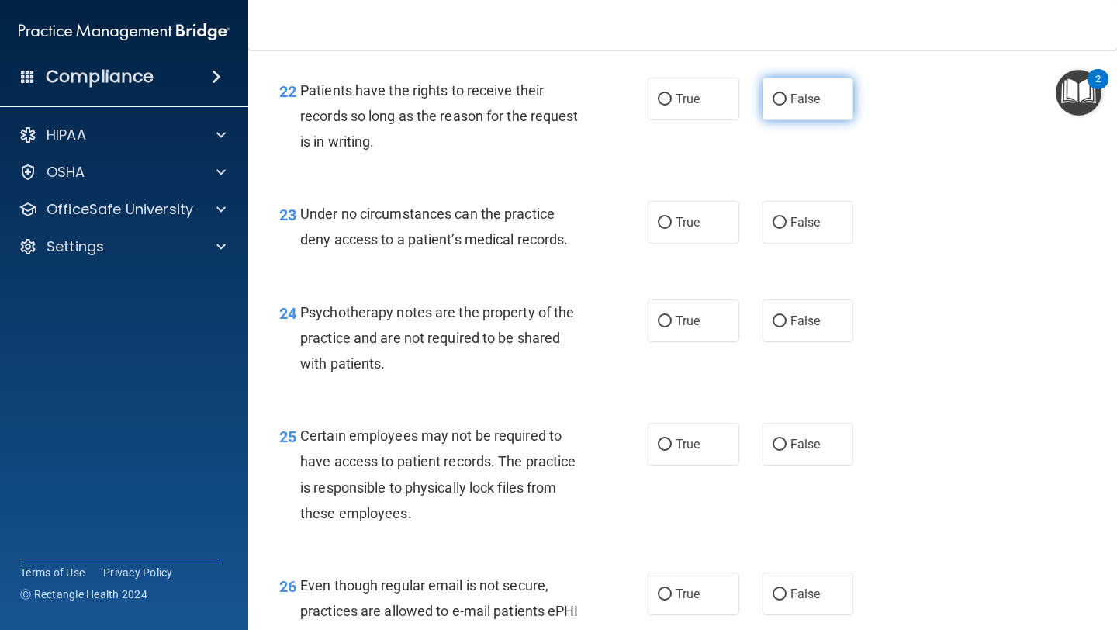
click at [527, 120] on label "False" at bounding box center [807, 99] width 91 height 43
click at [527, 105] on input "False" at bounding box center [779, 100] width 14 height 12
radio input "true"
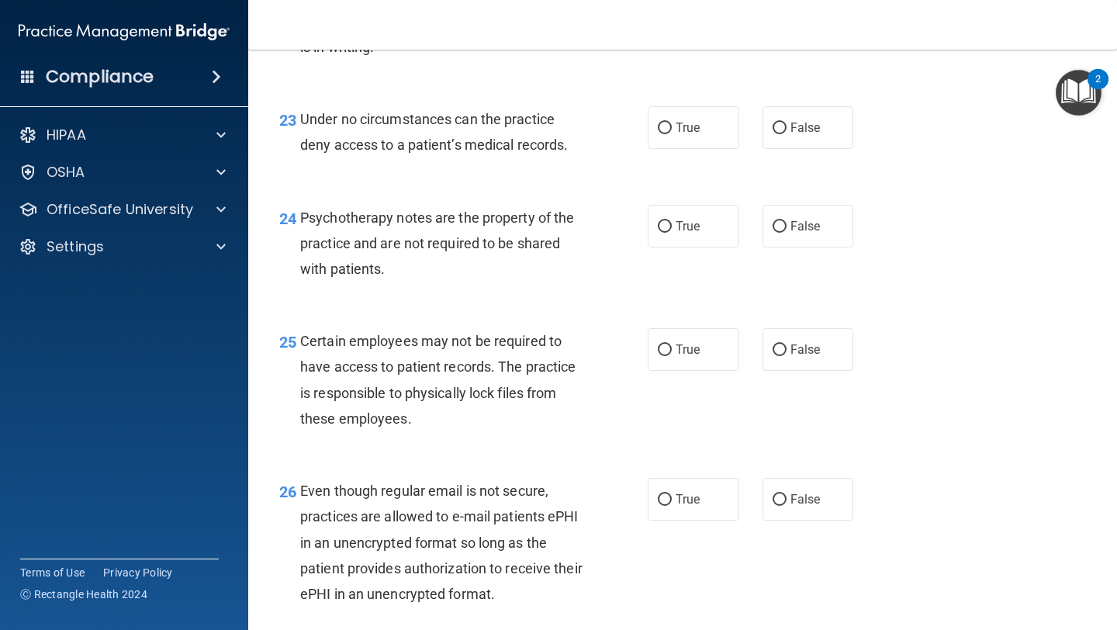
scroll to position [3403, 0]
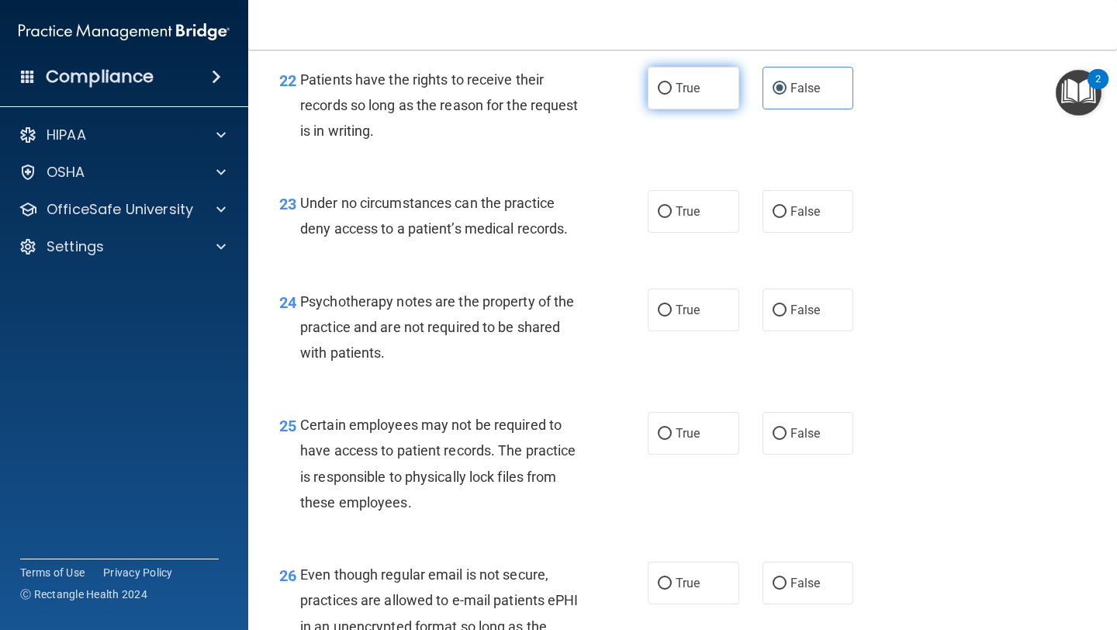
click at [527, 109] on label "True" at bounding box center [692, 88] width 91 height 43
click at [527, 95] on input "True" at bounding box center [665, 89] width 14 height 12
radio input "true"
radio input "false"
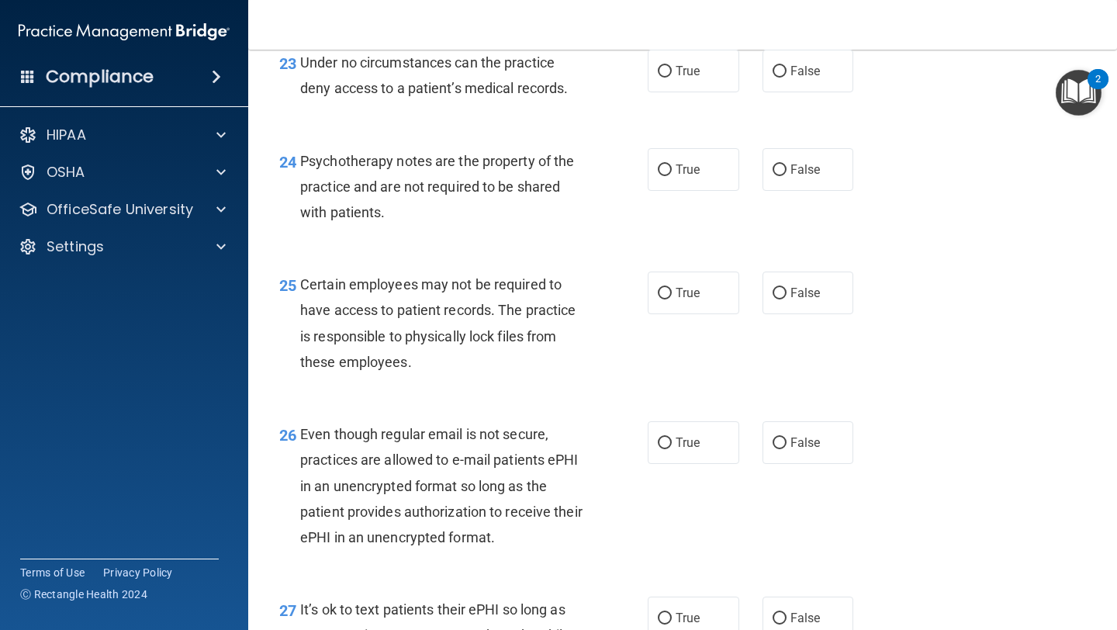
scroll to position [3558, 0]
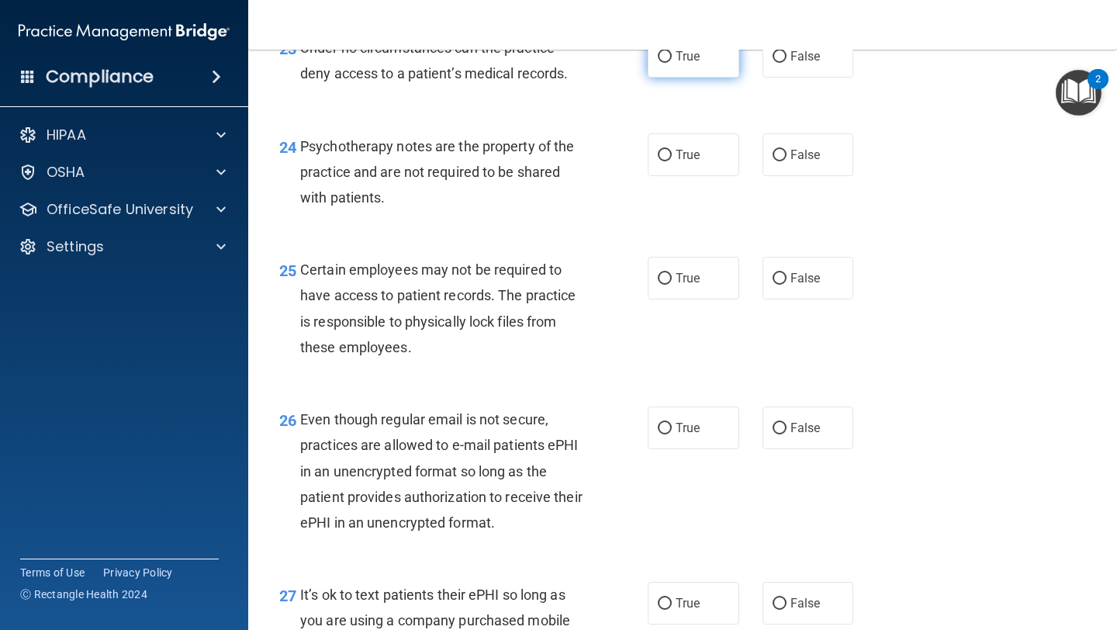
click at [527, 78] on label "True" at bounding box center [692, 56] width 91 height 43
click at [527, 63] on input "True" at bounding box center [665, 57] width 14 height 12
radio input "true"
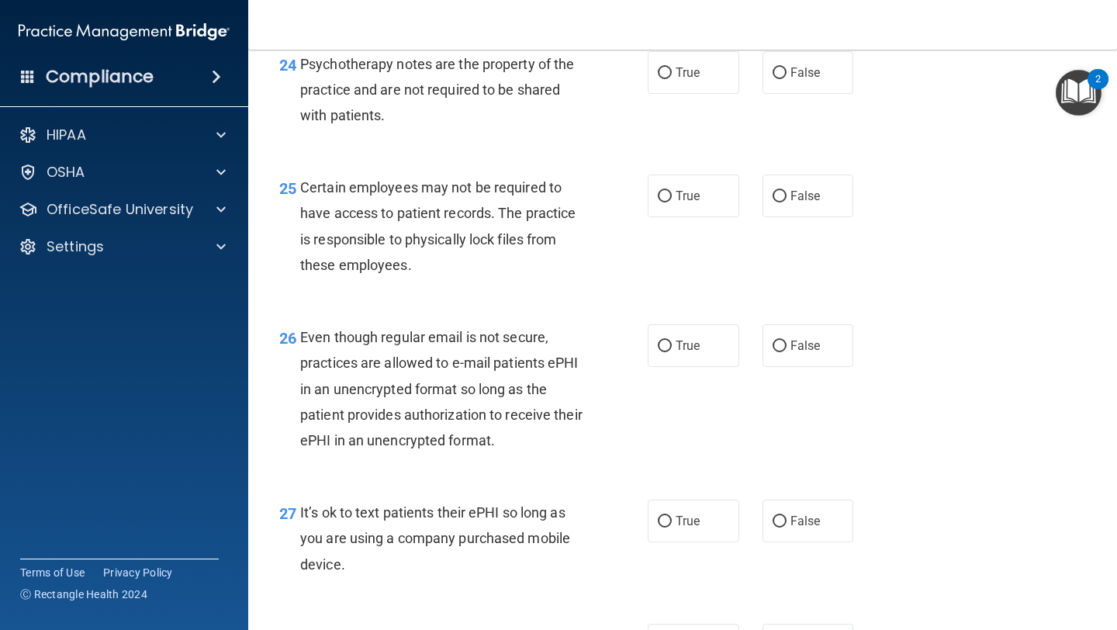
scroll to position [3644, 0]
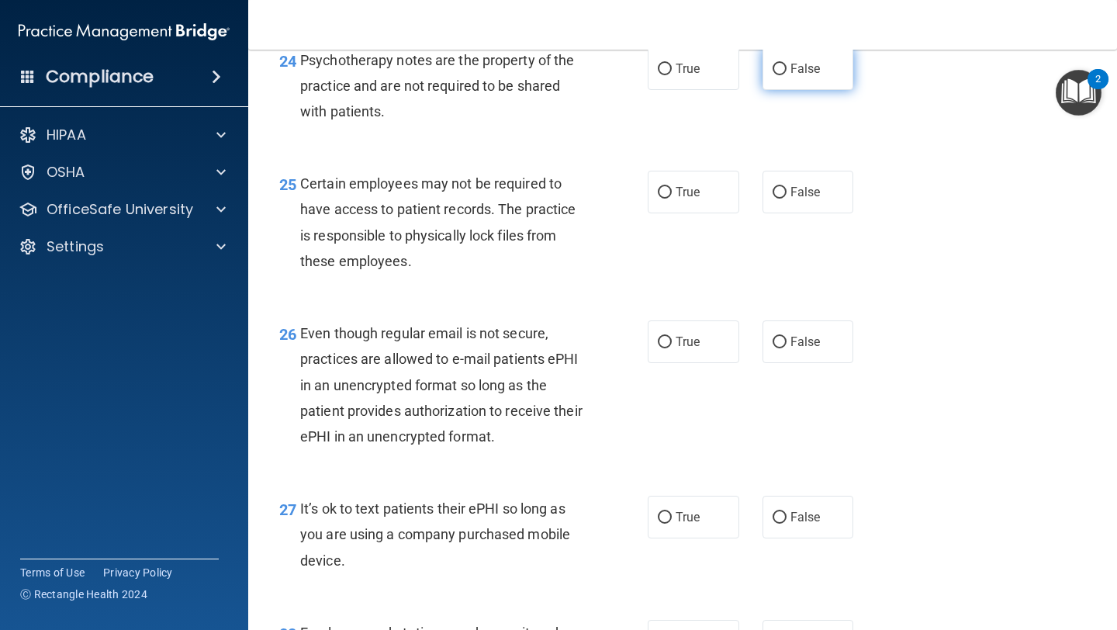
click at [527, 76] on span "False" at bounding box center [805, 68] width 30 height 15
click at [527, 75] on input "False" at bounding box center [779, 70] width 14 height 12
radio input "true"
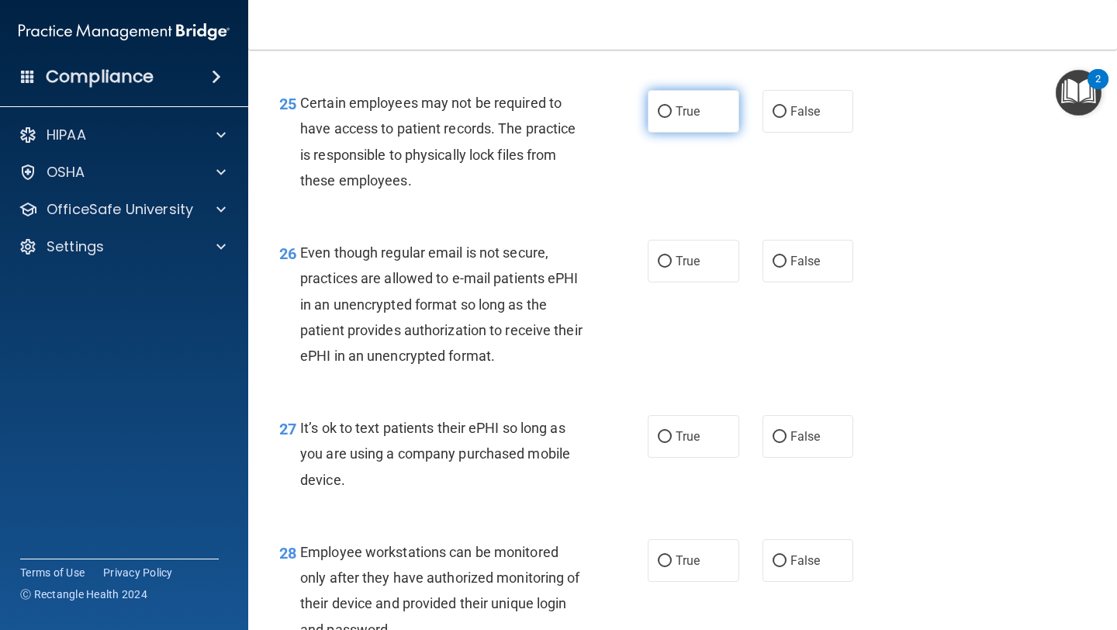
click at [527, 119] on span "True" at bounding box center [687, 111] width 24 height 15
click at [527, 118] on input "True" at bounding box center [665, 112] width 14 height 12
radio input "true"
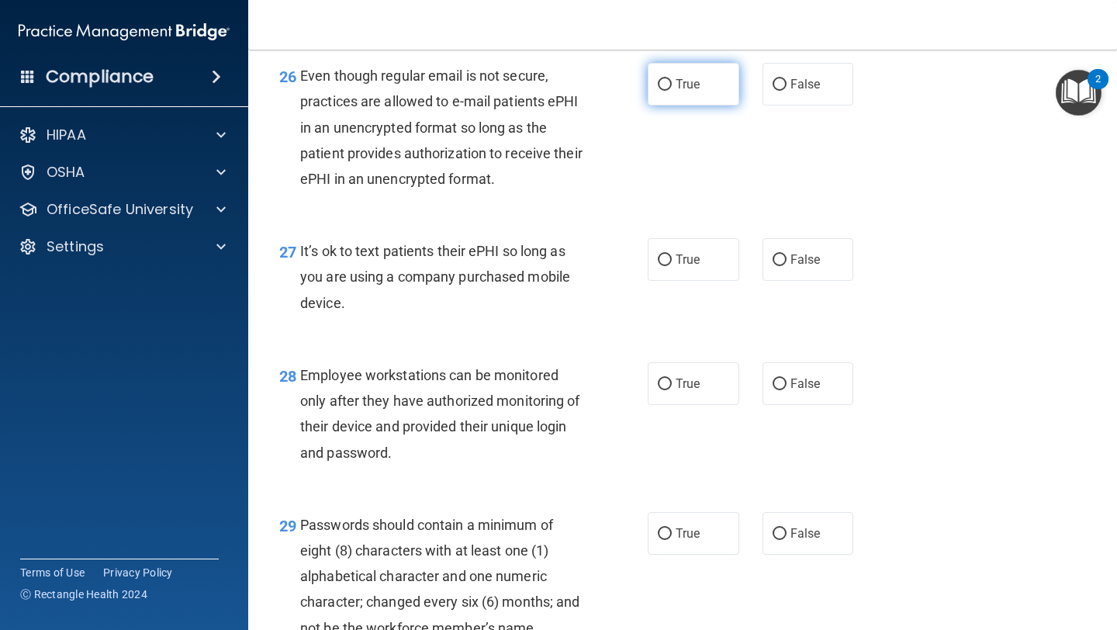
click at [527, 105] on label "True" at bounding box center [692, 84] width 91 height 43
click at [527, 91] on input "True" at bounding box center [665, 85] width 14 height 12
radio input "true"
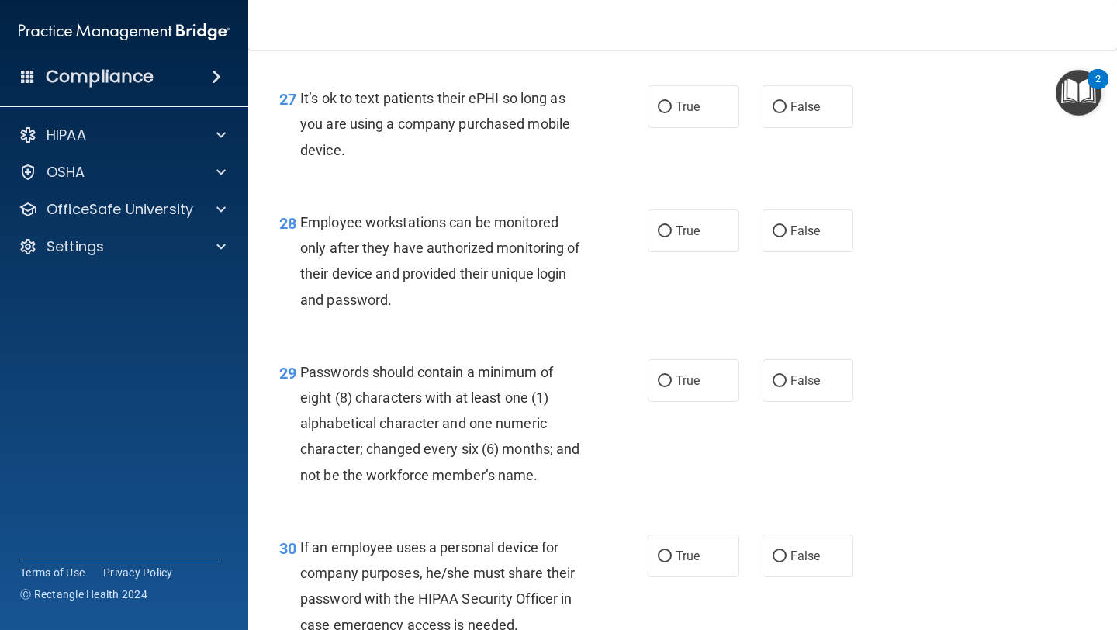
scroll to position [4058, 0]
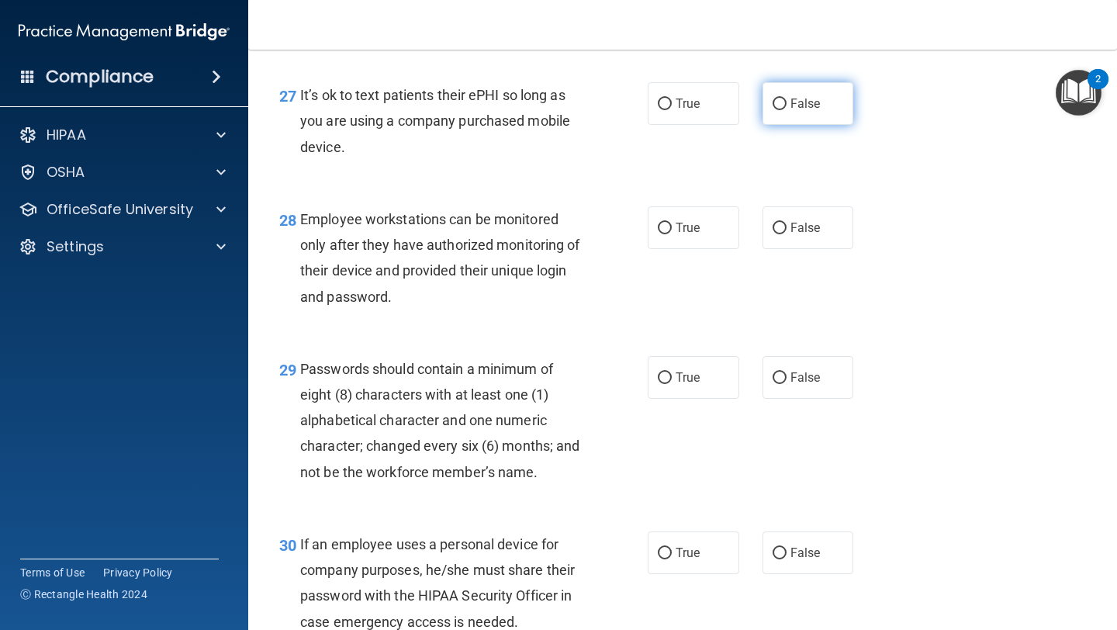
click at [527, 125] on label "False" at bounding box center [807, 103] width 91 height 43
click at [527, 110] on input "False" at bounding box center [779, 104] width 14 height 12
radio input "true"
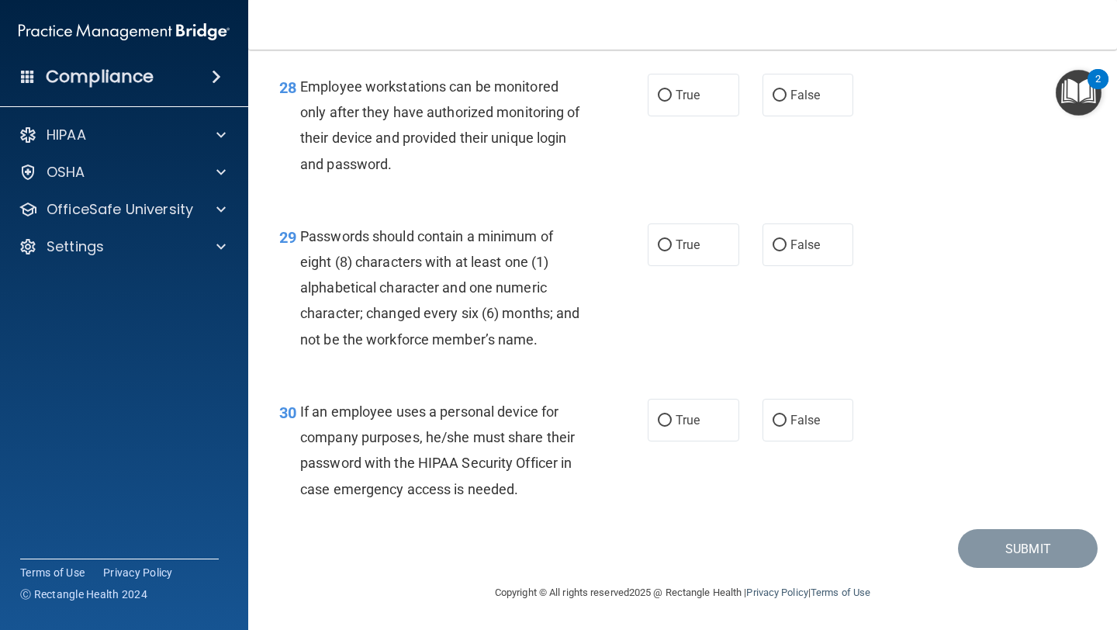
scroll to position [4210, 0]
click at [527, 112] on label "True" at bounding box center [692, 95] width 91 height 43
click at [527, 102] on input "True" at bounding box center [665, 96] width 14 height 12
radio input "true"
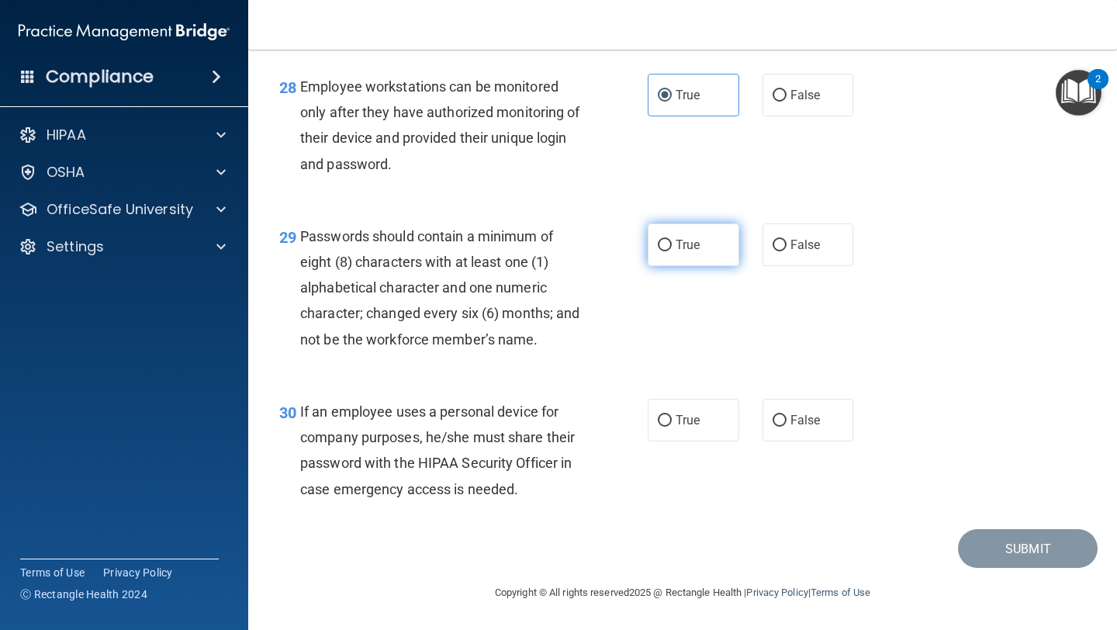
click at [527, 257] on label "True" at bounding box center [692, 244] width 91 height 43
click at [527, 251] on input "True" at bounding box center [665, 246] width 14 height 12
radio input "true"
click at [527, 422] on span "True" at bounding box center [687, 420] width 24 height 15
click at [527, 422] on input "True" at bounding box center [665, 421] width 14 height 12
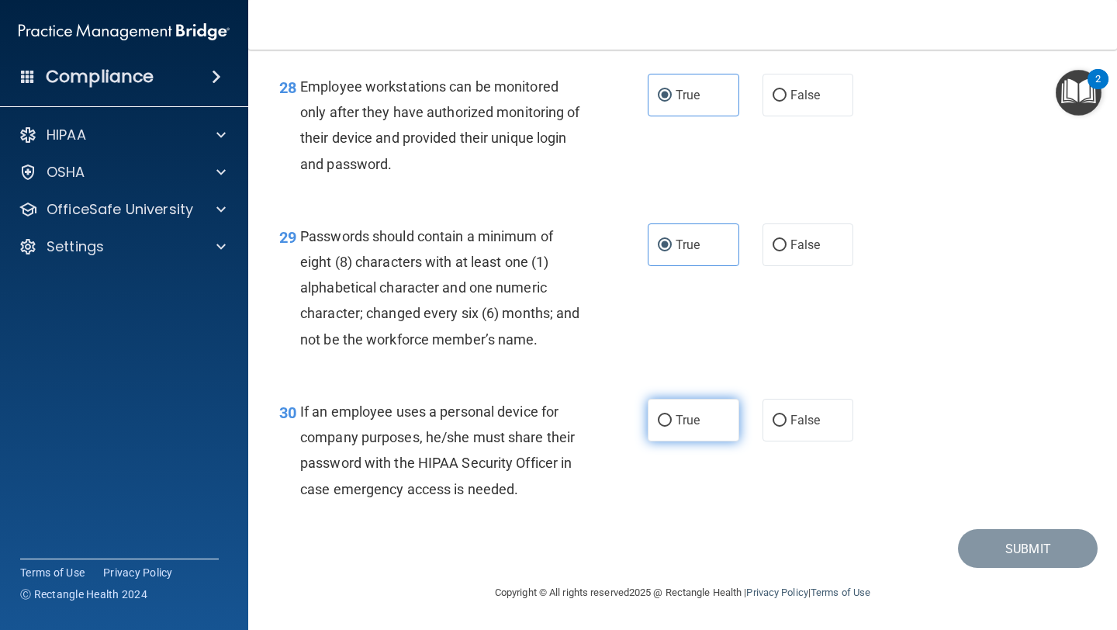
radio input "true"
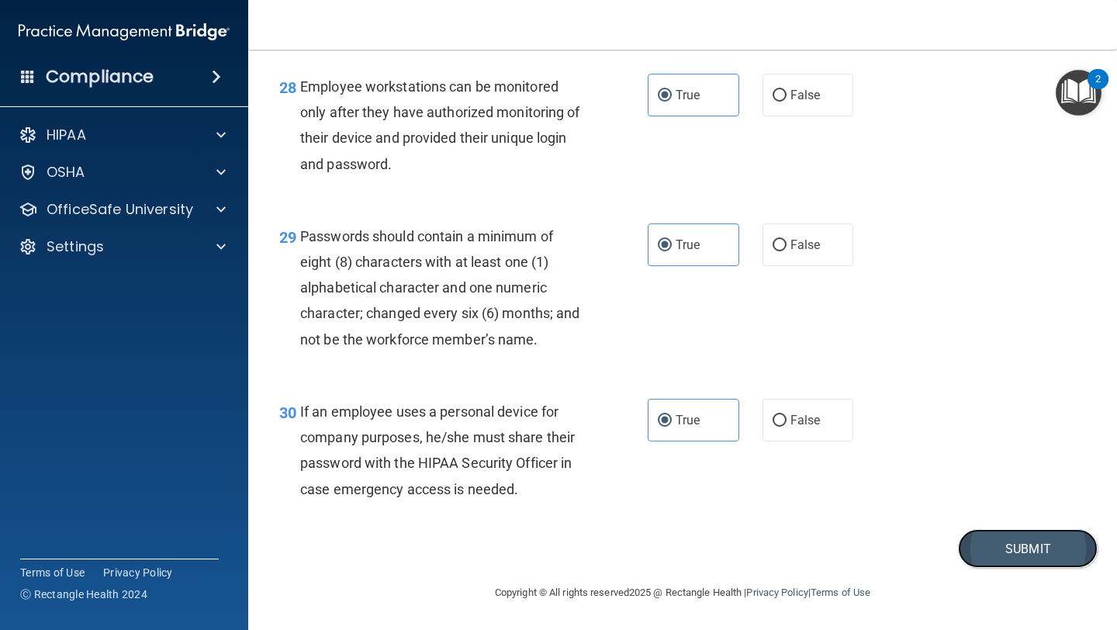
click at [527, 535] on button "Submit" at bounding box center [1028, 549] width 140 height 40
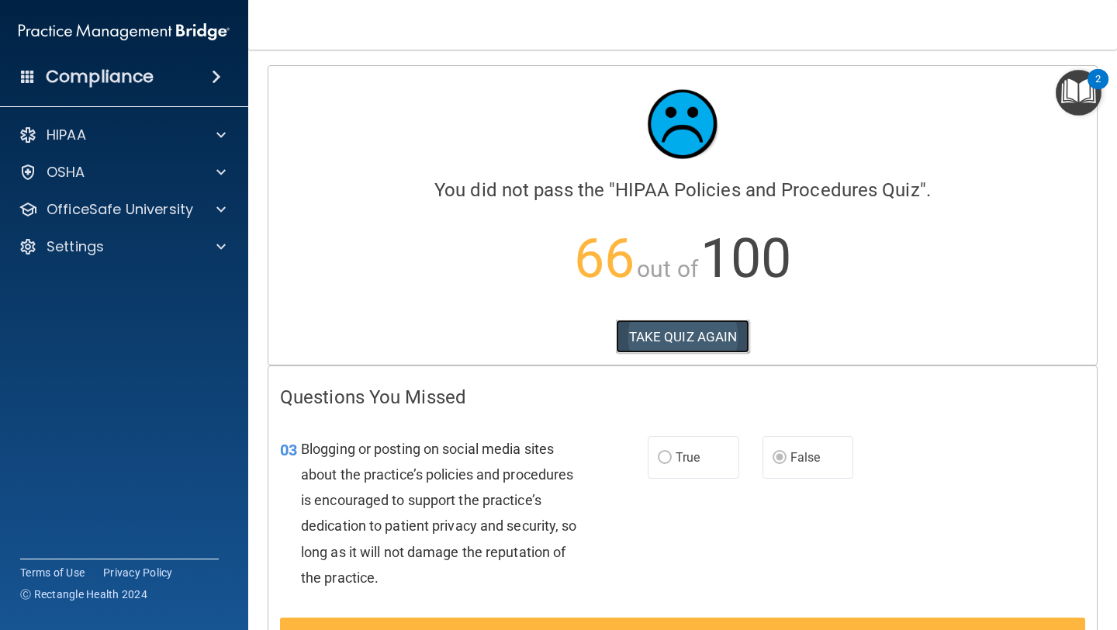
click at [527, 326] on button "TAKE QUIZ AGAIN" at bounding box center [683, 336] width 134 height 34
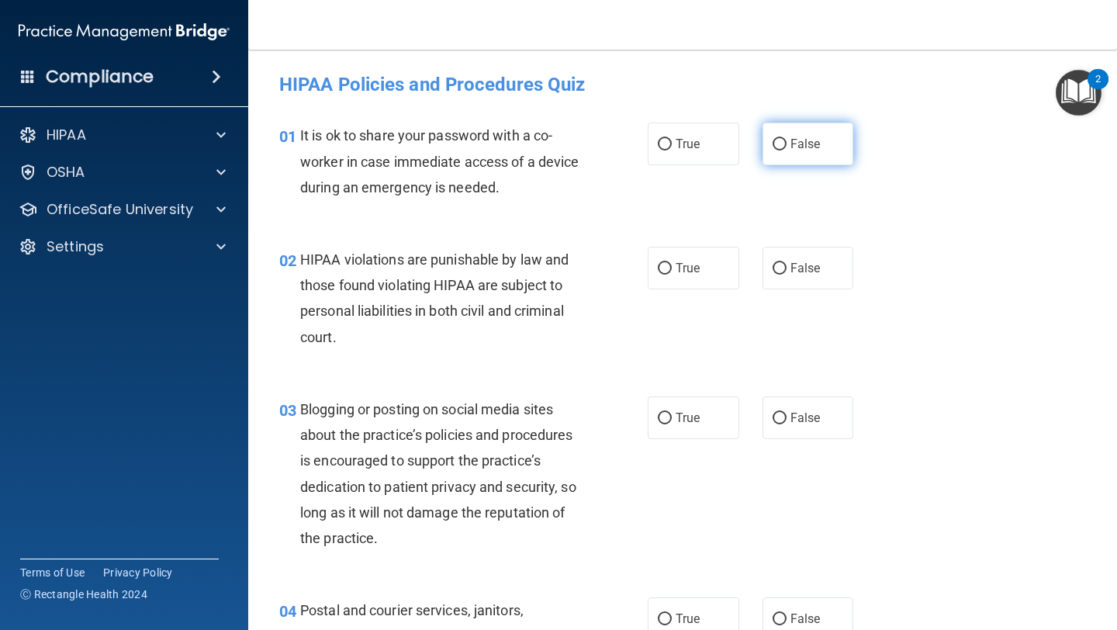
click at [527, 145] on span "False" at bounding box center [805, 143] width 30 height 15
click at [527, 145] on input "False" at bounding box center [779, 145] width 14 height 12
radio input "true"
click at [527, 275] on label "True" at bounding box center [692, 268] width 91 height 43
click at [527, 274] on input "True" at bounding box center [665, 269] width 14 height 12
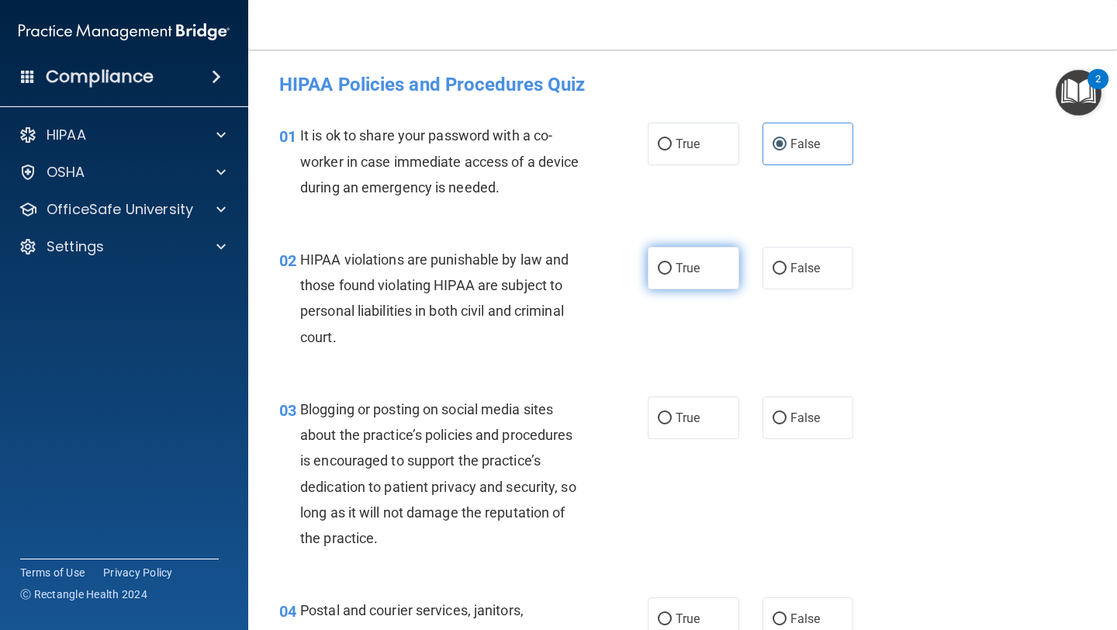
radio input "true"
click at [527, 416] on span "False" at bounding box center [805, 417] width 30 height 15
click at [527, 416] on input "False" at bounding box center [779, 419] width 14 height 12
radio input "true"
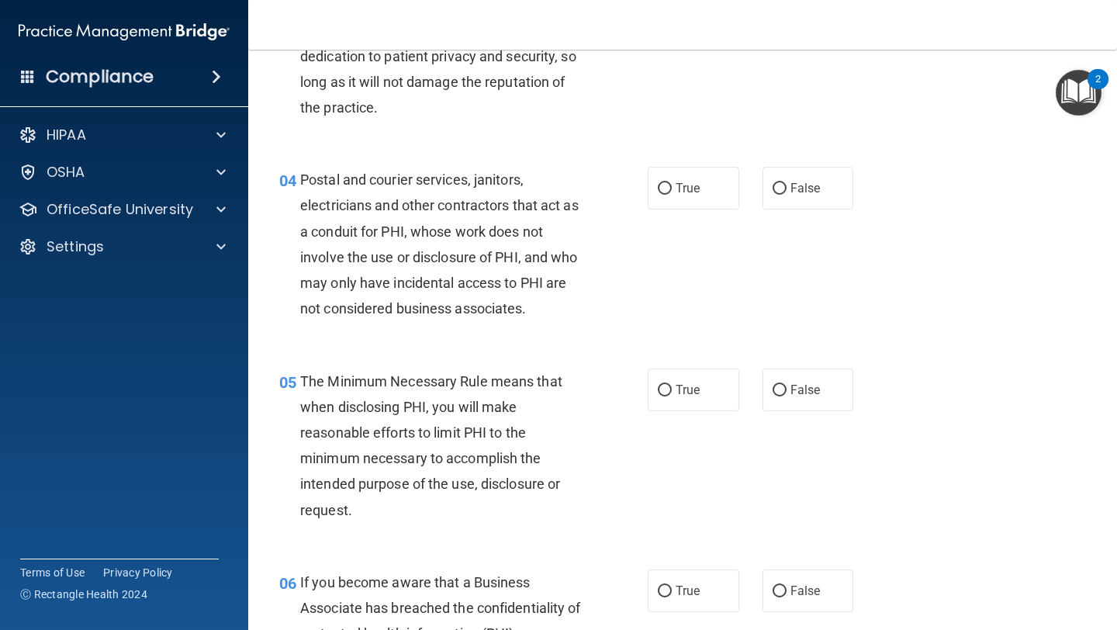
scroll to position [439, 0]
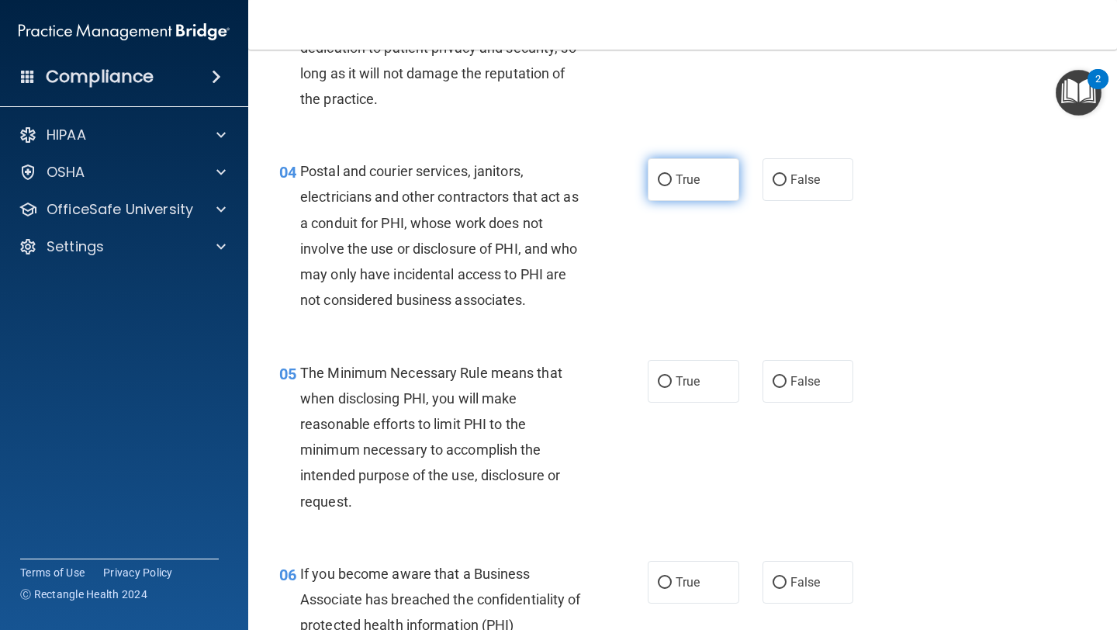
click at [527, 185] on span "True" at bounding box center [687, 179] width 24 height 15
click at [527, 185] on input "True" at bounding box center [665, 180] width 14 height 12
radio input "true"
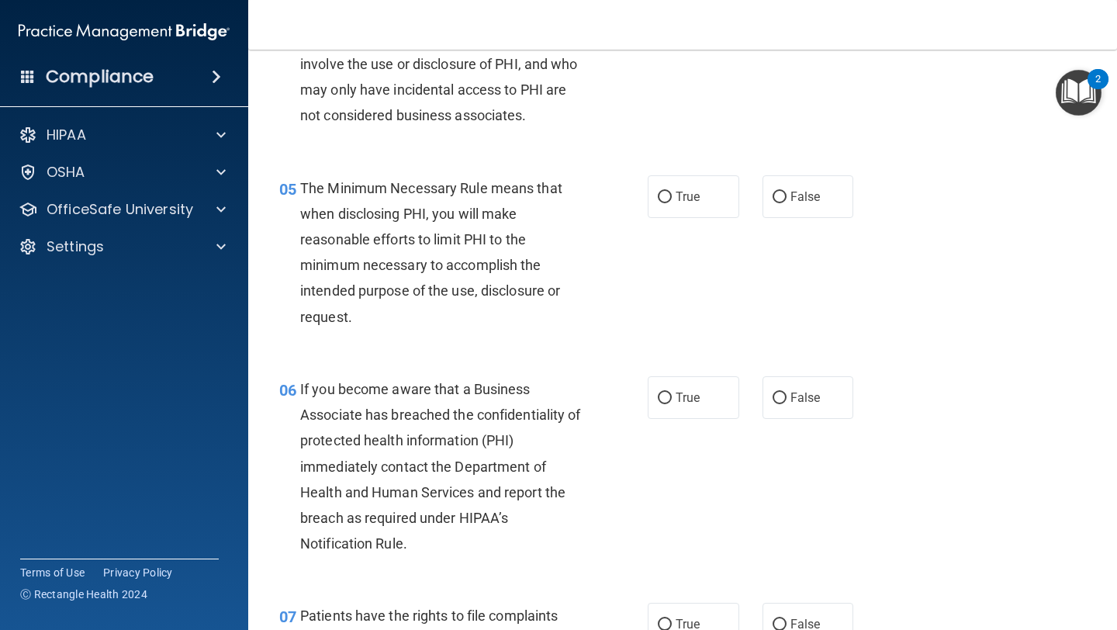
scroll to position [622, 0]
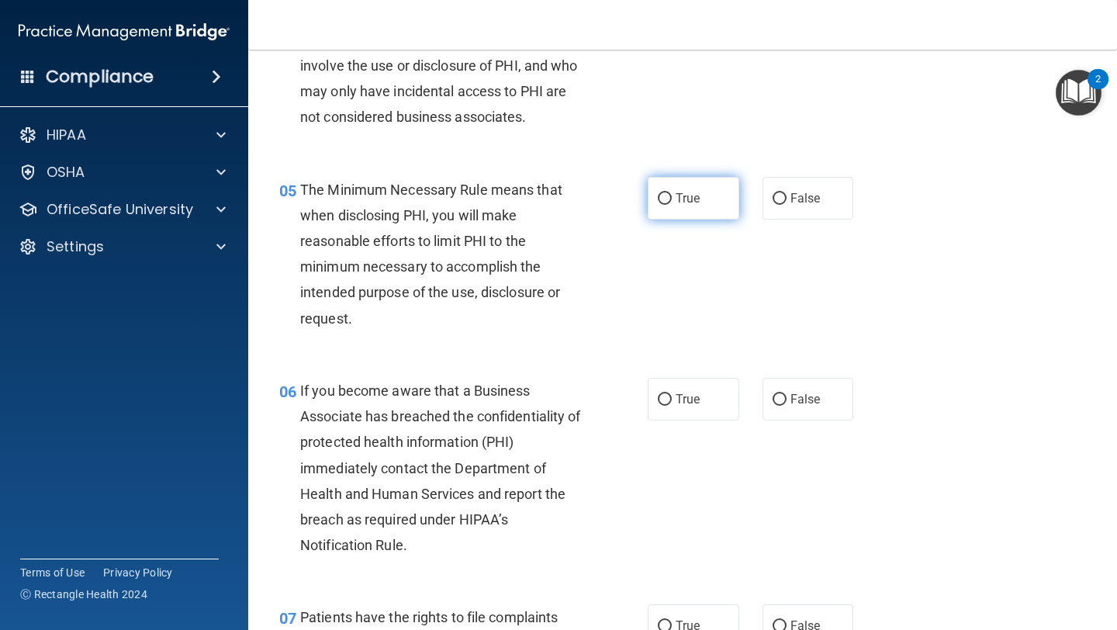
click at [527, 207] on label "True" at bounding box center [692, 198] width 91 height 43
click at [527, 205] on input "True" at bounding box center [665, 199] width 14 height 12
radio input "true"
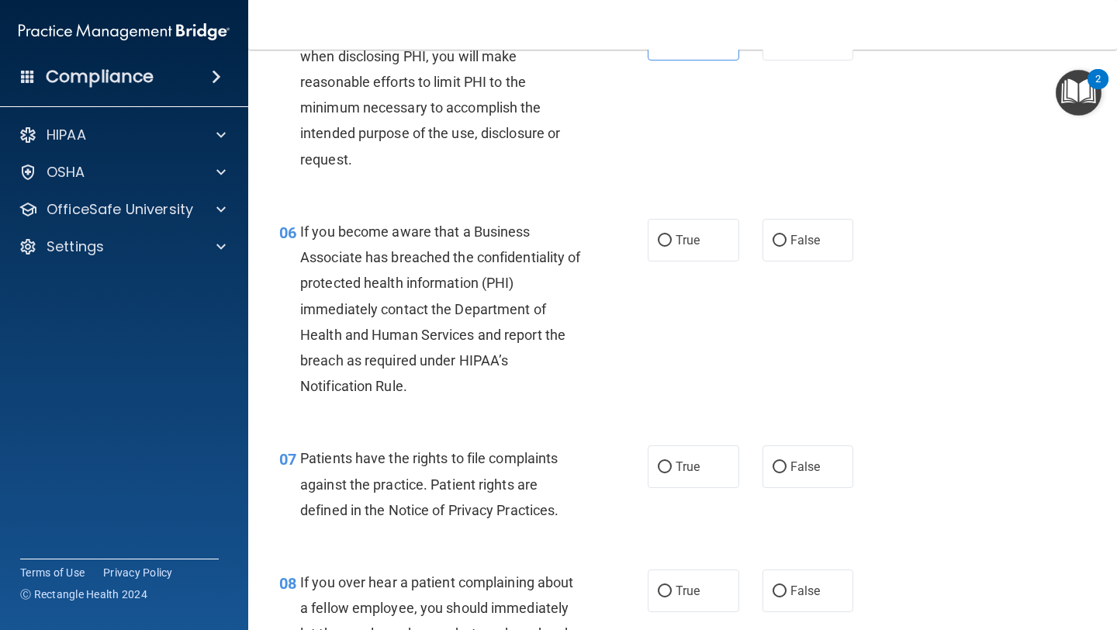
scroll to position [780, 0]
click at [527, 240] on label "True" at bounding box center [692, 240] width 91 height 43
click at [527, 240] on input "True" at bounding box center [665, 242] width 14 height 12
radio input "true"
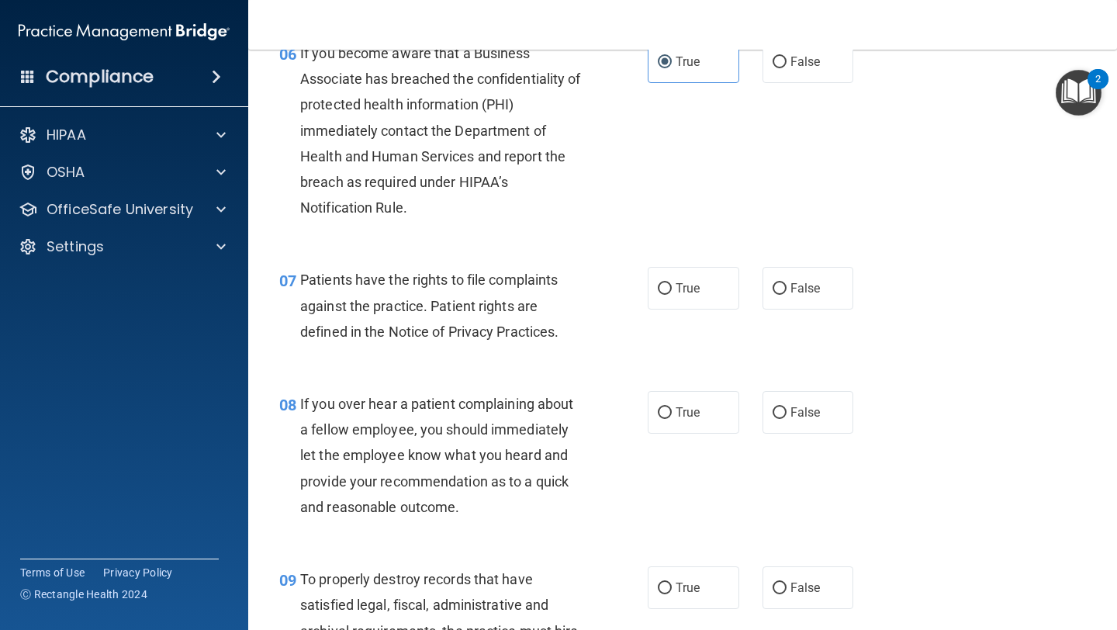
scroll to position [968, 0]
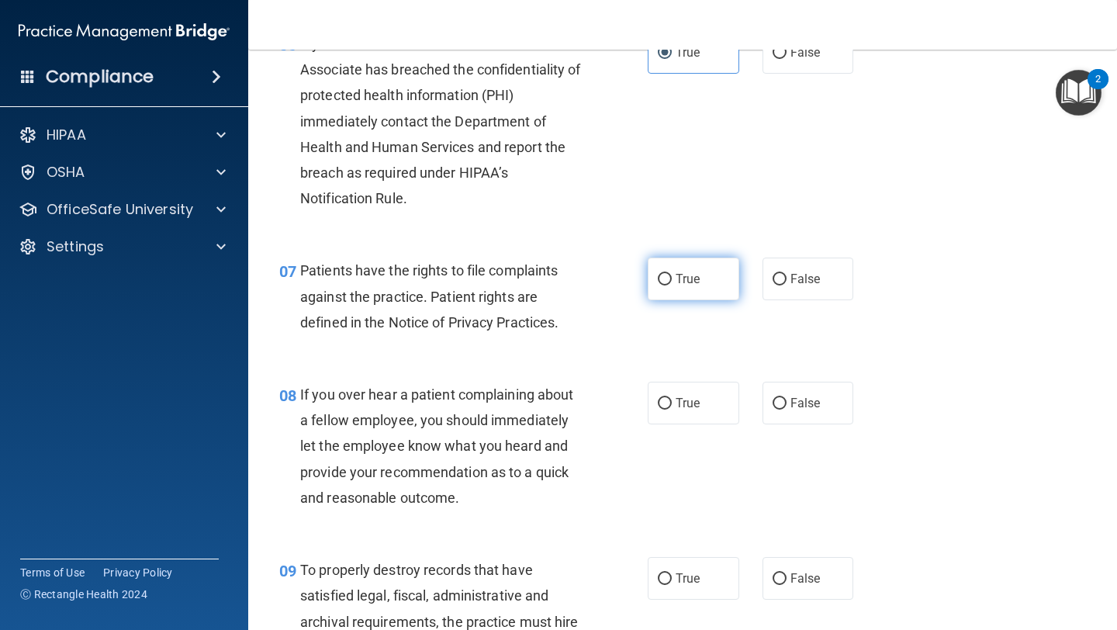
click at [527, 292] on label "True" at bounding box center [692, 278] width 91 height 43
click at [527, 285] on input "True" at bounding box center [665, 280] width 14 height 12
radio input "true"
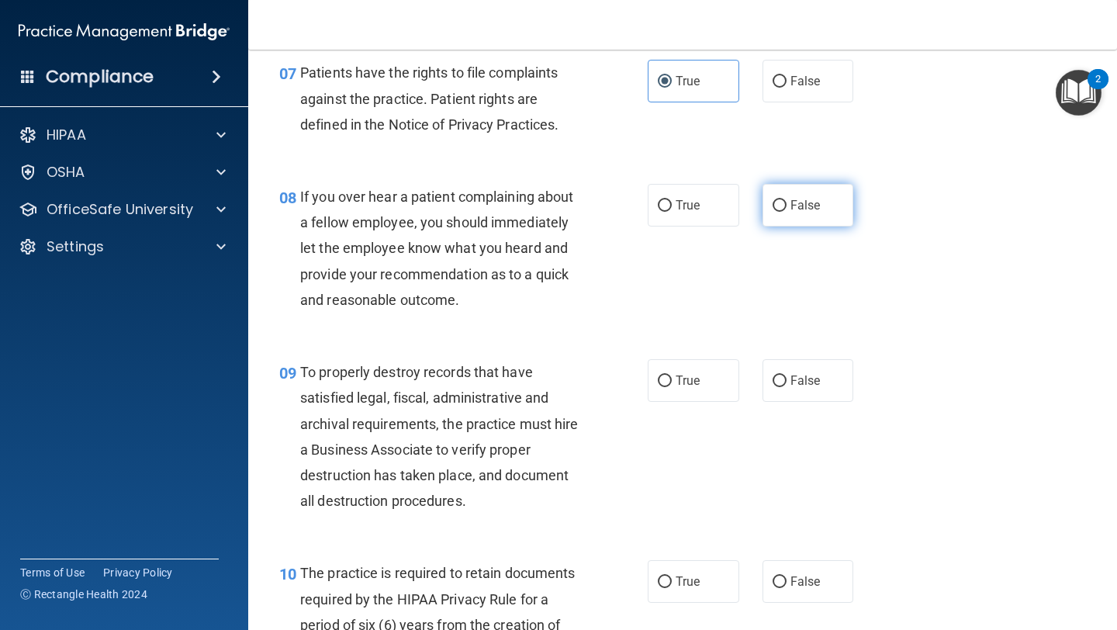
click at [527, 206] on label "False" at bounding box center [807, 205] width 91 height 43
click at [527, 206] on input "False" at bounding box center [779, 206] width 14 height 12
radio input "true"
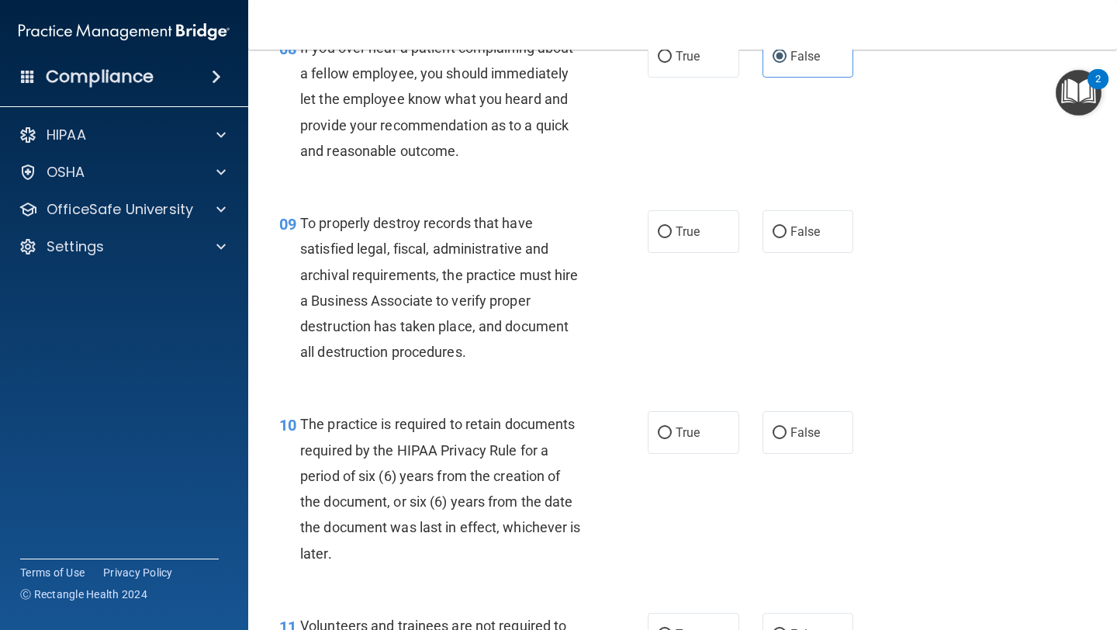
scroll to position [1313, 0]
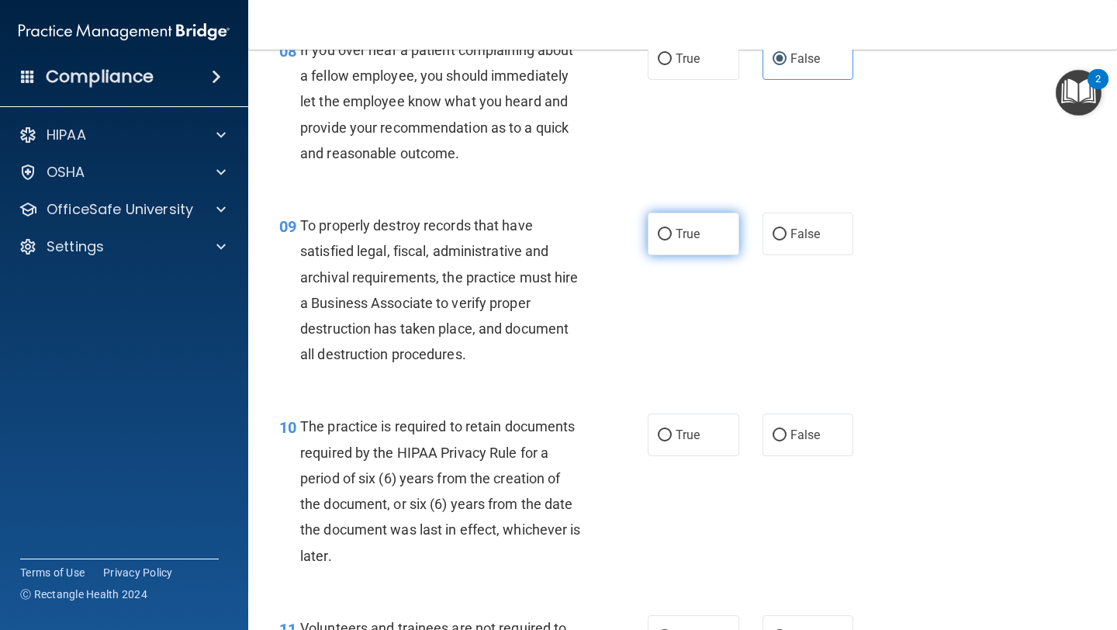
click at [527, 218] on label "True" at bounding box center [692, 233] width 91 height 43
click at [527, 229] on input "True" at bounding box center [665, 235] width 14 height 12
radio input "true"
click at [527, 239] on span "False" at bounding box center [805, 233] width 30 height 15
click at [527, 239] on input "False" at bounding box center [779, 235] width 14 height 12
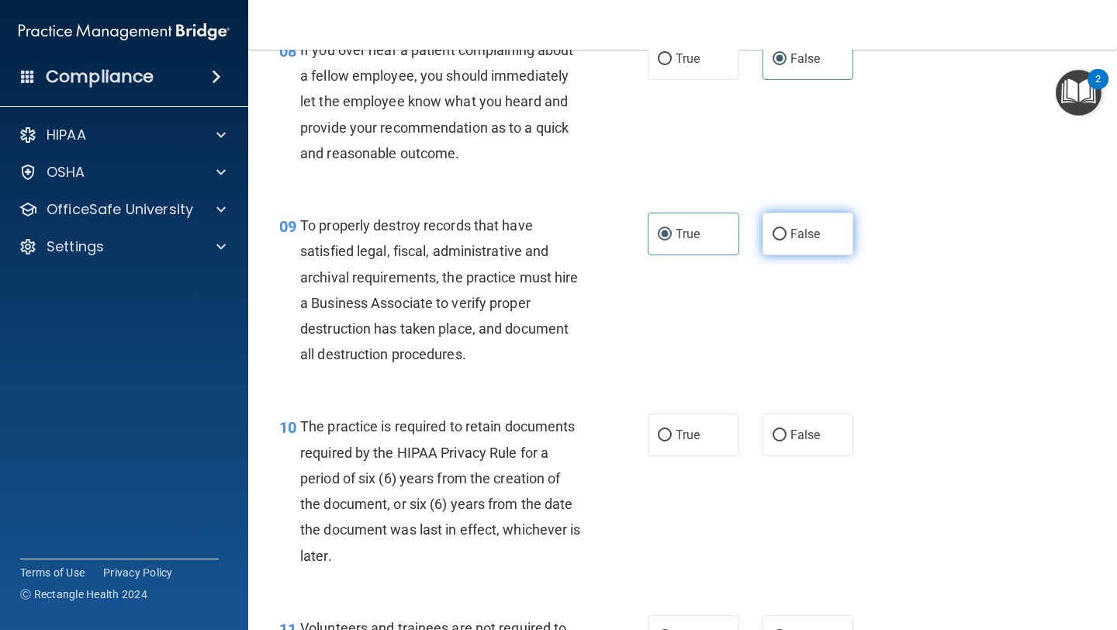
radio input "true"
radio input "false"
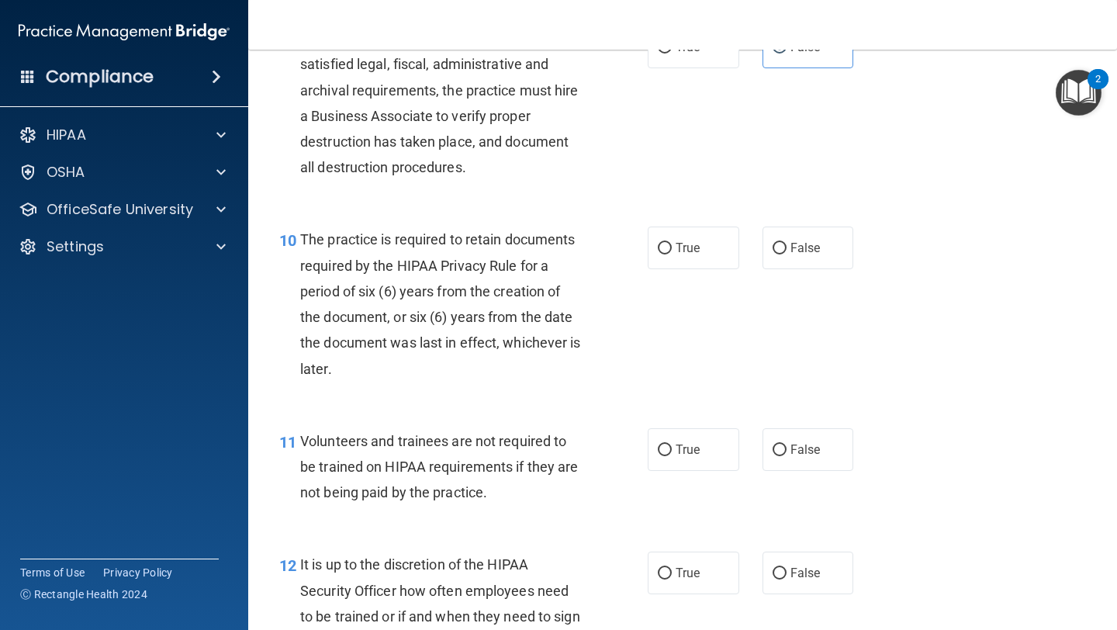
scroll to position [1499, 0]
click at [527, 261] on label "True" at bounding box center [692, 248] width 91 height 43
click at [527, 255] on input "True" at bounding box center [665, 249] width 14 height 12
radio input "true"
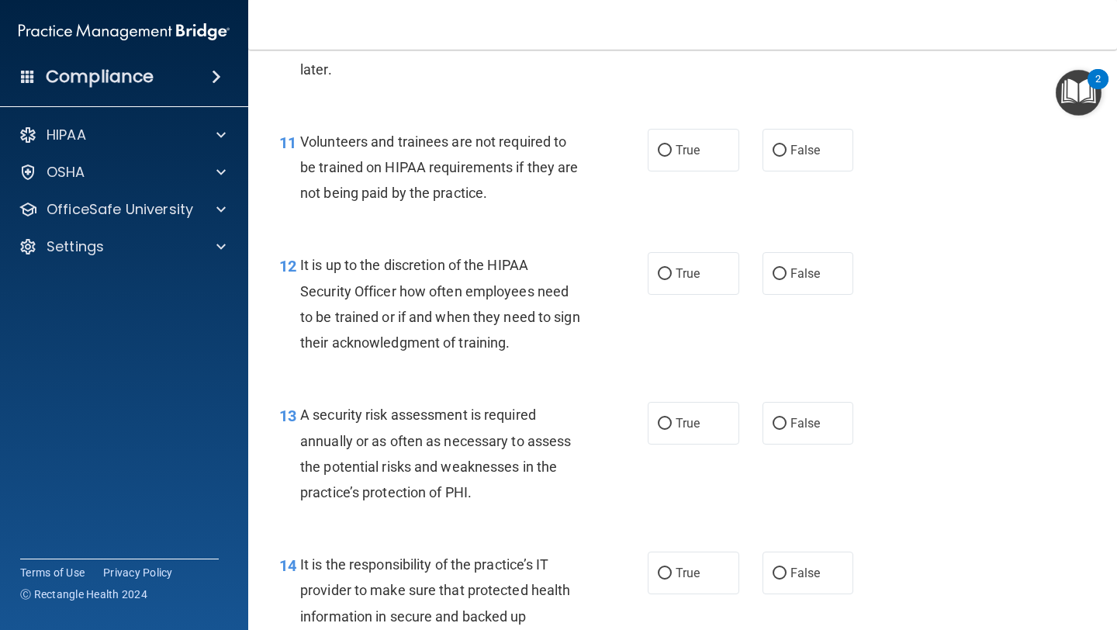
scroll to position [1800, 0]
click at [527, 157] on label "False" at bounding box center [807, 148] width 91 height 43
click at [527, 155] on input "False" at bounding box center [779, 149] width 14 height 12
radio input "true"
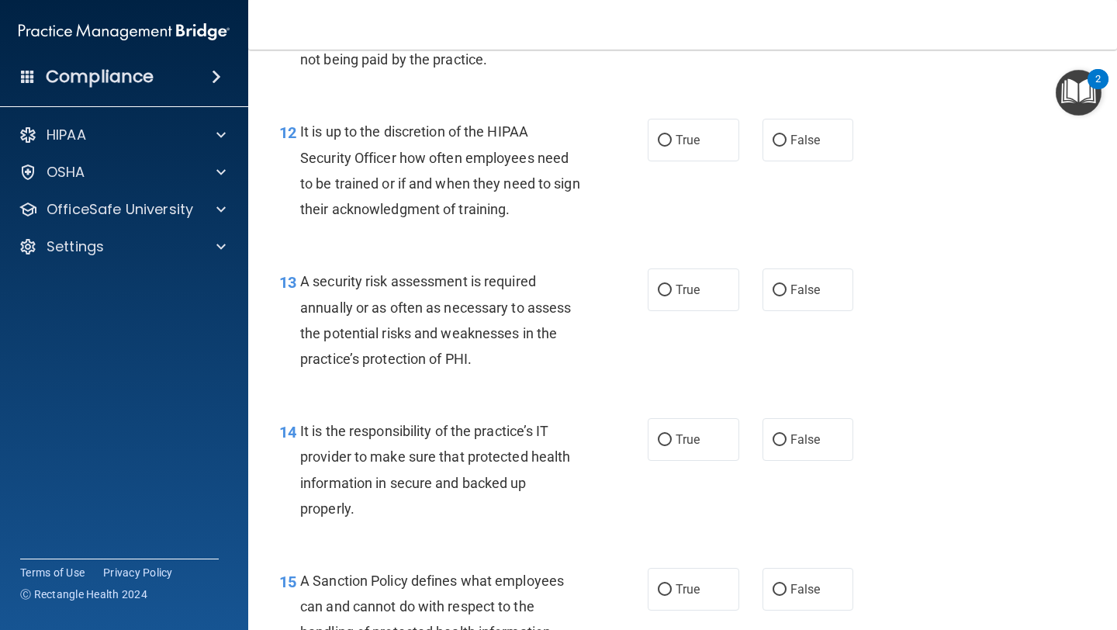
scroll to position [1961, 0]
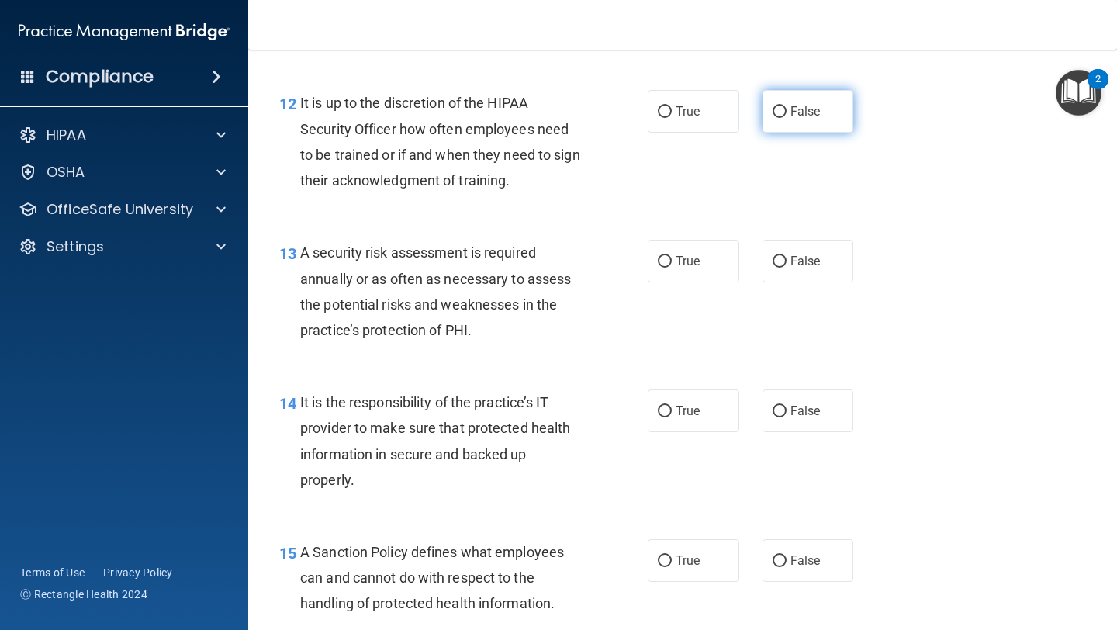
click at [527, 108] on span "False" at bounding box center [805, 111] width 30 height 15
click at [527, 108] on input "False" at bounding box center [779, 112] width 14 height 12
radio input "true"
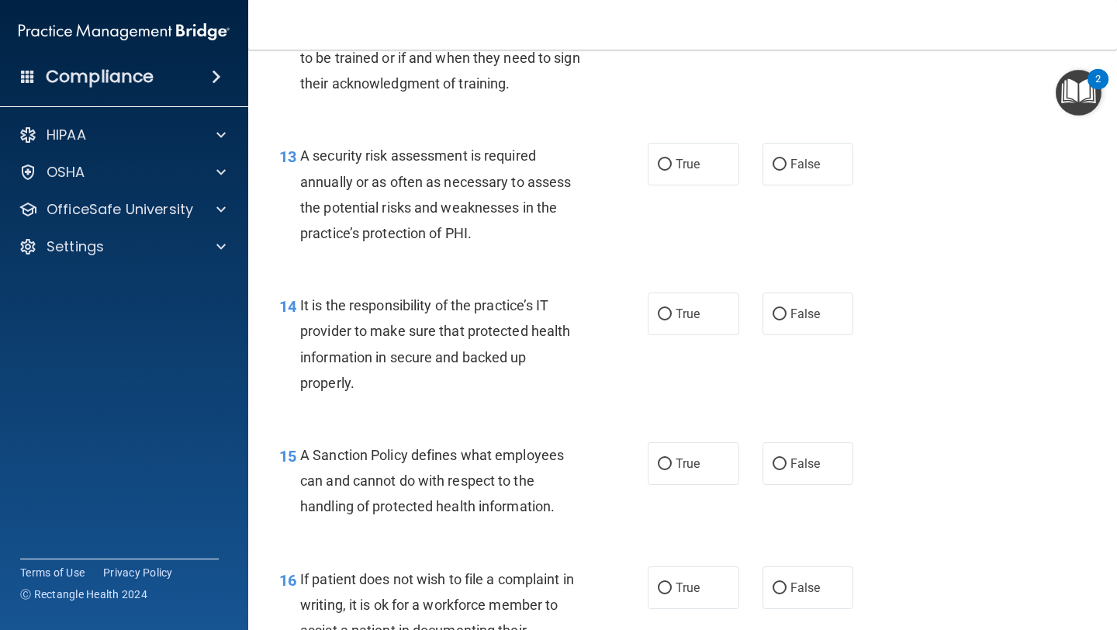
scroll to position [2071, 0]
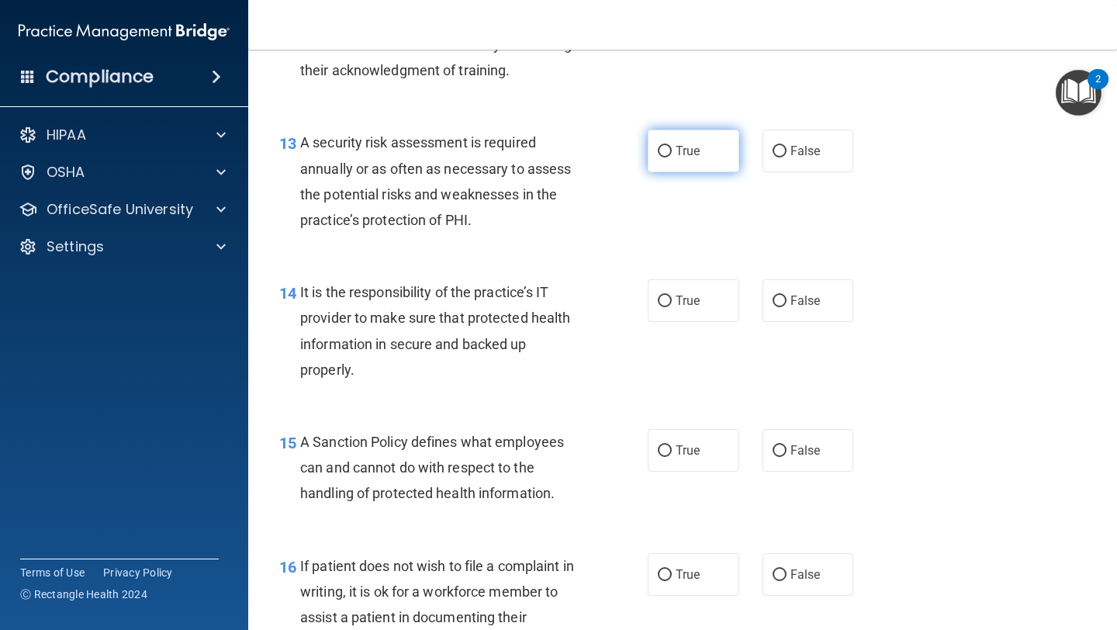
click at [527, 155] on input "True" at bounding box center [665, 152] width 14 height 12
radio input "true"
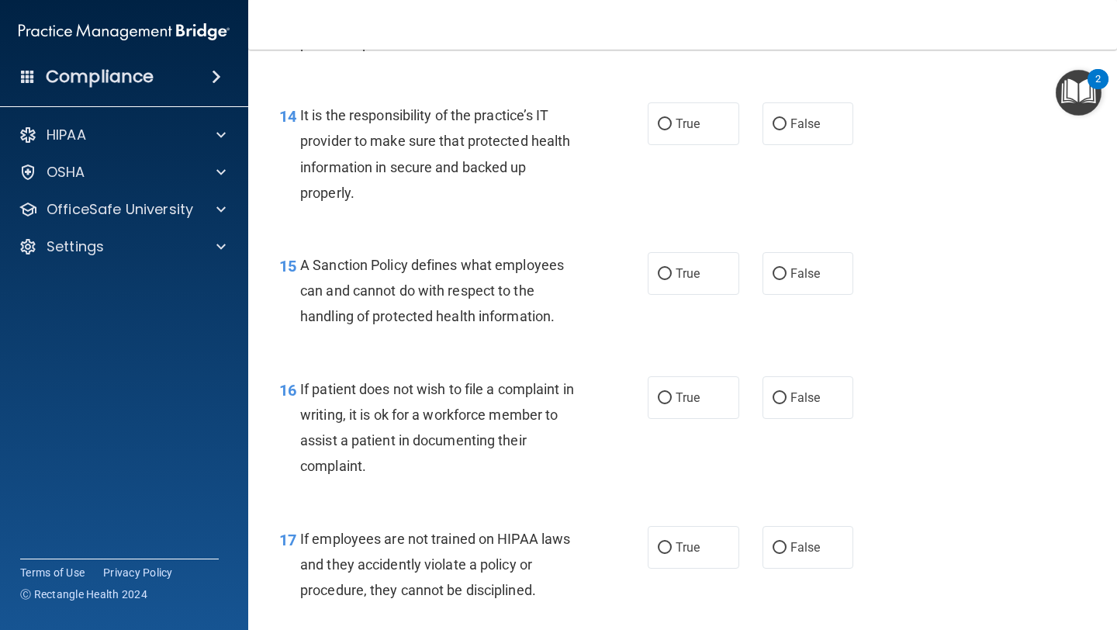
scroll to position [2246, 0]
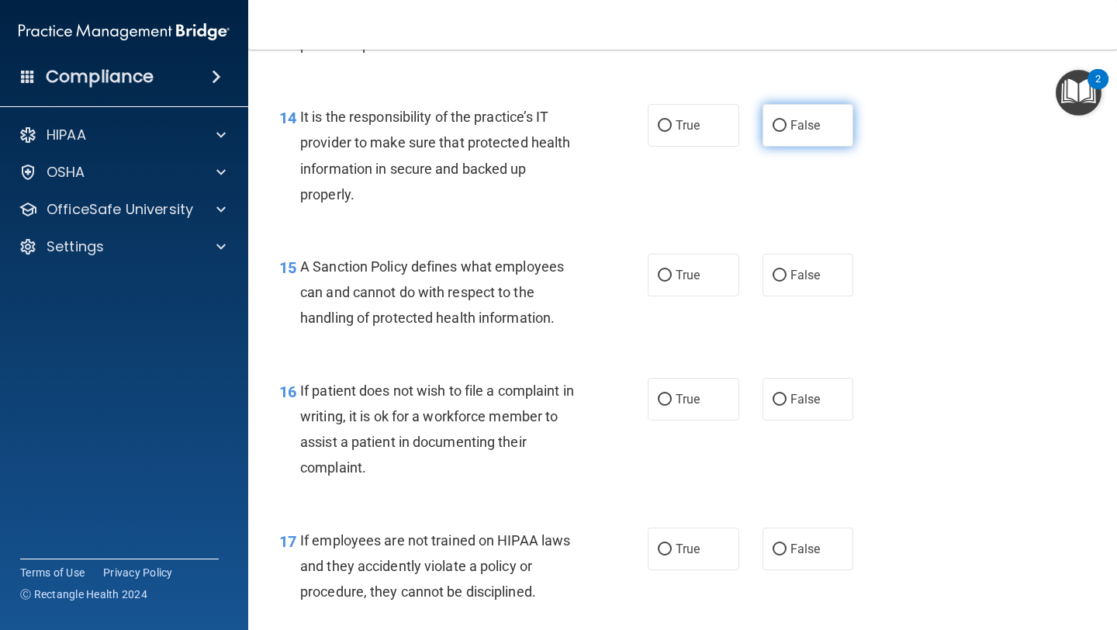
click at [527, 113] on label "False" at bounding box center [807, 125] width 91 height 43
click at [527, 120] on input "False" at bounding box center [779, 126] width 14 height 12
radio input "true"
click at [527, 264] on label "False" at bounding box center [807, 275] width 91 height 43
click at [527, 270] on input "False" at bounding box center [779, 276] width 14 height 12
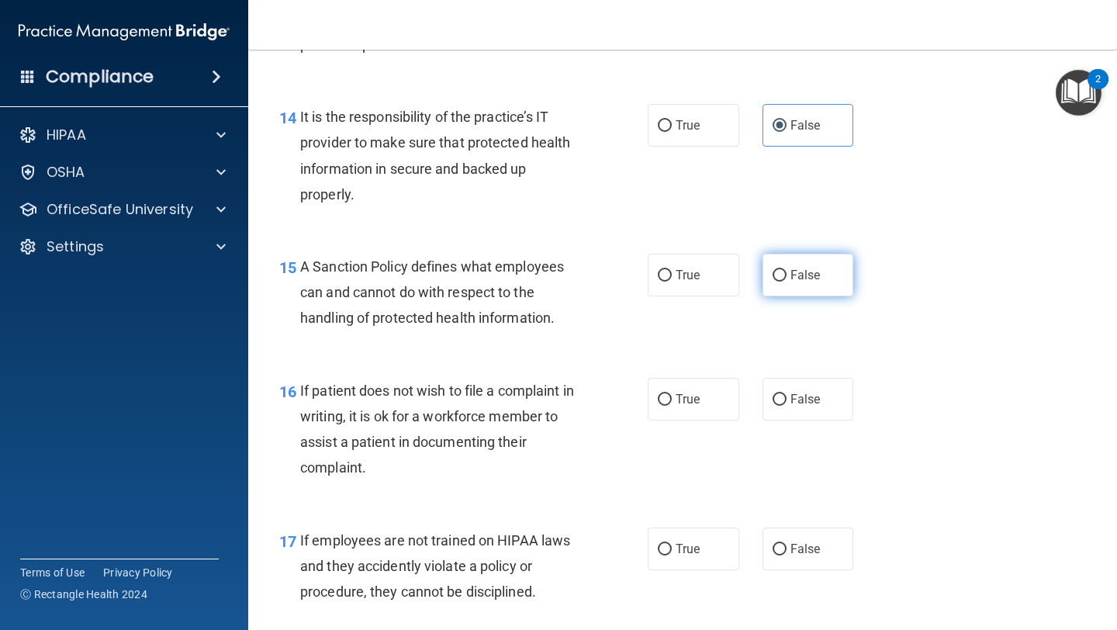
radio input "true"
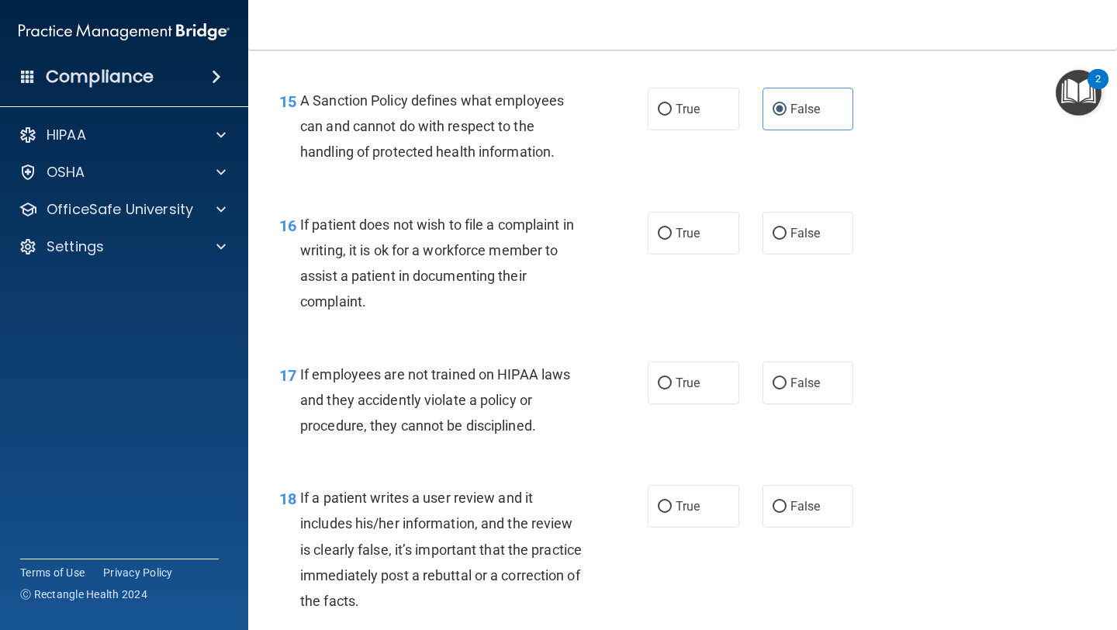
scroll to position [2412, 0]
click at [527, 248] on label "True" at bounding box center [692, 233] width 91 height 43
click at [527, 240] on input "True" at bounding box center [665, 235] width 14 height 12
radio input "true"
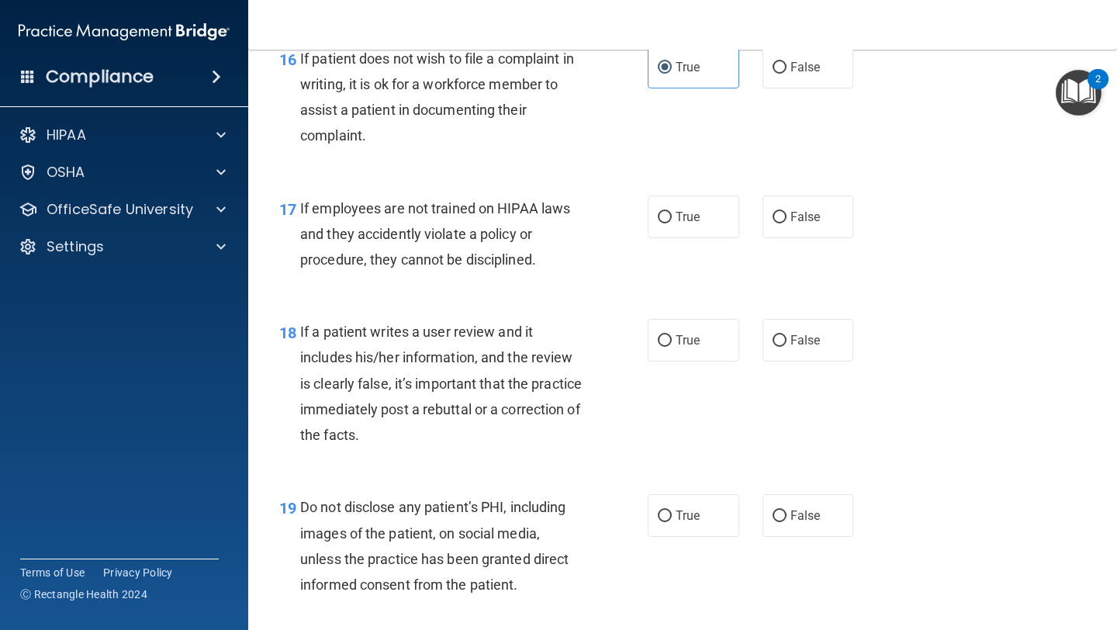
scroll to position [2594, 0]
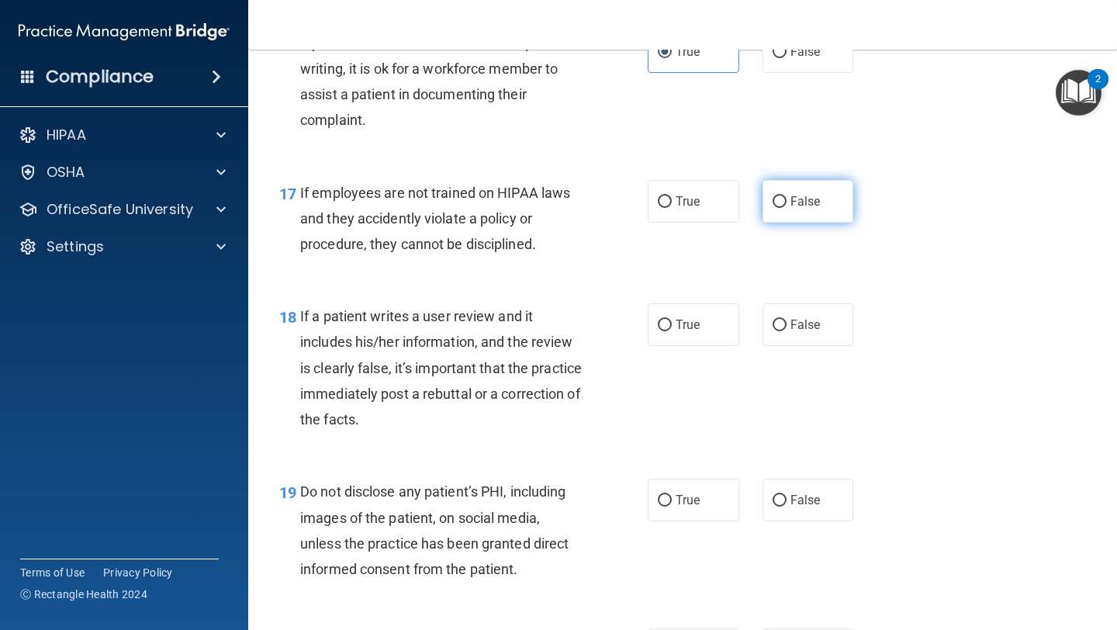
click at [527, 212] on label "False" at bounding box center [807, 201] width 91 height 43
click at [527, 208] on input "False" at bounding box center [779, 202] width 14 height 12
radio input "true"
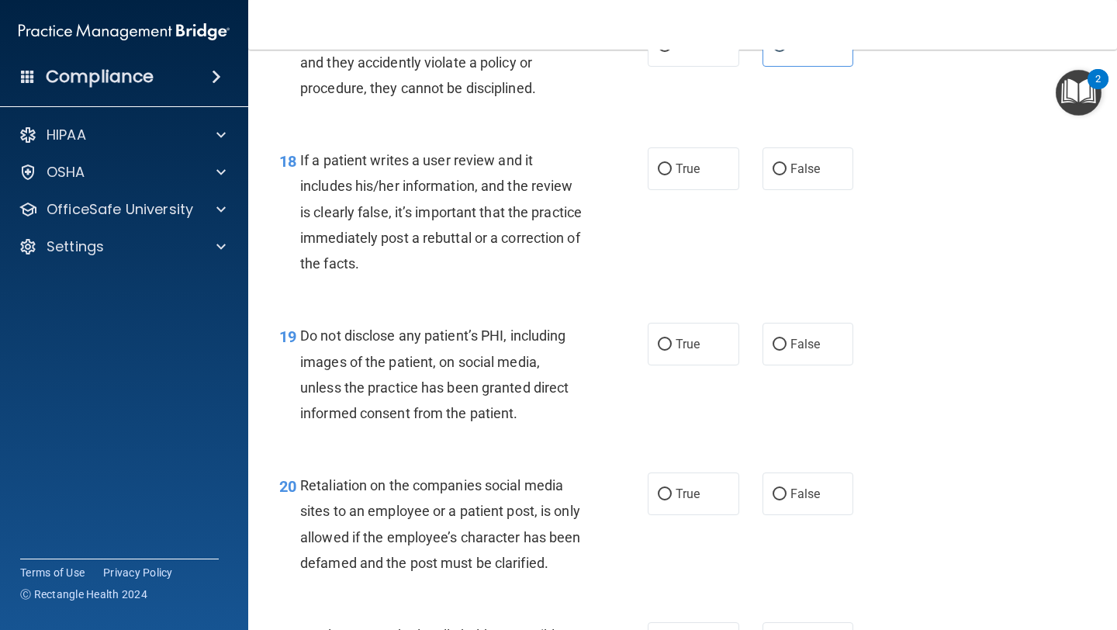
scroll to position [2753, 0]
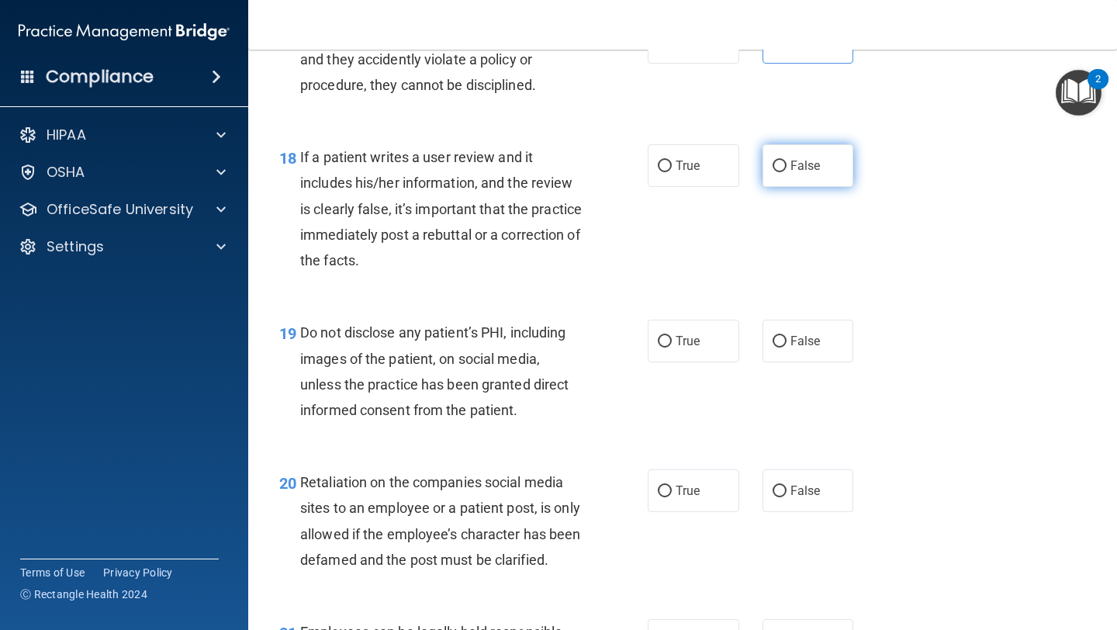
click at [527, 184] on label "False" at bounding box center [807, 165] width 91 height 43
click at [527, 172] on input "False" at bounding box center [779, 167] width 14 height 12
radio input "true"
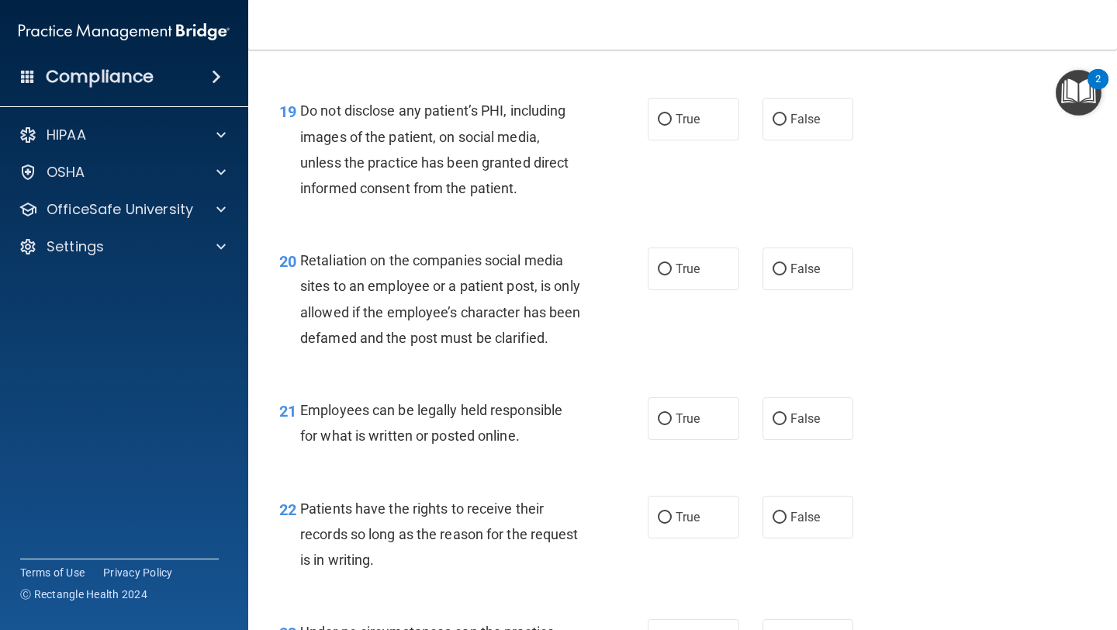
scroll to position [2974, 0]
click at [527, 118] on span "True" at bounding box center [687, 119] width 24 height 15
click at [527, 118] on input "True" at bounding box center [665, 121] width 14 height 12
radio input "true"
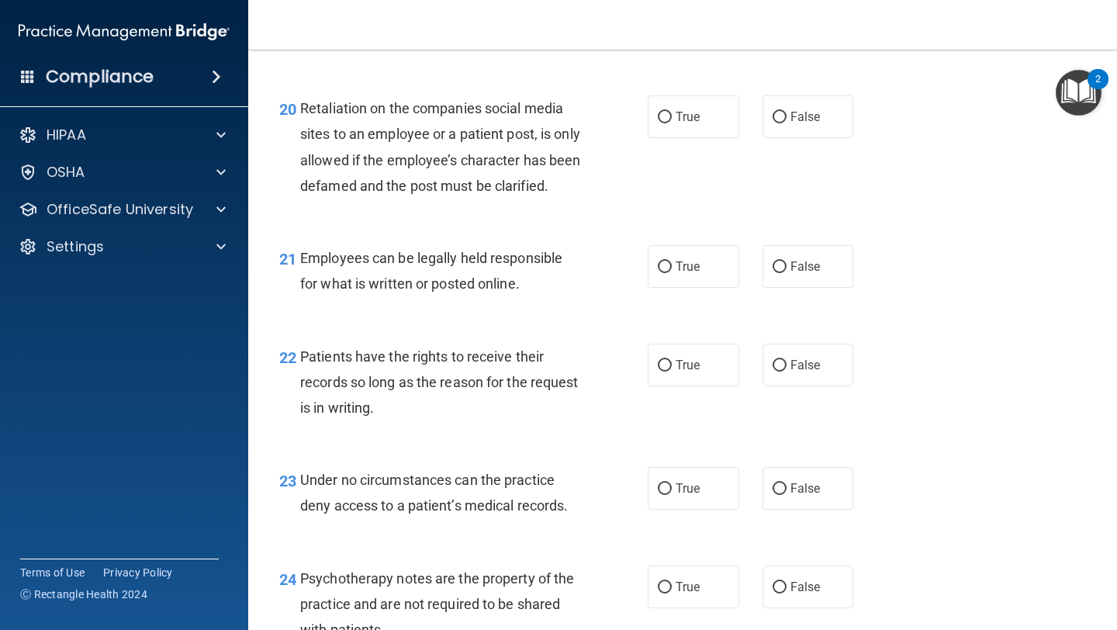
scroll to position [3126, 0]
click at [527, 116] on label "False" at bounding box center [807, 117] width 91 height 43
click at [527, 116] on input "False" at bounding box center [779, 118] width 14 height 12
radio input "true"
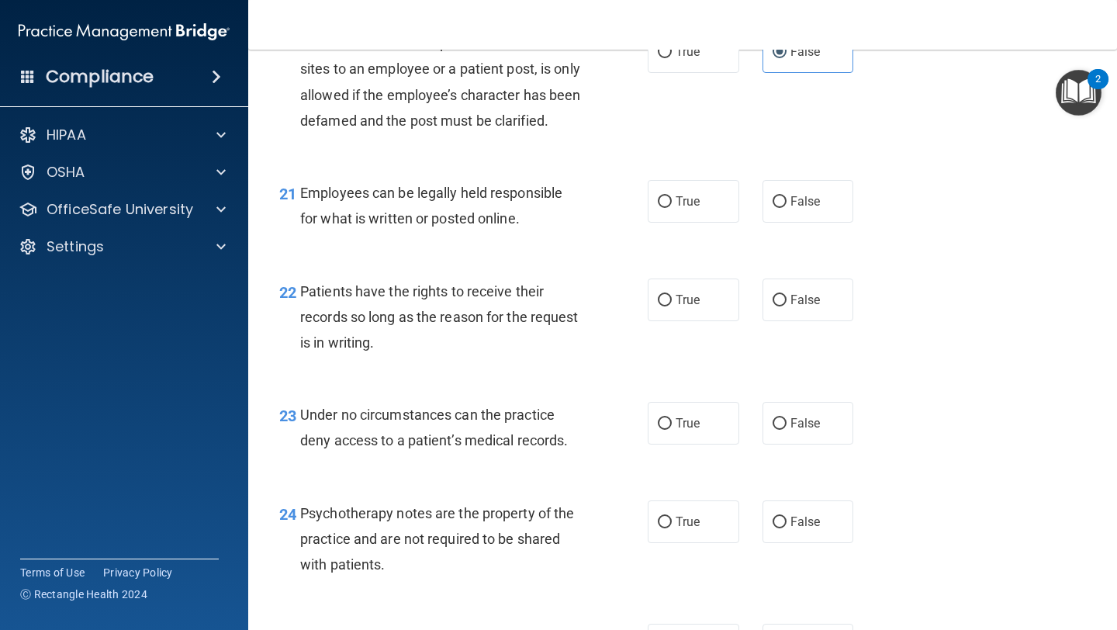
scroll to position [3192, 0]
click at [527, 222] on label "True" at bounding box center [692, 200] width 91 height 43
click at [527, 207] on input "True" at bounding box center [665, 201] width 14 height 12
radio input "true"
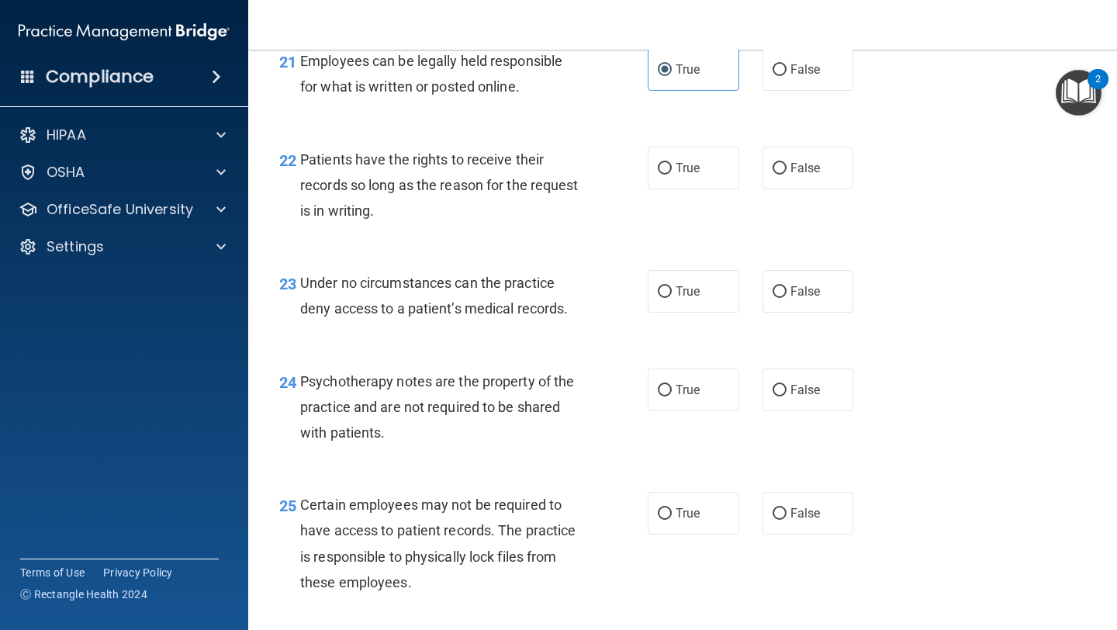
scroll to position [3327, 0]
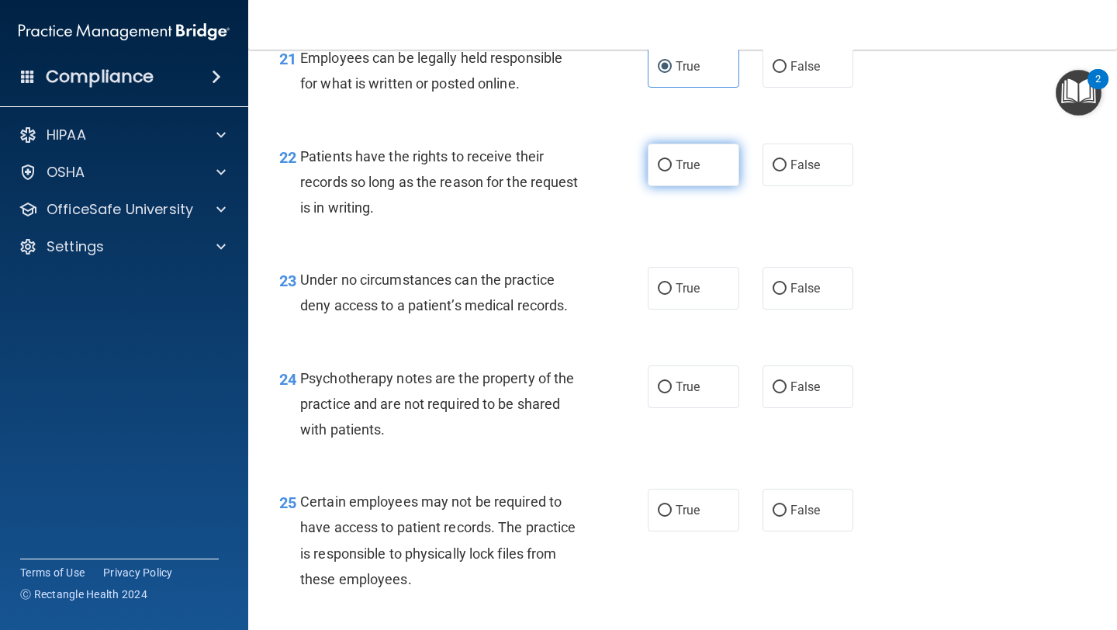
click at [527, 172] on span "True" at bounding box center [687, 164] width 24 height 15
click at [527, 171] on input "True" at bounding box center [665, 166] width 14 height 12
radio input "true"
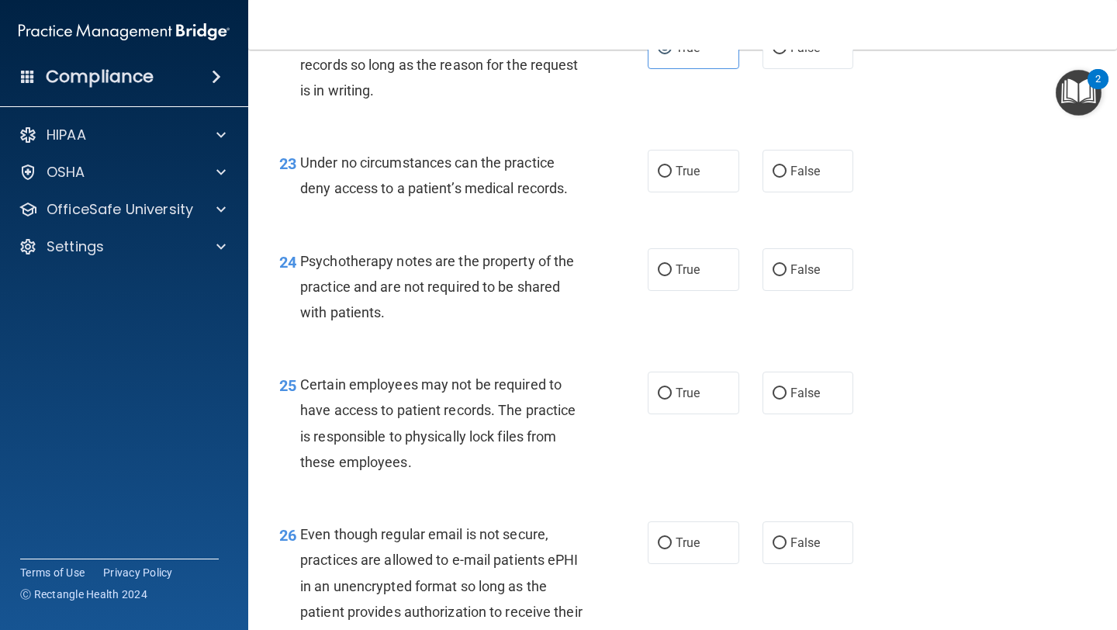
scroll to position [3451, 0]
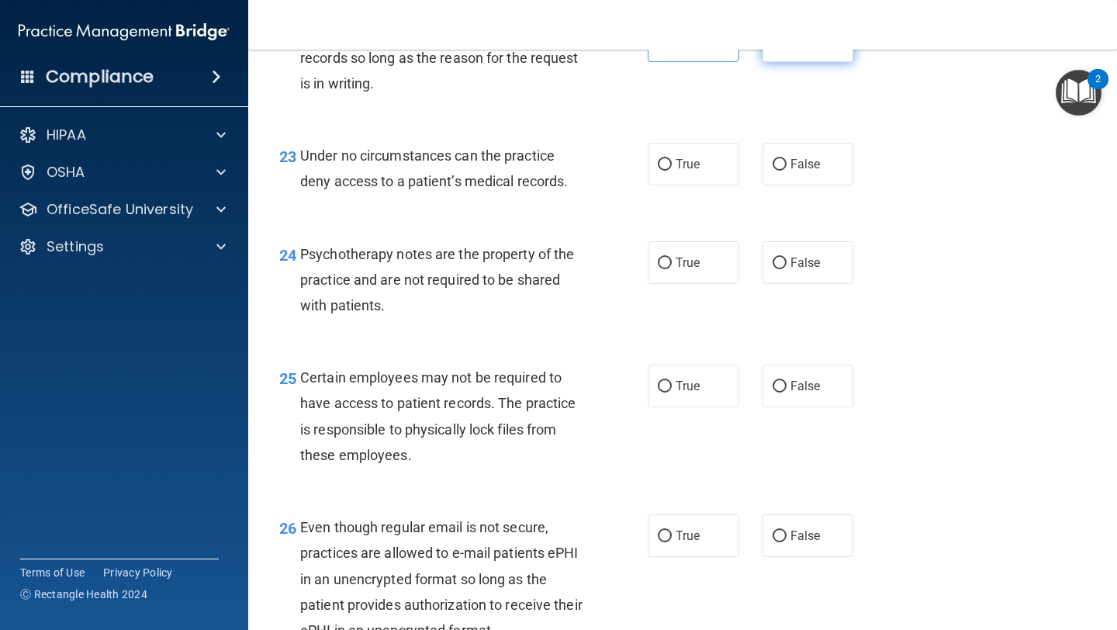
click at [527, 62] on label "False" at bounding box center [807, 40] width 91 height 43
click at [527, 47] on input "False" at bounding box center [779, 42] width 14 height 12
radio input "true"
radio input "false"
click at [527, 185] on label "False" at bounding box center [807, 164] width 91 height 43
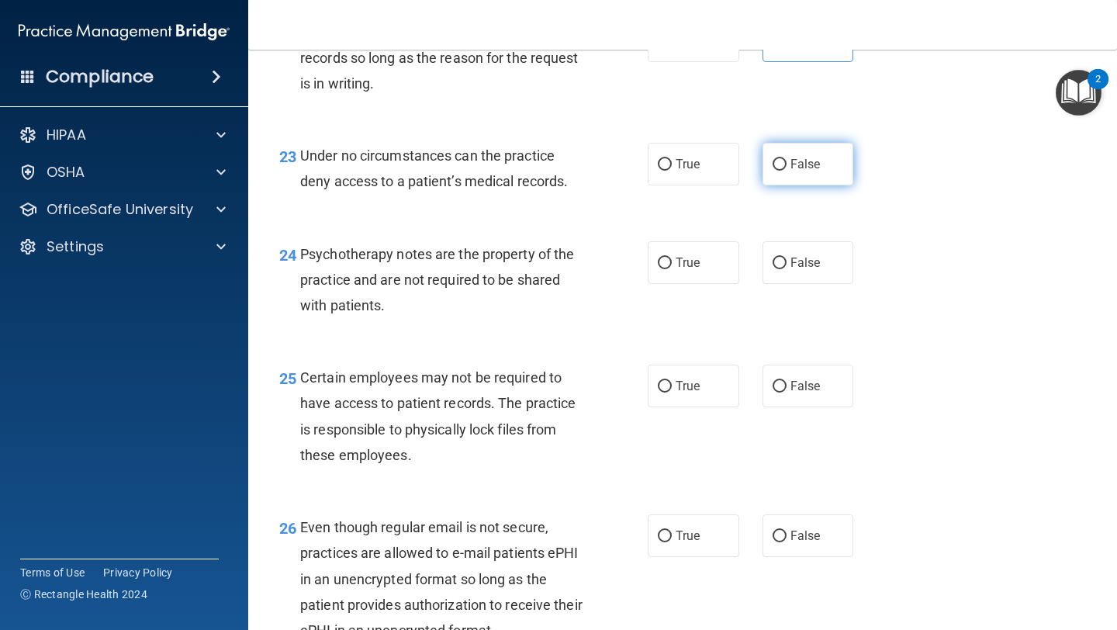
click at [527, 171] on input "False" at bounding box center [779, 165] width 14 height 12
radio input "true"
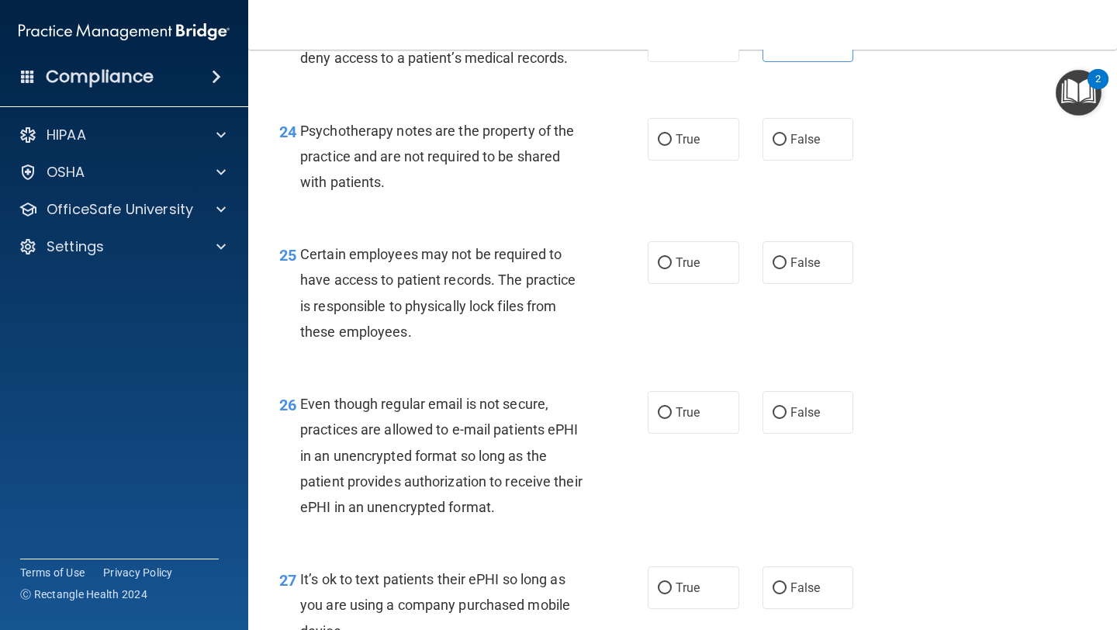
scroll to position [3575, 0]
click at [527, 149] on label "False" at bounding box center [807, 138] width 91 height 43
click at [527, 145] on input "False" at bounding box center [779, 139] width 14 height 12
radio input "true"
click at [527, 144] on label "True" at bounding box center [692, 138] width 91 height 43
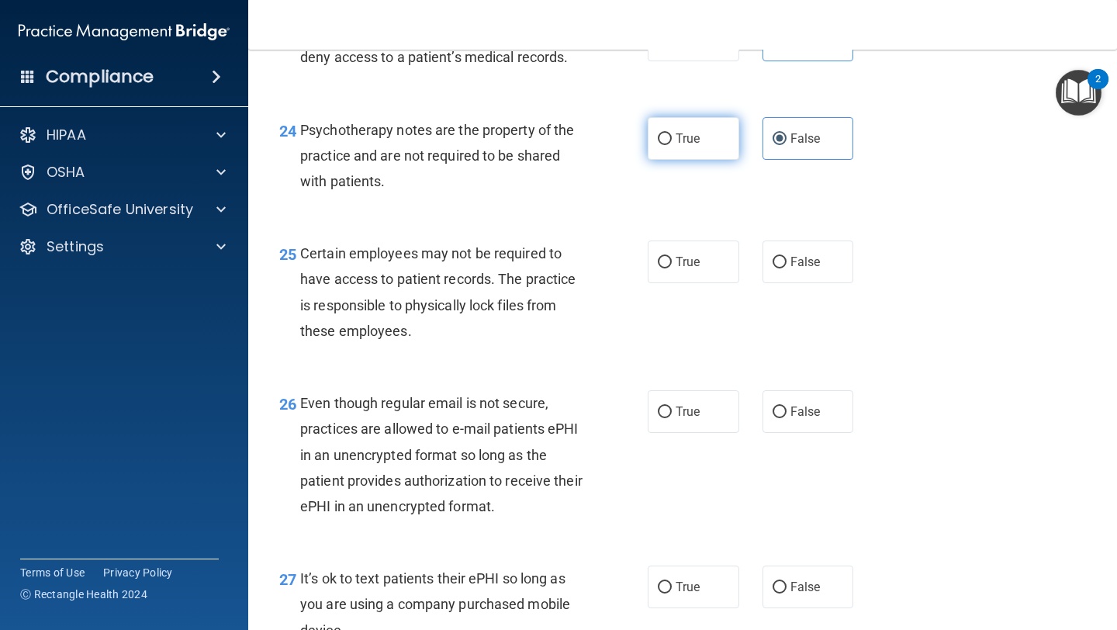
click at [527, 144] on input "True" at bounding box center [665, 139] width 14 height 12
radio input "true"
radio input "false"
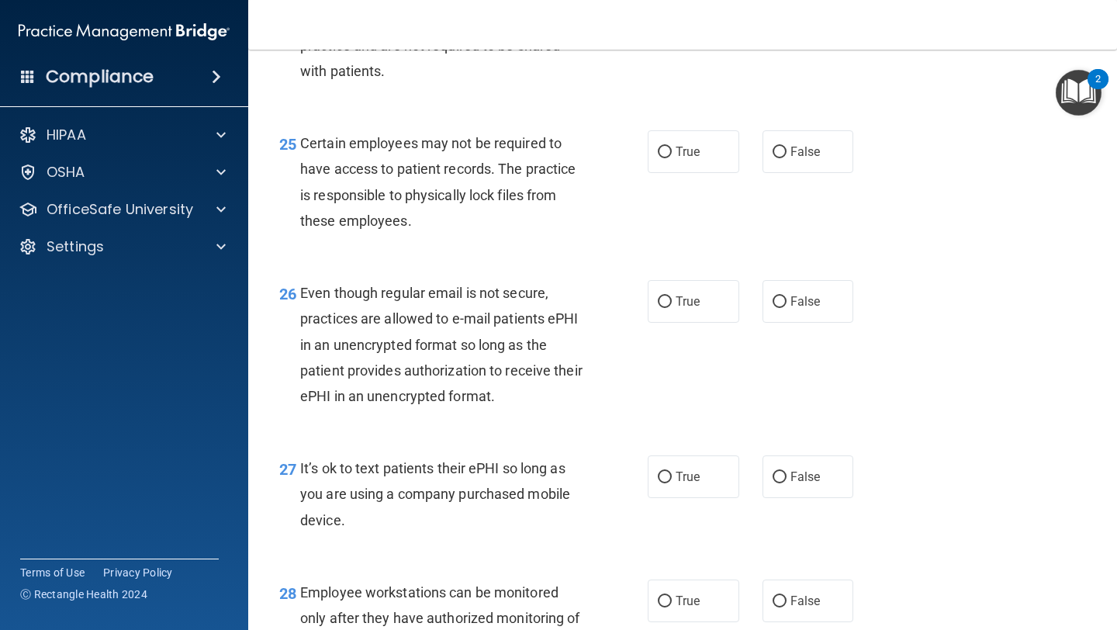
scroll to position [3704, 0]
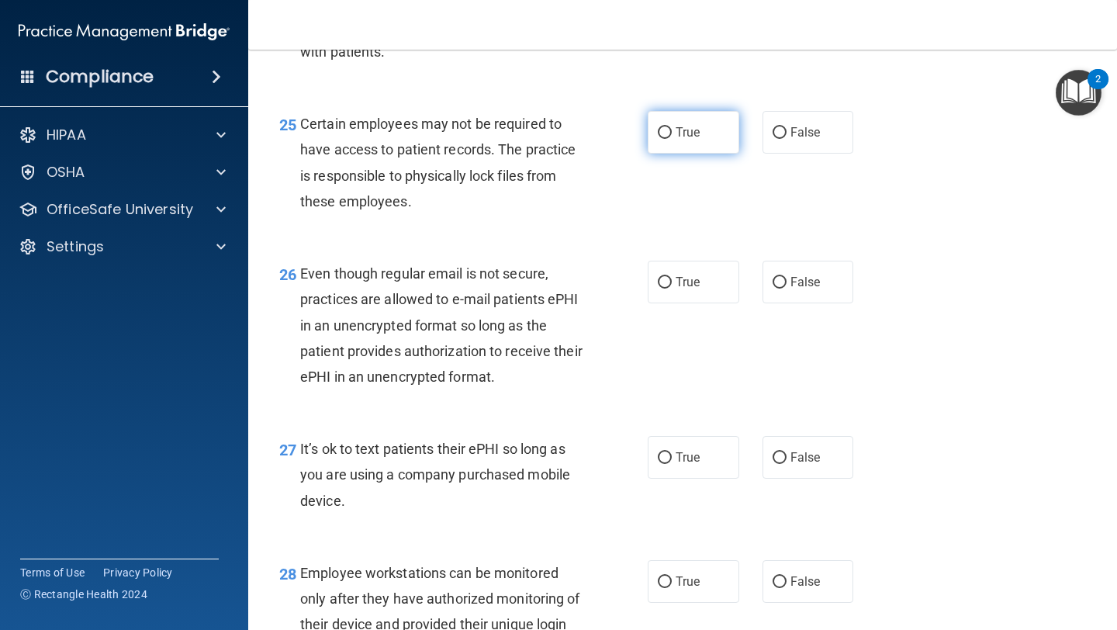
click at [527, 140] on span "True" at bounding box center [687, 132] width 24 height 15
click at [527, 139] on input "True" at bounding box center [665, 133] width 14 height 12
radio input "true"
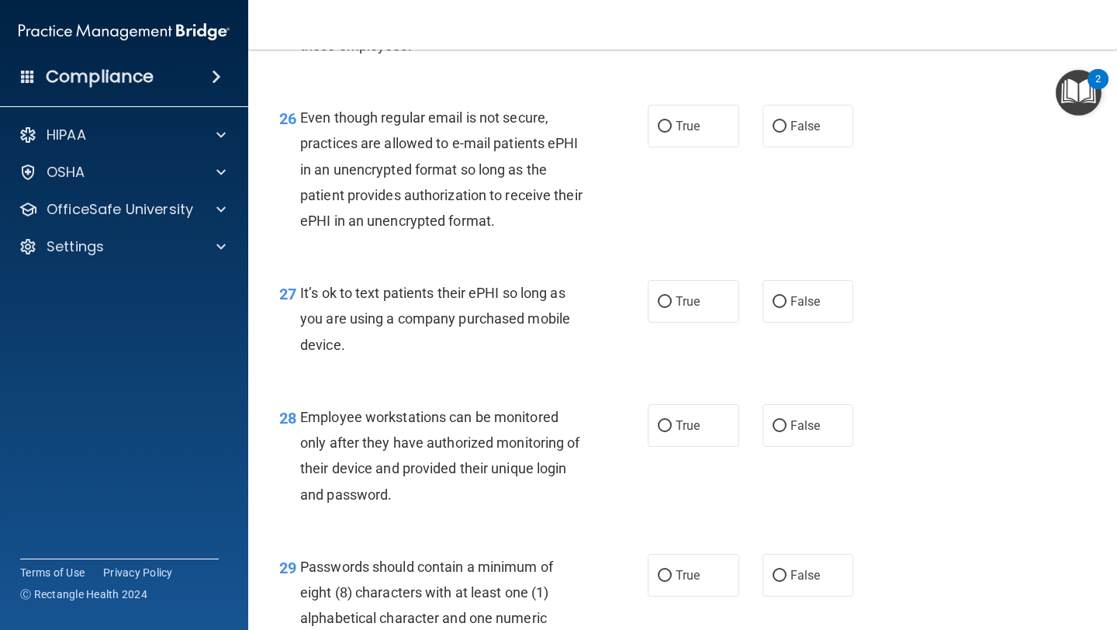
scroll to position [3868, 0]
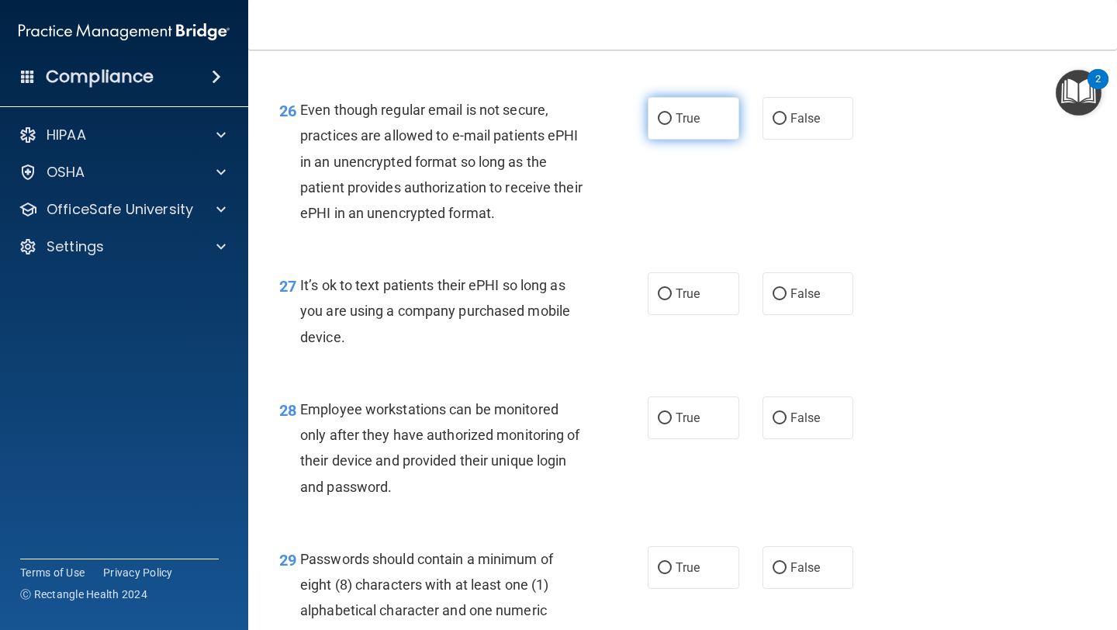
click at [527, 126] on span "True" at bounding box center [687, 118] width 24 height 15
click at [527, 125] on input "True" at bounding box center [665, 119] width 14 height 12
radio input "true"
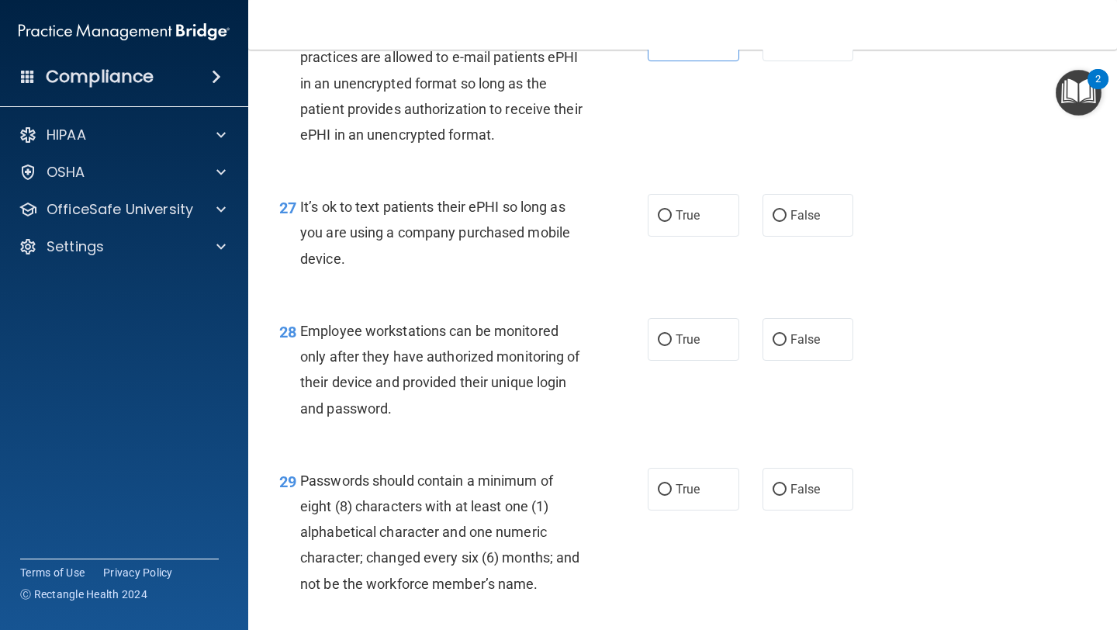
scroll to position [3963, 0]
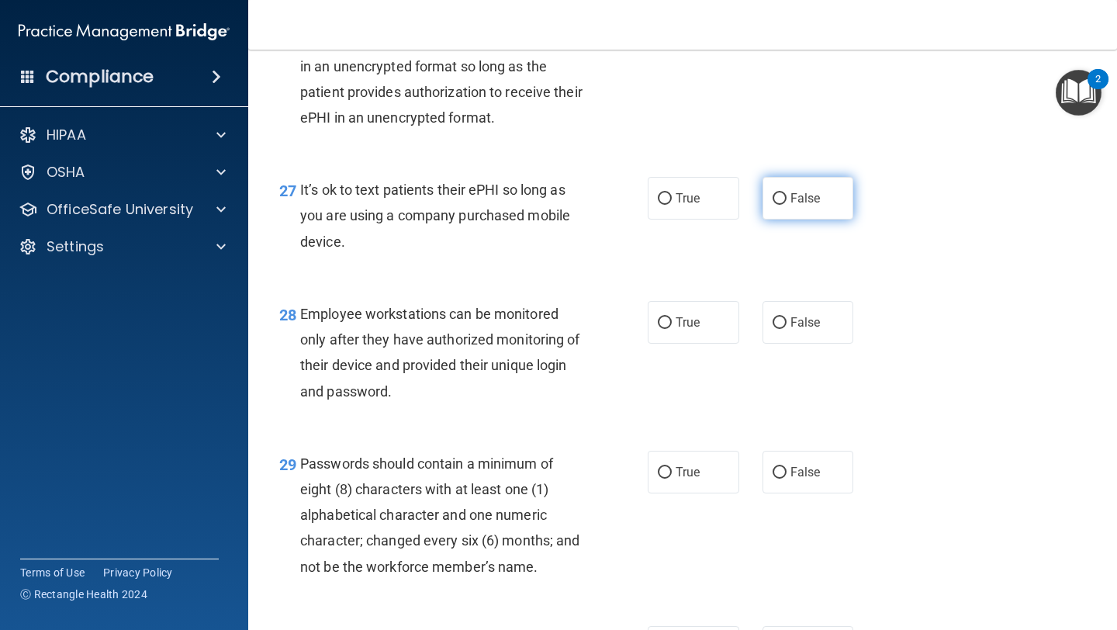
click at [527, 216] on label "False" at bounding box center [807, 198] width 91 height 43
click at [527, 205] on input "False" at bounding box center [779, 199] width 14 height 12
radio input "true"
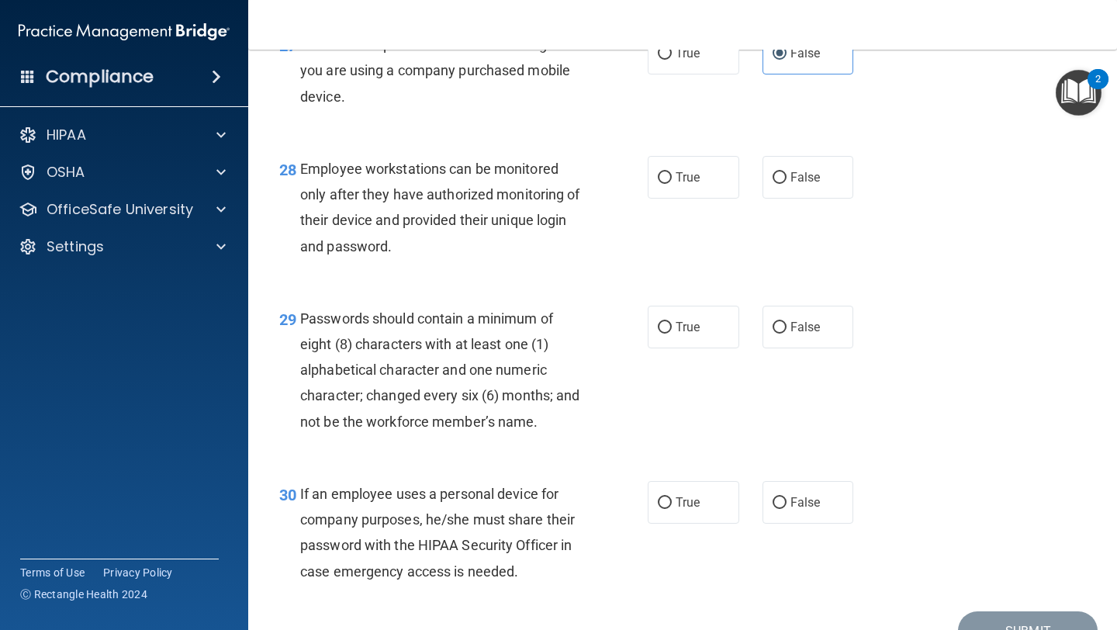
scroll to position [4109, 0]
click at [527, 198] on label "False" at bounding box center [807, 176] width 91 height 43
click at [527, 183] on input "False" at bounding box center [779, 177] width 14 height 12
radio input "true"
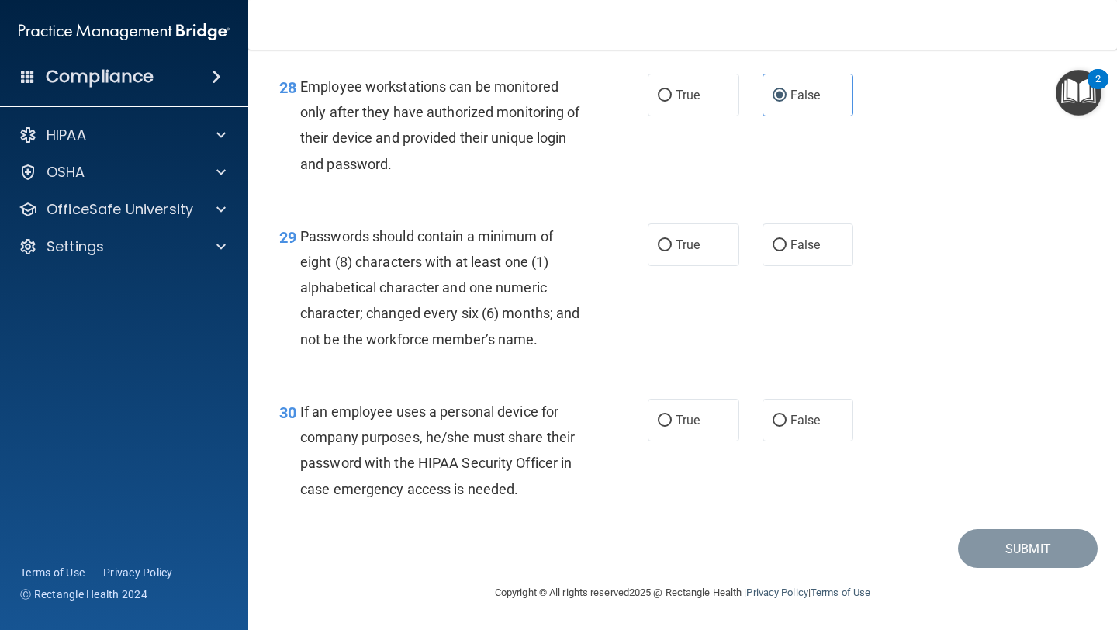
scroll to position [4208, 0]
click at [527, 250] on span "True" at bounding box center [687, 244] width 24 height 15
click at [527, 250] on input "True" at bounding box center [665, 246] width 14 height 12
radio input "true"
click at [527, 430] on div "True False" at bounding box center [756, 420] width 219 height 43
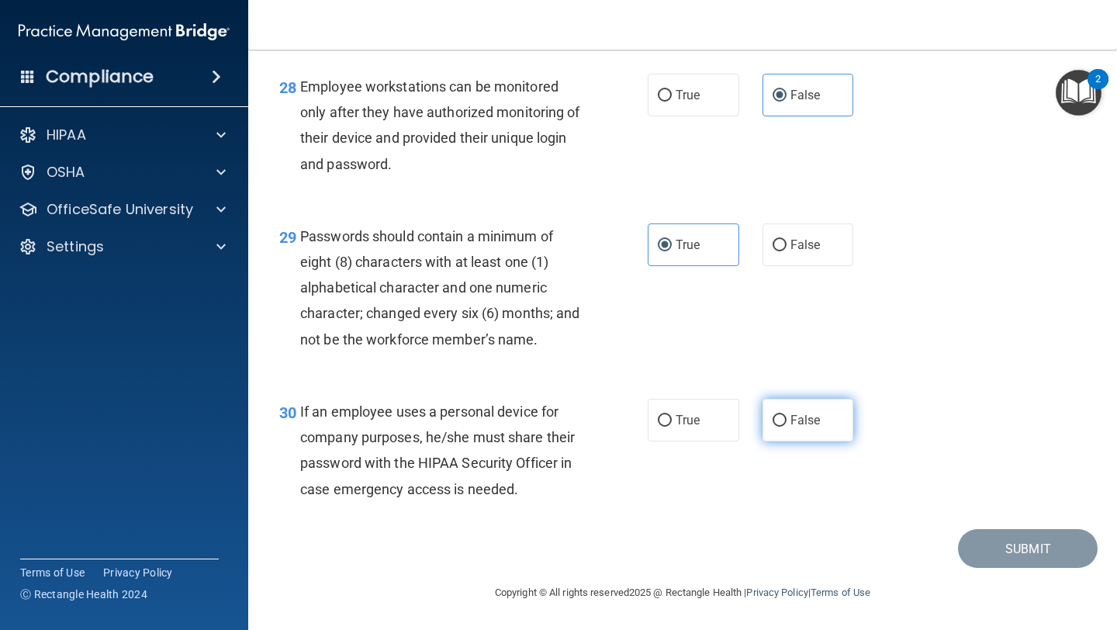
click at [527, 430] on label "False" at bounding box center [807, 420] width 91 height 43
click at [527, 426] on input "False" at bounding box center [779, 421] width 14 height 12
radio input "true"
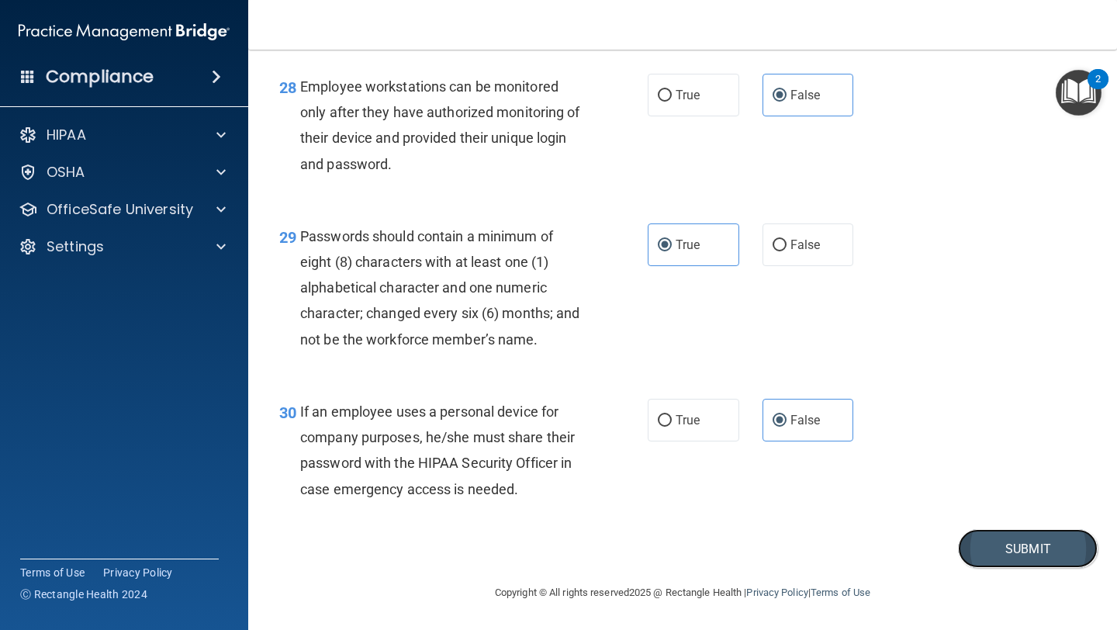
click at [527, 551] on button "Submit" at bounding box center [1028, 549] width 140 height 40
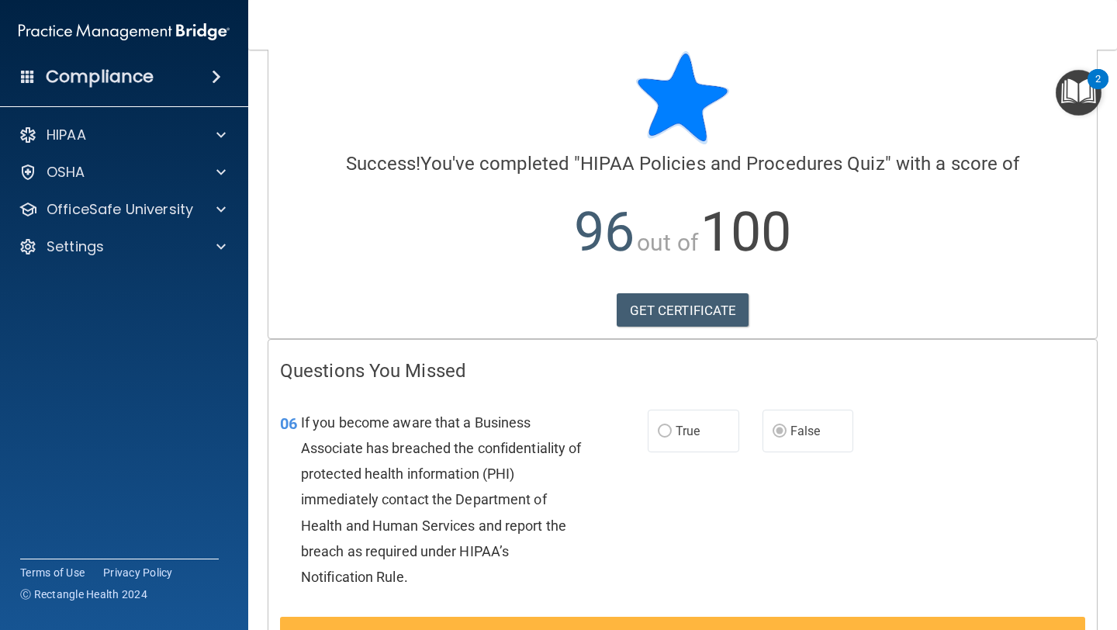
scroll to position [21, 0]
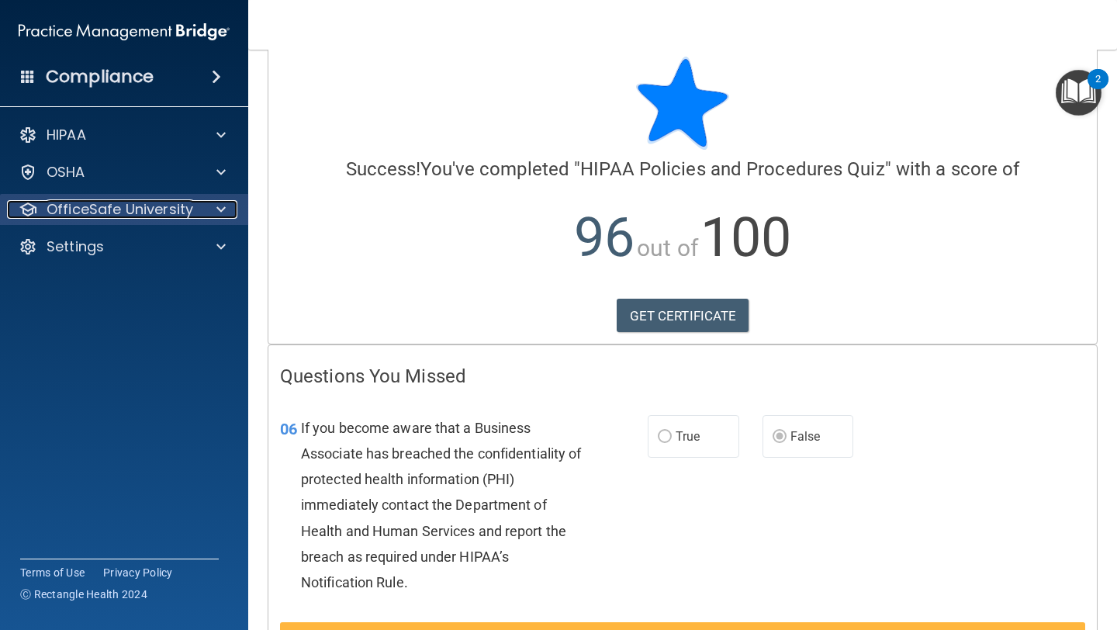
click at [214, 210] on div at bounding box center [218, 209] width 39 height 19
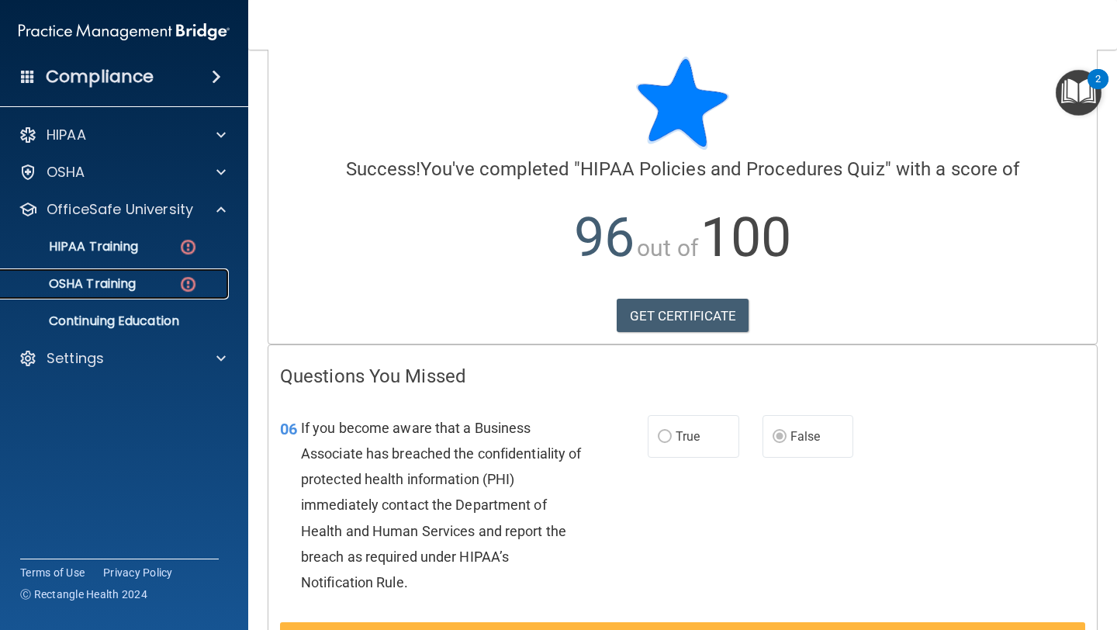
click at [181, 281] on img at bounding box center [187, 283] width 19 height 19
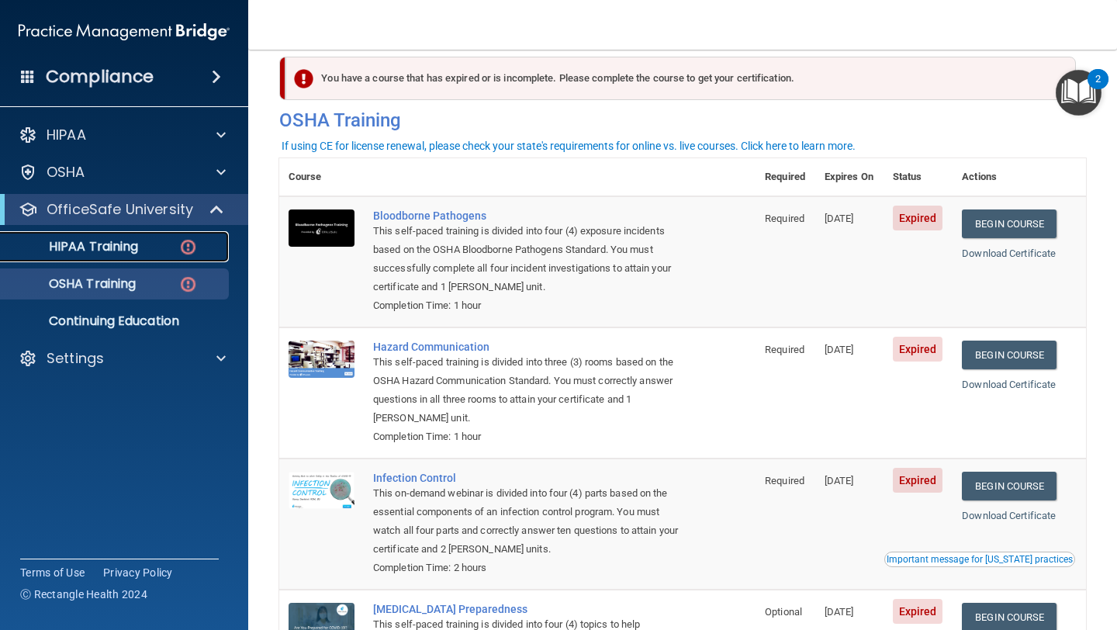
click at [140, 243] on div "HIPAA Training" at bounding box center [116, 247] width 212 height 16
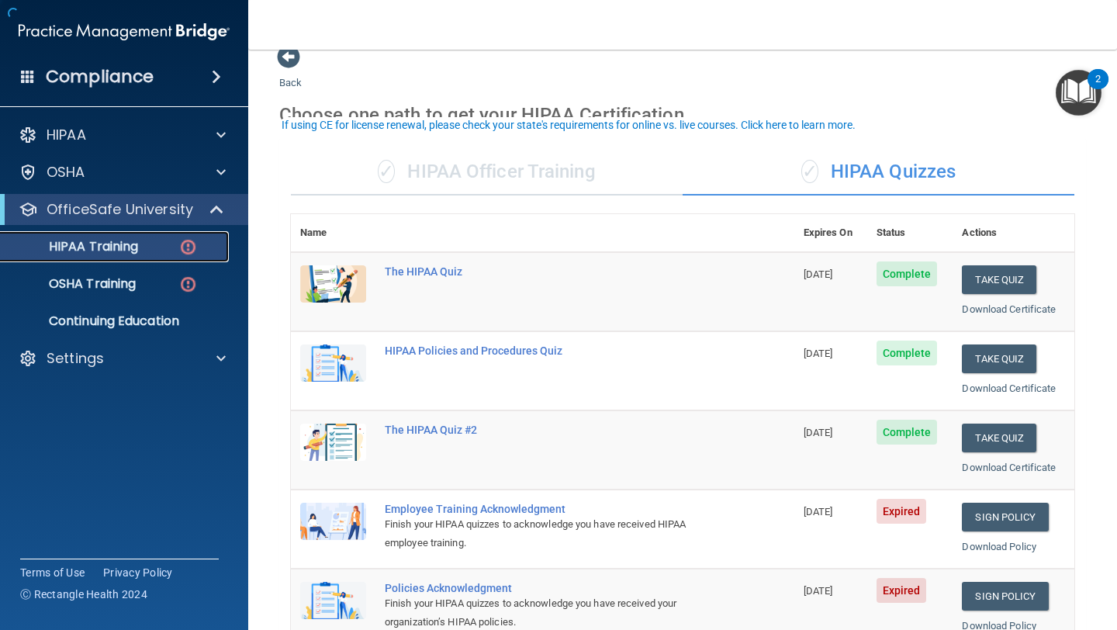
scroll to position [264, 0]
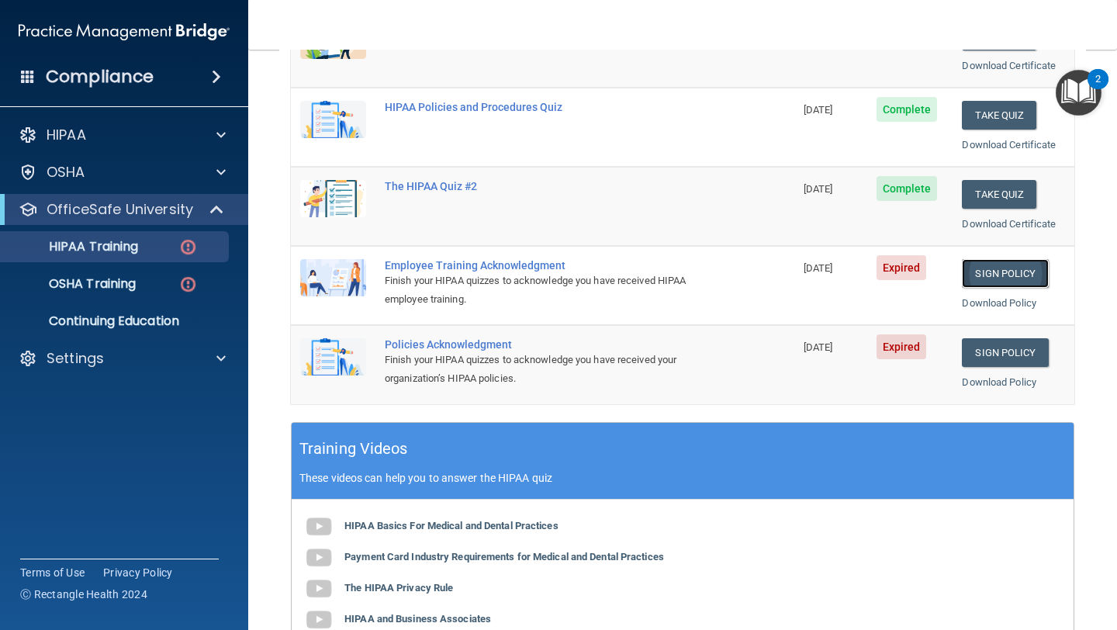
click at [527, 273] on link "Sign Policy" at bounding box center [1005, 273] width 86 height 29
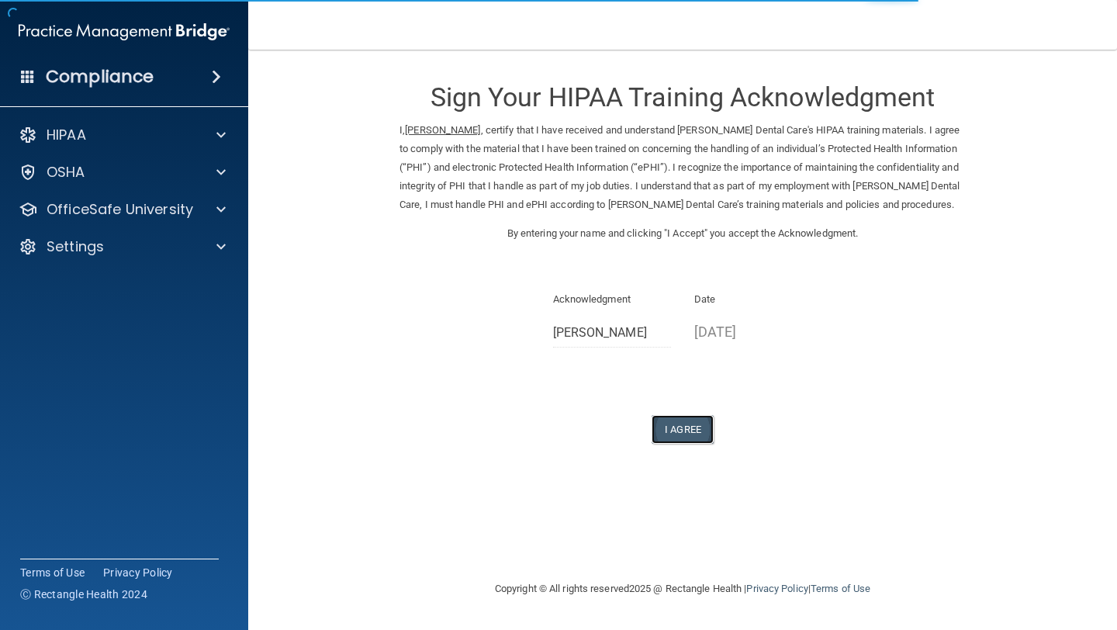
click at [682, 431] on button "I Agree" at bounding box center [682, 429] width 62 height 29
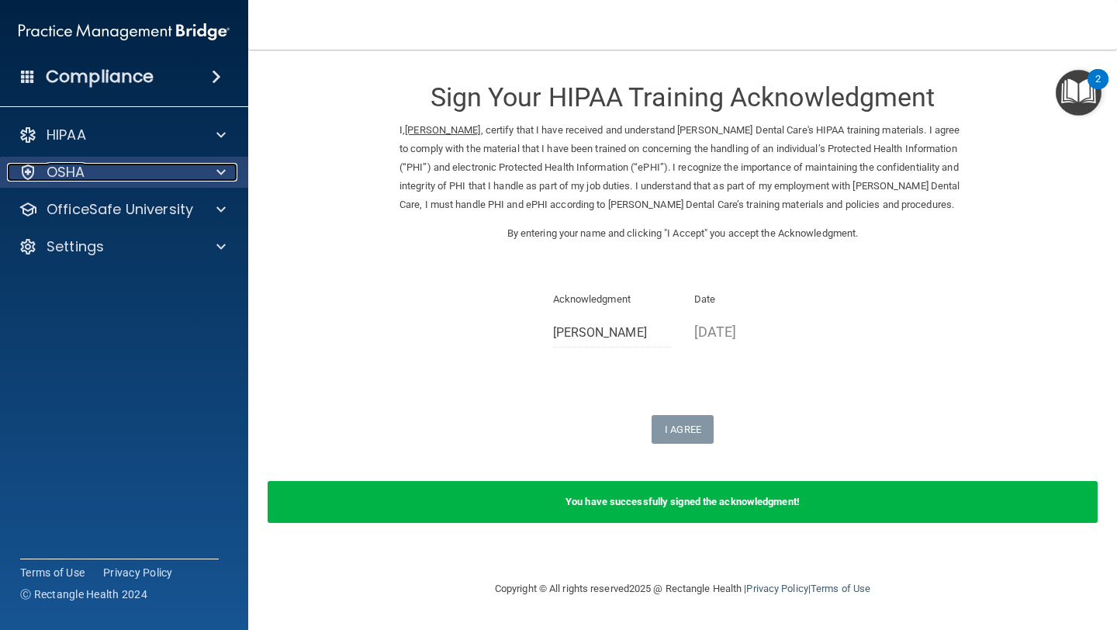
click at [195, 174] on div "OSHA" at bounding box center [103, 172] width 192 height 19
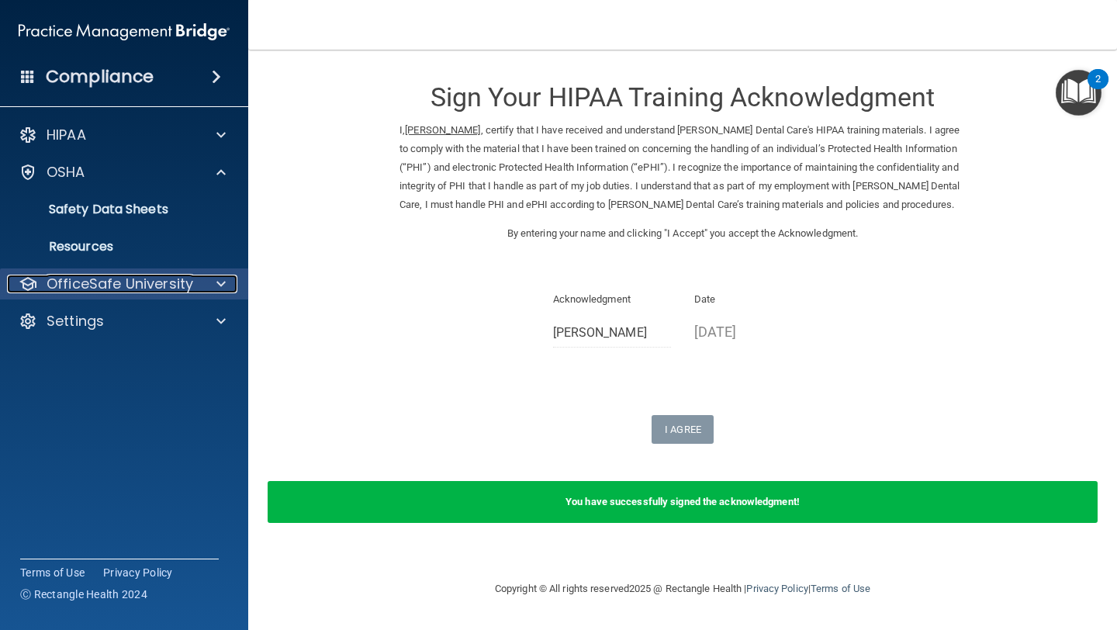
click at [154, 278] on p "OfficeSafe University" at bounding box center [120, 283] width 147 height 19
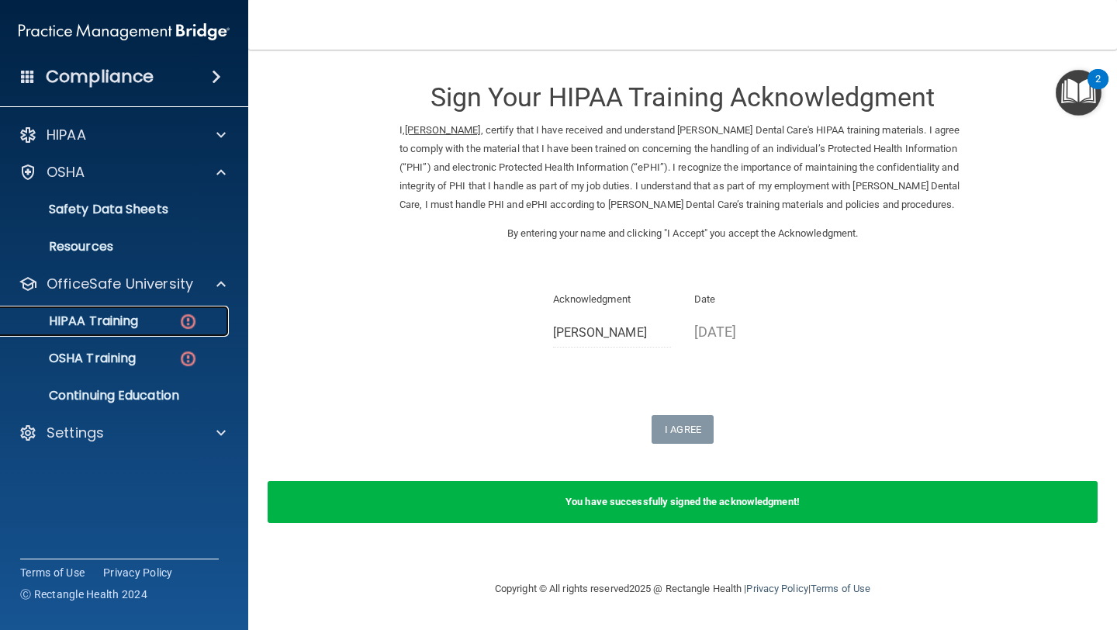
click at [142, 326] on div "HIPAA Training" at bounding box center [116, 321] width 212 height 16
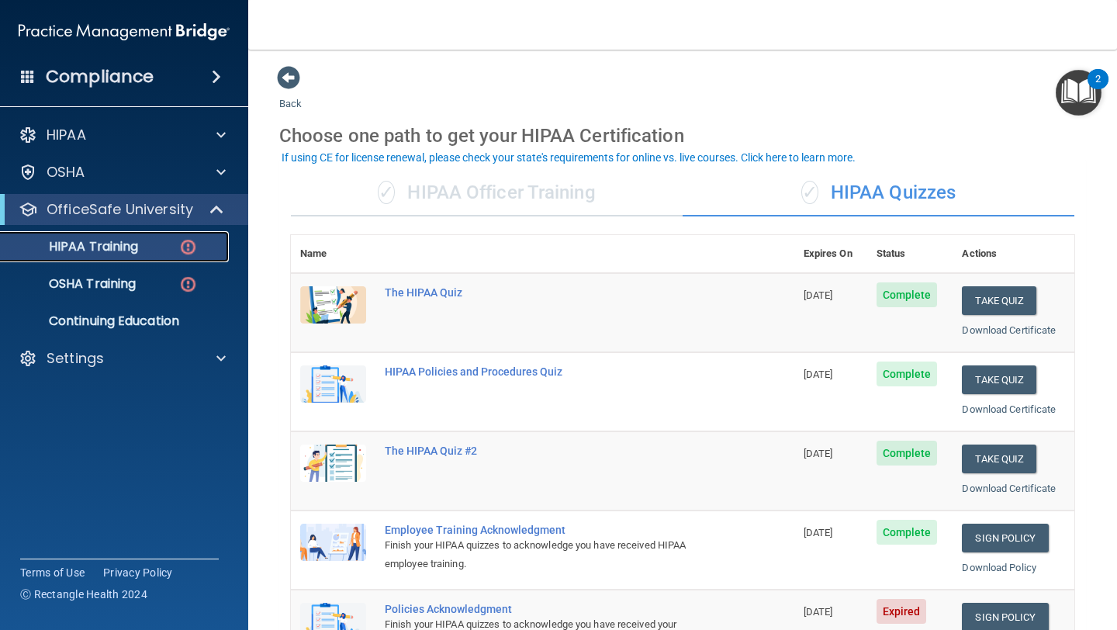
scroll to position [150, 0]
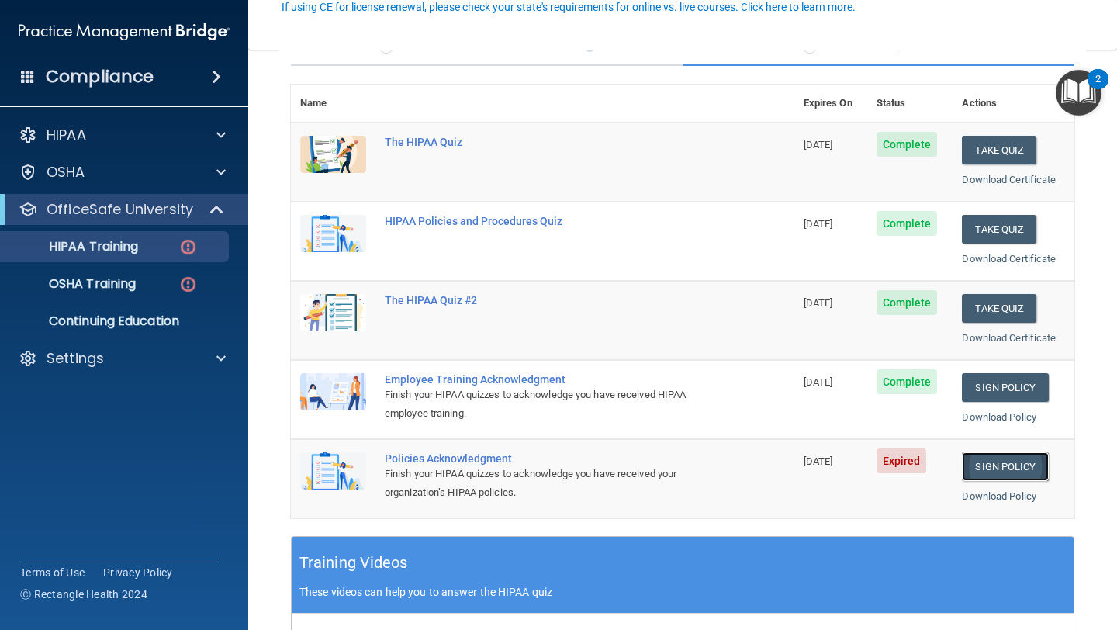
click at [1010, 465] on link "Sign Policy" at bounding box center [1005, 466] width 86 height 29
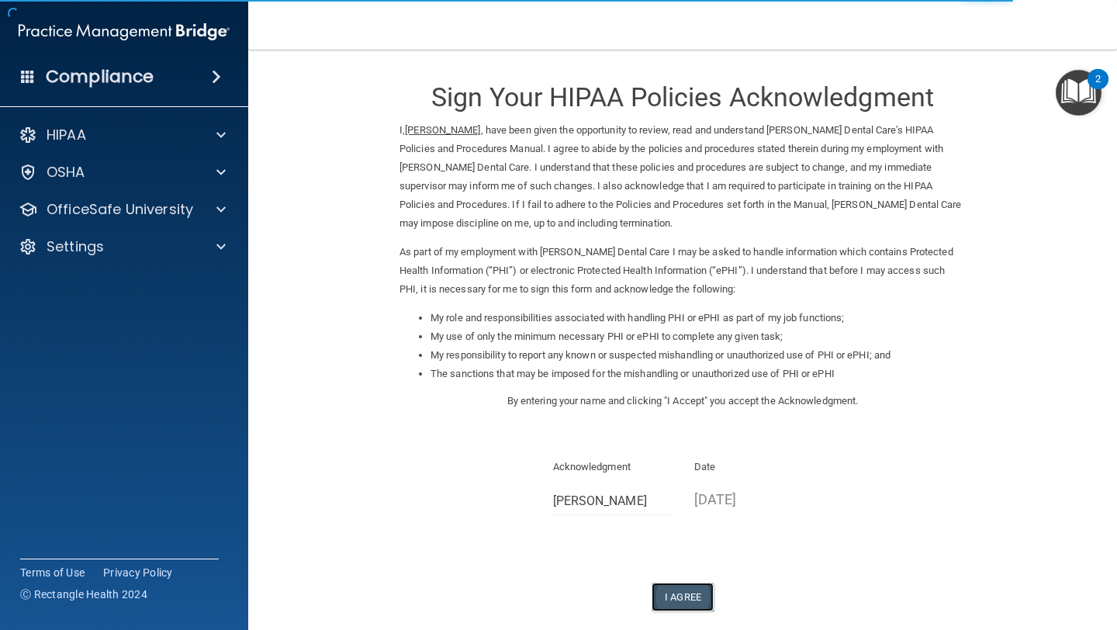
click at [682, 593] on button "I Agree" at bounding box center [682, 596] width 62 height 29
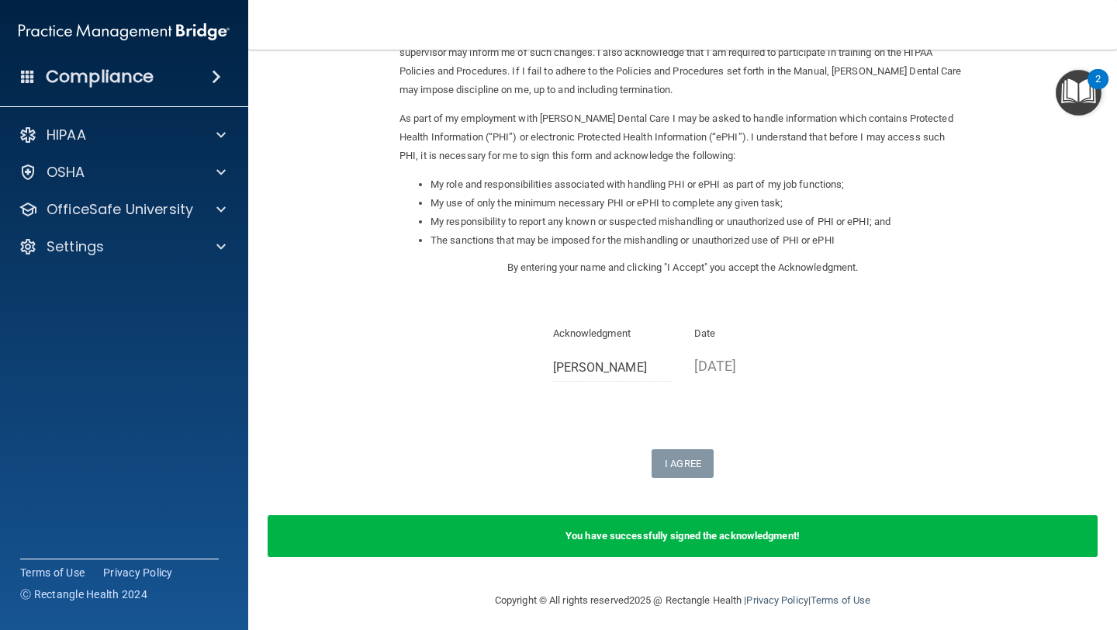
scroll to position [141, 0]
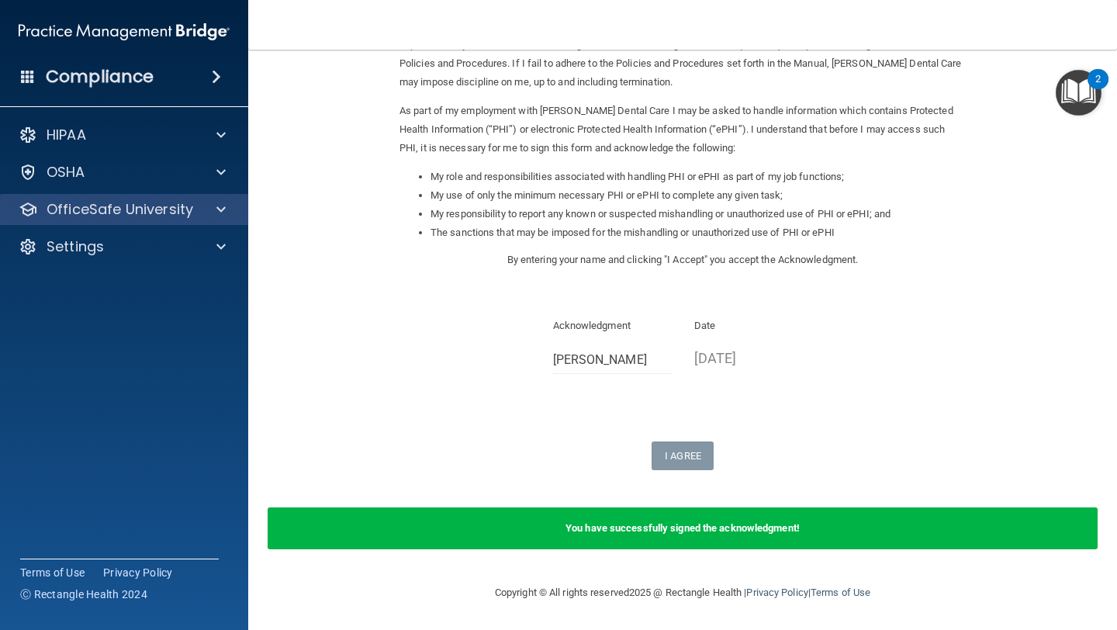
click at [122, 223] on div "OfficeSafe University" at bounding box center [124, 209] width 249 height 31
click at [141, 212] on p "OfficeSafe University" at bounding box center [120, 209] width 147 height 19
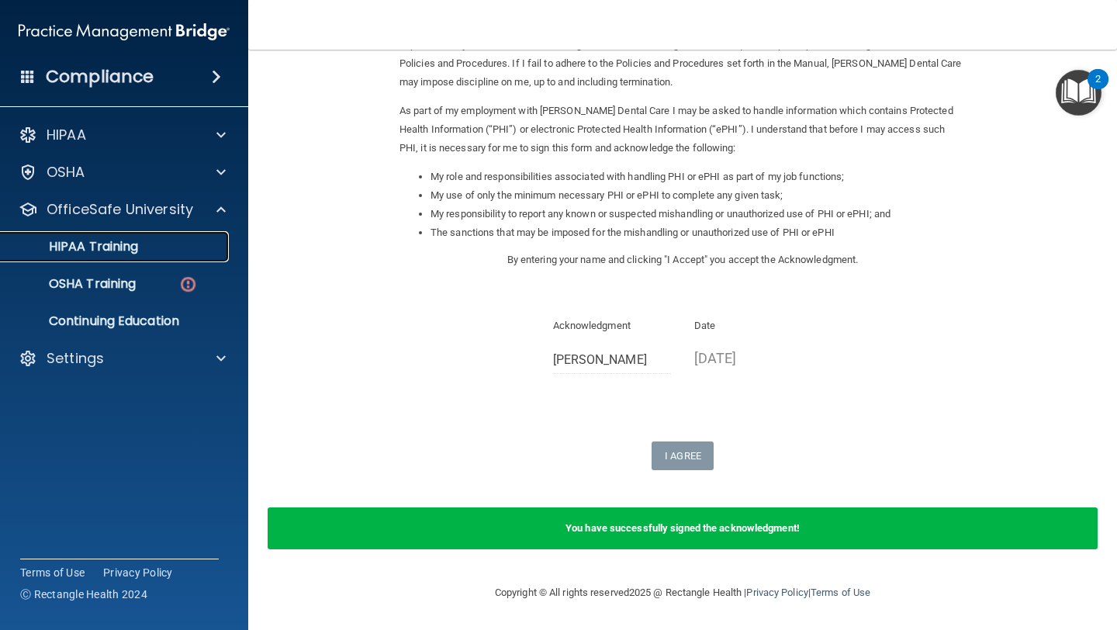
click at [138, 251] on p "HIPAA Training" at bounding box center [74, 247] width 128 height 16
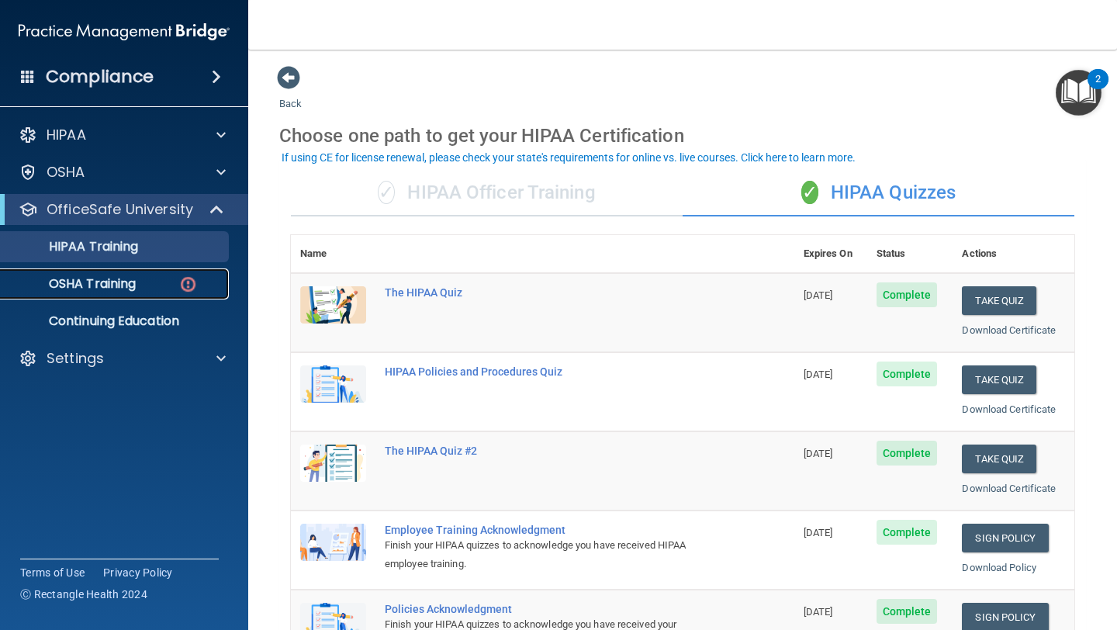
click at [159, 286] on div "OSHA Training" at bounding box center [116, 284] width 212 height 16
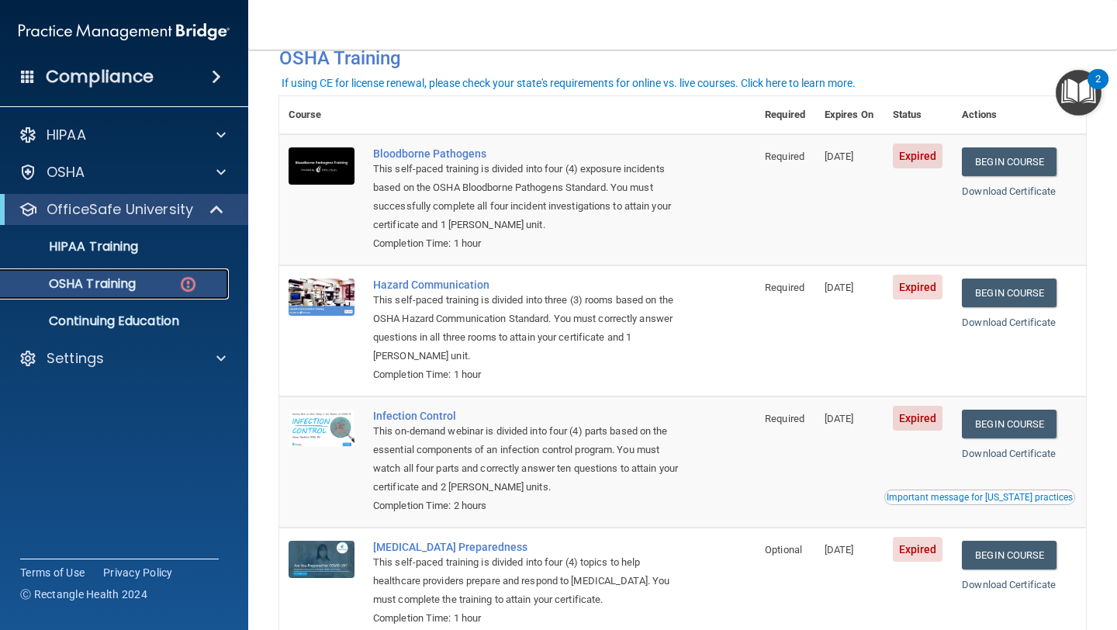
scroll to position [60, 0]
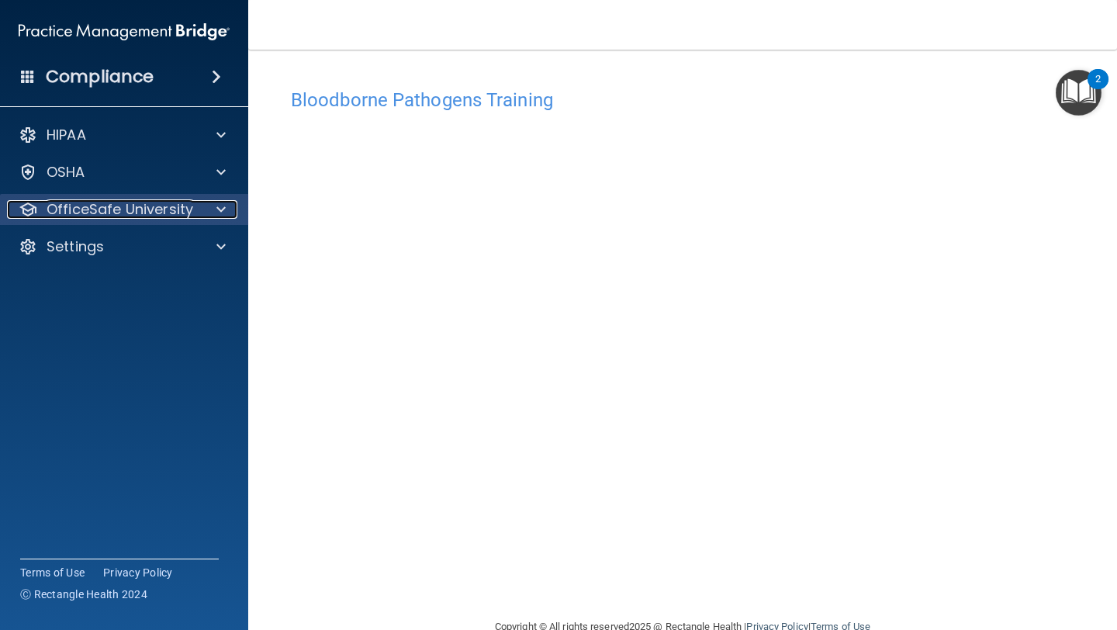
click at [111, 212] on p "OfficeSafe University" at bounding box center [120, 209] width 147 height 19
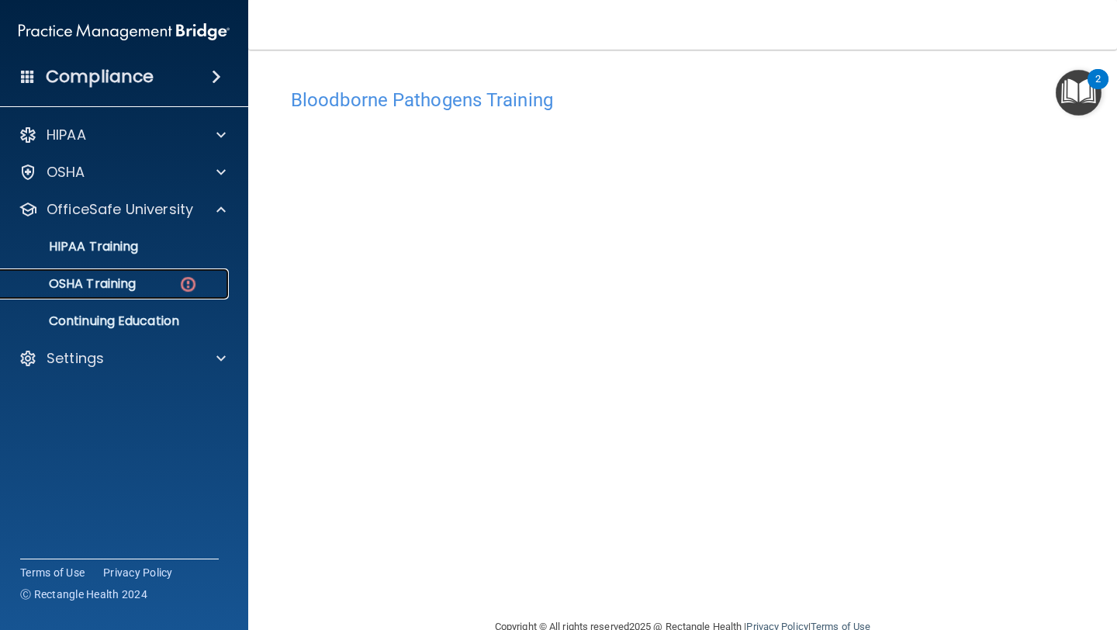
click at [150, 282] on div "OSHA Training" at bounding box center [116, 284] width 212 height 16
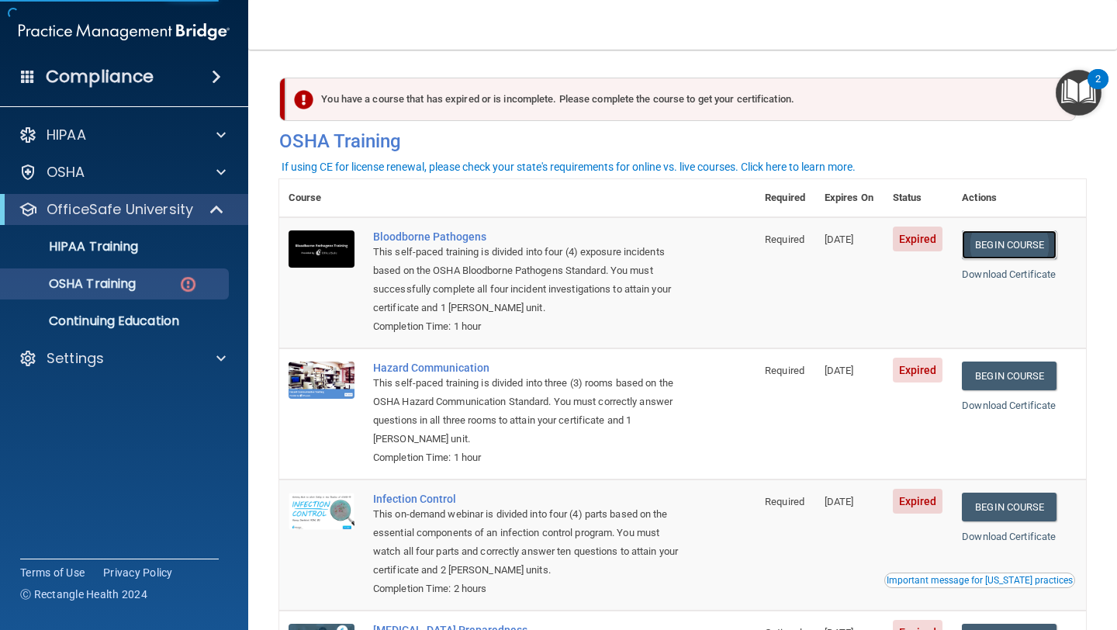
click at [999, 238] on link "Begin Course" at bounding box center [1009, 244] width 95 height 29
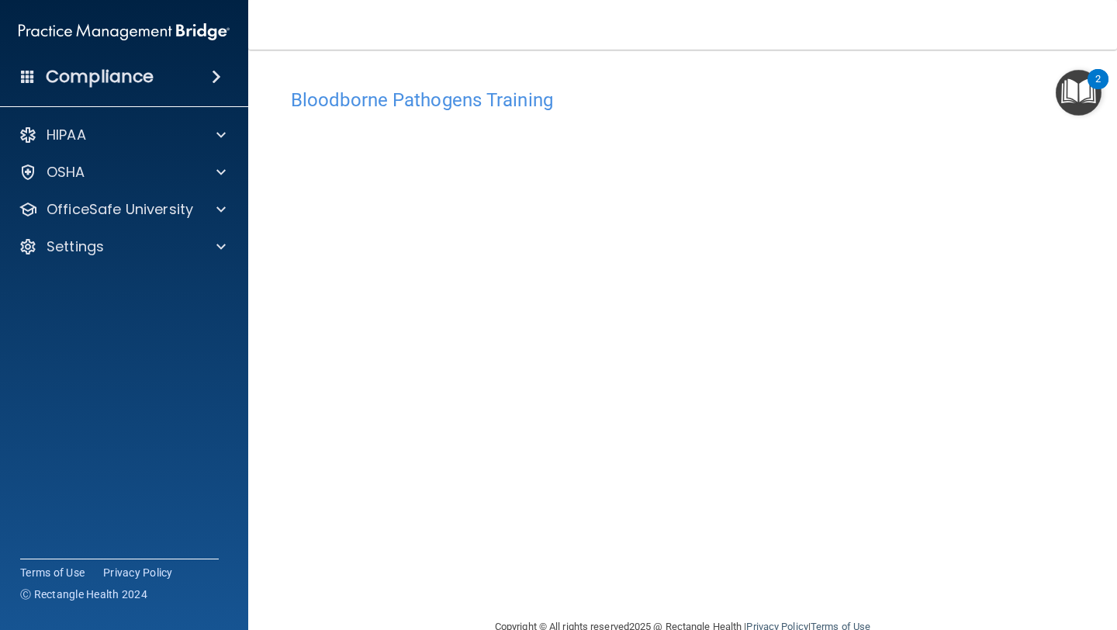
scroll to position [34, 0]
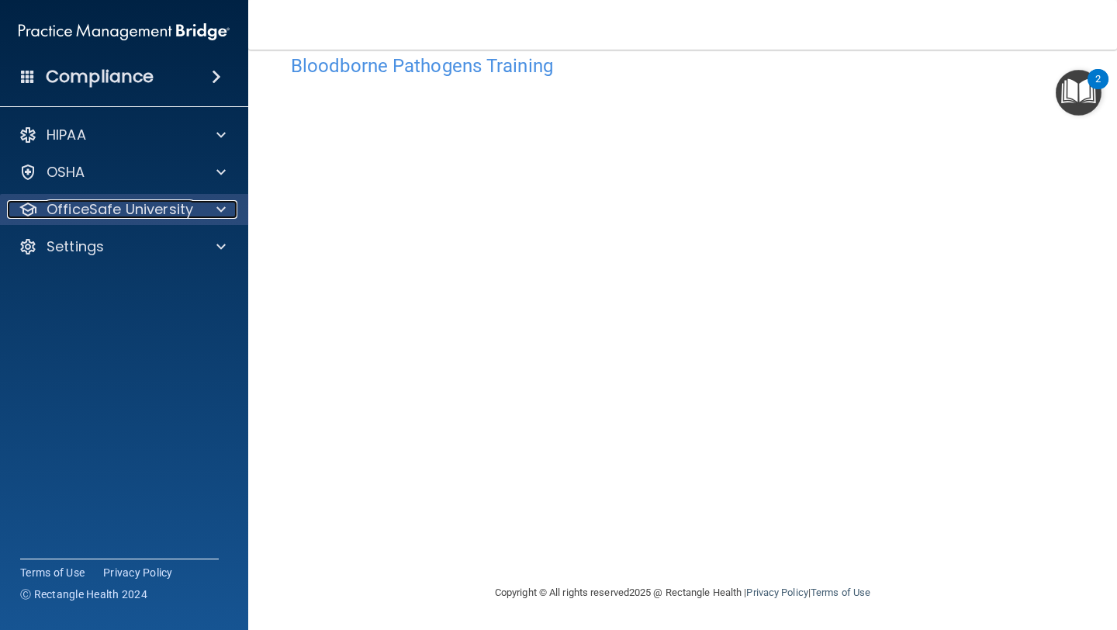
click at [149, 211] on p "OfficeSafe University" at bounding box center [120, 209] width 147 height 19
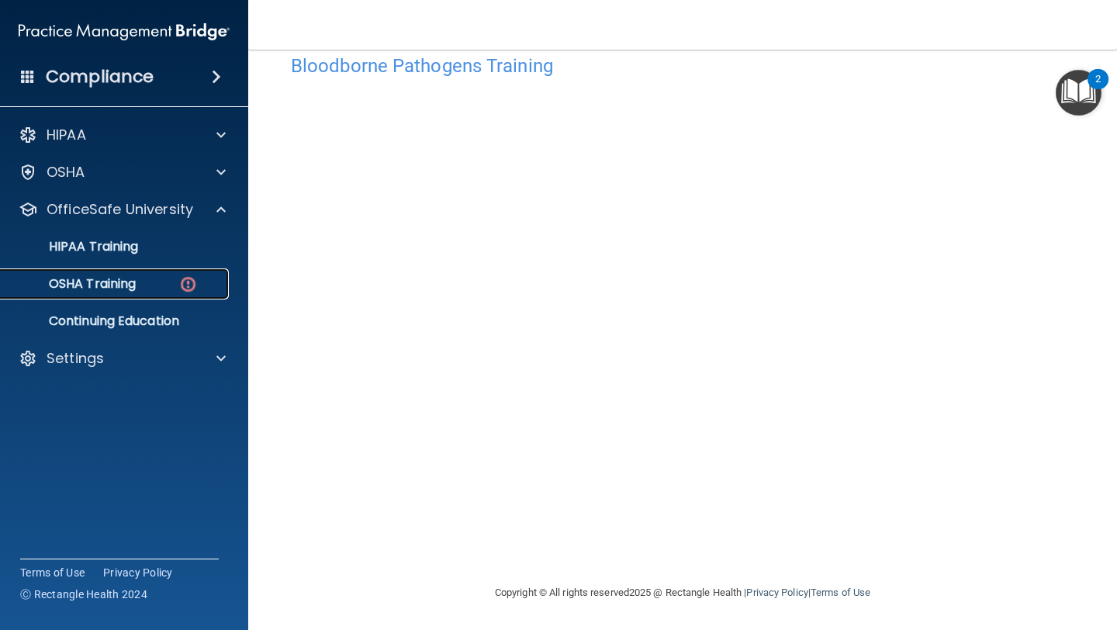
click at [146, 284] on div "OSHA Training" at bounding box center [116, 284] width 212 height 16
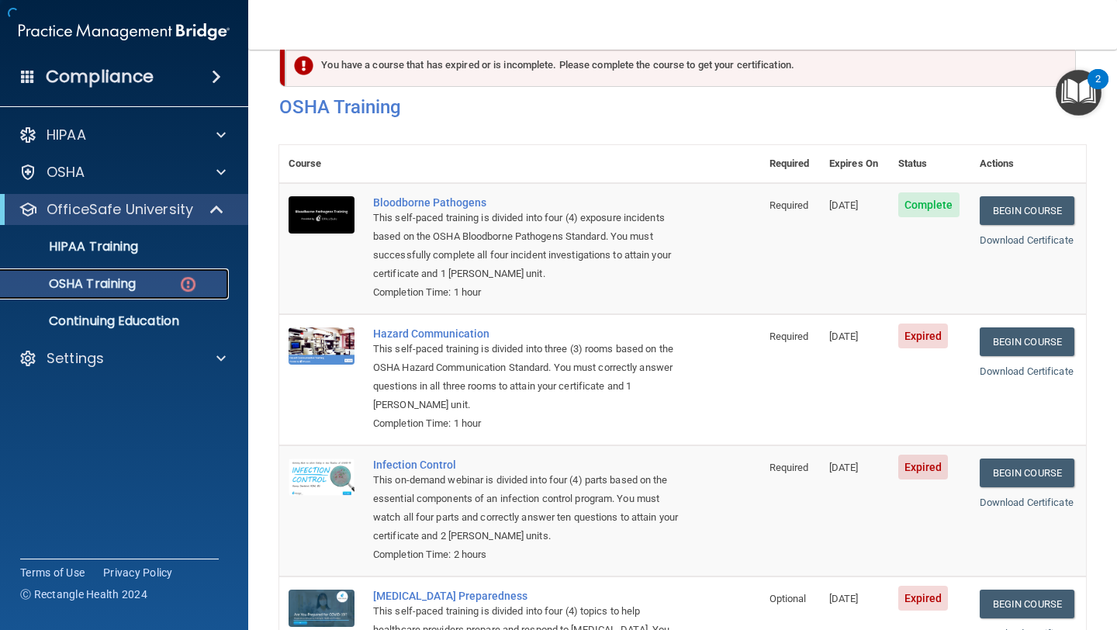
scroll to position [174, 0]
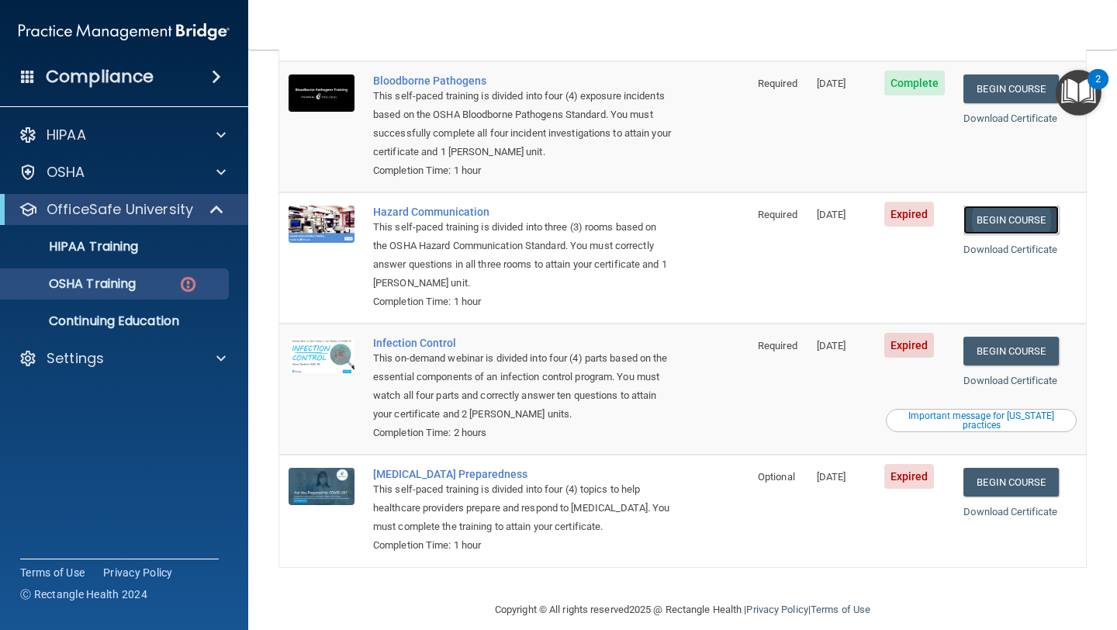
click at [1006, 205] on link "Begin Course" at bounding box center [1010, 219] width 95 height 29
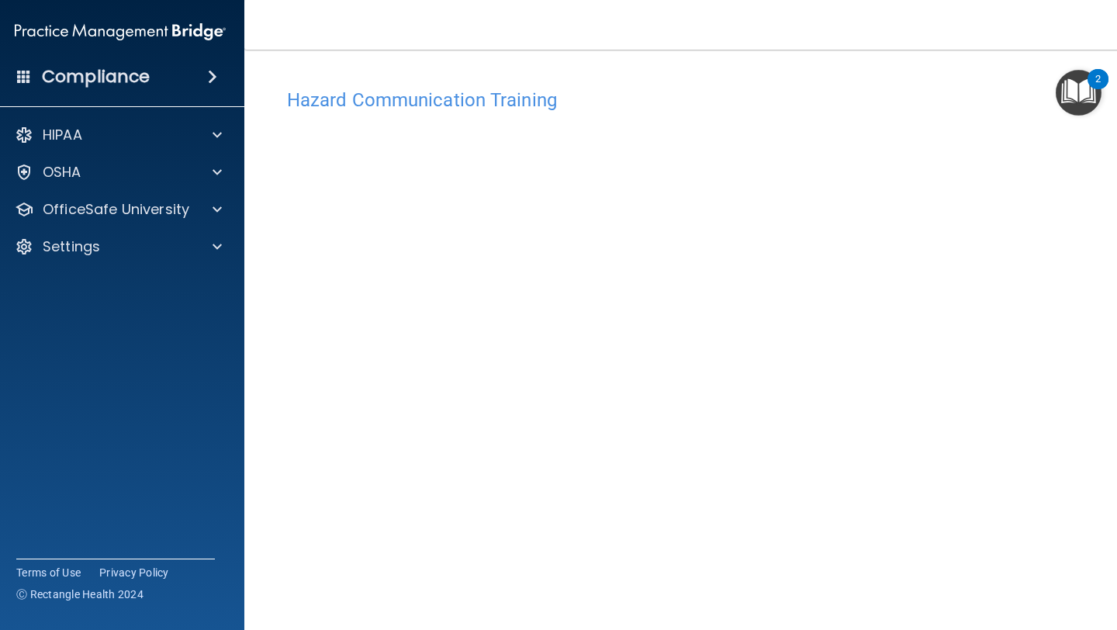
scroll to position [67, 0]
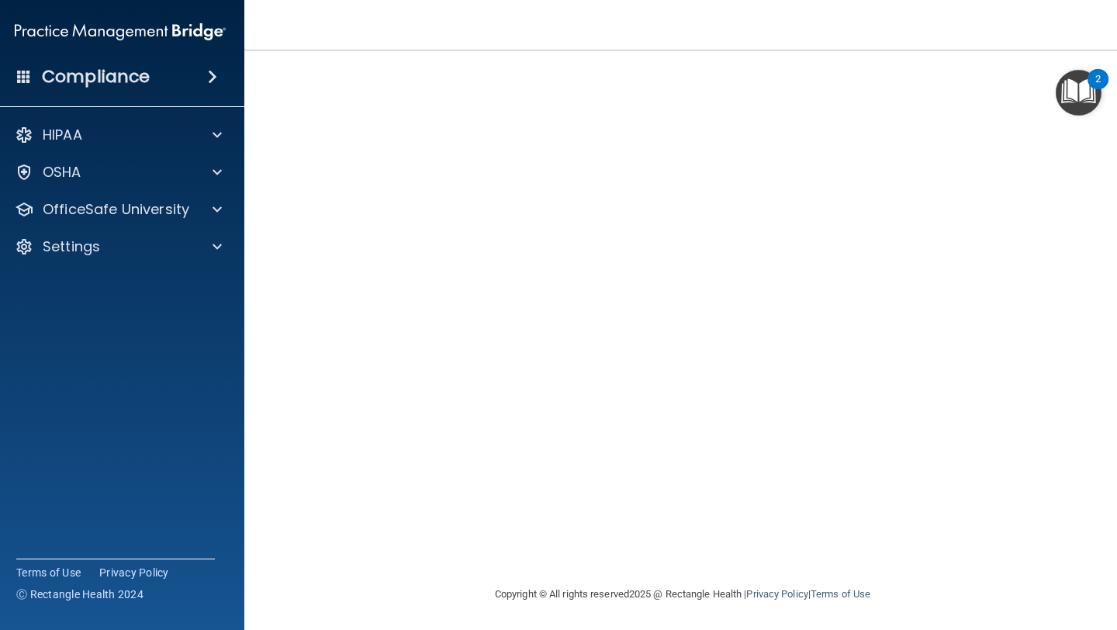
click at [1069, 101] on img "Open Resource Center, 2 new notifications" at bounding box center [1078, 93] width 46 height 46
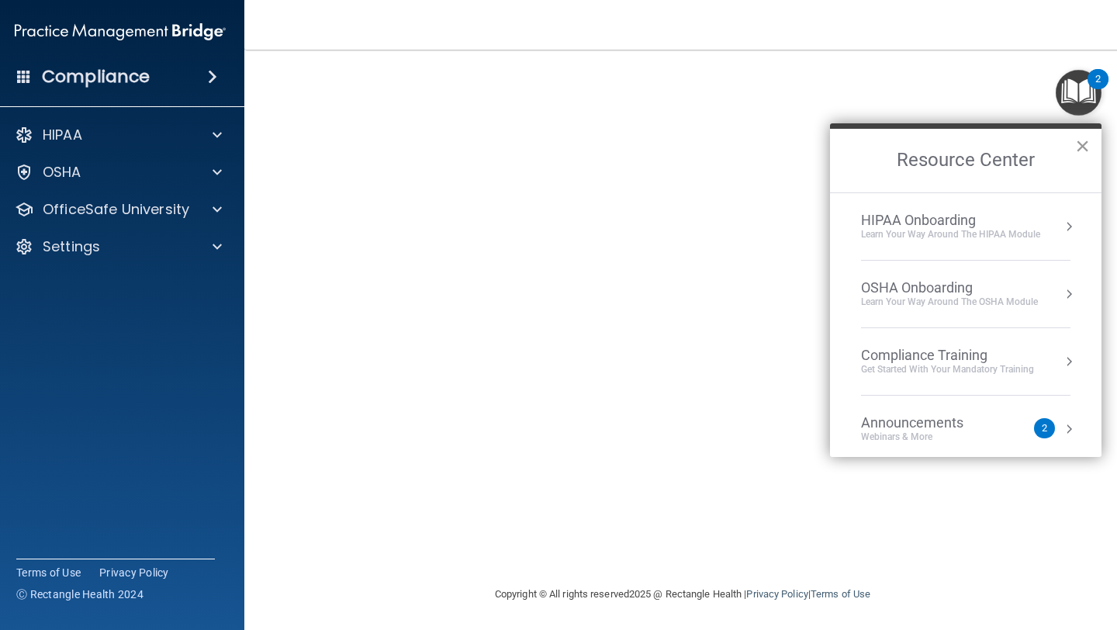
click at [1075, 147] on button "×" at bounding box center [1082, 145] width 15 height 25
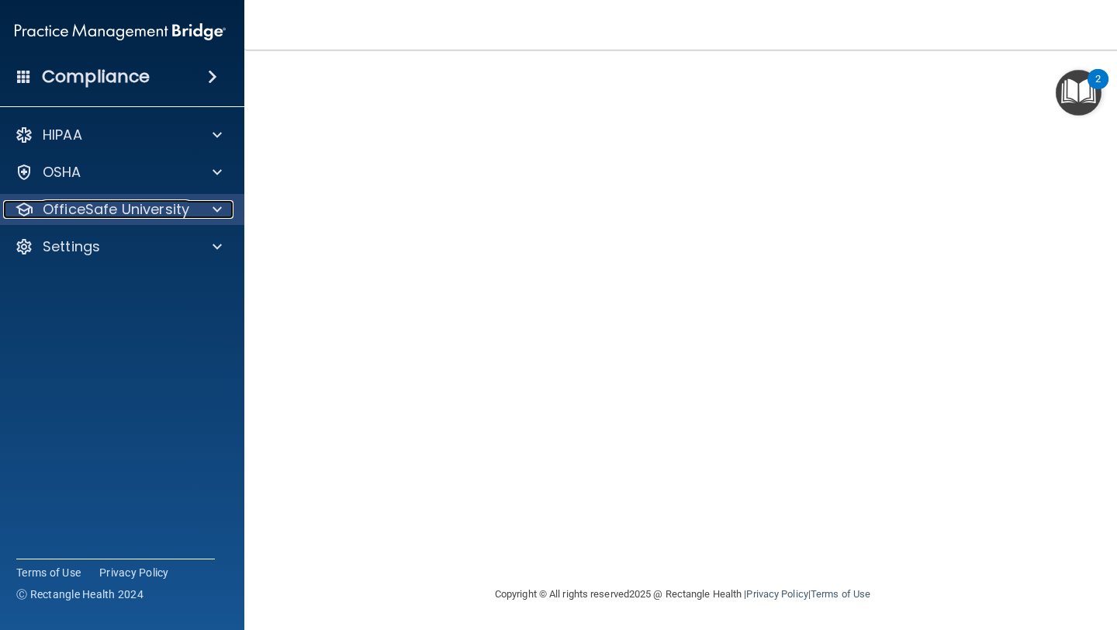
click at [212, 212] on span at bounding box center [216, 209] width 9 height 19
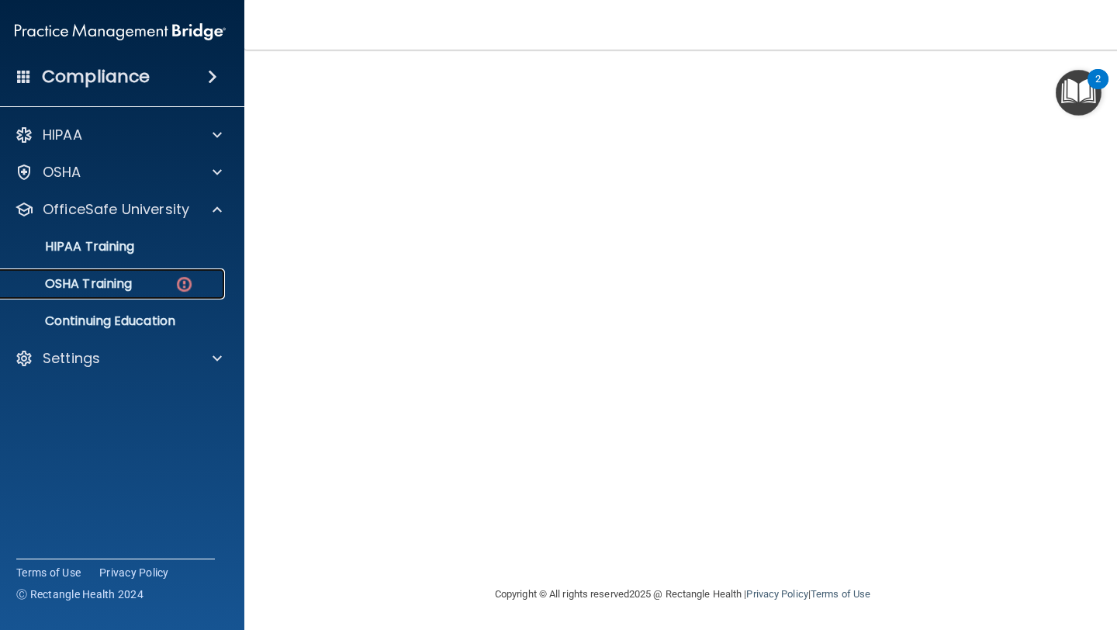
click at [190, 291] on img at bounding box center [183, 283] width 19 height 19
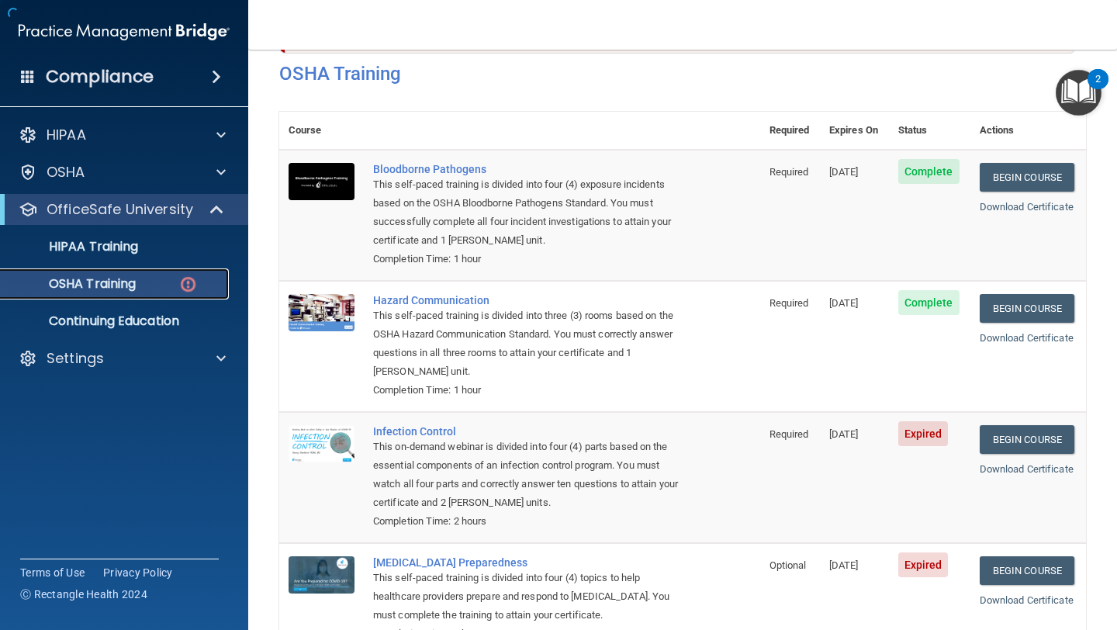
scroll to position [173, 0]
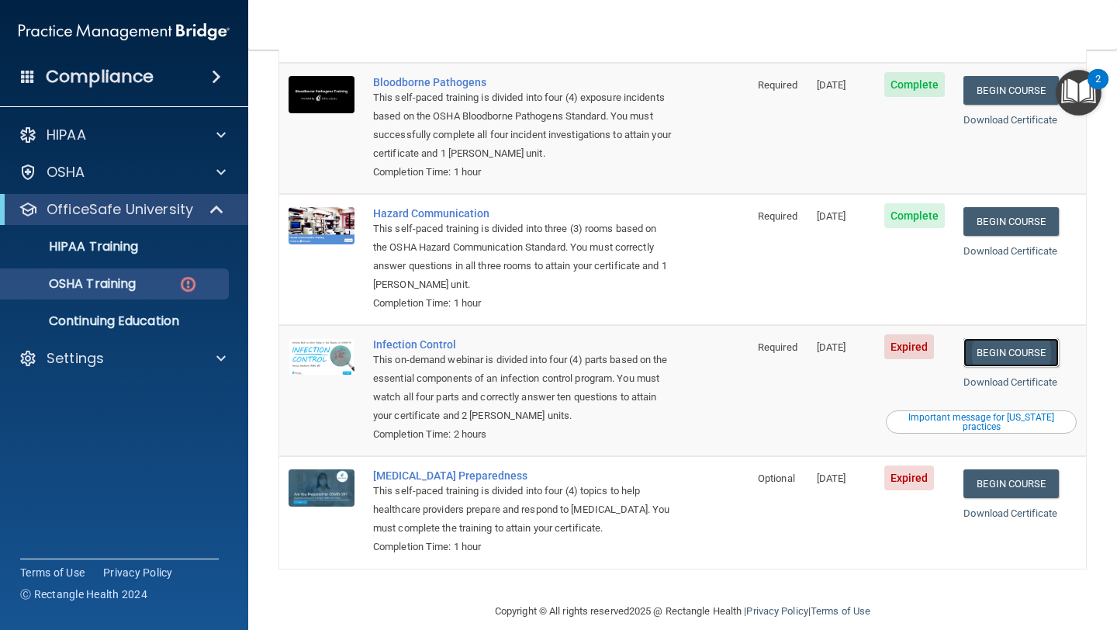
click at [989, 338] on link "Begin Course" at bounding box center [1010, 352] width 95 height 29
click at [160, 275] on link "OSHA Training" at bounding box center [106, 283] width 244 height 31
click at [158, 292] on link "OSHA Training" at bounding box center [106, 283] width 244 height 31
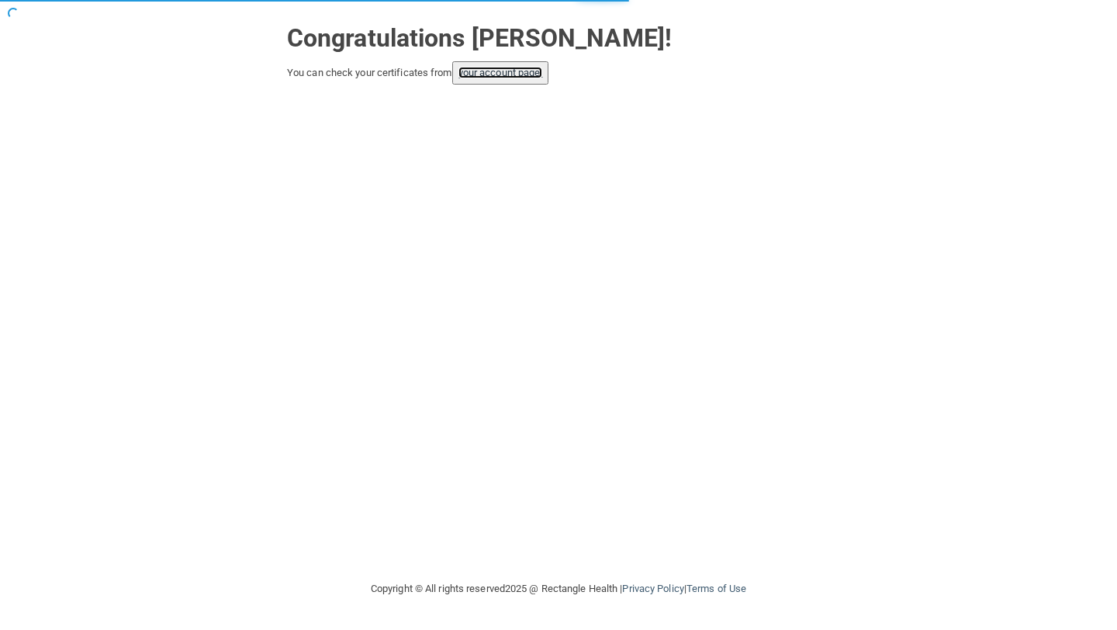
click at [533, 78] on link "your account page!" at bounding box center [500, 73] width 85 height 12
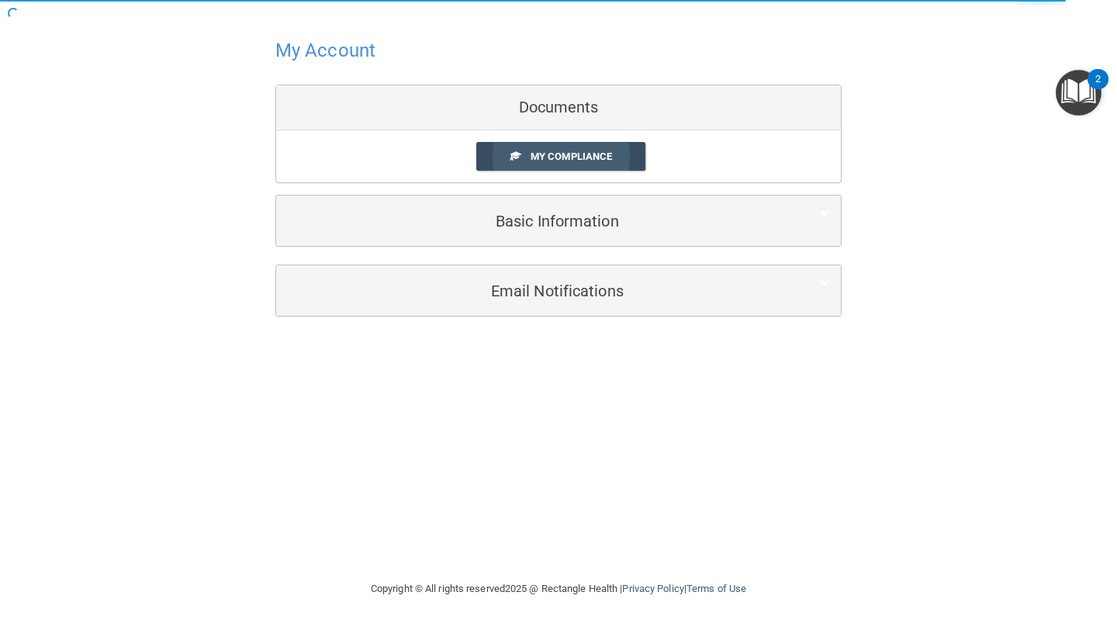
click at [619, 156] on link "My Compliance" at bounding box center [561, 156] width 170 height 29
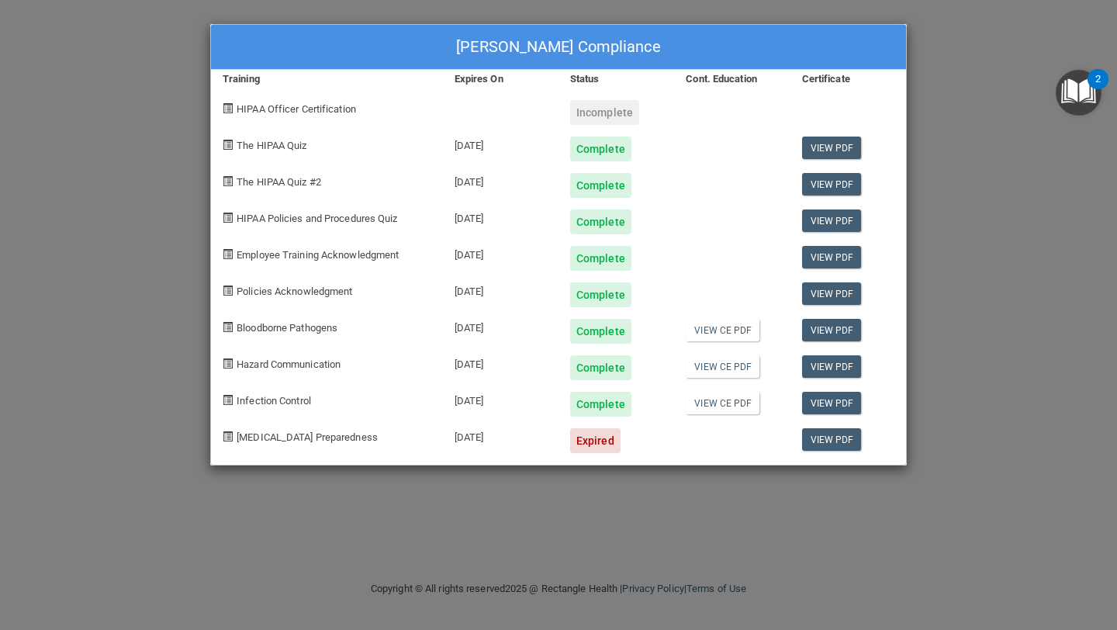
click at [602, 449] on div "Expired" at bounding box center [595, 440] width 50 height 25
click at [558, 534] on div "[PERSON_NAME] Compliance Training Expires On Status Cont. Education Certificate…" at bounding box center [558, 315] width 1117 height 630
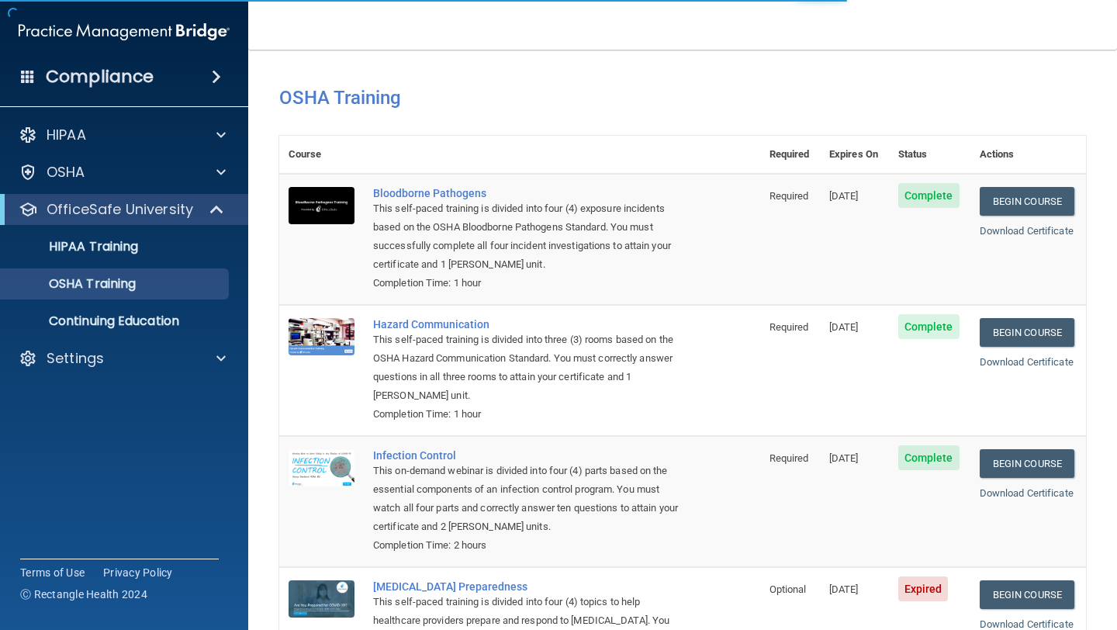
scroll to position [131, 0]
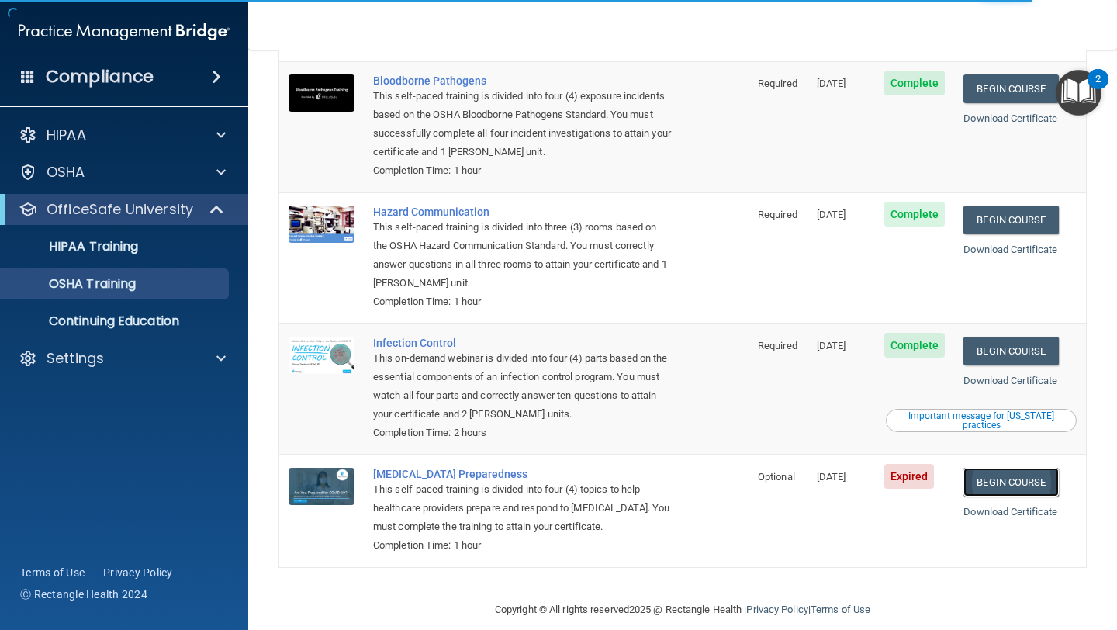
click at [1022, 471] on link "Begin Course" at bounding box center [1010, 482] width 95 height 29
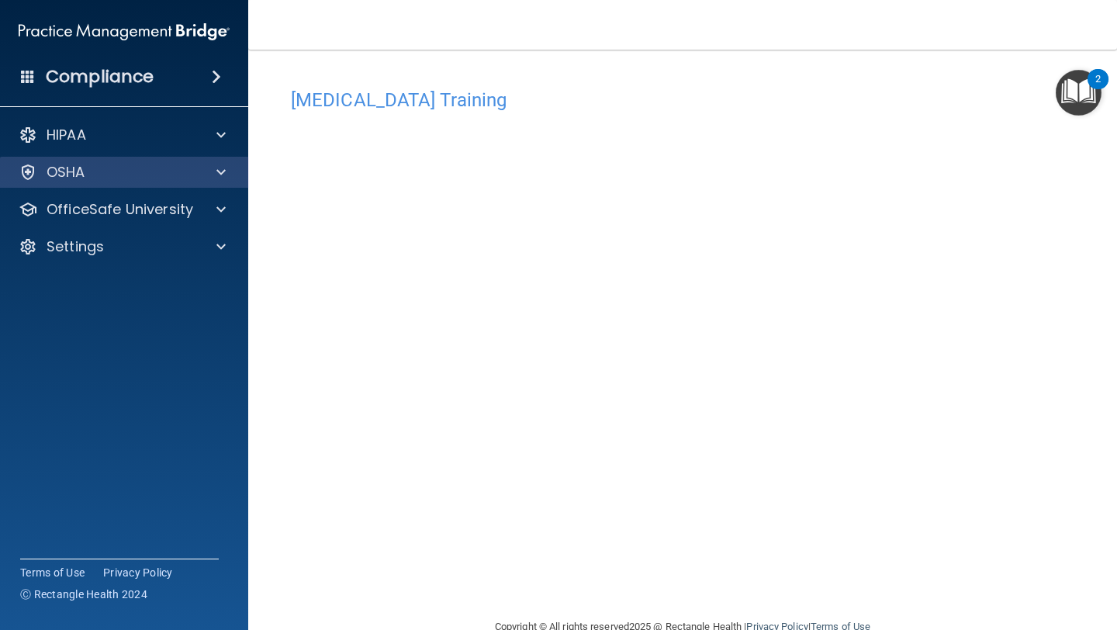
click at [146, 182] on div "OSHA" at bounding box center [124, 172] width 249 height 31
click at [164, 226] on div "HIPAA Documents and Policies Report an Incident Business Associates Emergency P…" at bounding box center [124, 193] width 249 height 161
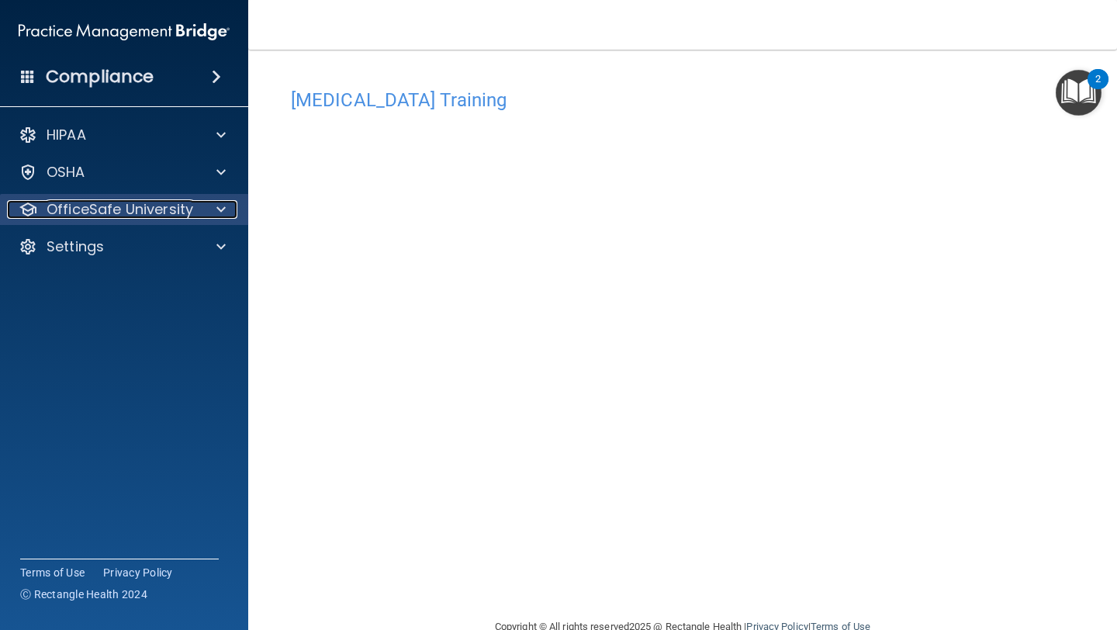
click at [173, 214] on p "OfficeSafe University" at bounding box center [120, 209] width 147 height 19
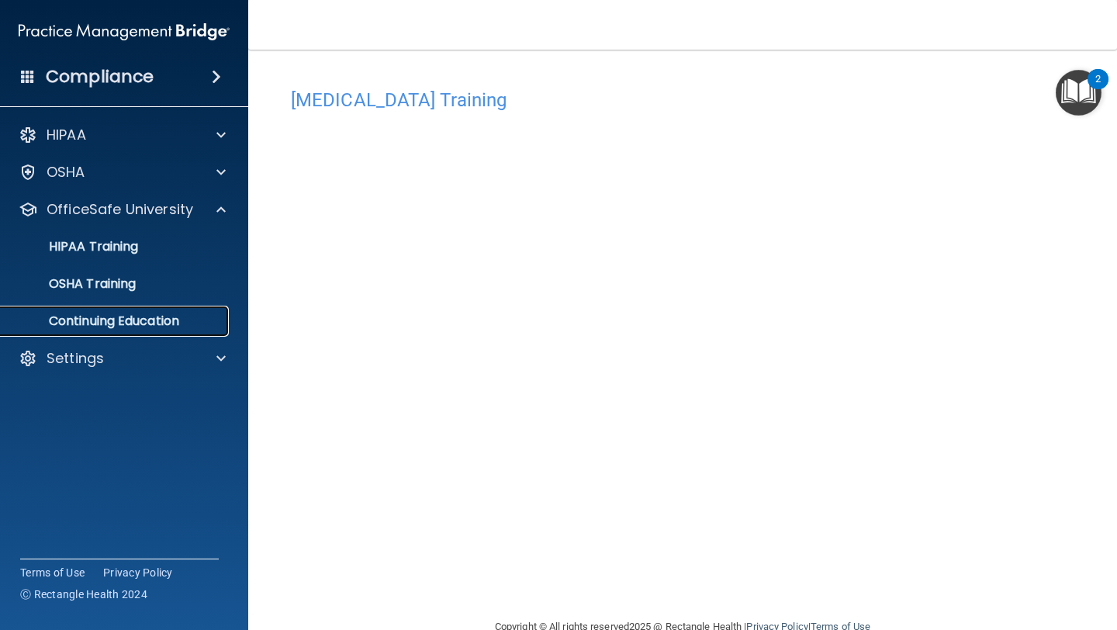
click at [171, 318] on p "Continuing Education" at bounding box center [116, 321] width 212 height 16
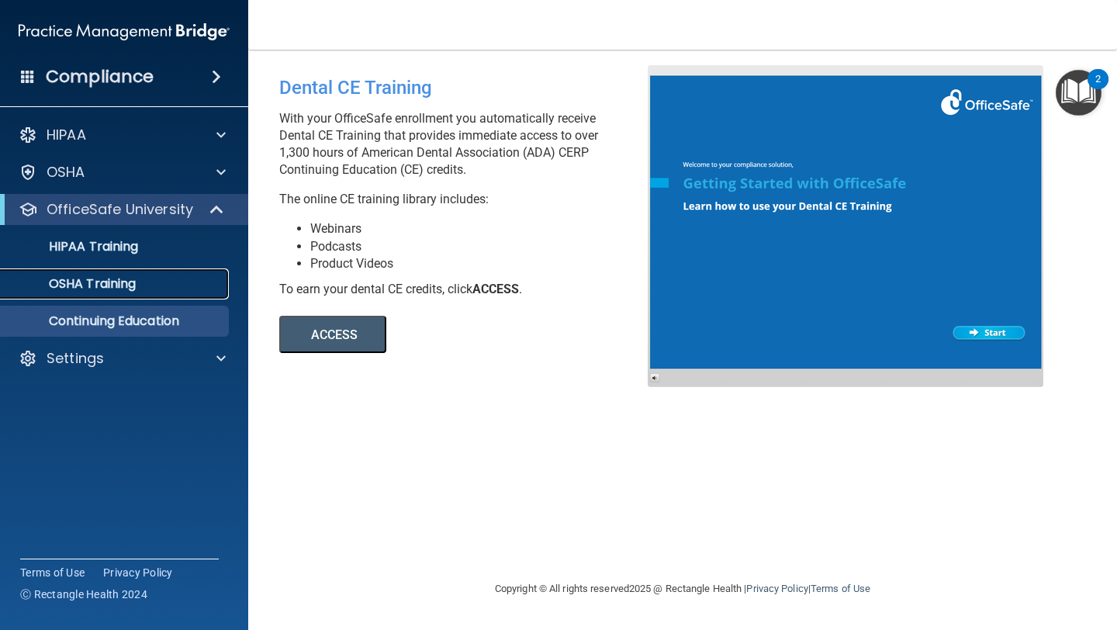
click at [185, 293] on link "OSHA Training" at bounding box center [106, 283] width 244 height 31
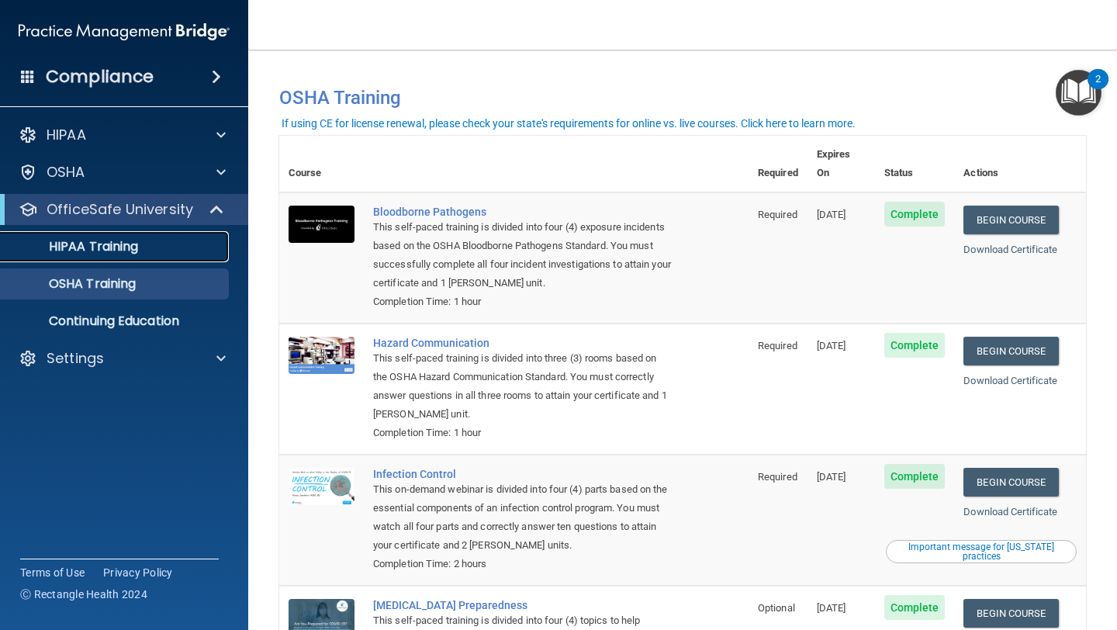
click at [156, 241] on div "HIPAA Training" at bounding box center [116, 247] width 212 height 16
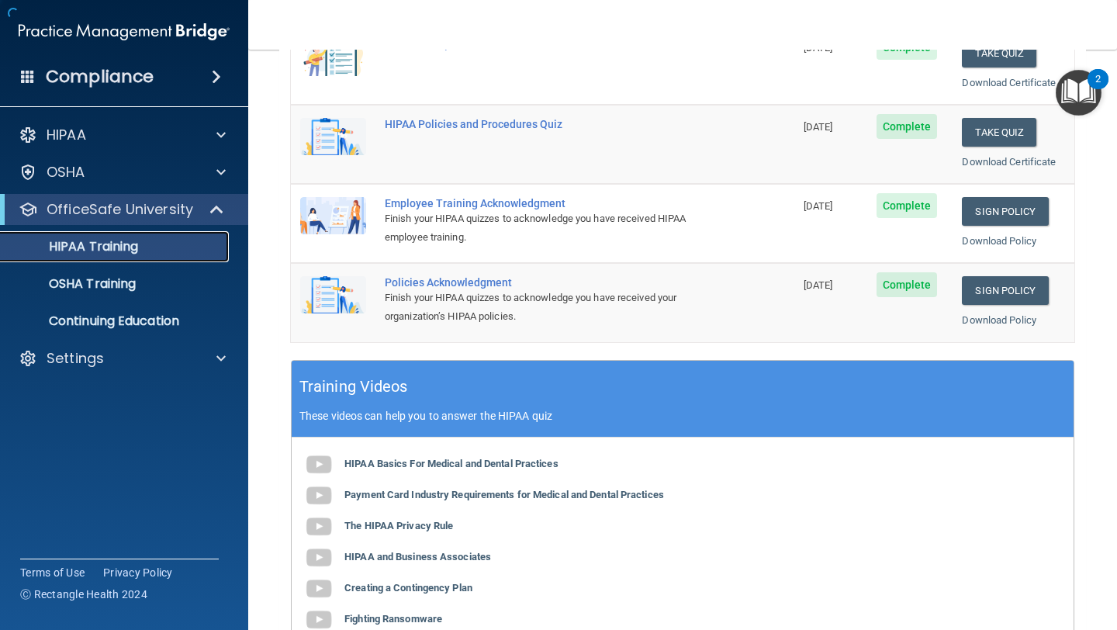
scroll to position [537, 0]
